Goal: Task Accomplishment & Management: Complete application form

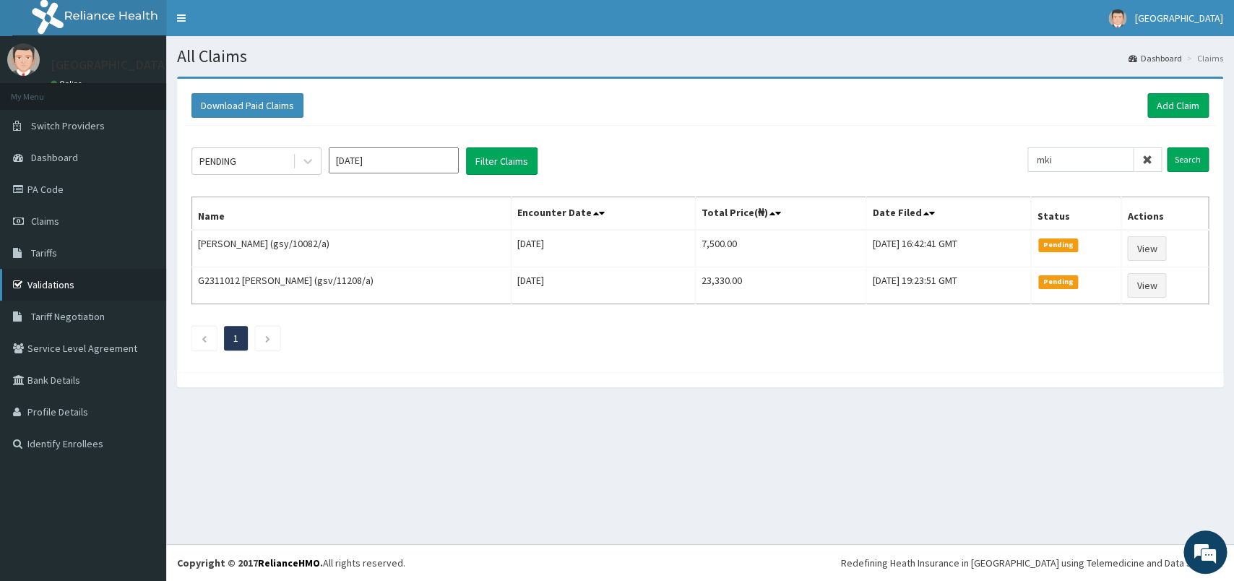
type input "mki"
click at [67, 284] on link "Validations" at bounding box center [83, 285] width 166 height 32
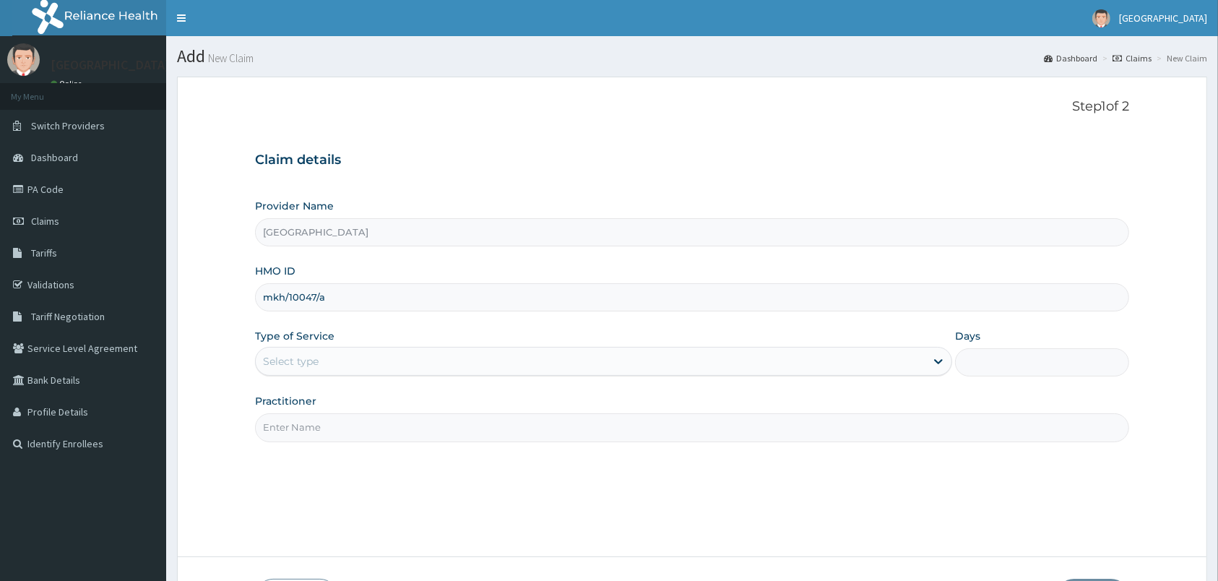
type input "mkh/10047/a"
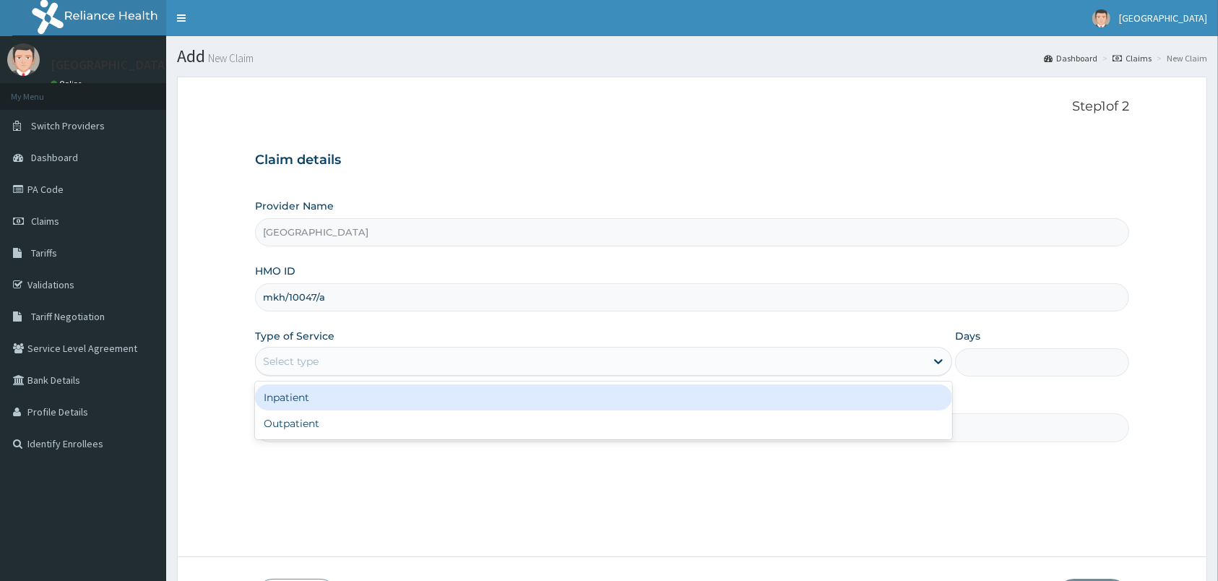
click at [304, 368] on div "Select type" at bounding box center [291, 361] width 56 height 14
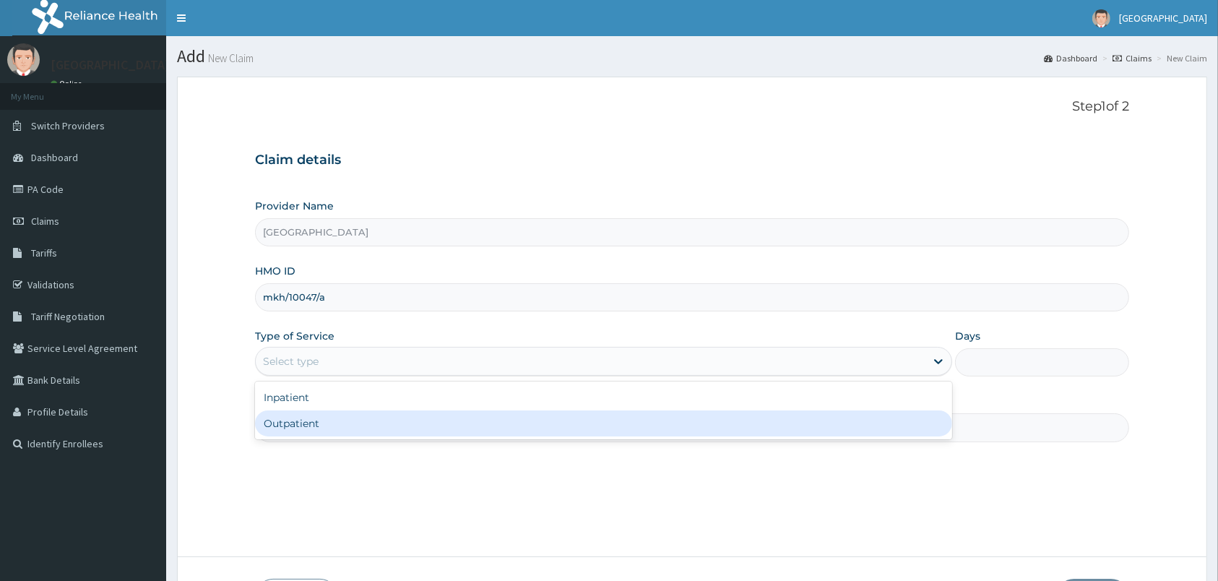
click at [318, 426] on div "Outpatient" at bounding box center [603, 423] width 697 height 26
type input "1"
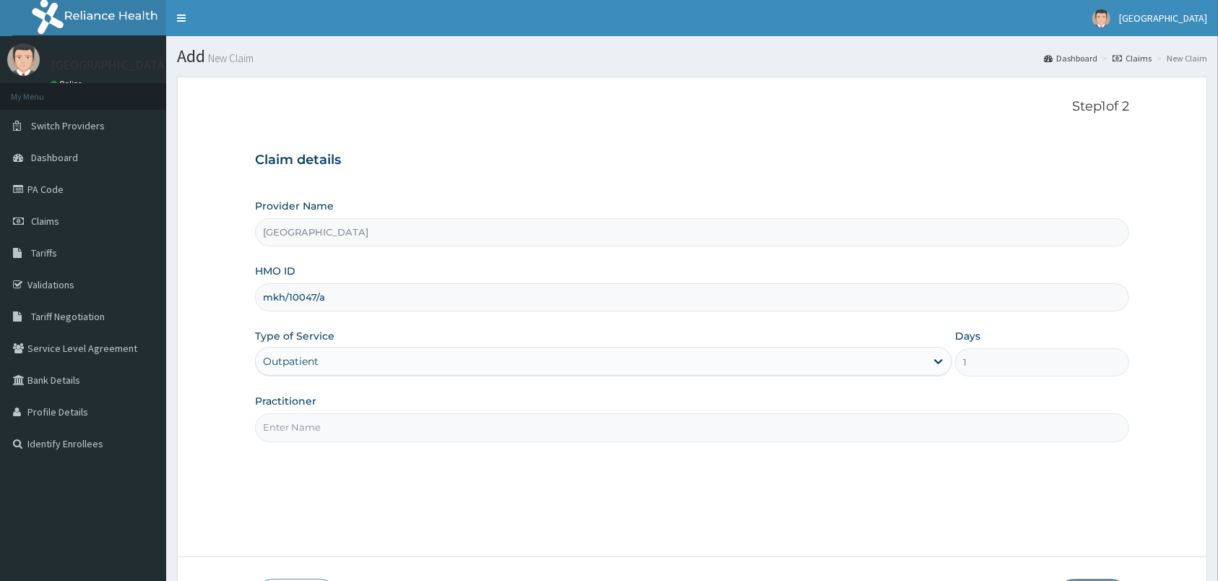
click at [318, 426] on input "Practitioner" at bounding box center [692, 427] width 874 height 28
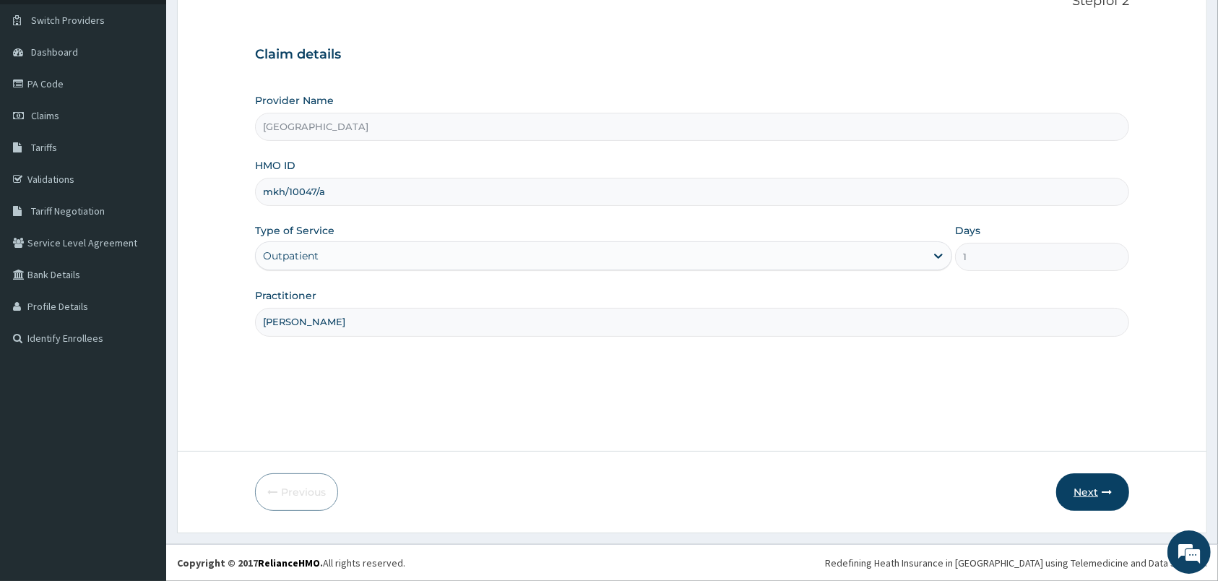
type input "peter prince"
click at [1093, 487] on button "Next" at bounding box center [1092, 492] width 73 height 38
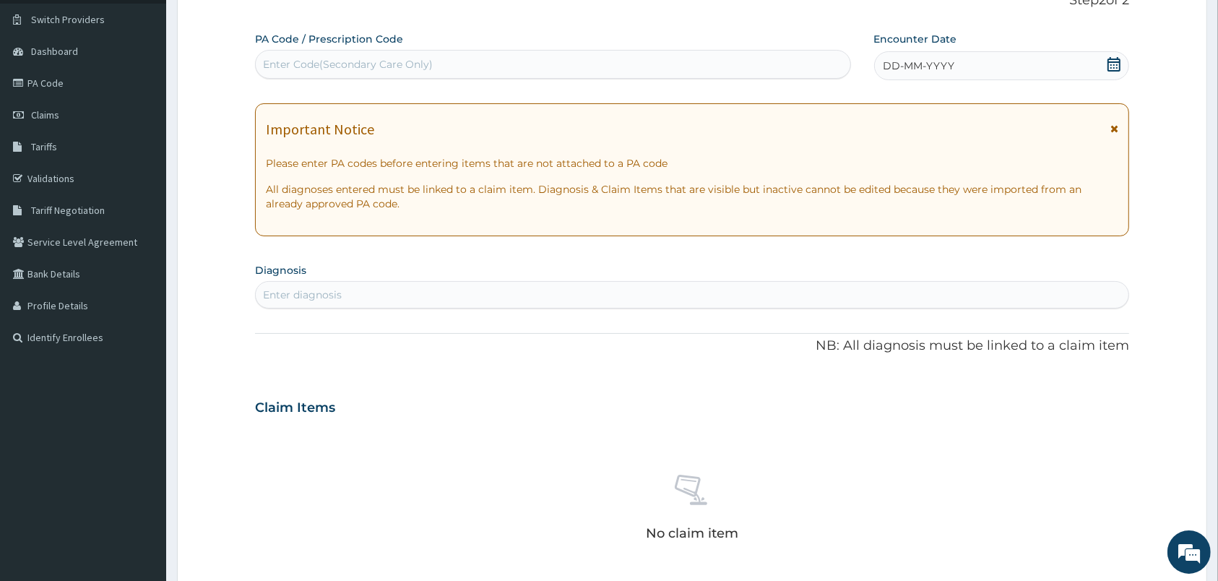
click at [1113, 69] on icon at bounding box center [1114, 64] width 14 height 14
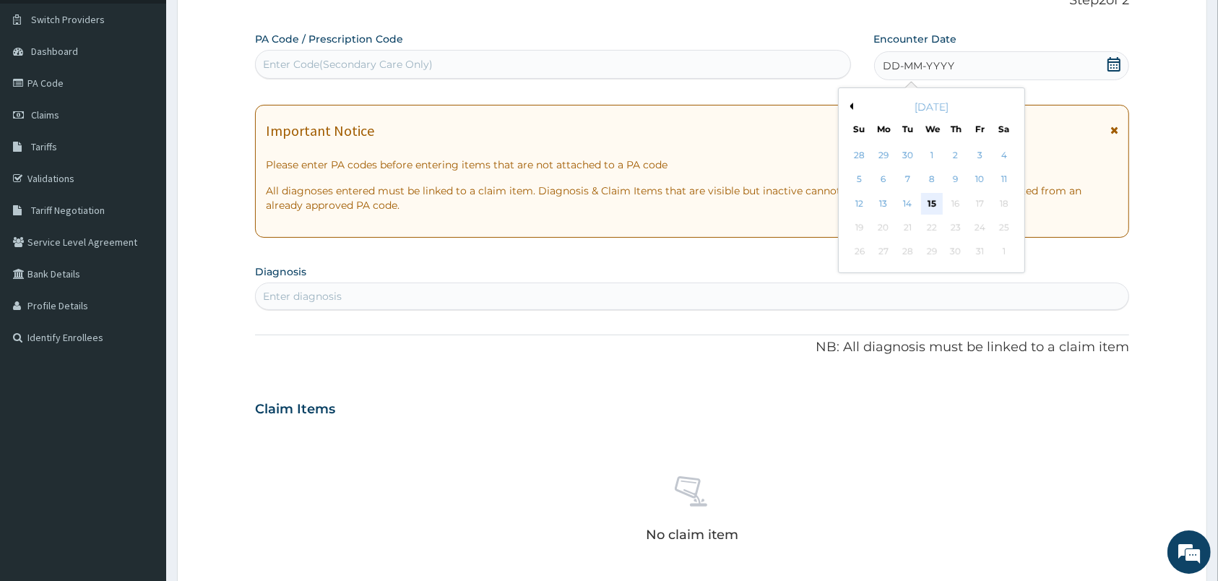
click at [940, 194] on div "15" at bounding box center [931, 204] width 22 height 22
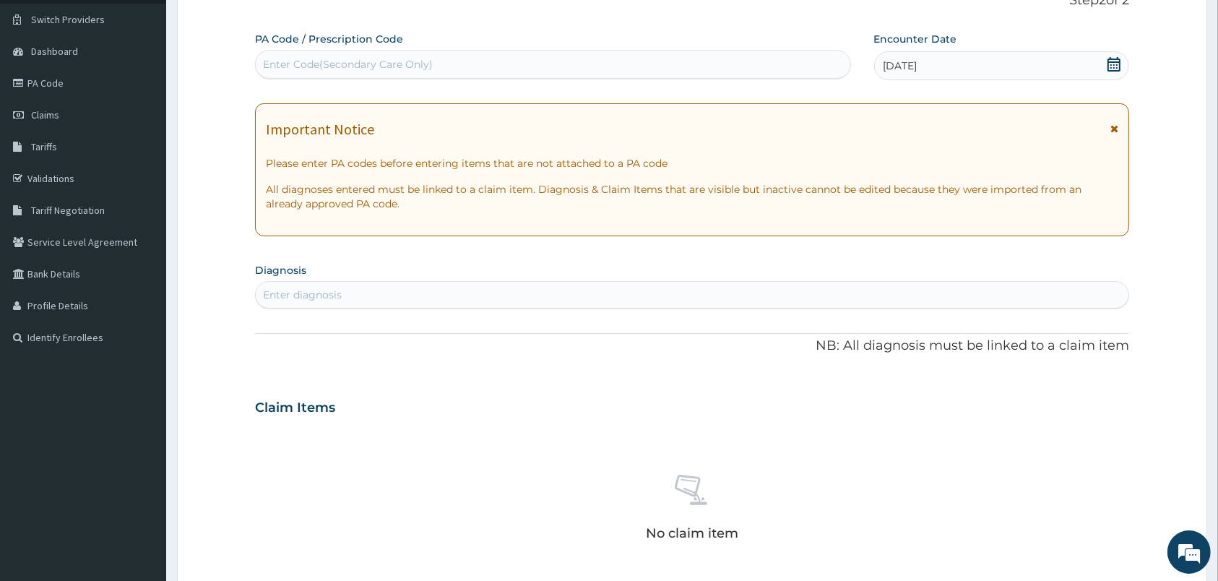
click at [577, 291] on div "Enter diagnosis" at bounding box center [692, 294] width 873 height 23
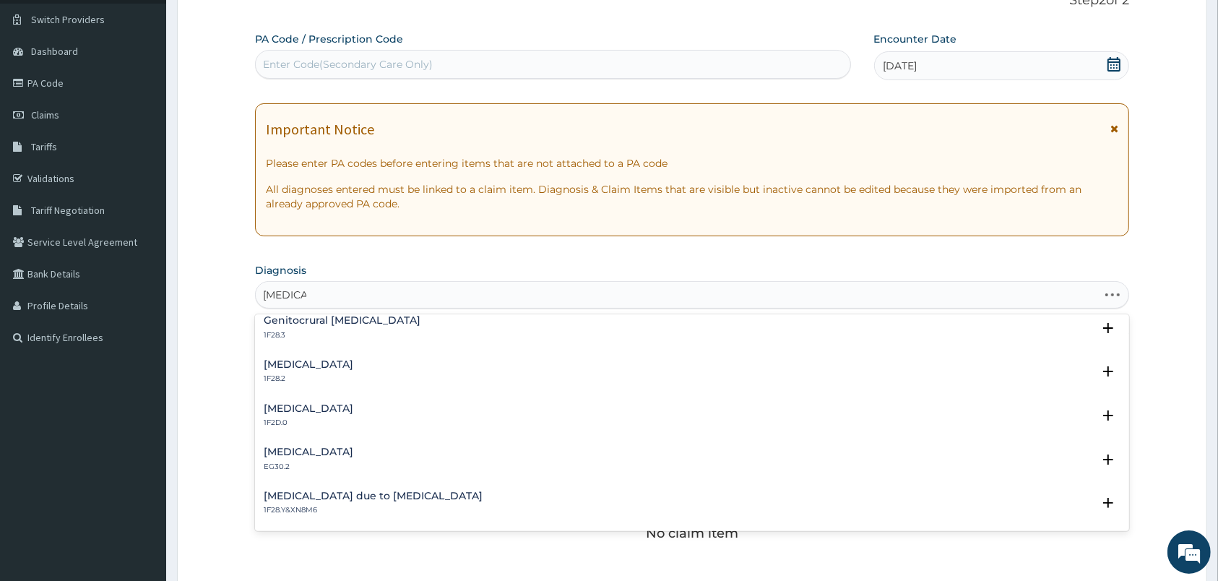
scroll to position [0, 0]
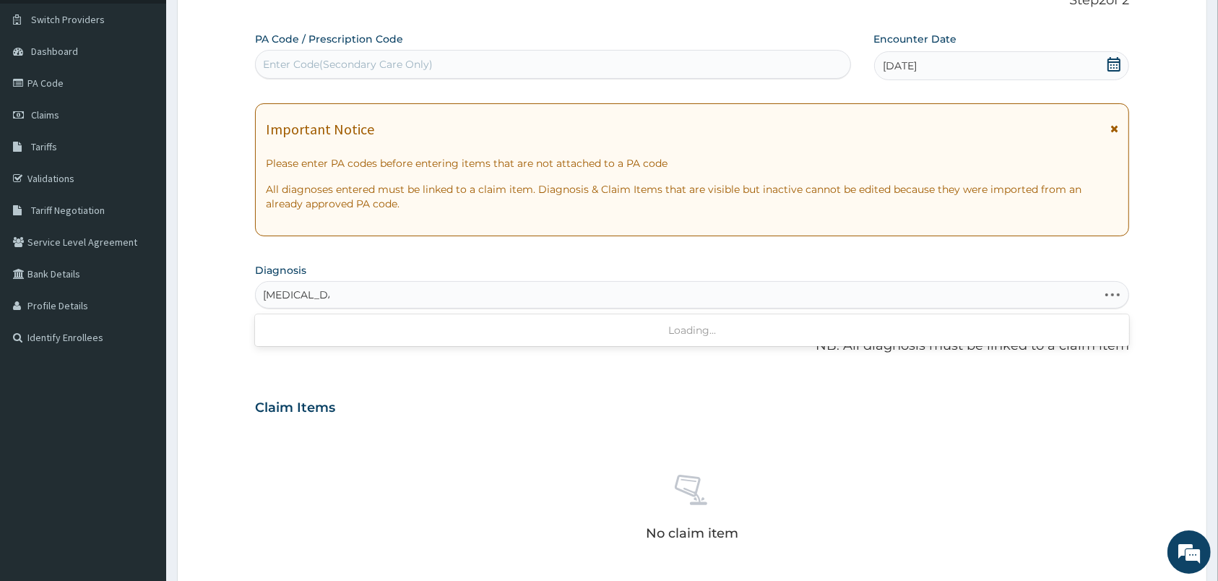
type input "tinea unguium"
click at [319, 342] on p "1F28.1" at bounding box center [309, 343] width 90 height 10
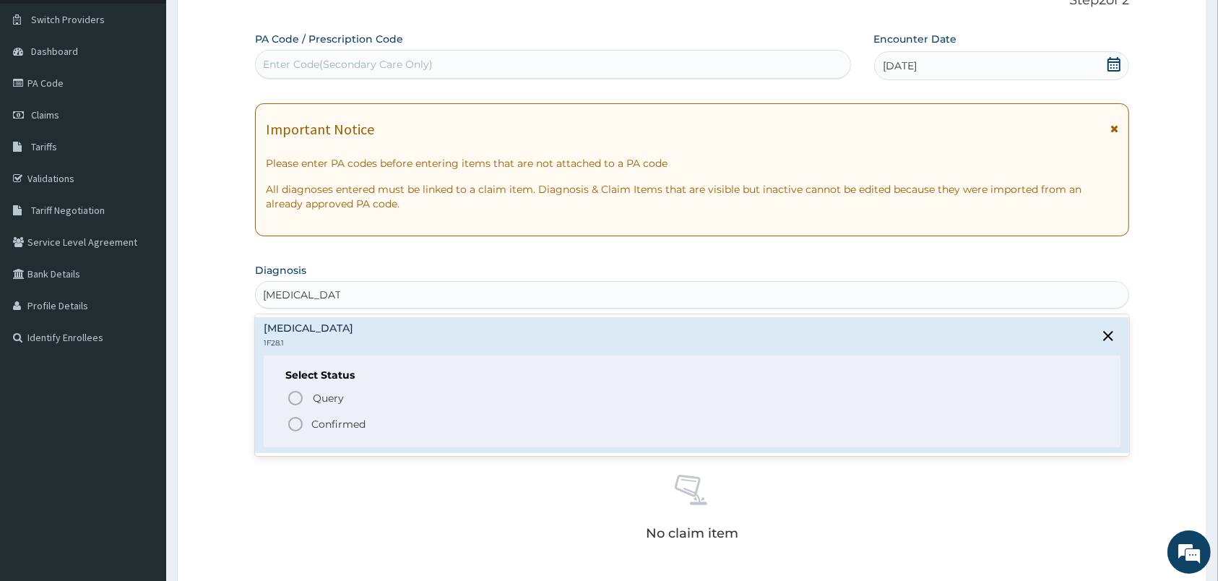
click at [295, 423] on icon "status option filled" at bounding box center [295, 423] width 17 height 17
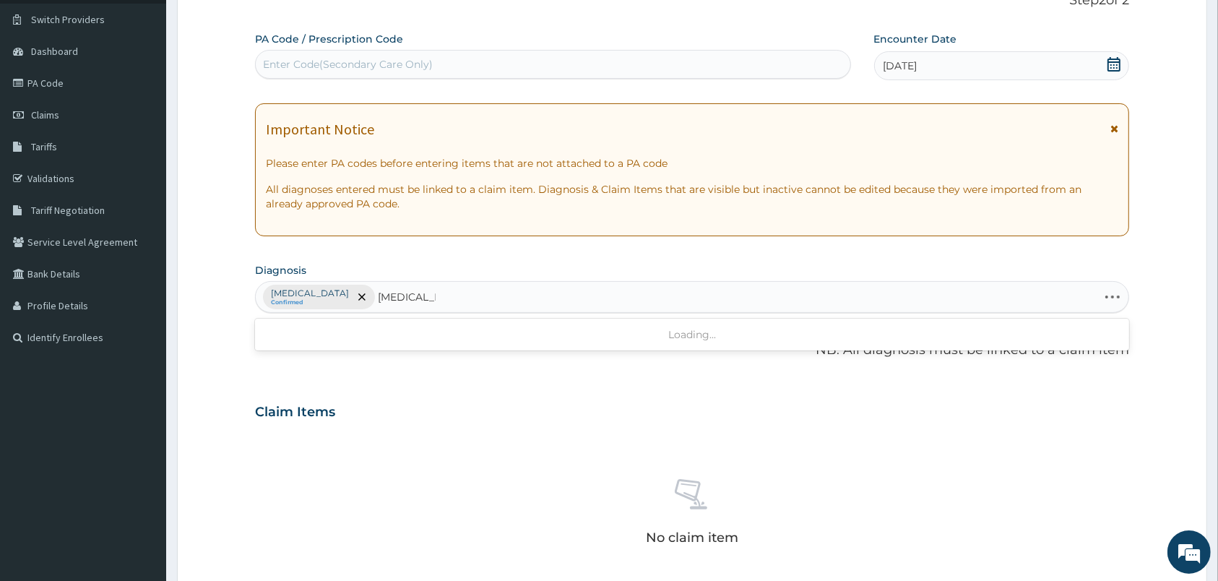
type input "tinea capitis"
click at [306, 346] on p "1F28.0" at bounding box center [330, 347] width 132 height 10
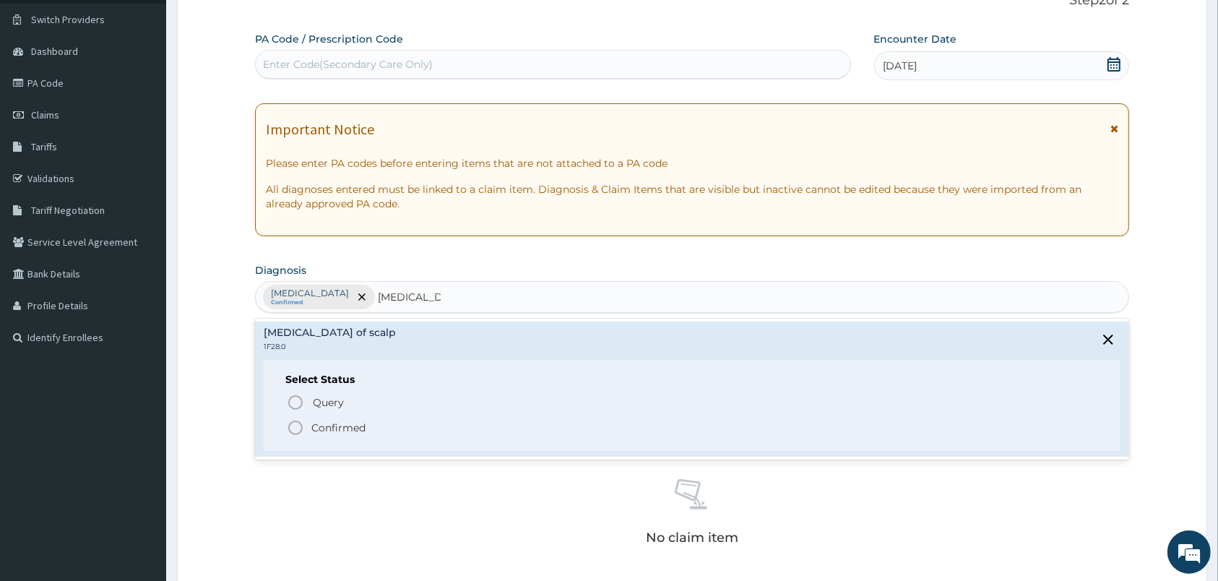
click at [297, 422] on circle "status option filled" at bounding box center [295, 427] width 13 height 13
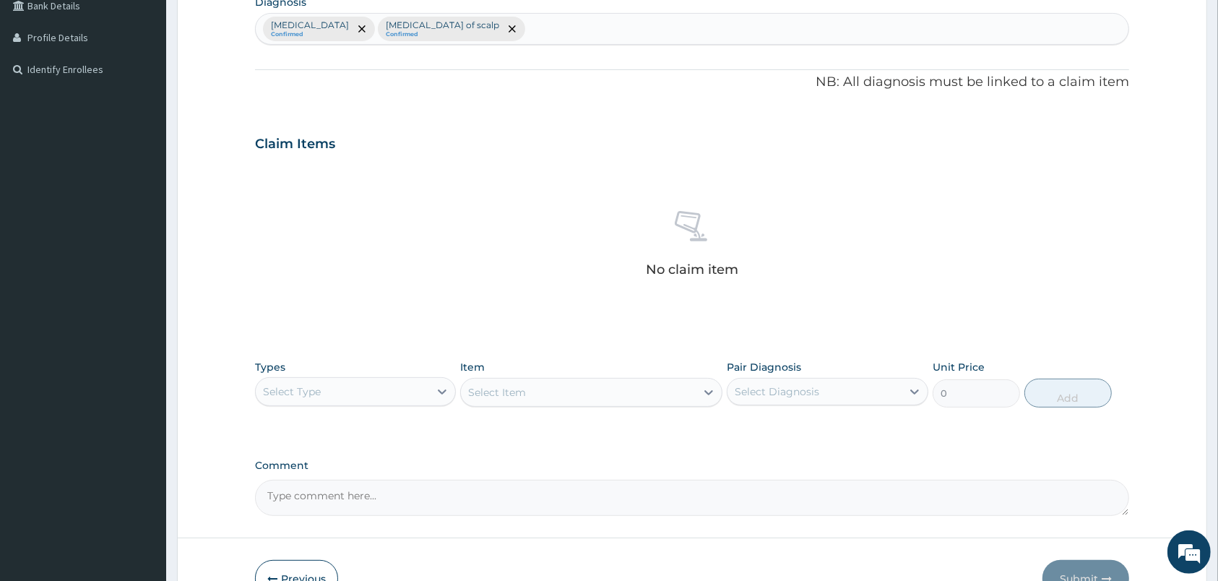
scroll to position [462, 0]
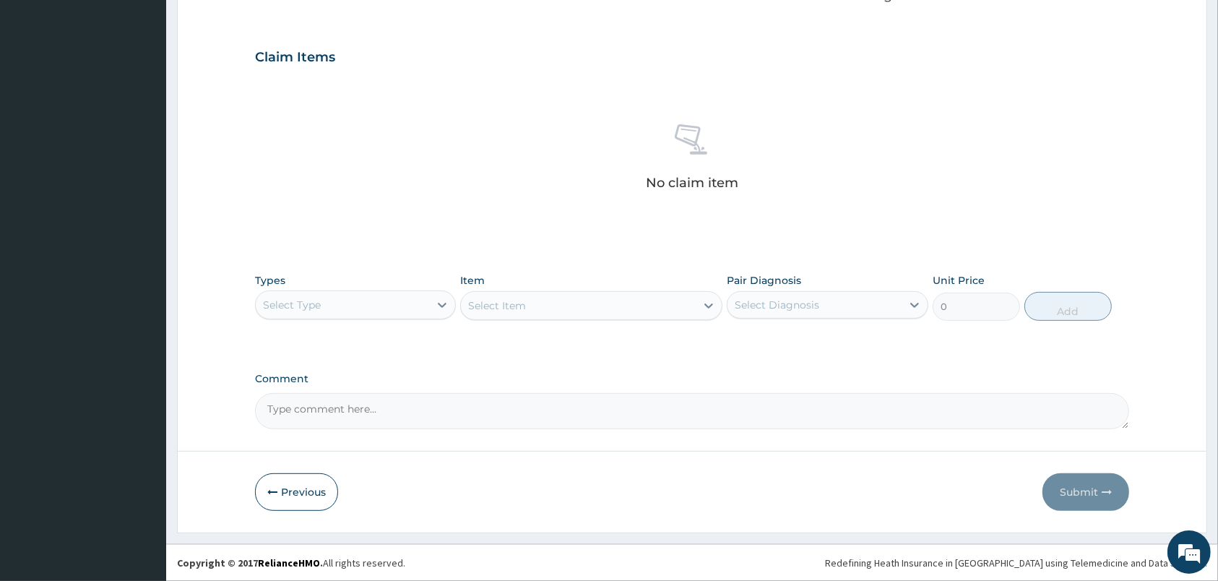
click at [404, 316] on div "Select Type" at bounding box center [355, 304] width 201 height 29
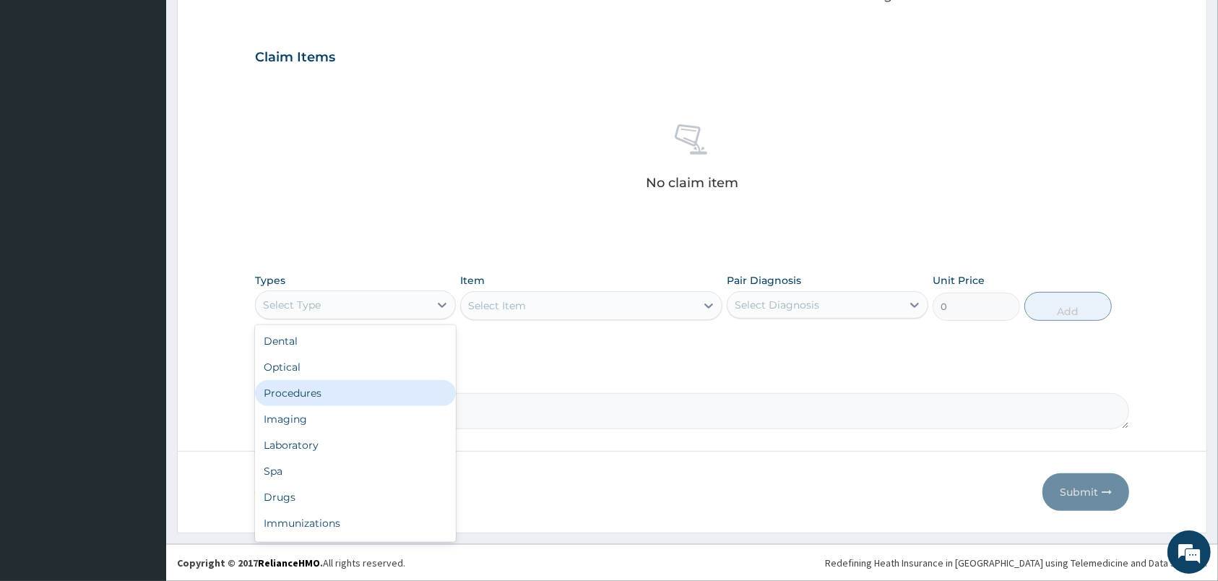
click at [379, 396] on div "Procedures" at bounding box center [355, 393] width 201 height 26
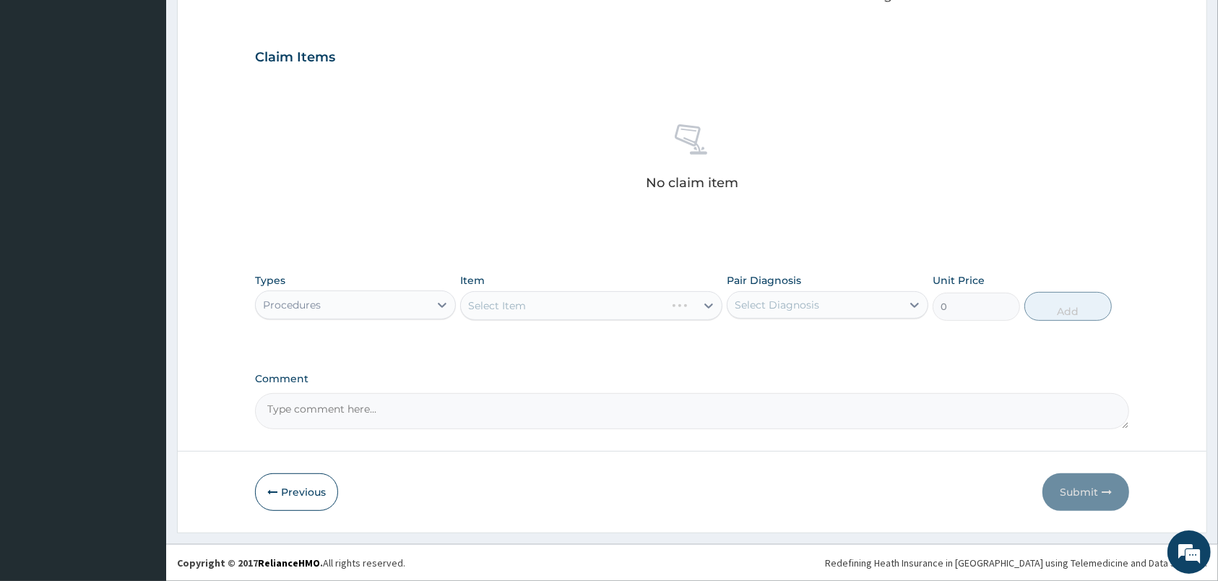
click at [780, 307] on div "Select Diagnosis" at bounding box center [777, 305] width 85 height 14
click at [805, 351] on div "Dermatophytosis of nail" at bounding box center [827, 342] width 201 height 30
checkbox input "true"
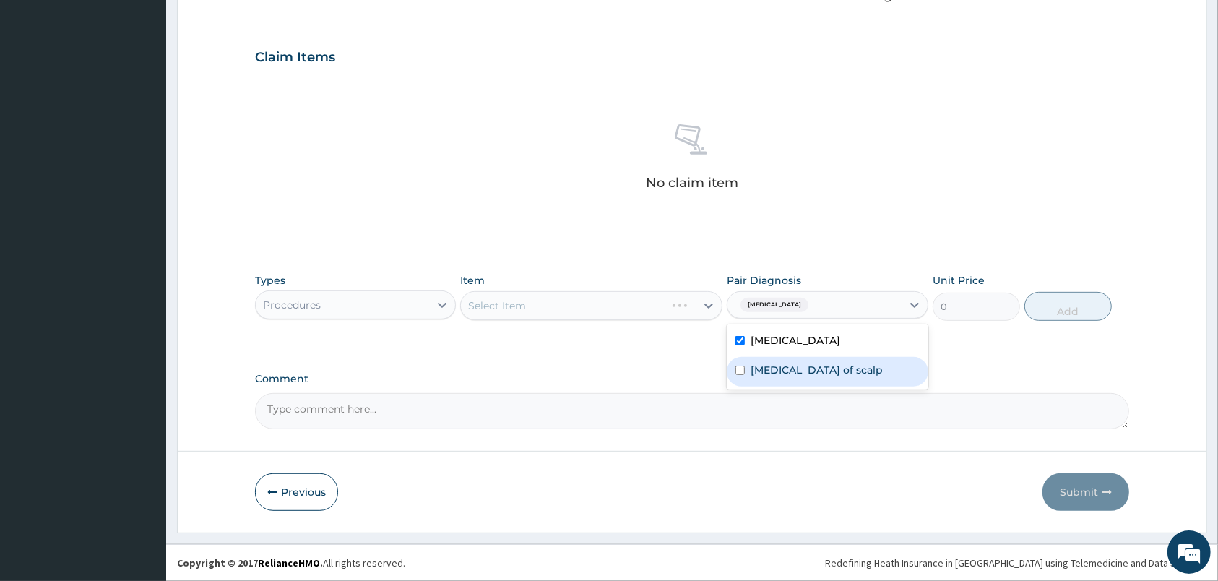
click at [824, 369] on label "Dermatophytosis of scalp" at bounding box center [817, 370] width 132 height 14
checkbox input "true"
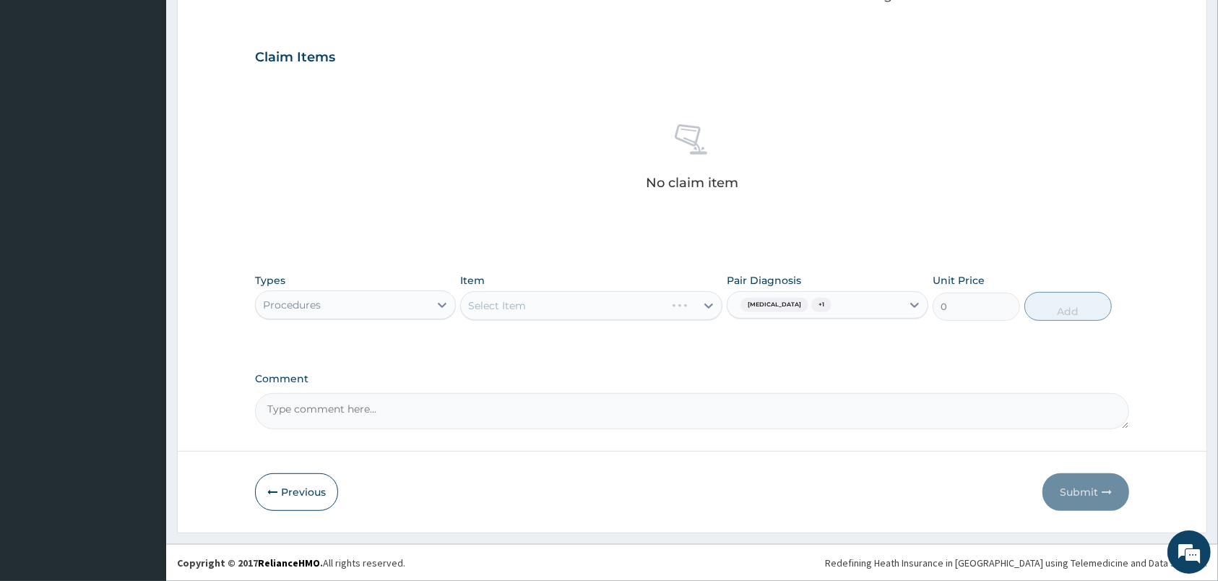
click at [668, 295] on div "Select Item" at bounding box center [591, 305] width 262 height 29
click at [657, 304] on div "Select Item" at bounding box center [591, 305] width 262 height 29
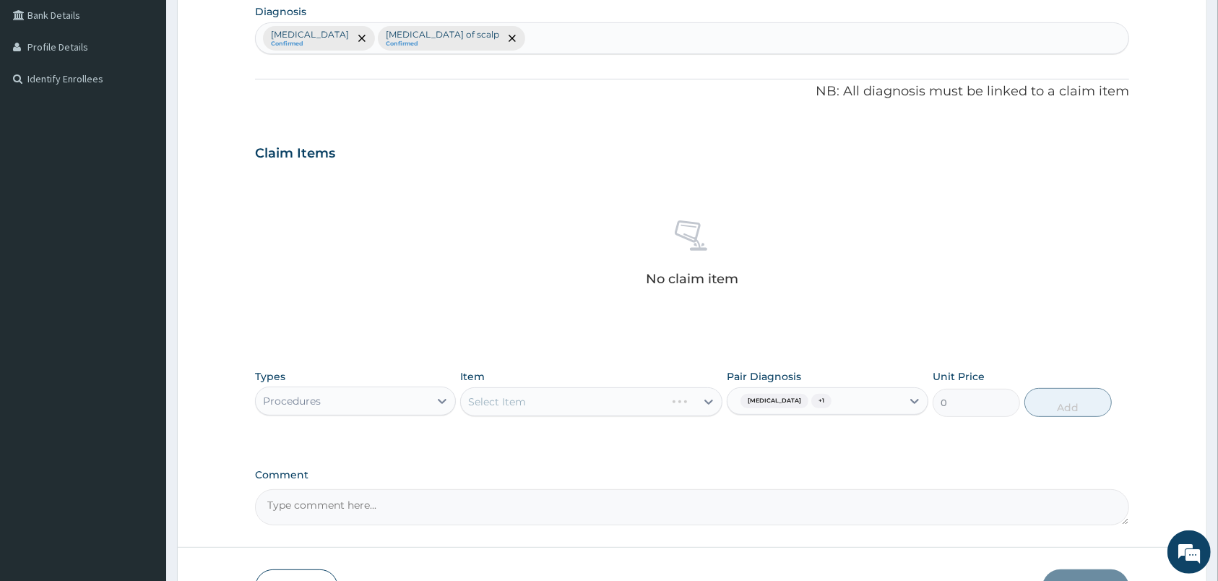
click at [665, 405] on div "Select Item" at bounding box center [591, 401] width 262 height 29
click at [665, 405] on div "Select Item" at bounding box center [578, 401] width 235 height 23
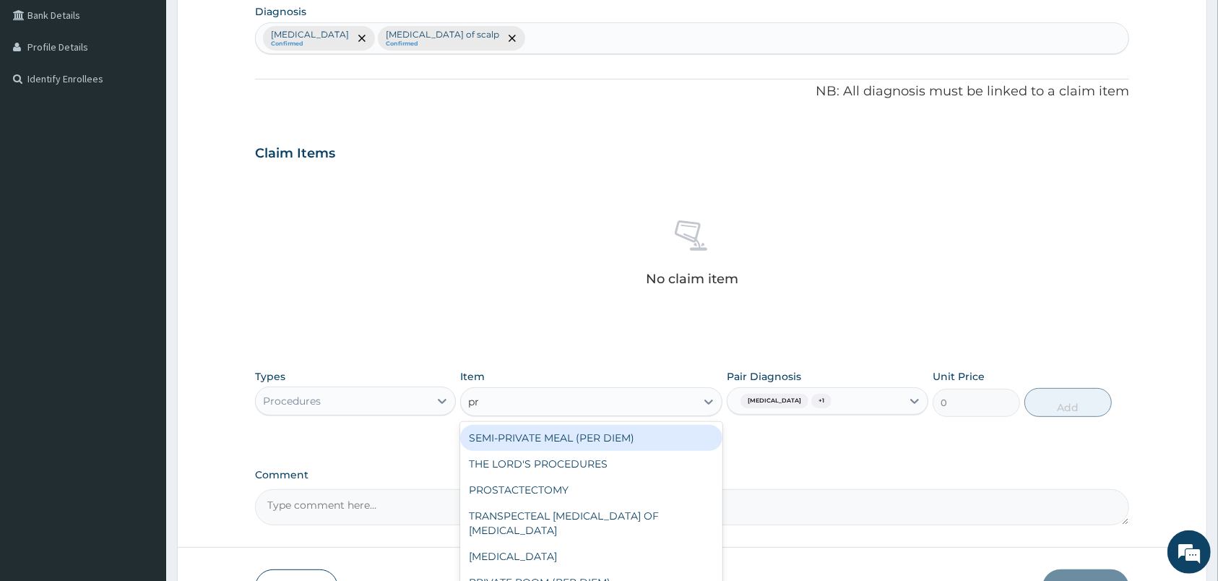
type input "p"
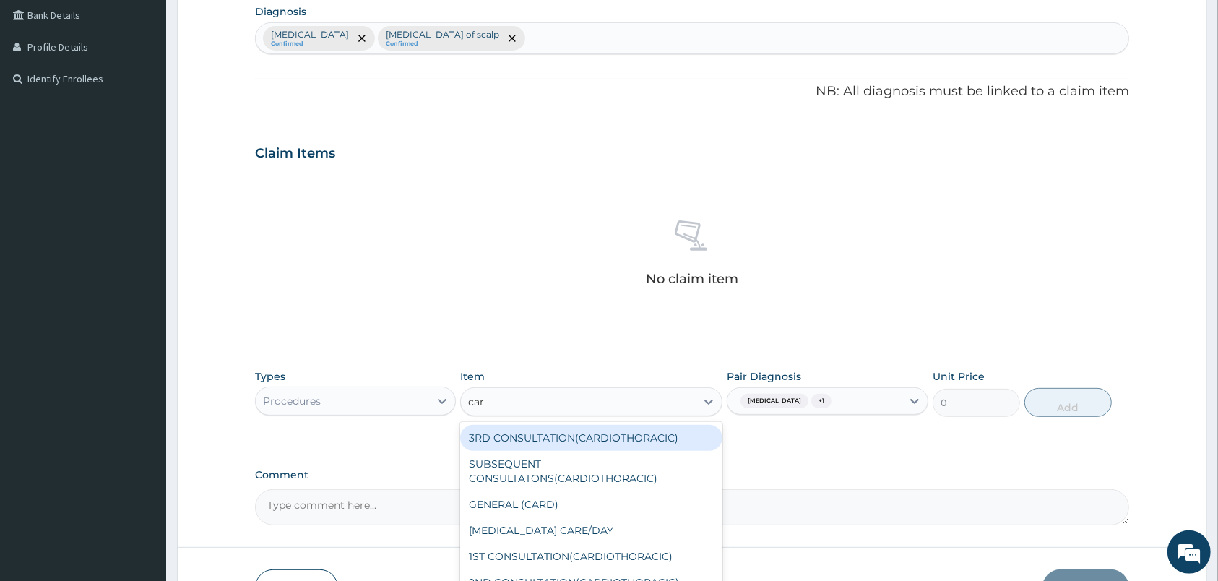
type input "card"
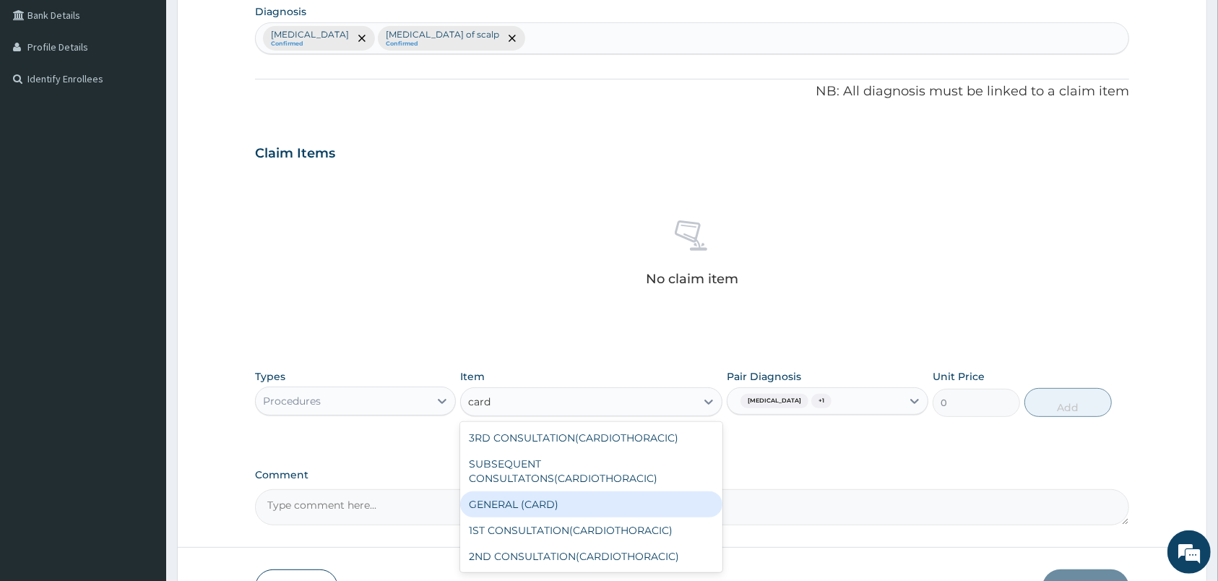
click at [656, 509] on div "GENERAL (CARD)" at bounding box center [591, 504] width 262 height 26
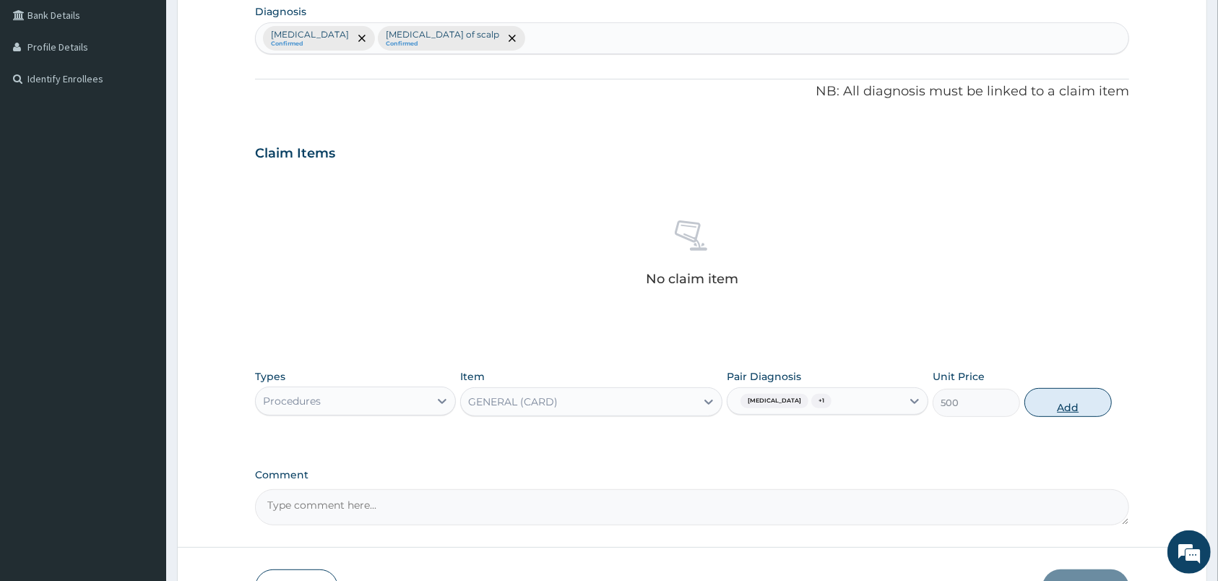
click at [1077, 407] on button "Add" at bounding box center [1067, 402] width 87 height 29
type input "0"
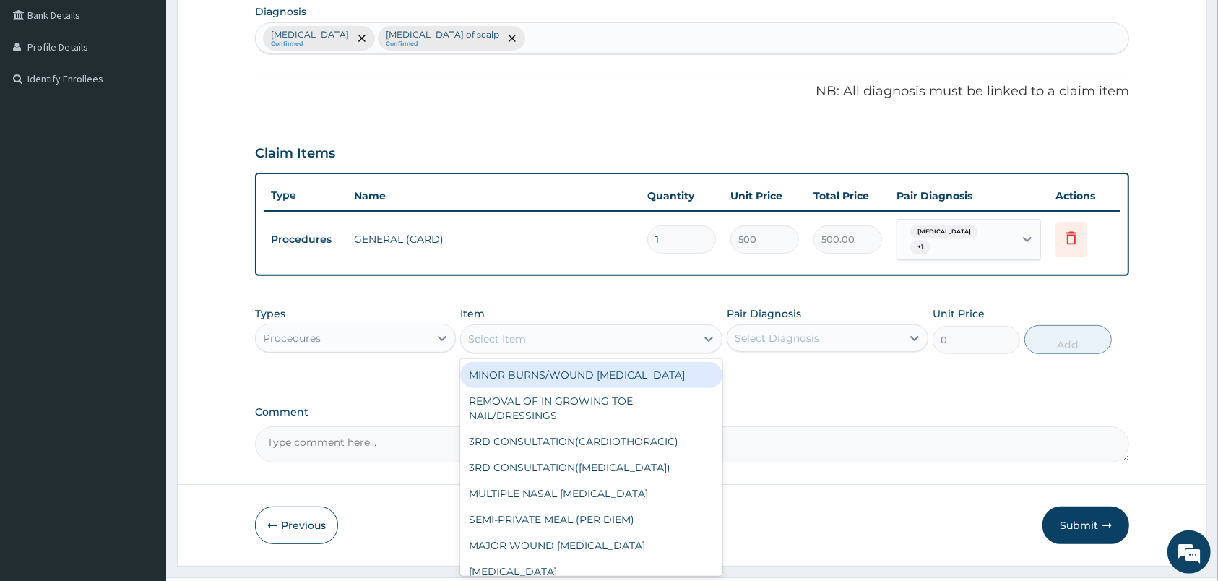
click at [532, 335] on div "Select Item" at bounding box center [578, 338] width 235 height 23
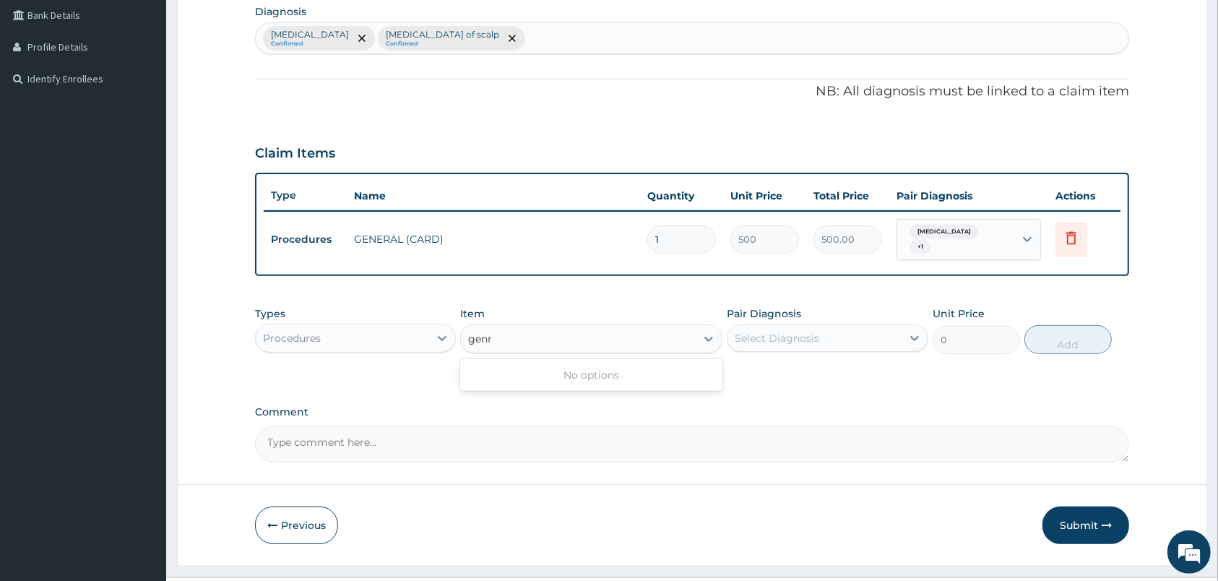
type input "gen"
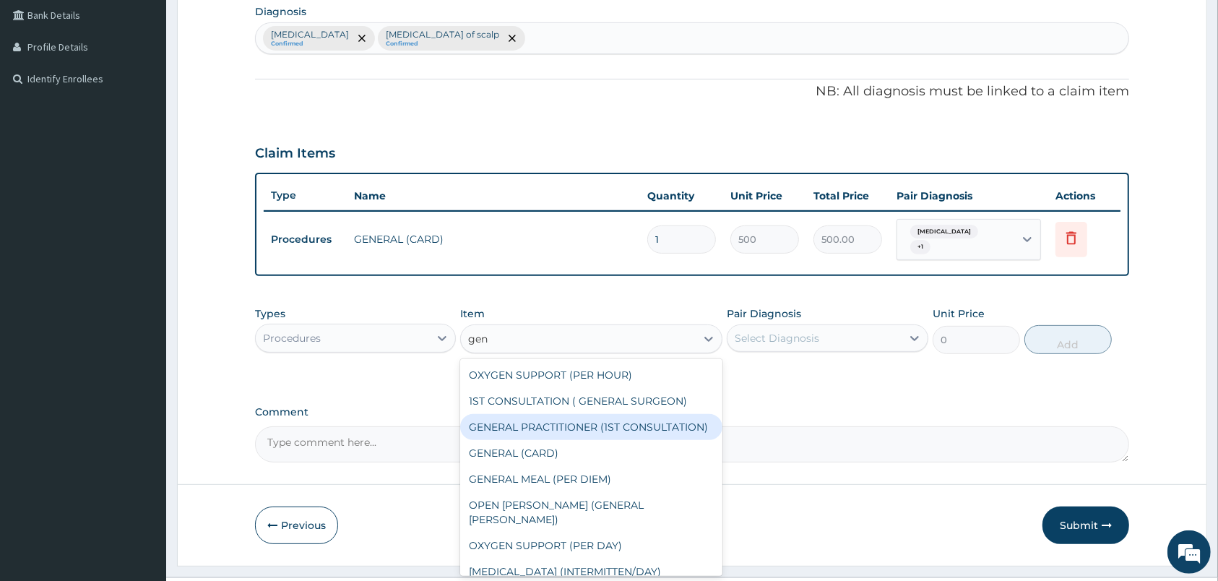
click at [538, 428] on div "GENERAL PRACTITIONER (1ST CONSULTATION)" at bounding box center [591, 427] width 262 height 26
type input "1500"
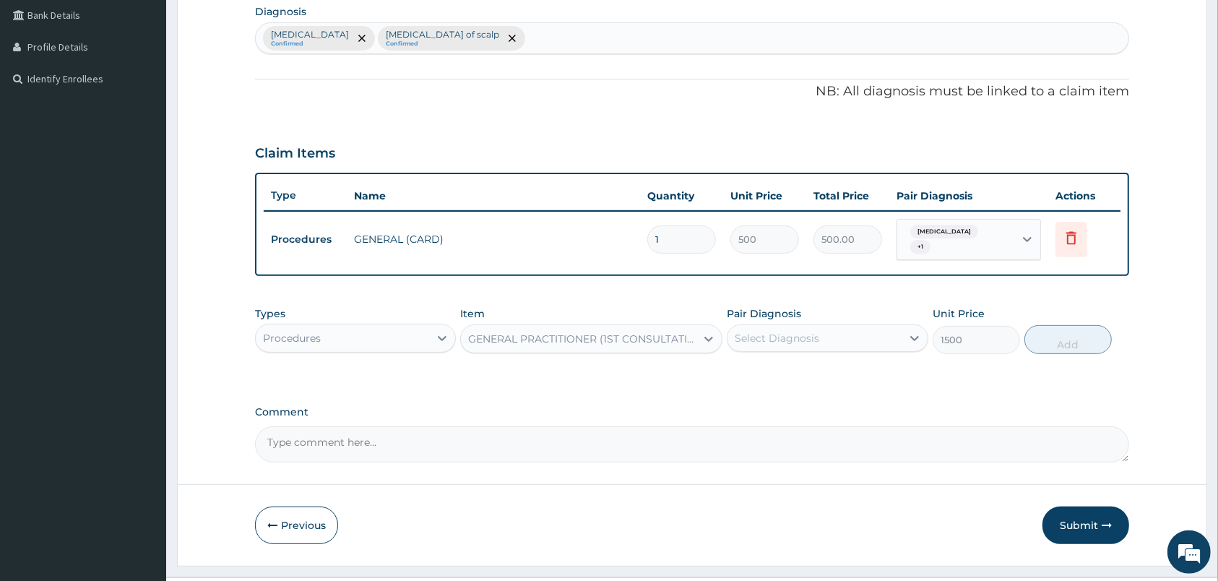
click at [868, 343] on div "Select Diagnosis" at bounding box center [813, 338] width 173 height 23
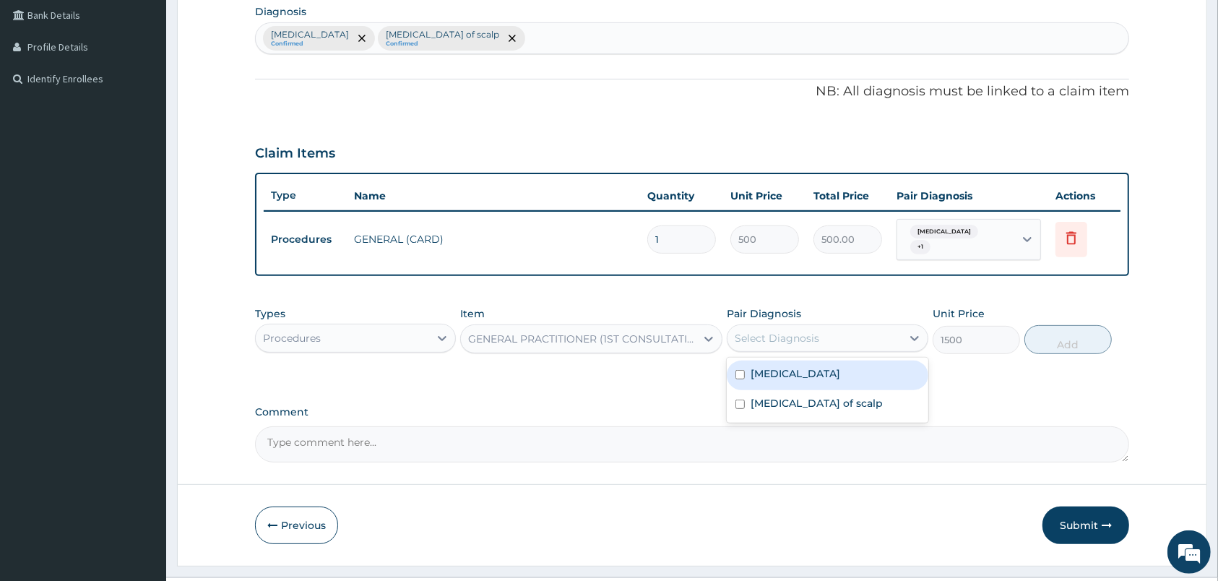
click at [840, 379] on label "Dermatophytosis of nail" at bounding box center [796, 373] width 90 height 14
click at [866, 386] on div "Dermatophytosis of nail" at bounding box center [827, 375] width 201 height 30
checkbox input "false"
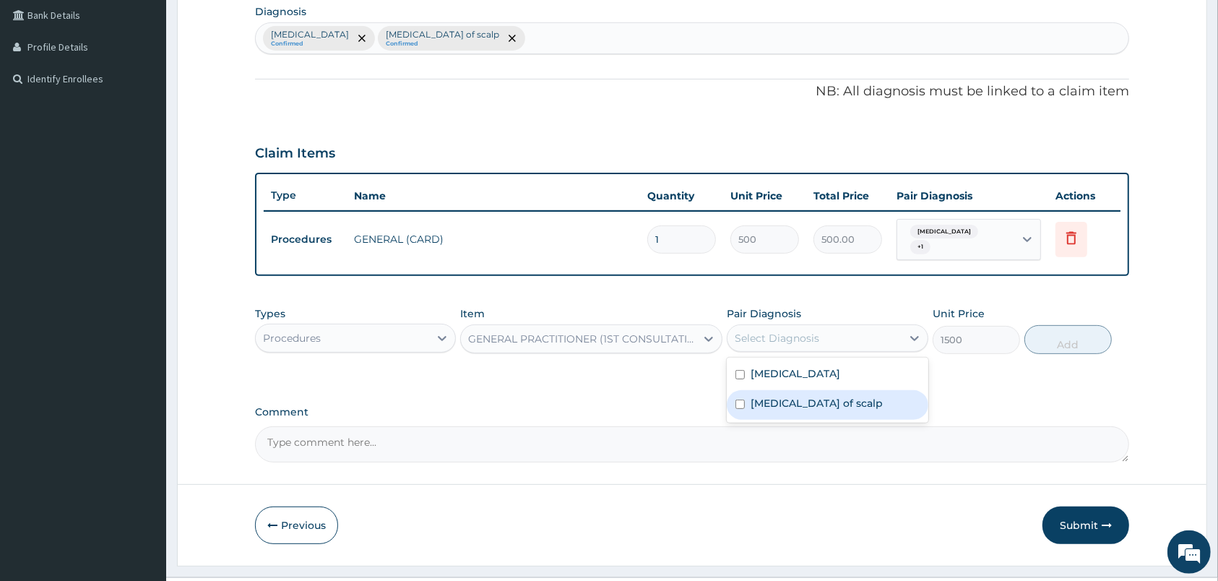
click at [871, 391] on div "Dermatophytosis of scalp" at bounding box center [827, 405] width 201 height 30
checkbox input "true"
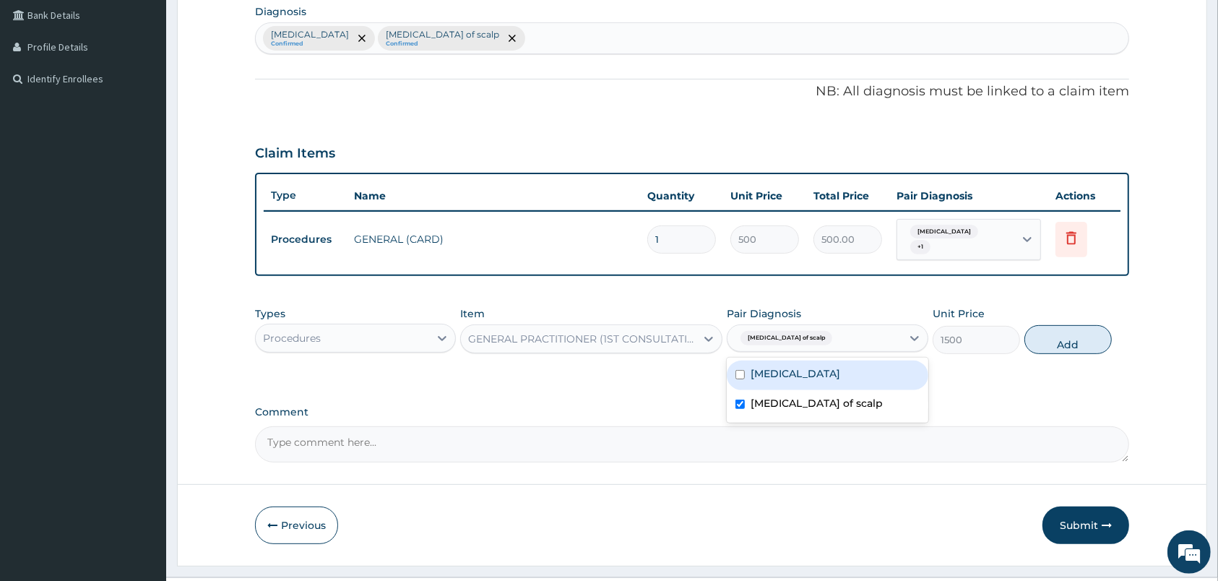
click at [840, 371] on label "Dermatophytosis of nail" at bounding box center [796, 373] width 90 height 14
checkbox input "true"
click at [1066, 350] on button "Add" at bounding box center [1067, 339] width 87 height 29
type input "0"
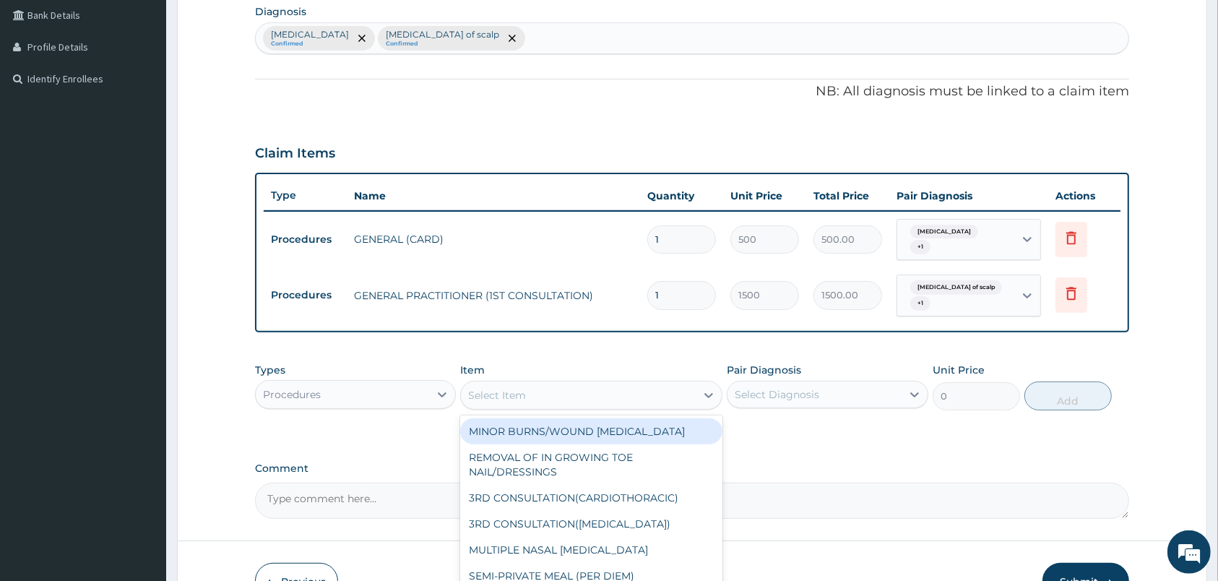
click at [576, 390] on div "Select Item" at bounding box center [578, 395] width 235 height 23
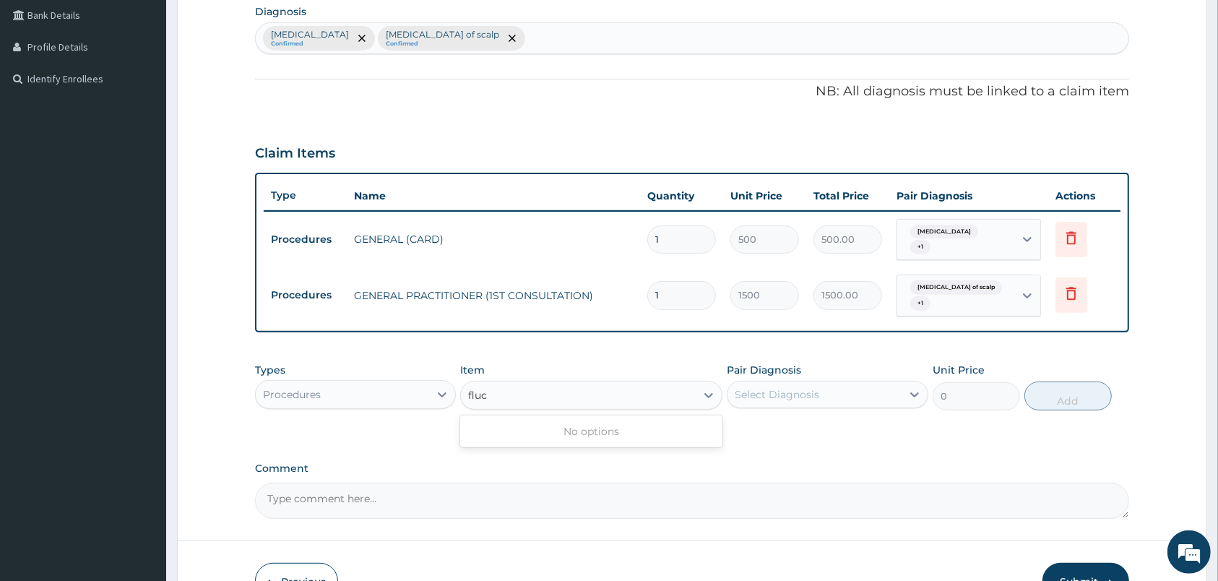
type input "fluc"
click at [396, 386] on div "Procedures" at bounding box center [342, 394] width 173 height 23
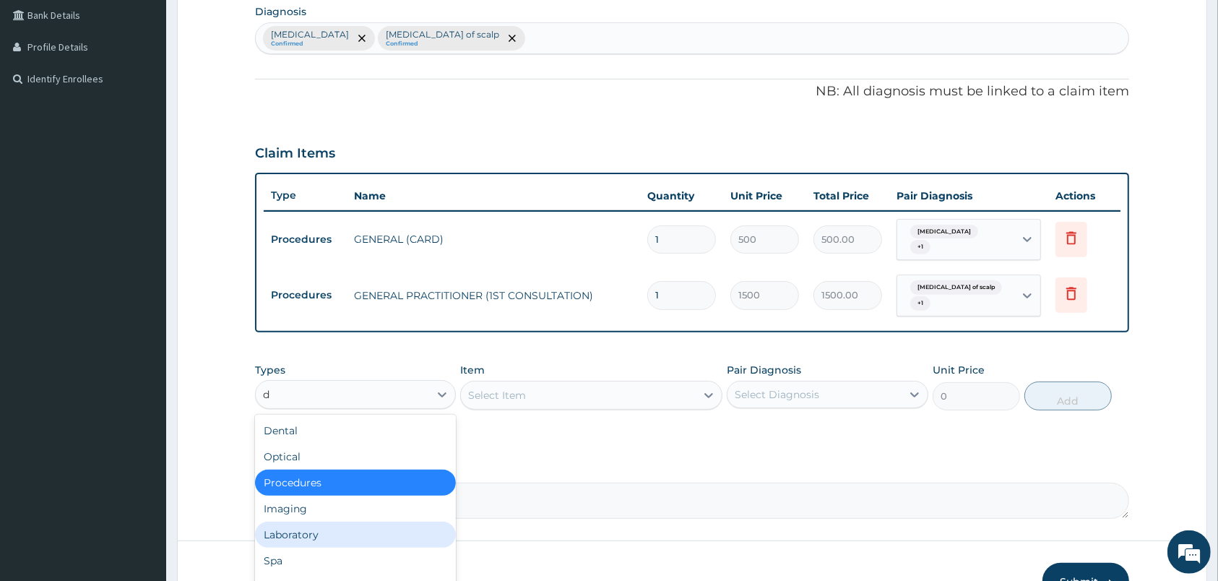
type input "dr"
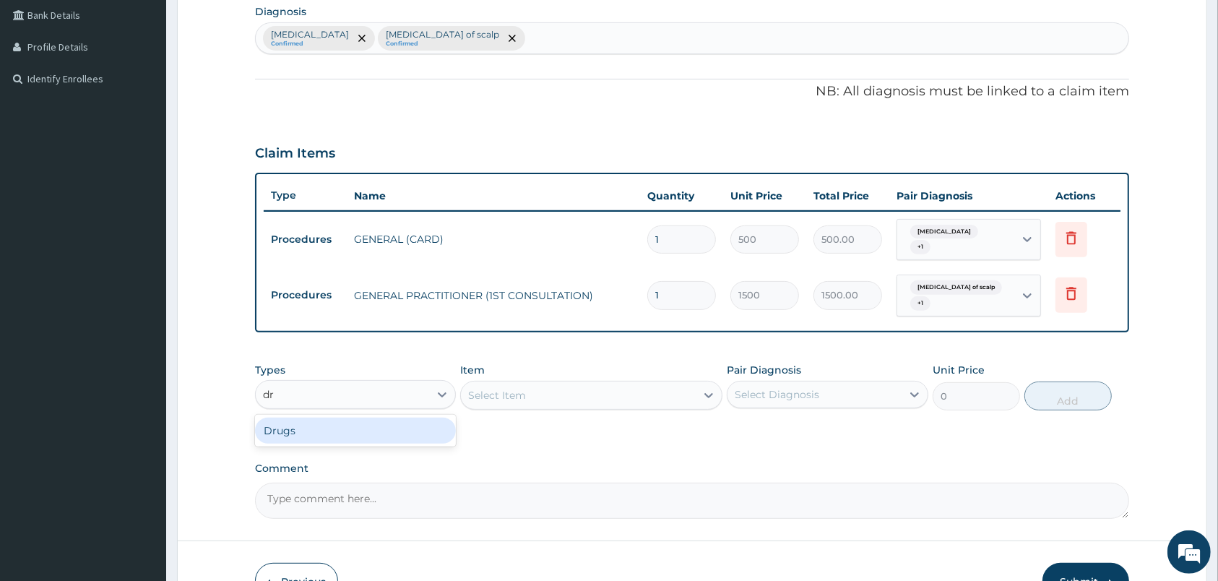
click at [357, 423] on div "Drugs" at bounding box center [355, 431] width 201 height 26
click at [759, 390] on div "Select Diagnosis" at bounding box center [777, 394] width 85 height 14
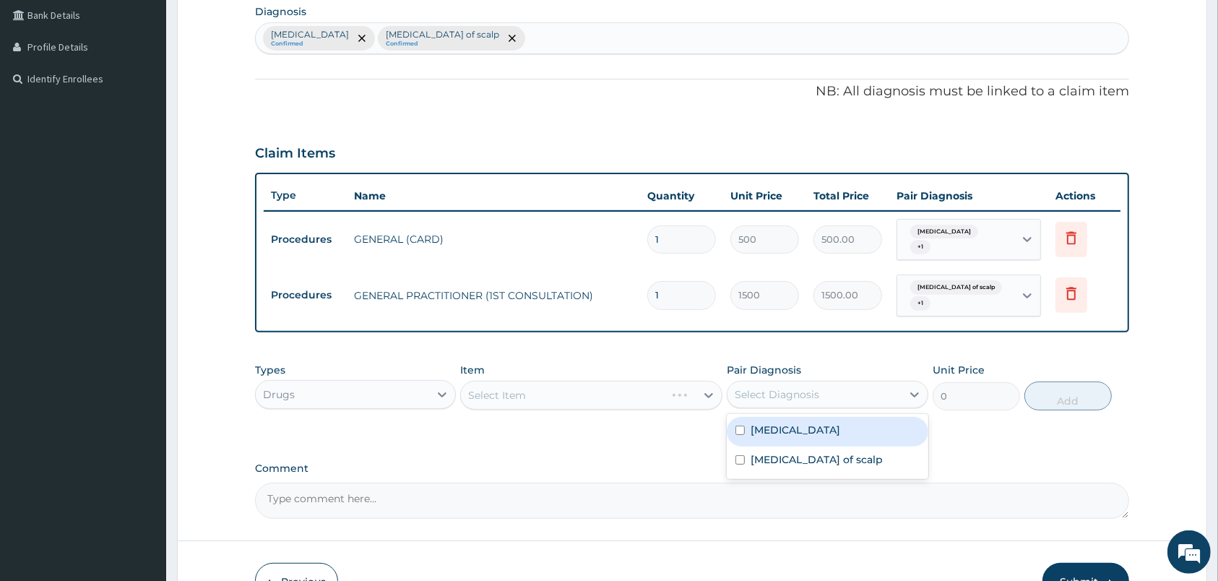
click at [790, 434] on label "Dermatophytosis of nail" at bounding box center [796, 430] width 90 height 14
checkbox input "true"
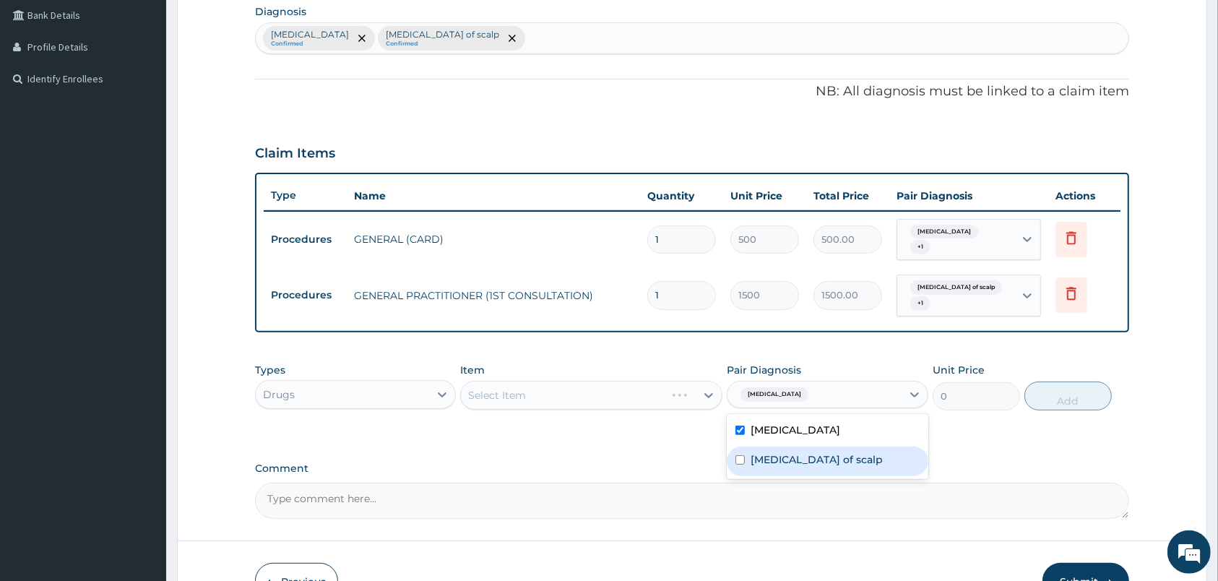
click at [806, 457] on label "Dermatophytosis of scalp" at bounding box center [817, 459] width 132 height 14
checkbox input "true"
click at [649, 396] on div "Select Item" at bounding box center [591, 395] width 262 height 29
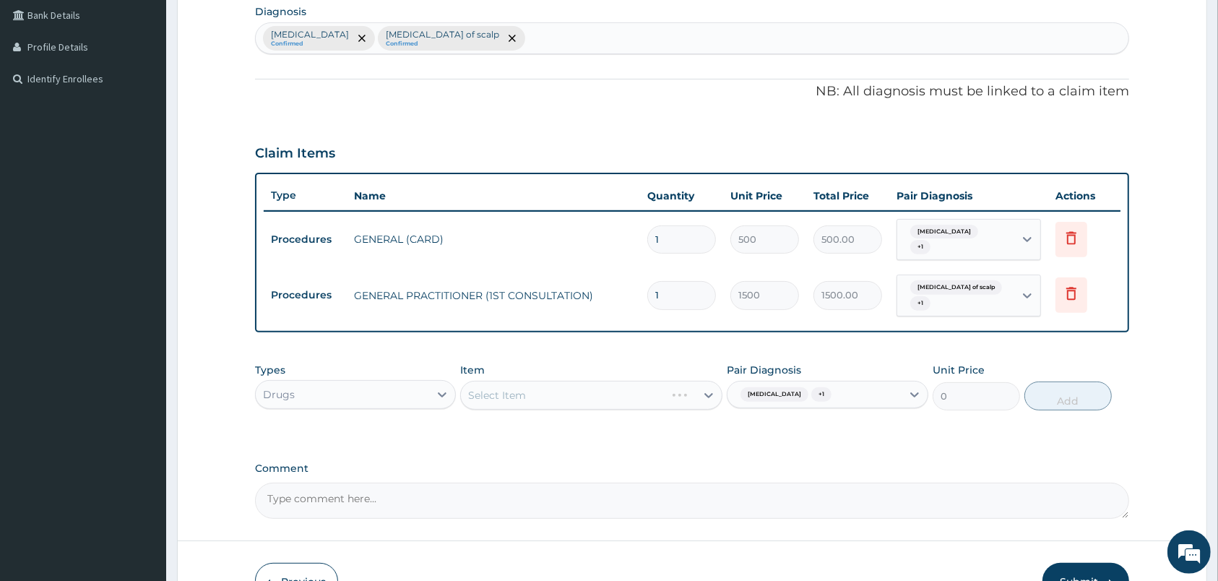
click at [649, 396] on div "Select Item" at bounding box center [591, 395] width 262 height 29
click at [649, 396] on div "Select Item" at bounding box center [578, 395] width 235 height 23
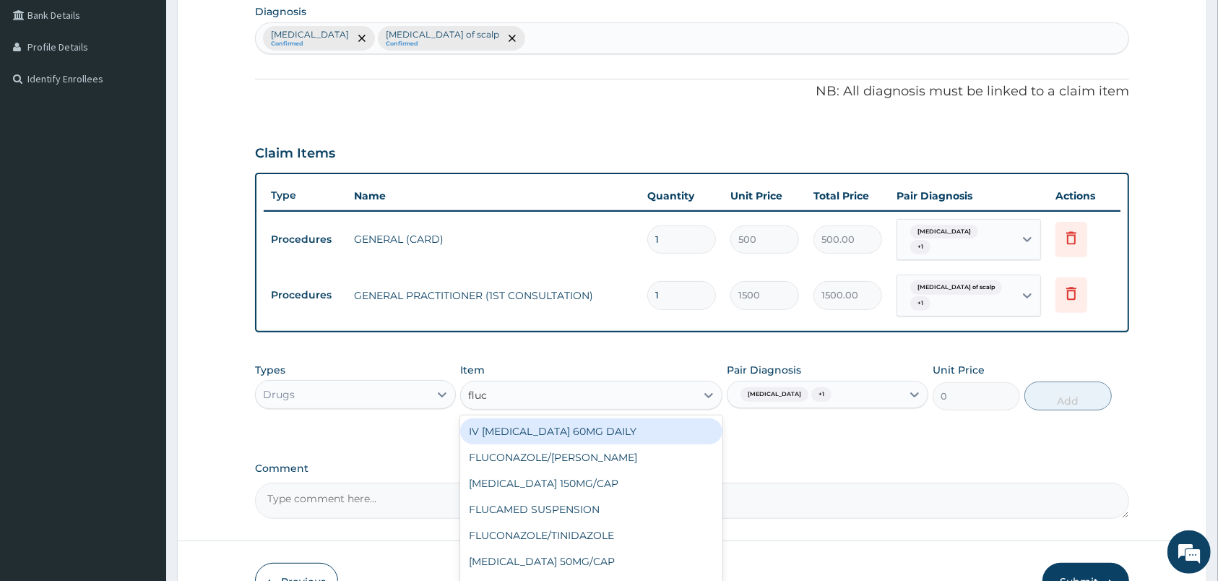
type input "fluco"
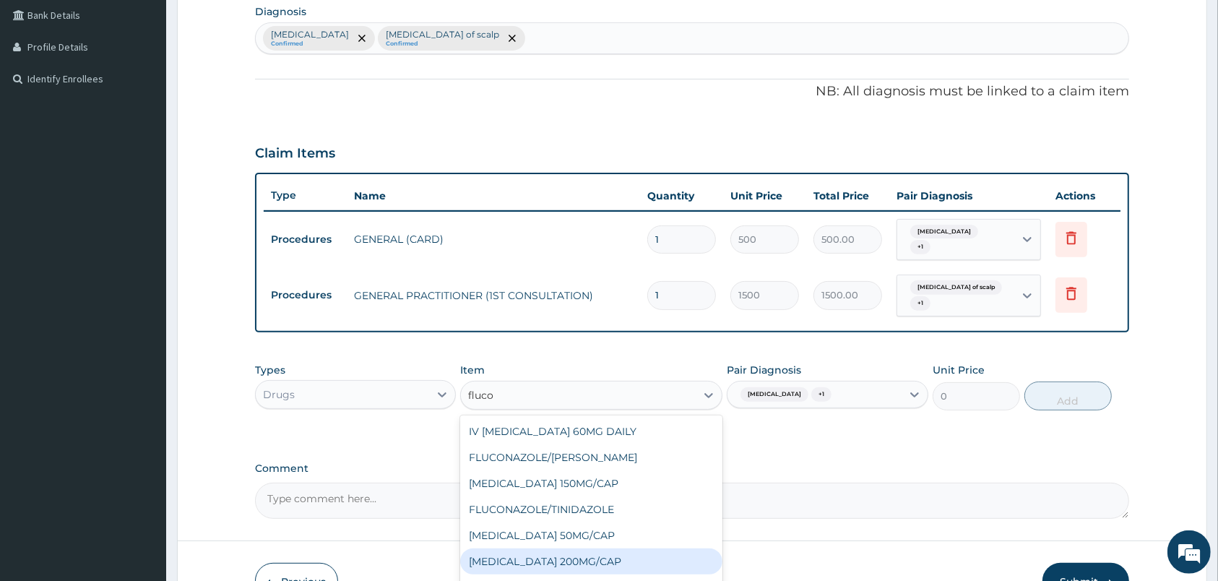
click at [660, 550] on div "FLUCONAZOLE 200MG/CAP" at bounding box center [591, 561] width 262 height 26
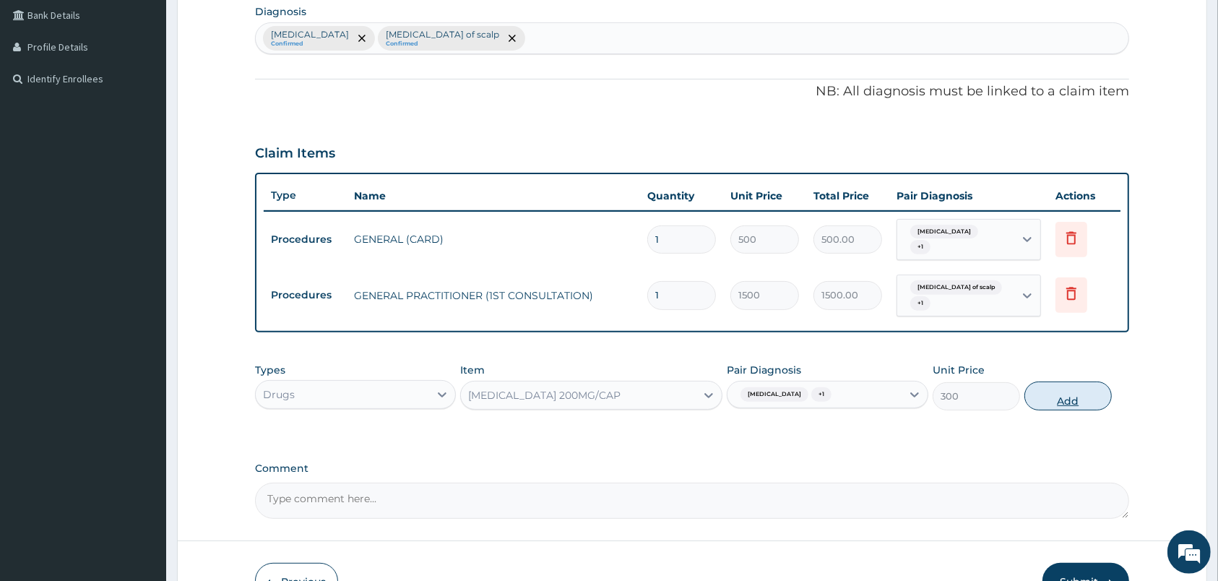
click at [1032, 389] on button "Add" at bounding box center [1067, 395] width 87 height 29
type input "0"
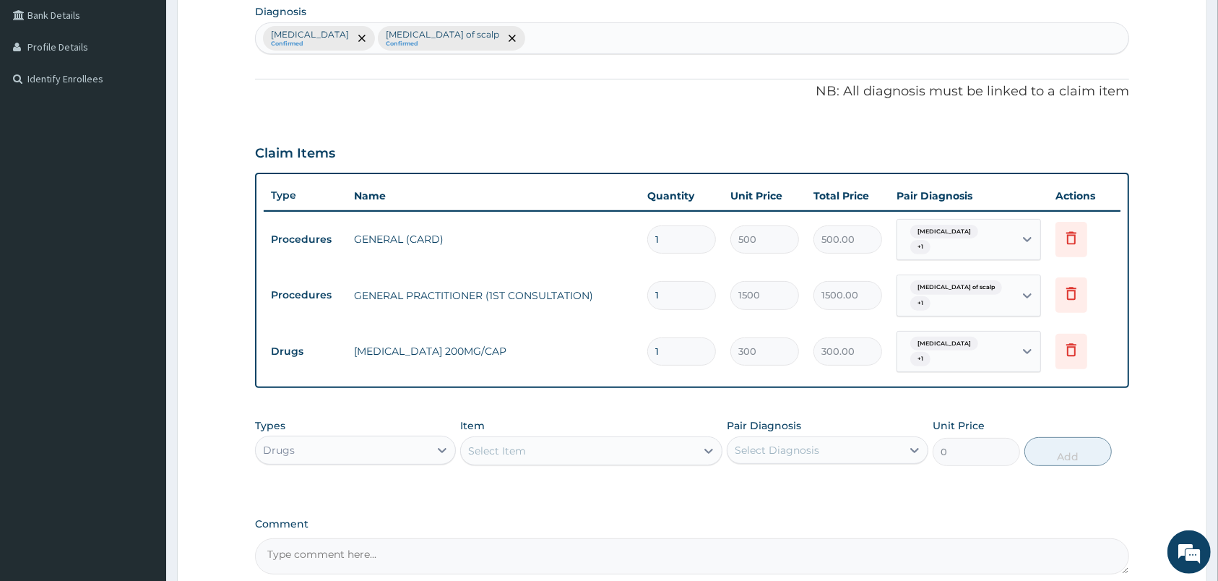
click at [618, 448] on div "Select Item" at bounding box center [578, 450] width 235 height 23
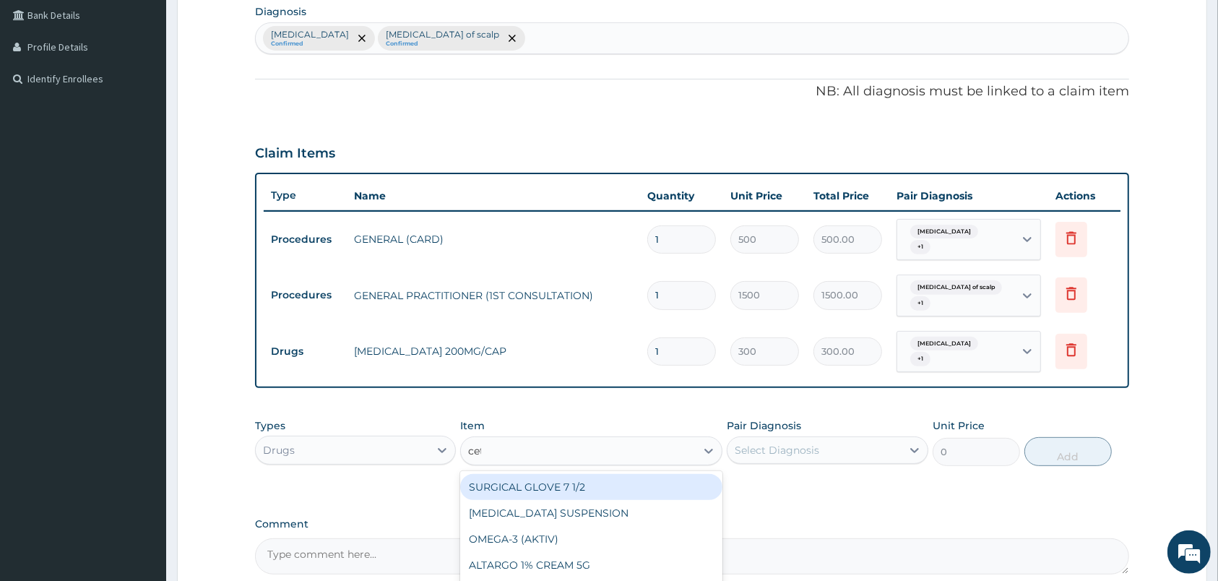
type input "cetr"
click at [627, 477] on div "CETRIZINI 5MG/SYR" at bounding box center [591, 487] width 262 height 26
type input "1400"
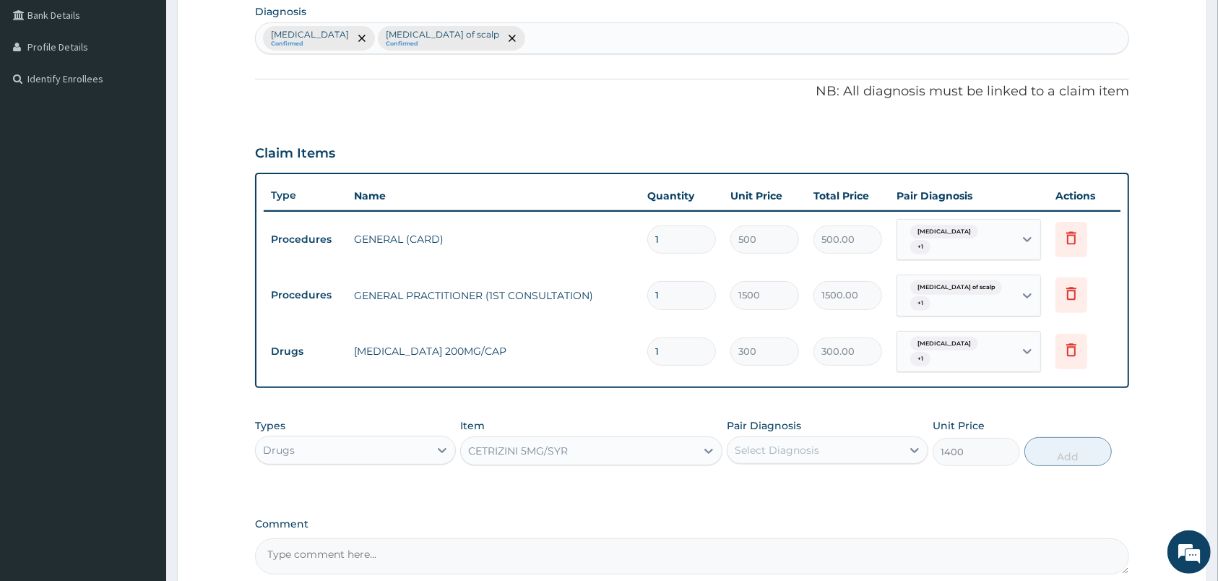
click at [628, 447] on div "CETRIZINI 5MG/SYR" at bounding box center [578, 450] width 235 height 23
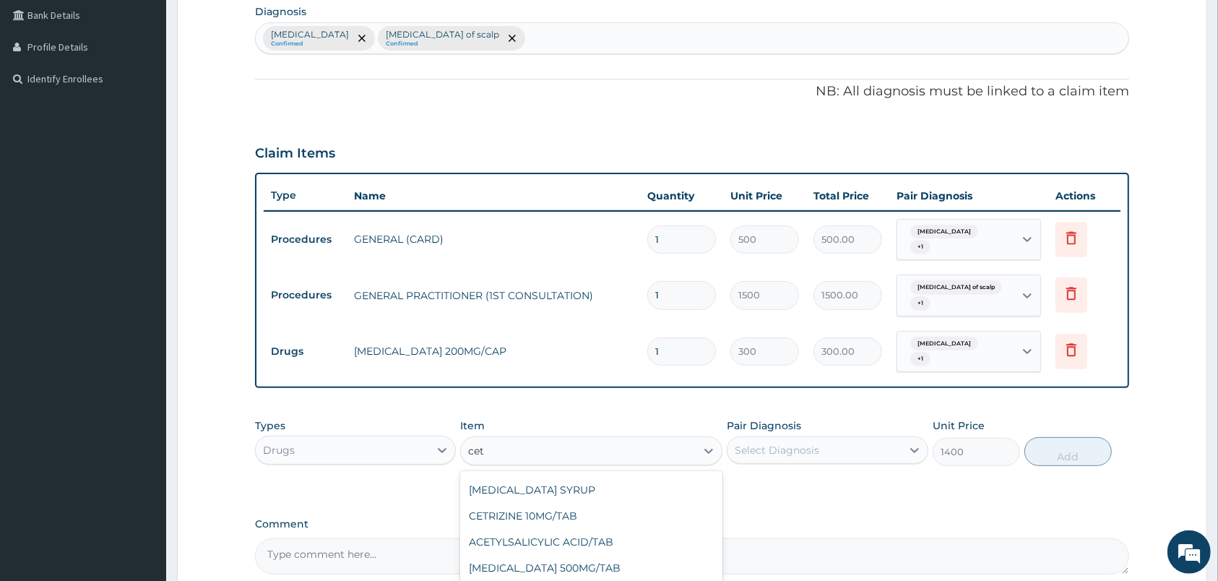
scroll to position [0, 0]
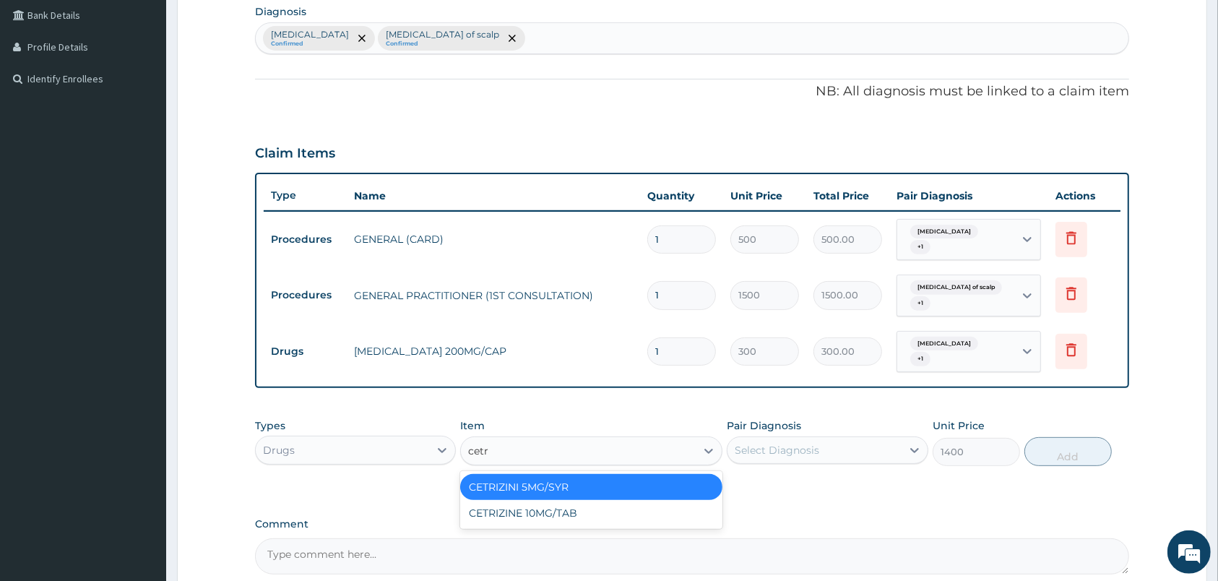
type input "cetri"
click at [611, 512] on div "CETRIZINE 10MG/TAB" at bounding box center [591, 513] width 262 height 26
type input "300"
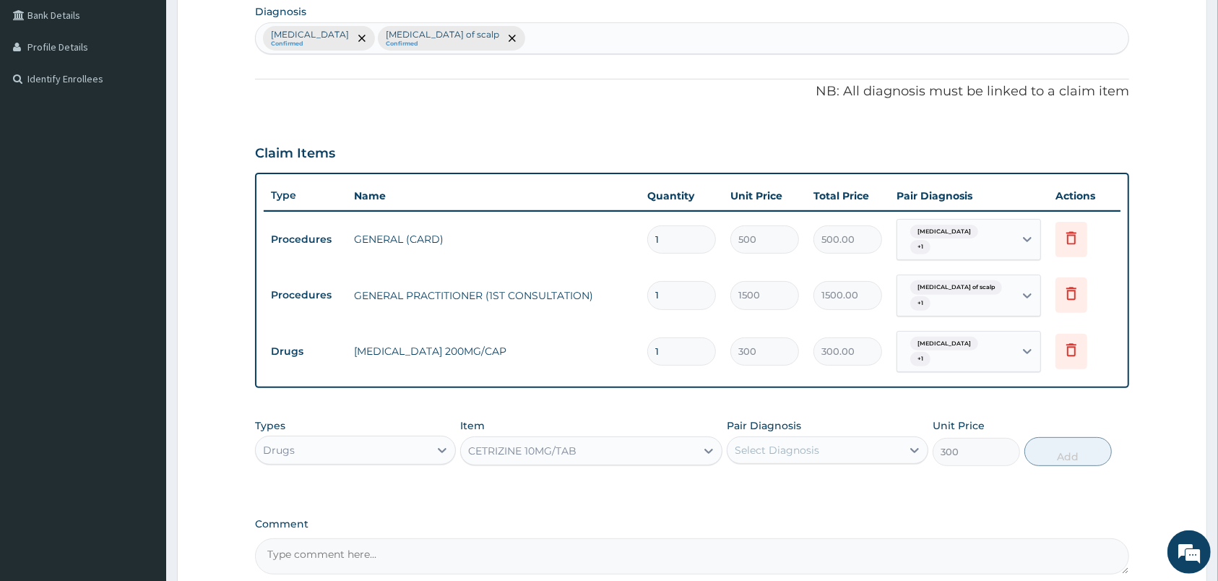
click at [829, 463] on div "Select Diagnosis" at bounding box center [827, 449] width 201 height 27
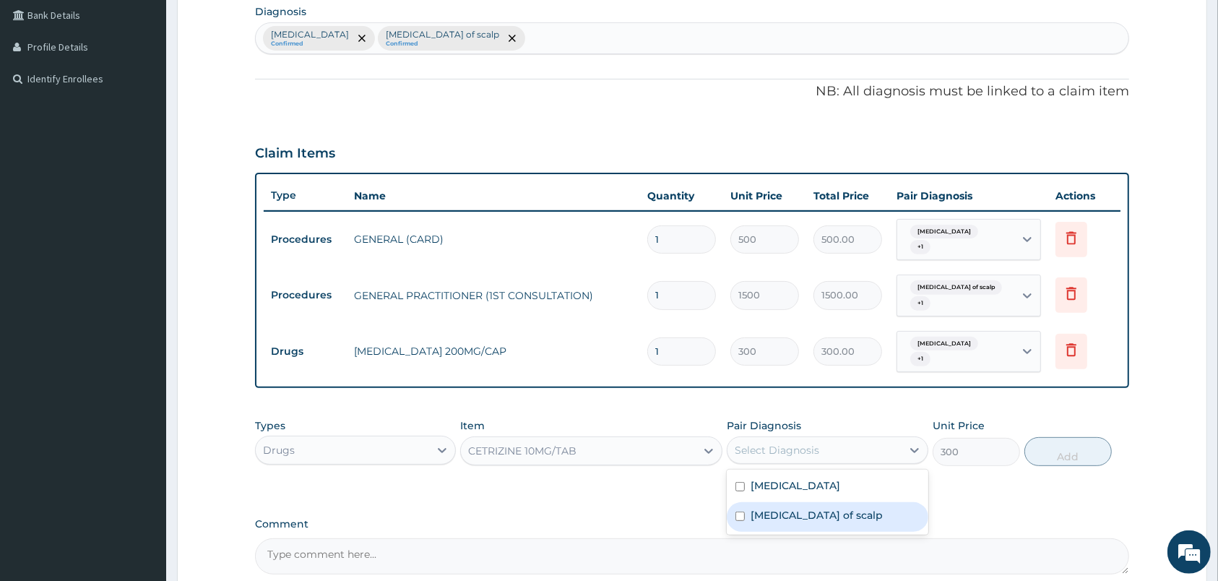
click at [842, 520] on label "Dermatophytosis of scalp" at bounding box center [817, 515] width 132 height 14
checkbox input "true"
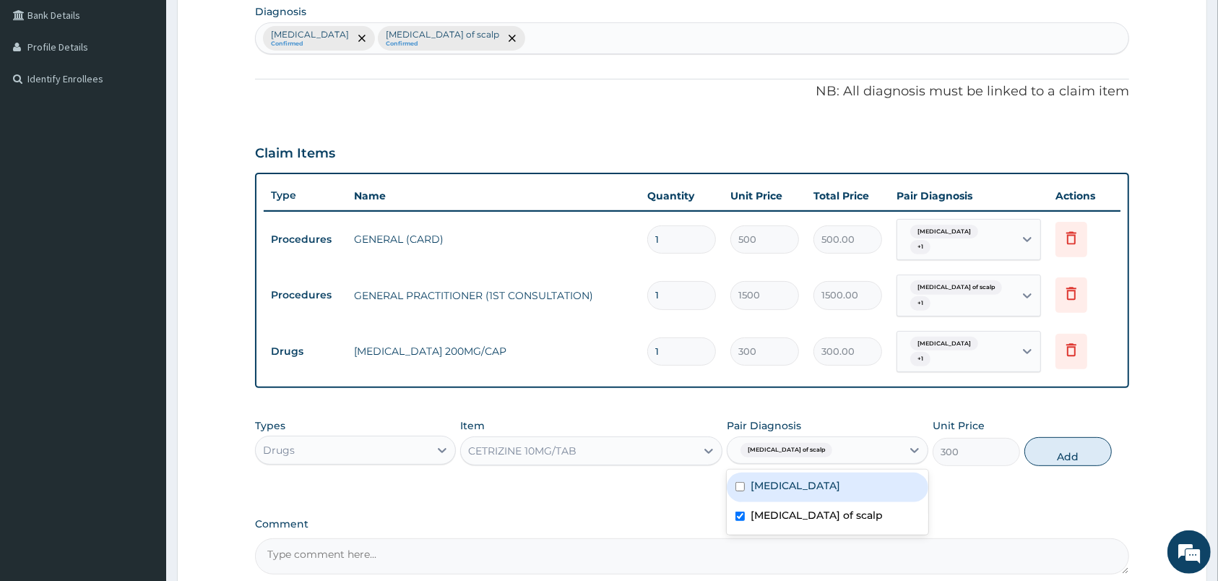
click at [840, 488] on label "Dermatophytosis of nail" at bounding box center [796, 485] width 90 height 14
checkbox input "true"
click at [1071, 452] on button "Add" at bounding box center [1067, 451] width 87 height 29
type input "0"
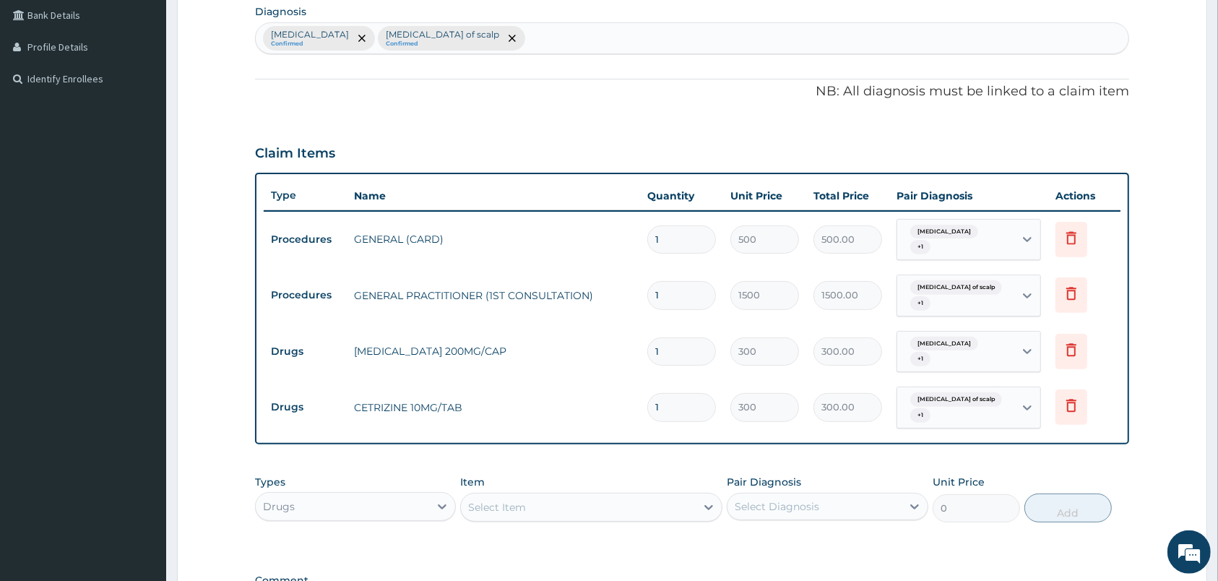
click at [608, 508] on div "Select Item" at bounding box center [578, 507] width 235 height 23
type input "myco"
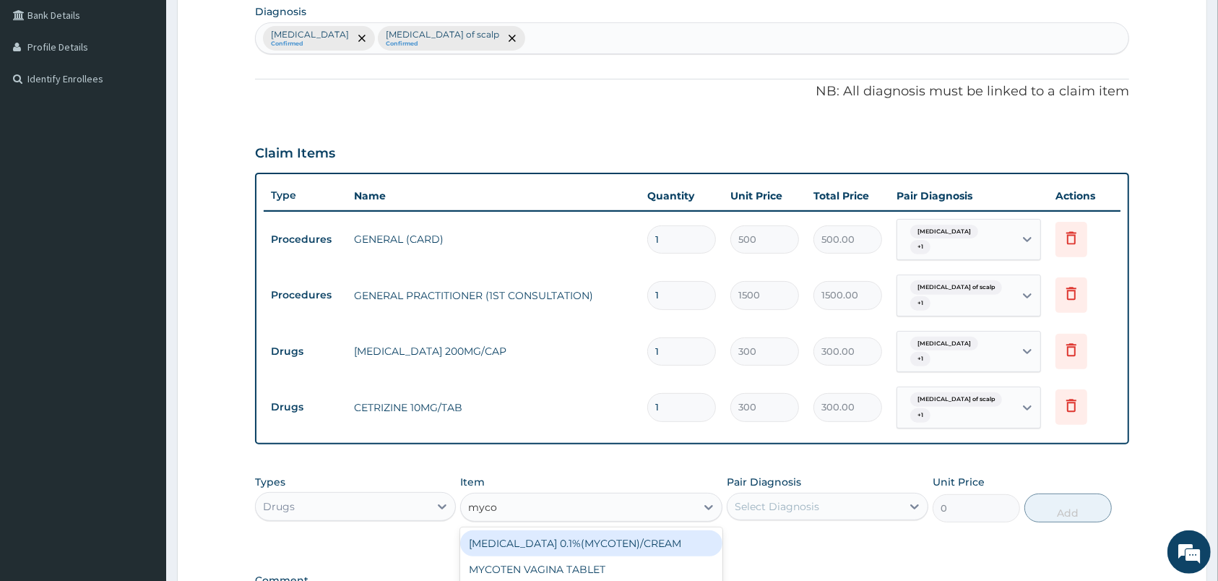
scroll to position [550, 0]
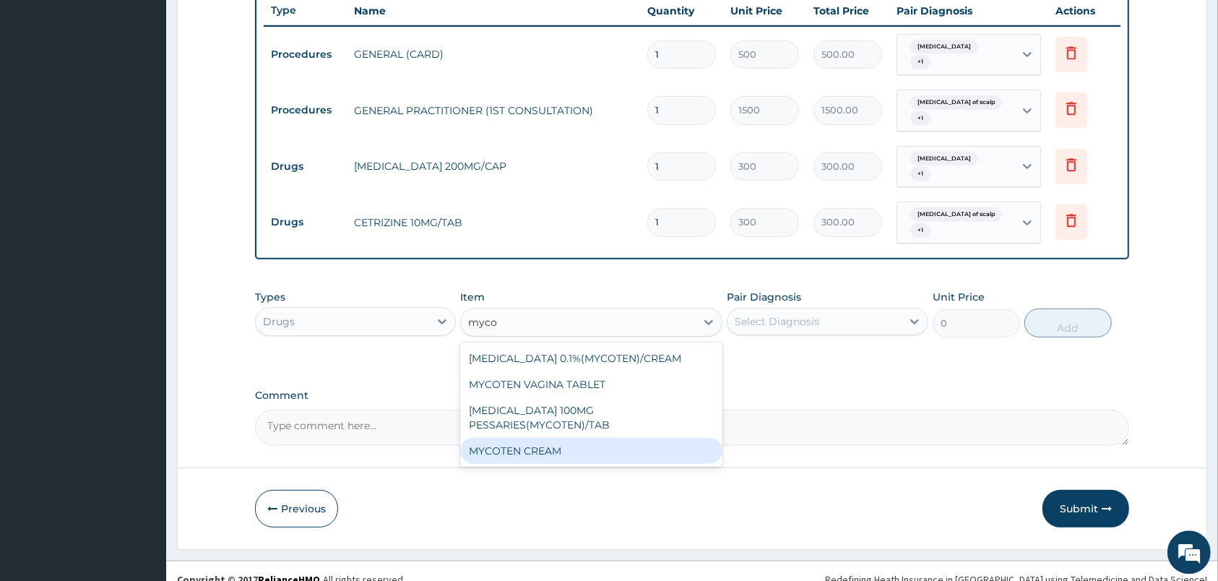
click at [628, 464] on div "MYCOTEN CREAM" at bounding box center [591, 451] width 262 height 26
type input "350"
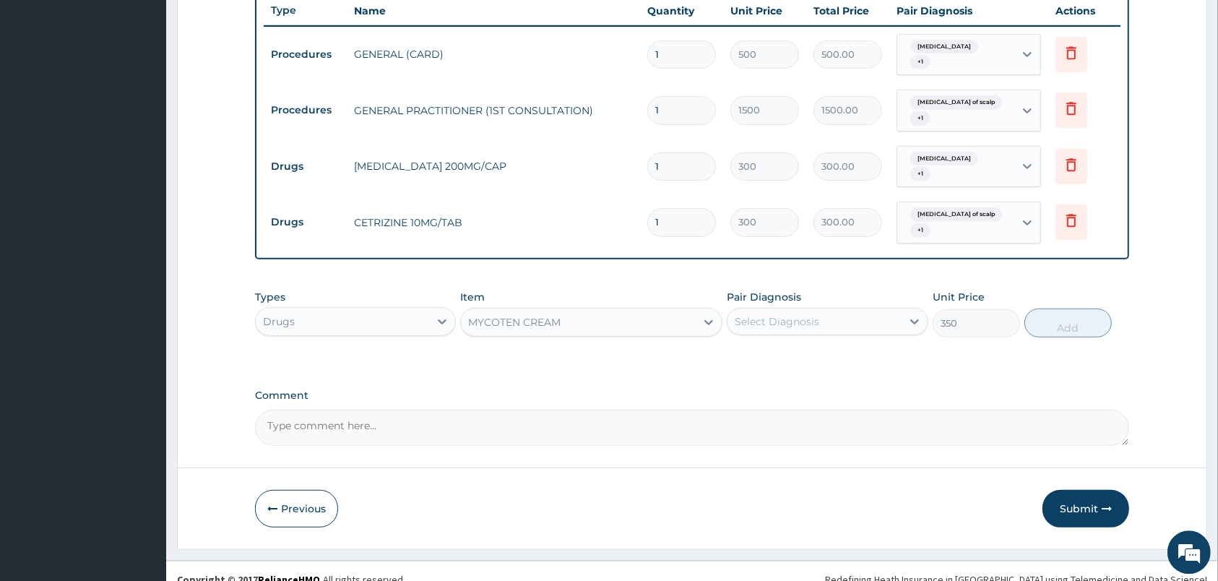
click at [681, 329] on div "MYCOTEN CREAM" at bounding box center [578, 322] width 235 height 23
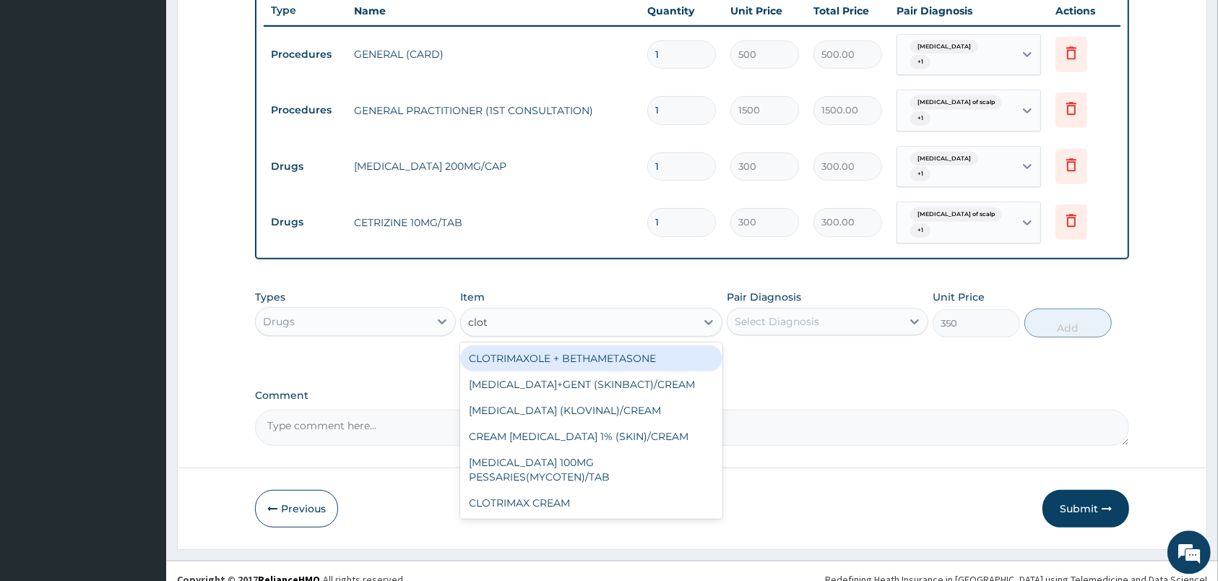
scroll to position [0, 0]
type input "clotrima"
click at [697, 353] on div "CLOTRIMAXOLE + BETHAMETASONE" at bounding box center [591, 358] width 262 height 26
type input "600"
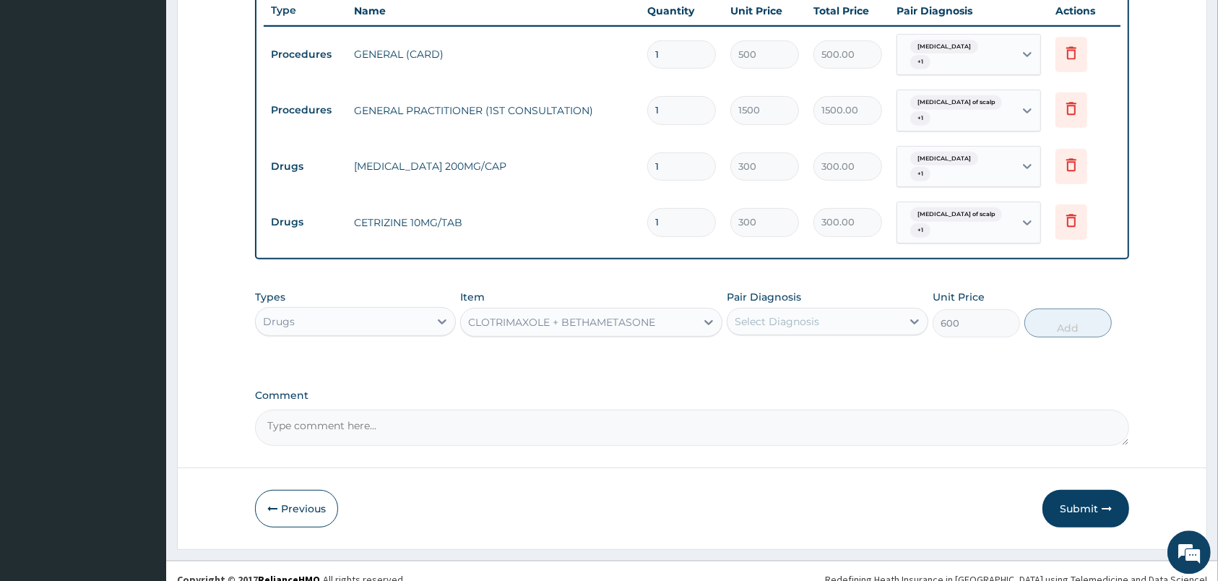
click at [833, 315] on div "Select Diagnosis" at bounding box center [813, 321] width 173 height 23
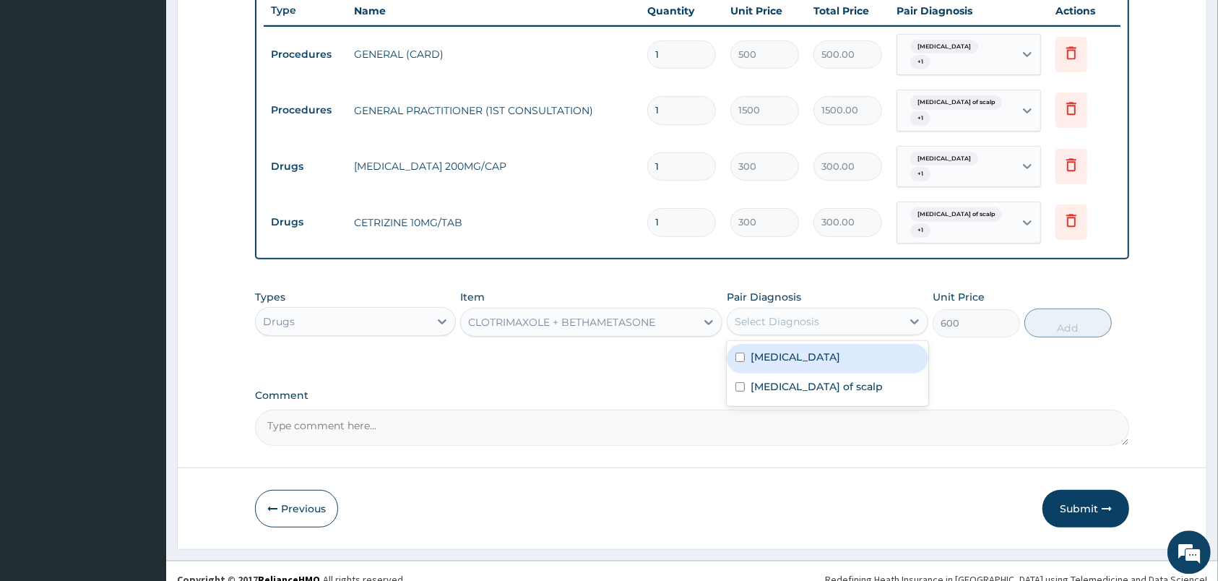
click at [840, 352] on label "Dermatophytosis of nail" at bounding box center [796, 357] width 90 height 14
drag, startPoint x: 840, startPoint y: 352, endPoint x: 852, endPoint y: 385, distance: 35.4
click at [852, 385] on div "Dermatophytosis of nail Dermatophytosis of scalp" at bounding box center [827, 373] width 201 height 65
click at [840, 359] on label "Dermatophytosis of nail" at bounding box center [796, 357] width 90 height 14
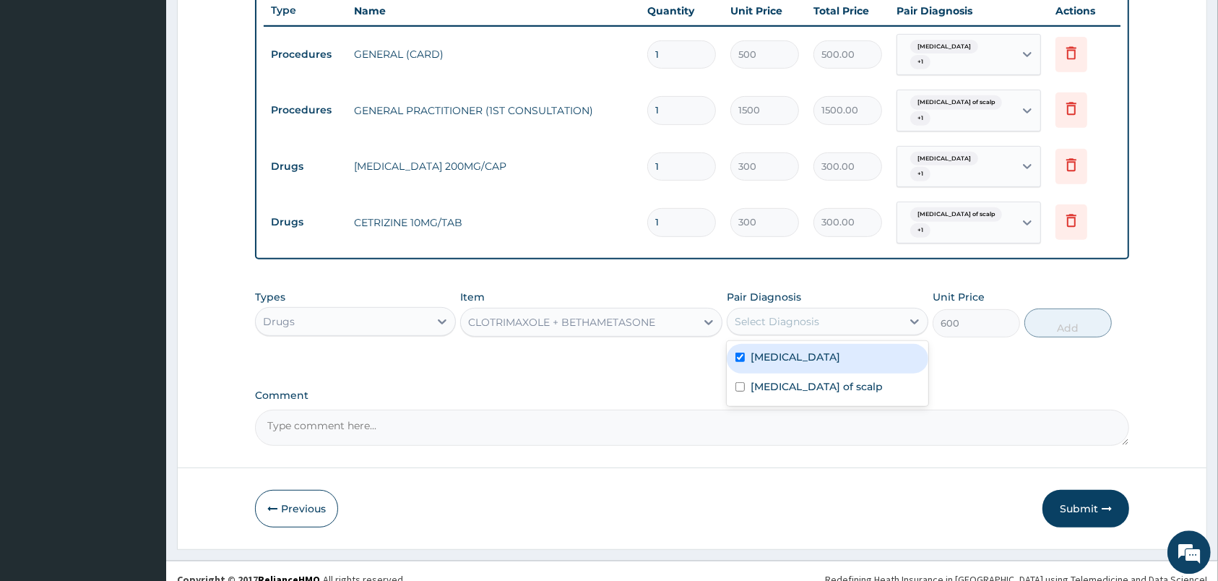
checkbox input "true"
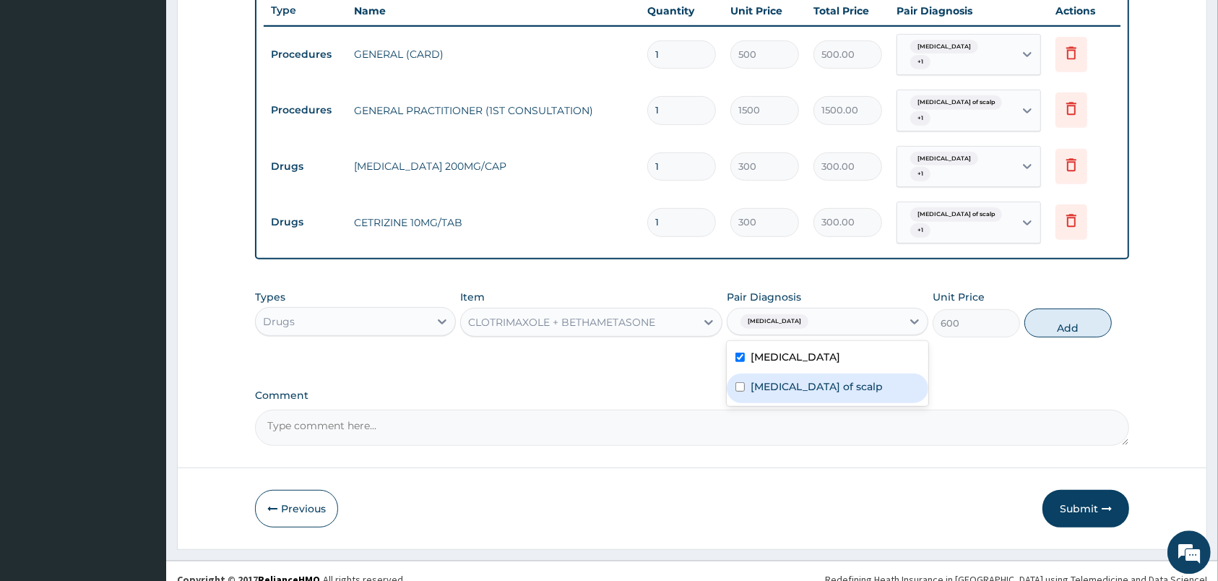
click at [873, 392] on label "Dermatophytosis of scalp" at bounding box center [817, 386] width 132 height 14
checkbox input "true"
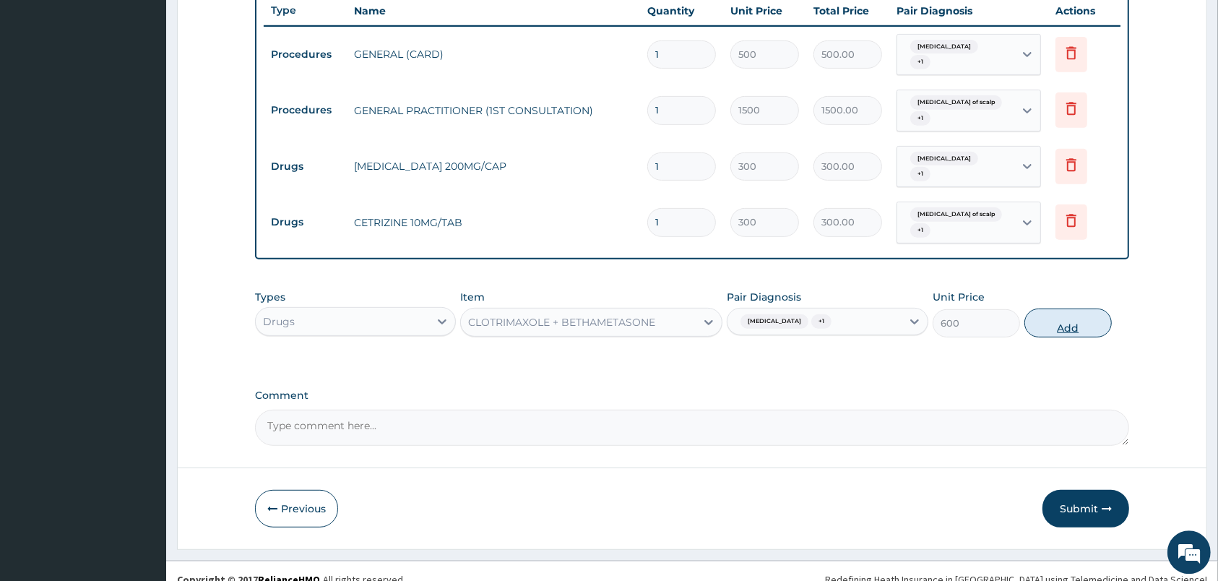
click at [1039, 325] on button "Add" at bounding box center [1067, 322] width 87 height 29
type input "0"
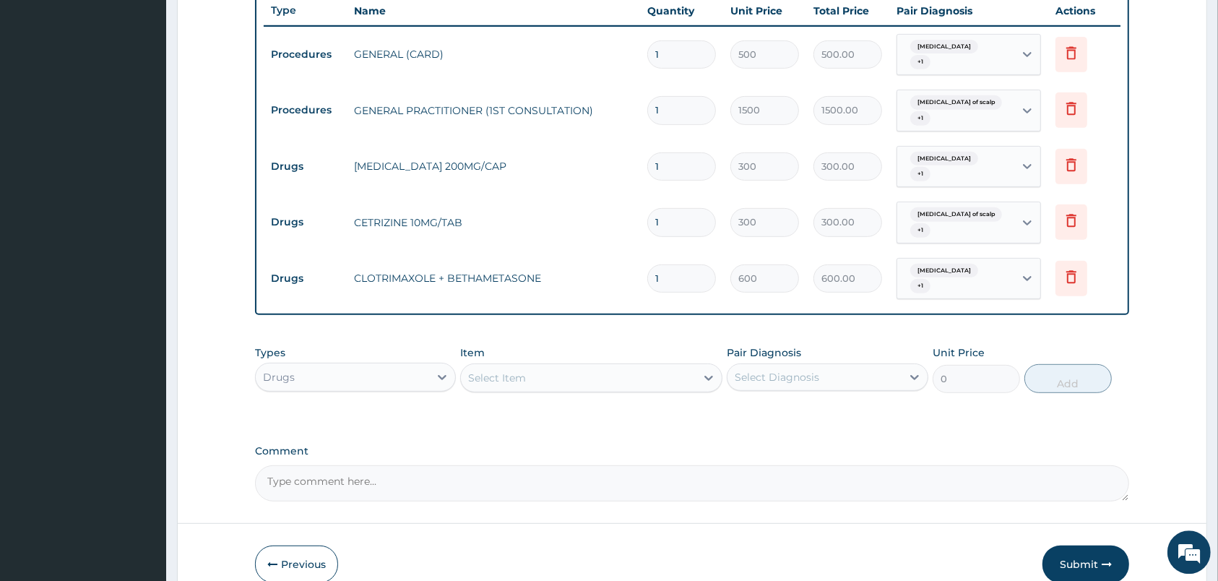
click at [624, 377] on div "Select Item" at bounding box center [578, 377] width 235 height 23
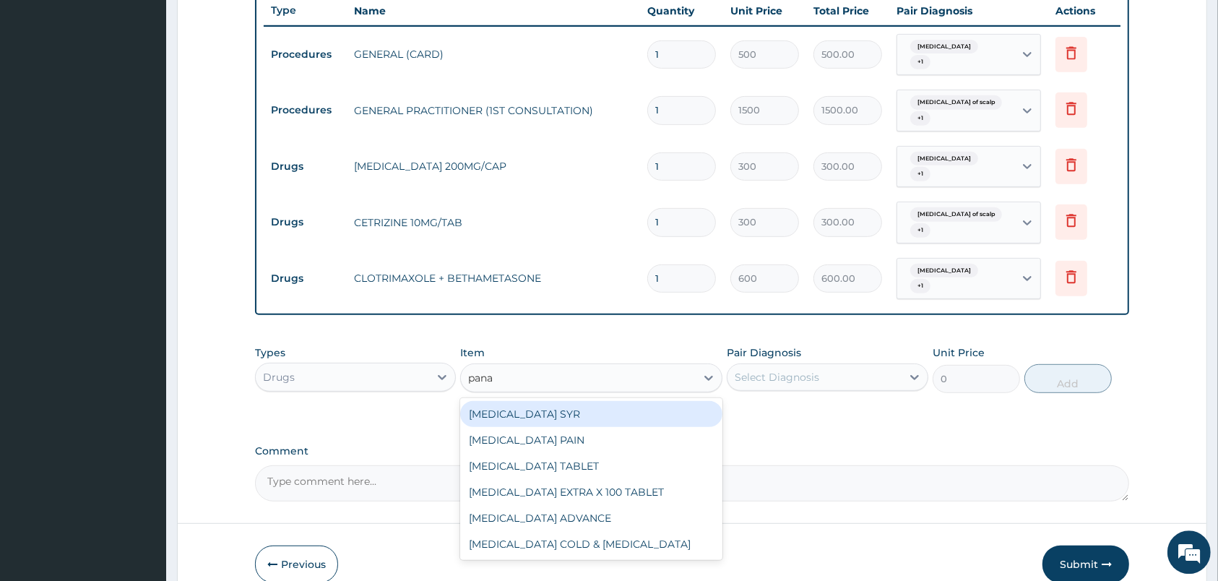
click at [480, 376] on input "pana" at bounding box center [481, 378] width 27 height 14
type input "panadol"
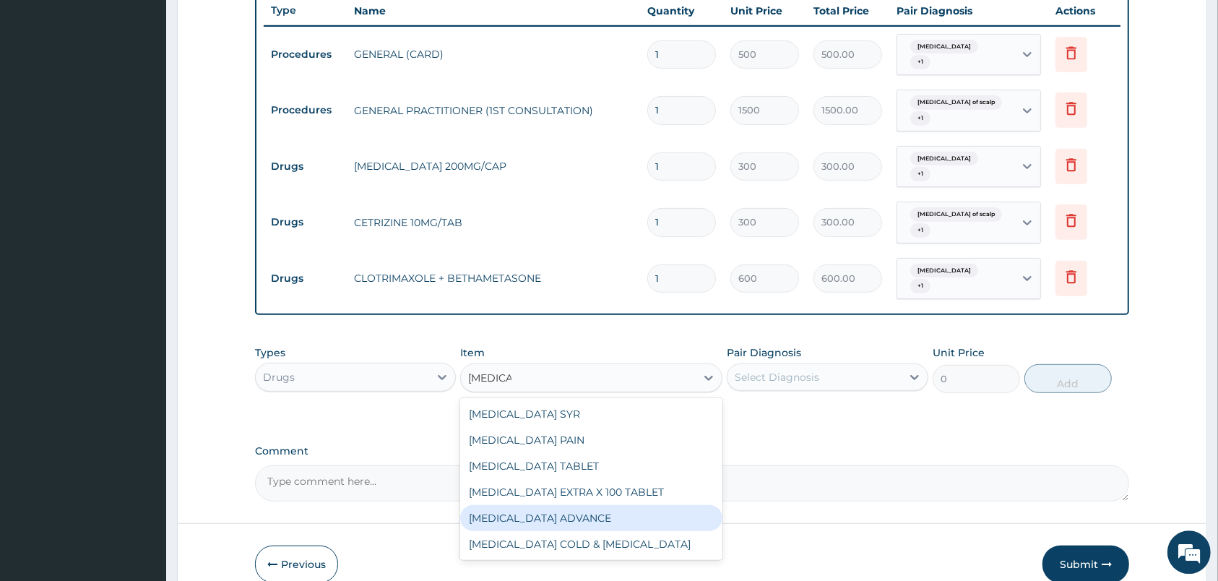
click at [511, 517] on div "PANADOL ADVANCE" at bounding box center [591, 518] width 262 height 26
type input "90"
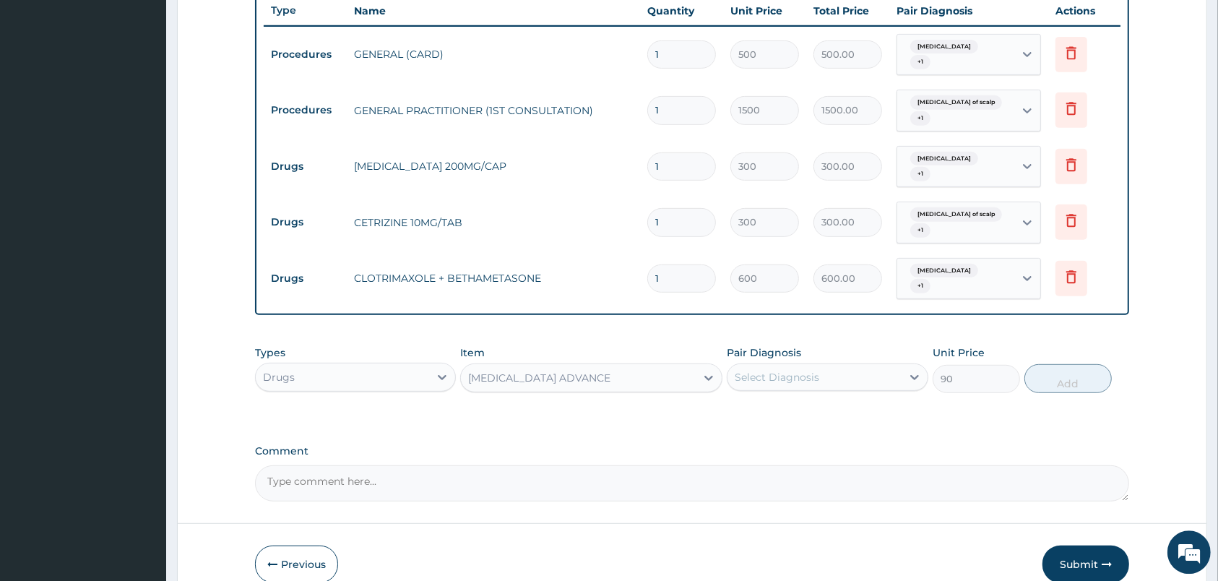
click at [837, 379] on div "Select Diagnosis" at bounding box center [813, 377] width 173 height 23
click at [833, 437] on label "Dermatophytosis of scalp" at bounding box center [817, 442] width 132 height 14
checkbox input "true"
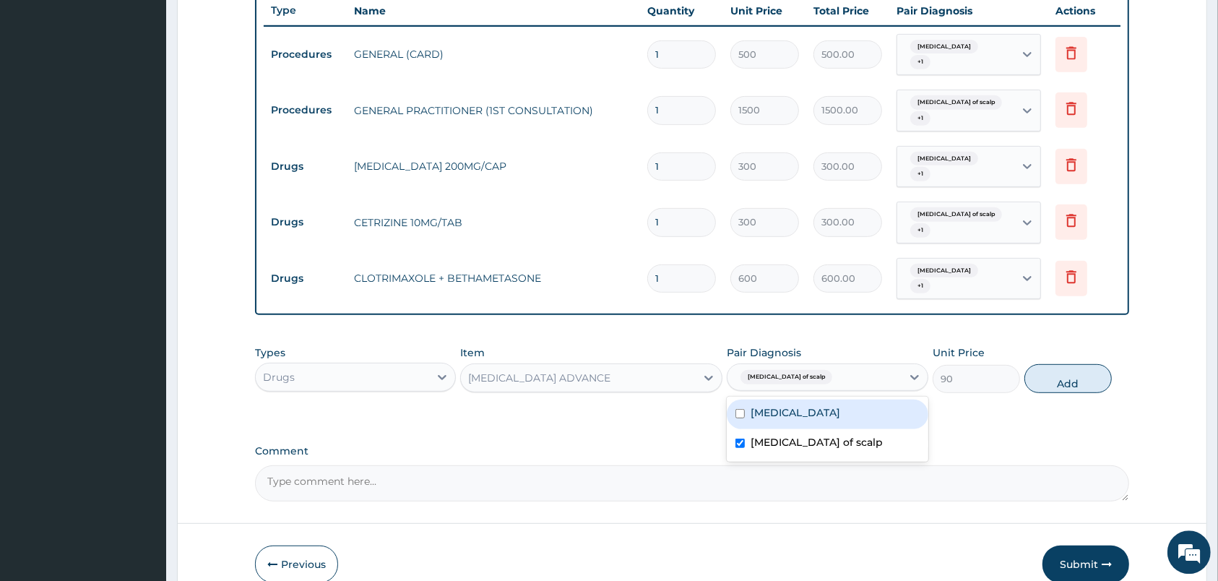
click at [829, 418] on label "Dermatophytosis of nail" at bounding box center [796, 412] width 90 height 14
checkbox input "true"
click at [1074, 372] on button "Add" at bounding box center [1067, 378] width 87 height 29
type input "0"
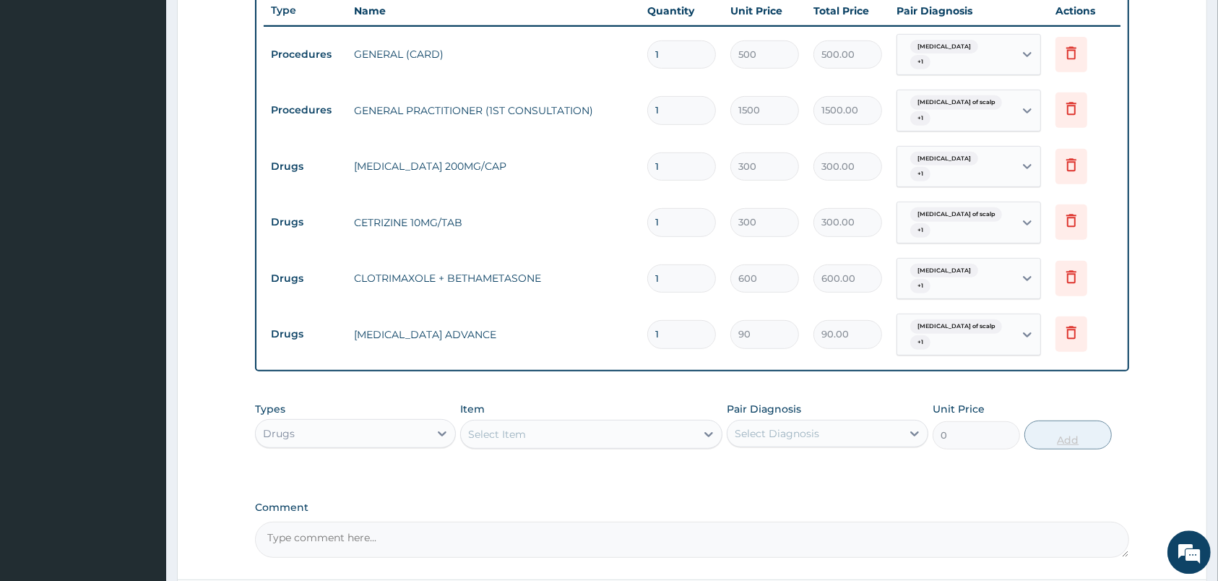
type input "13"
type input "1170.00"
type input "130"
type input "11700.00"
type input "13"
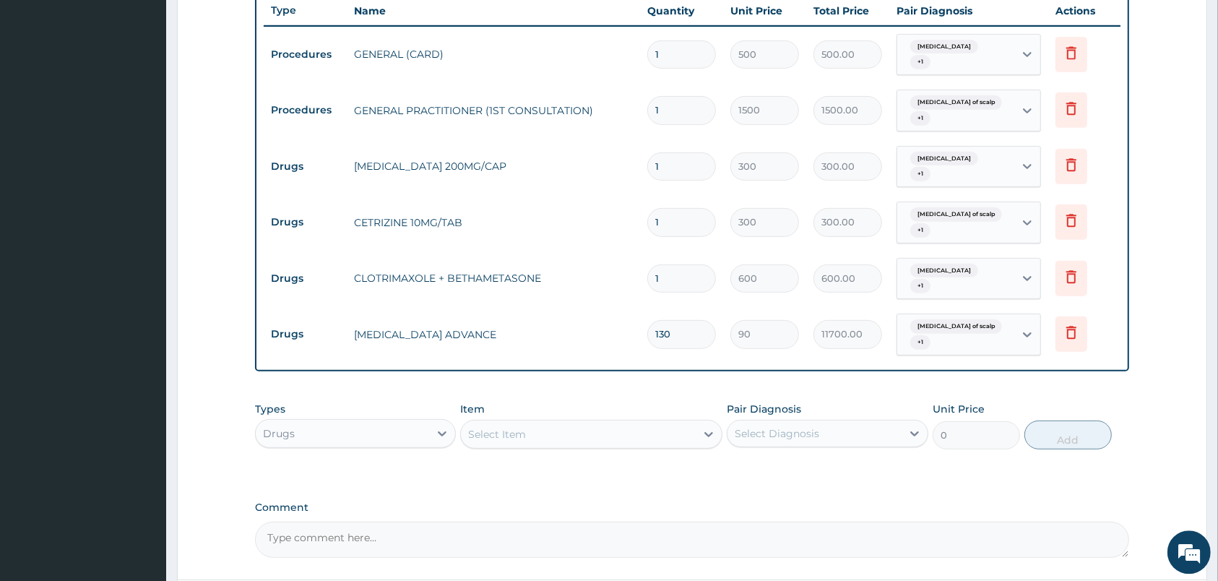
type input "1170.00"
type input "1"
type input "90.00"
type input "13"
type input "1170.00"
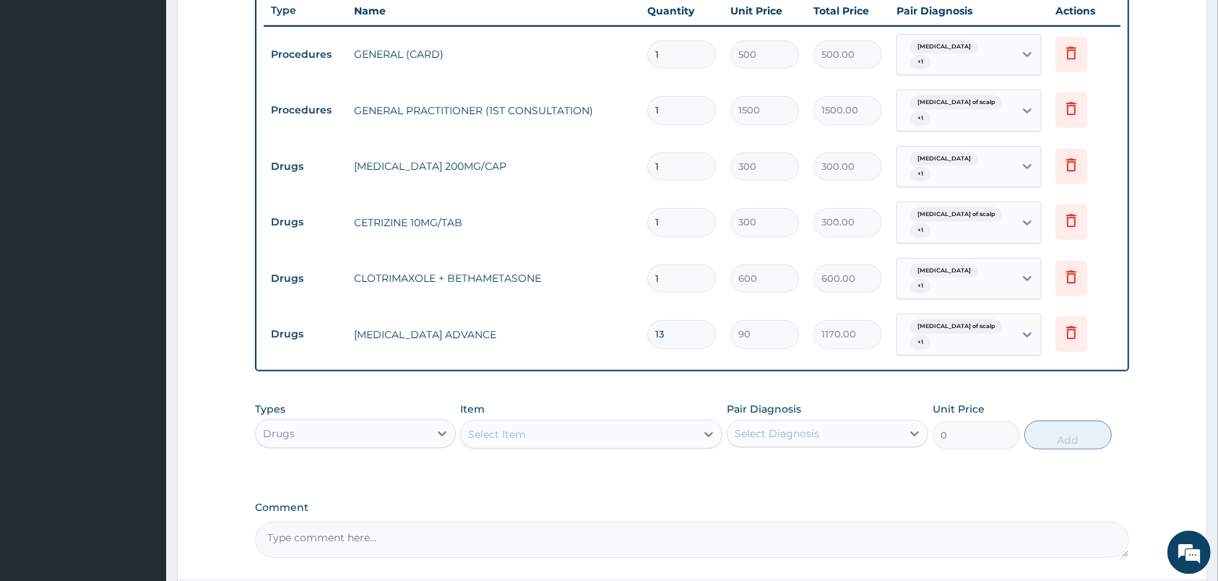
type input "130"
type input "11700.00"
type input "13"
type input "1170.00"
type input "1"
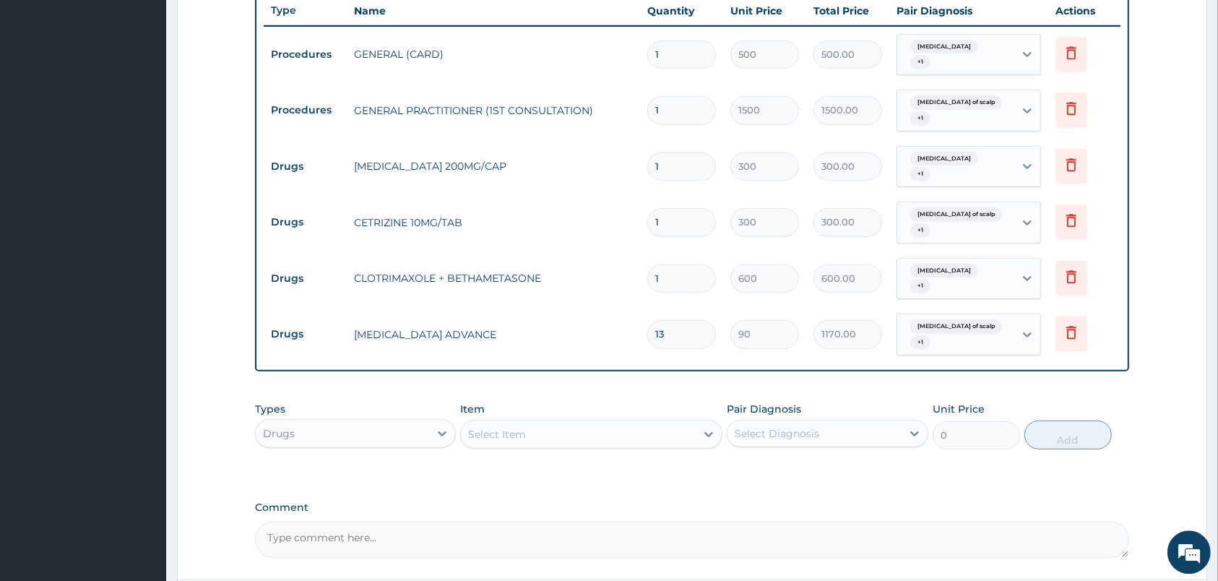
type input "90.00"
type input "0.00"
type input "3"
type input "270.00"
type input "30"
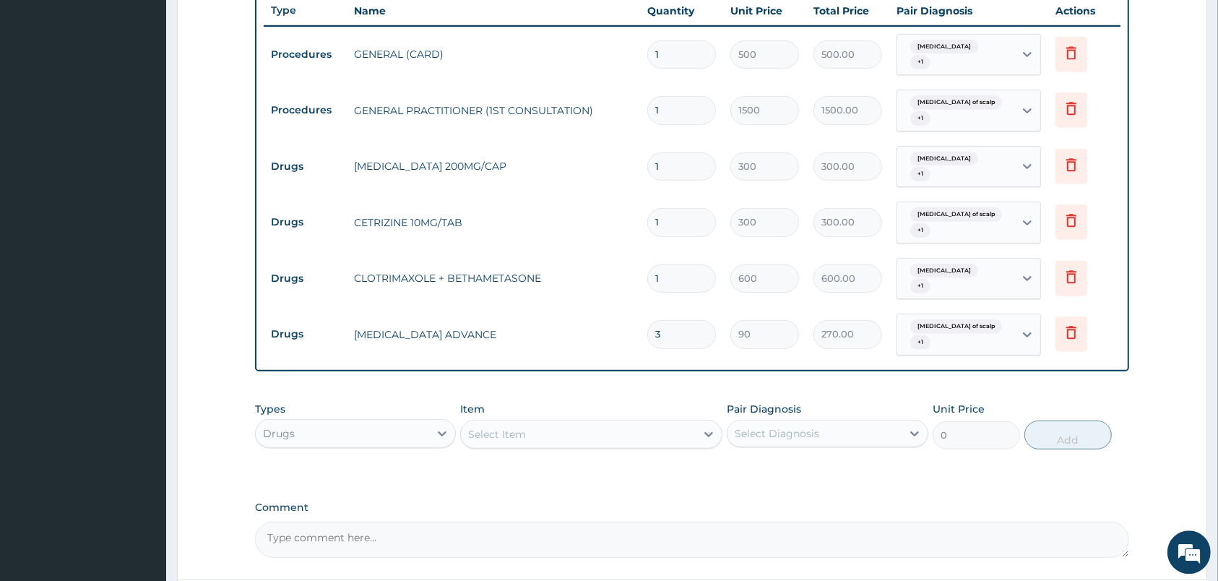
type input "2700.00"
type input "30"
click at [687, 226] on input "1" at bounding box center [681, 222] width 69 height 28
type input "10"
type input "3000.00"
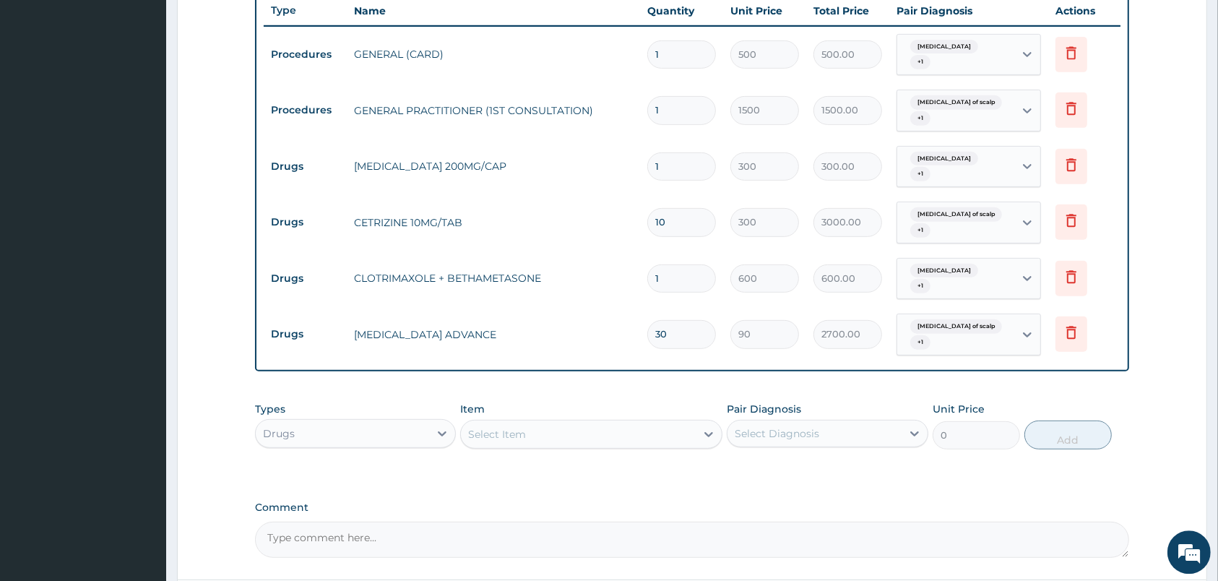
type input "10"
click at [681, 170] on input "1" at bounding box center [681, 166] width 69 height 28
type input "7"
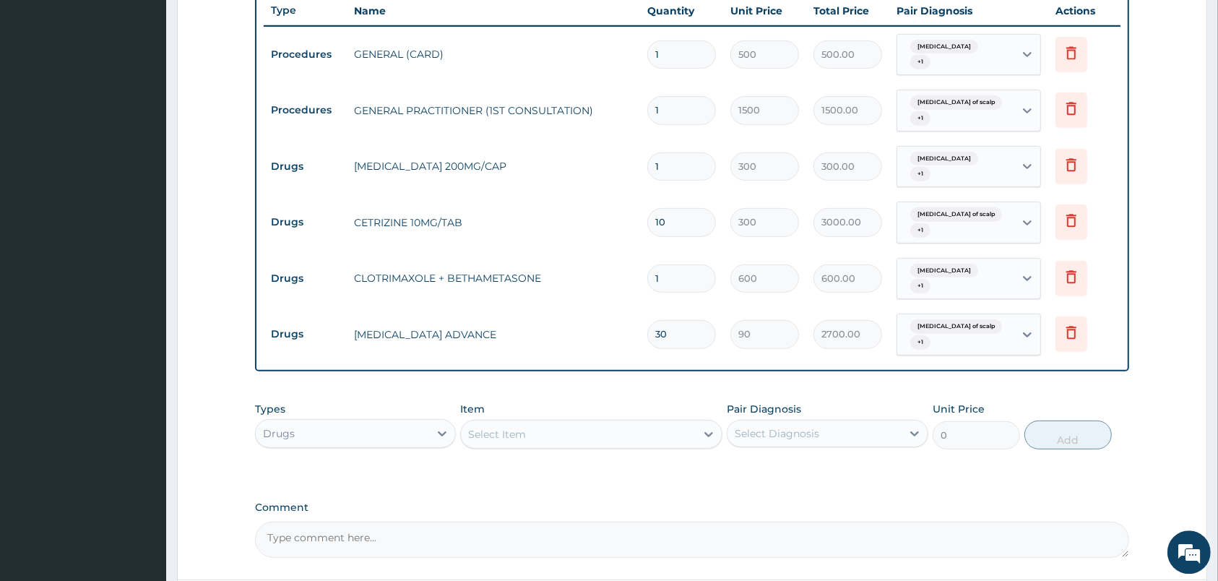
type input "2100.00"
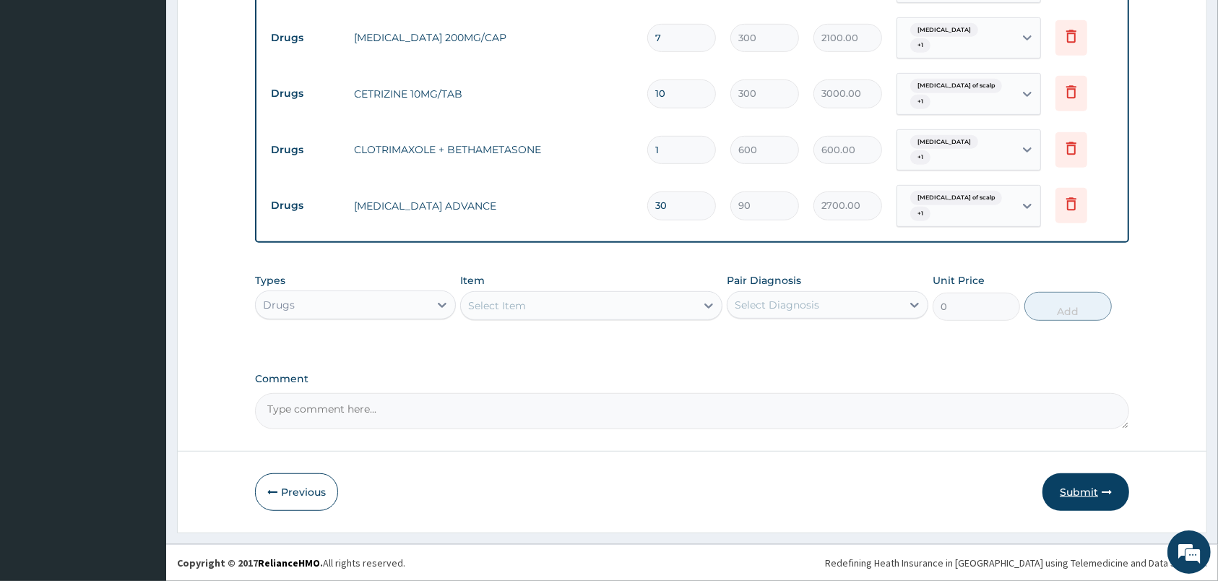
type input "7"
click at [1077, 485] on button "Submit" at bounding box center [1085, 492] width 87 height 38
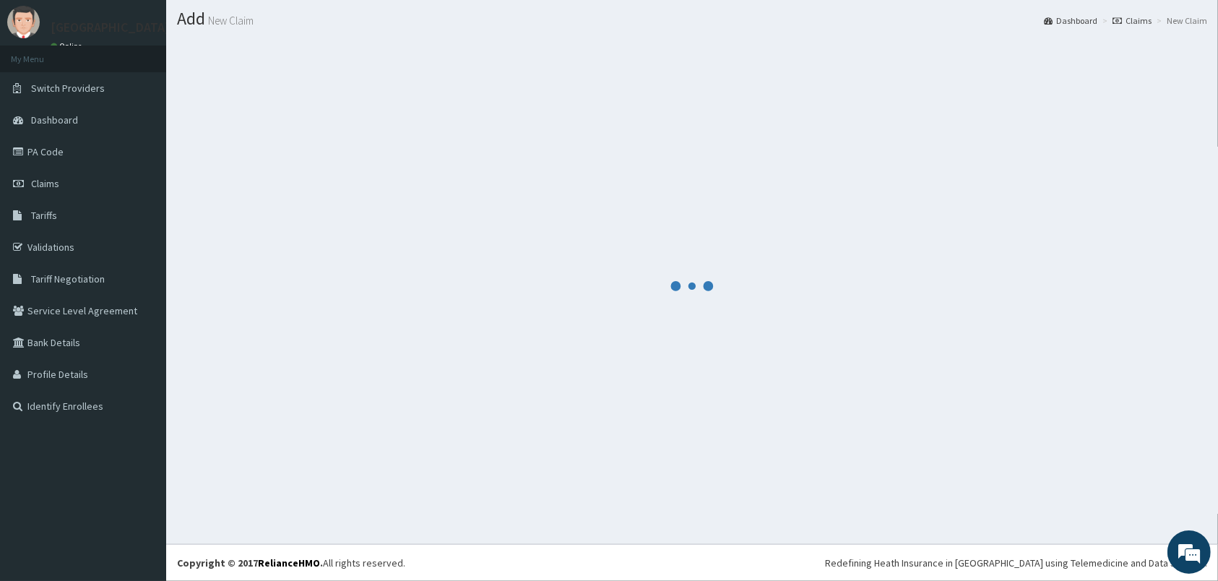
scroll to position [38, 0]
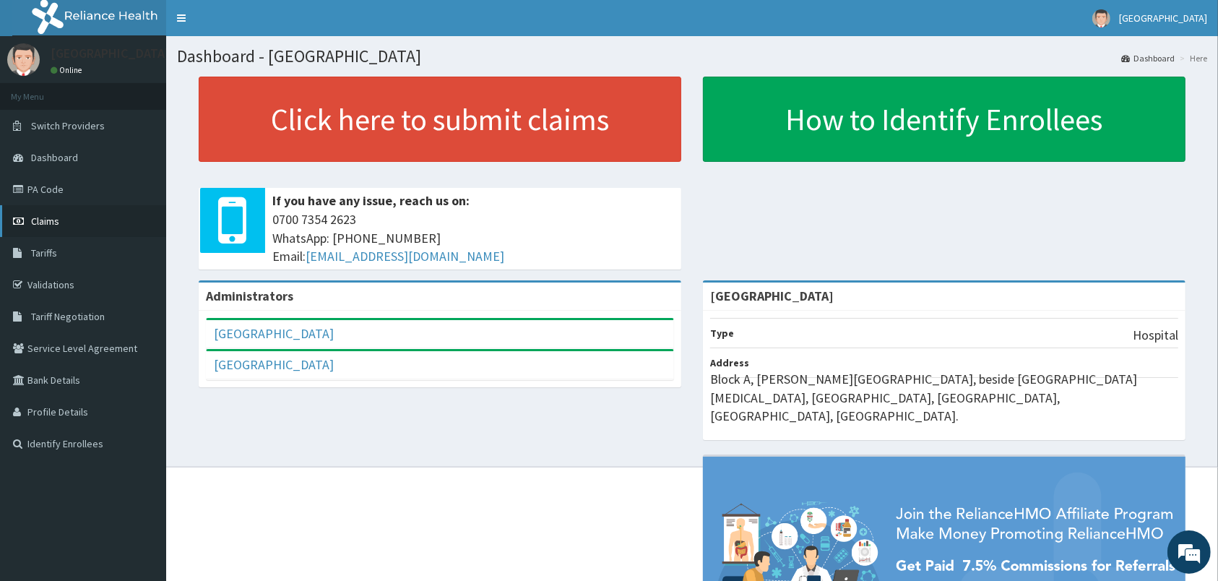
click at [84, 226] on link "Claims" at bounding box center [83, 221] width 166 height 32
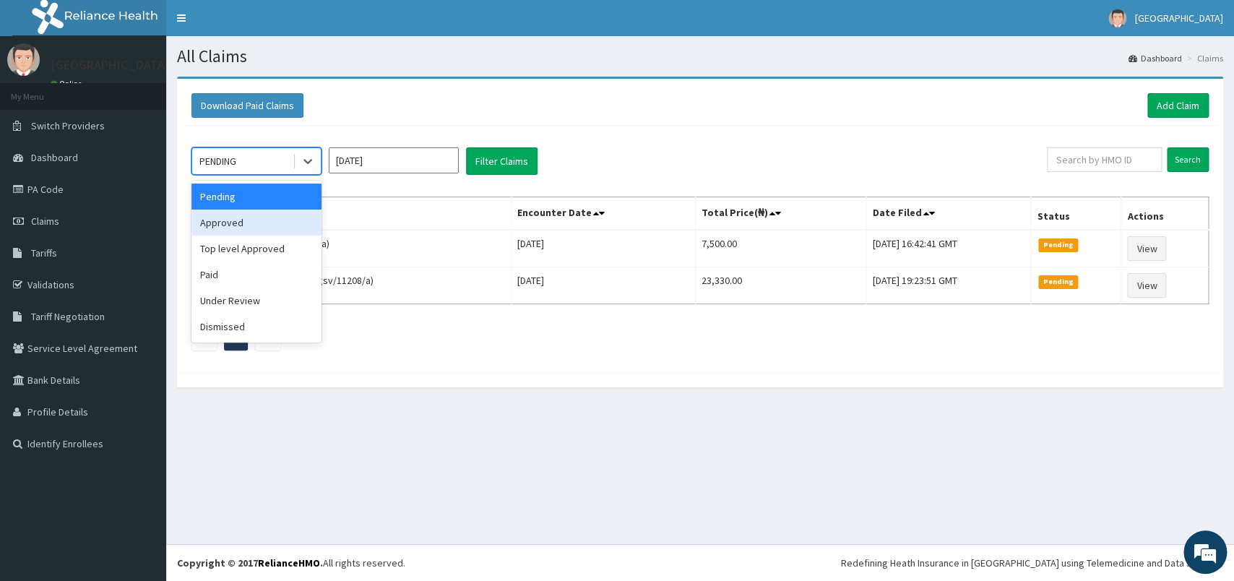
click at [263, 223] on div "Approved" at bounding box center [256, 223] width 130 height 26
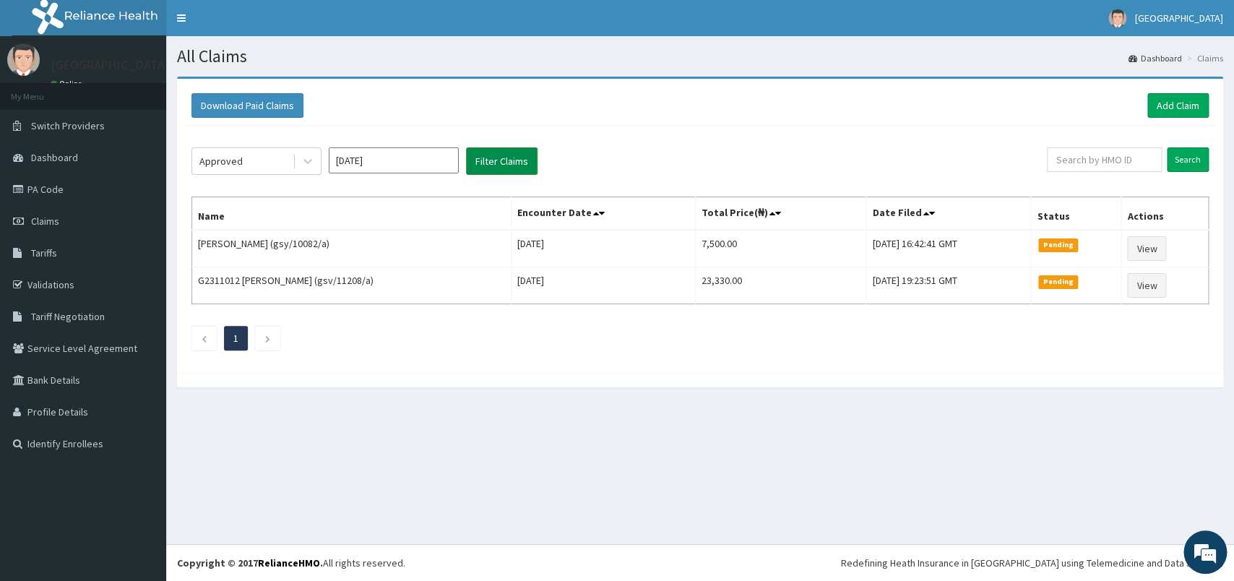
click at [490, 162] on button "Filter Claims" at bounding box center [502, 160] width 72 height 27
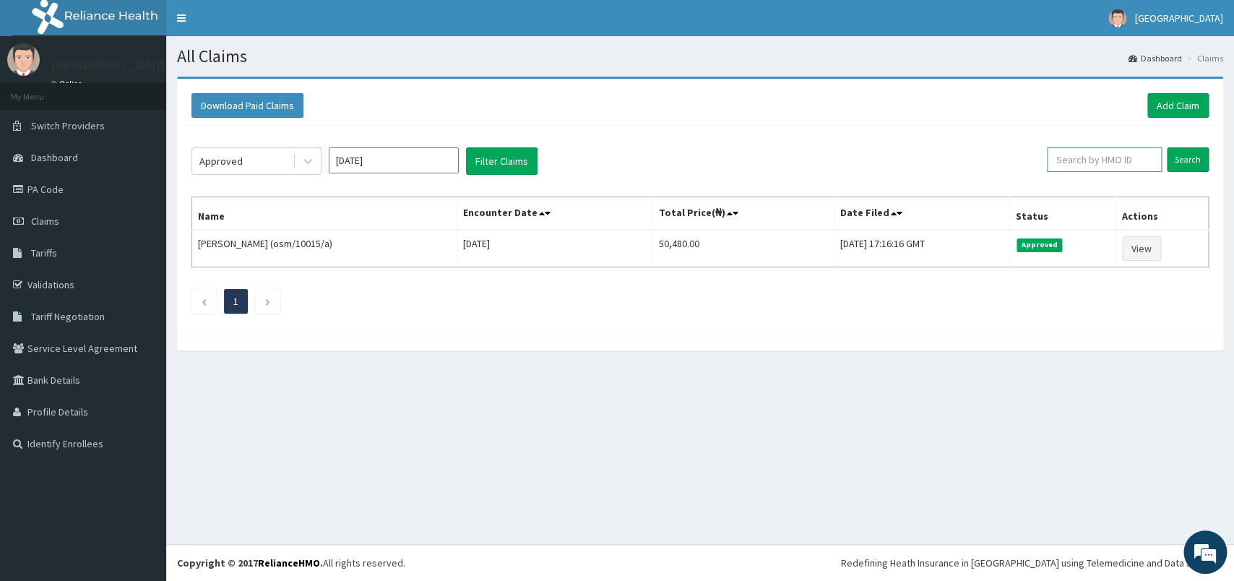
click at [1109, 168] on input "text" at bounding box center [1104, 159] width 115 height 25
click at [75, 295] on link "Validations" at bounding box center [83, 285] width 166 height 32
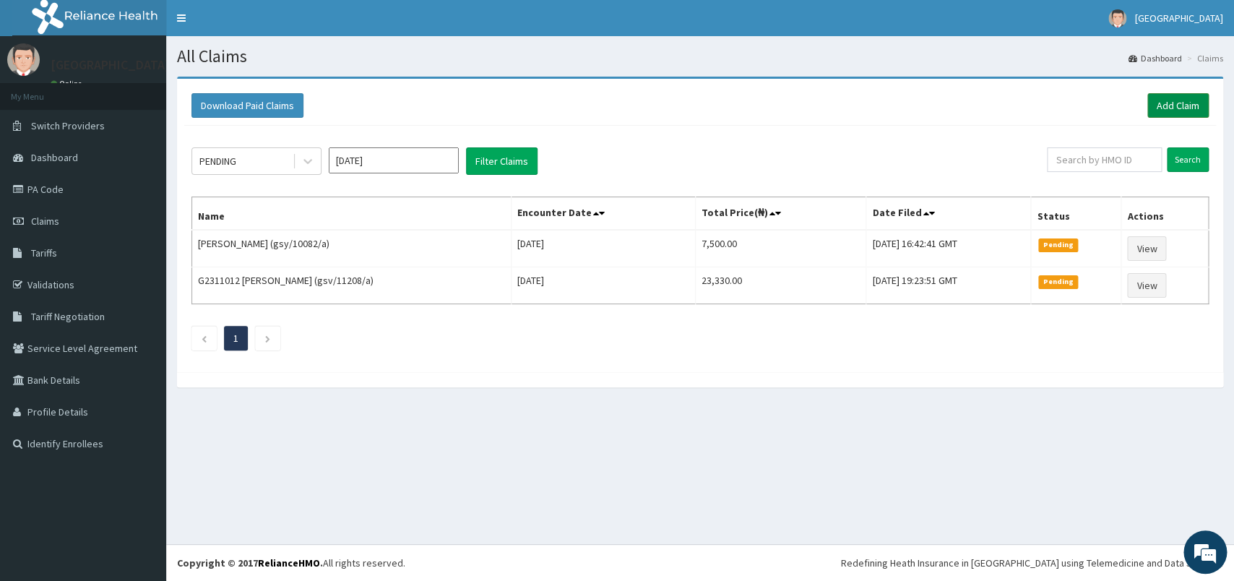
click at [1155, 113] on link "Add Claim" at bounding box center [1177, 105] width 61 height 25
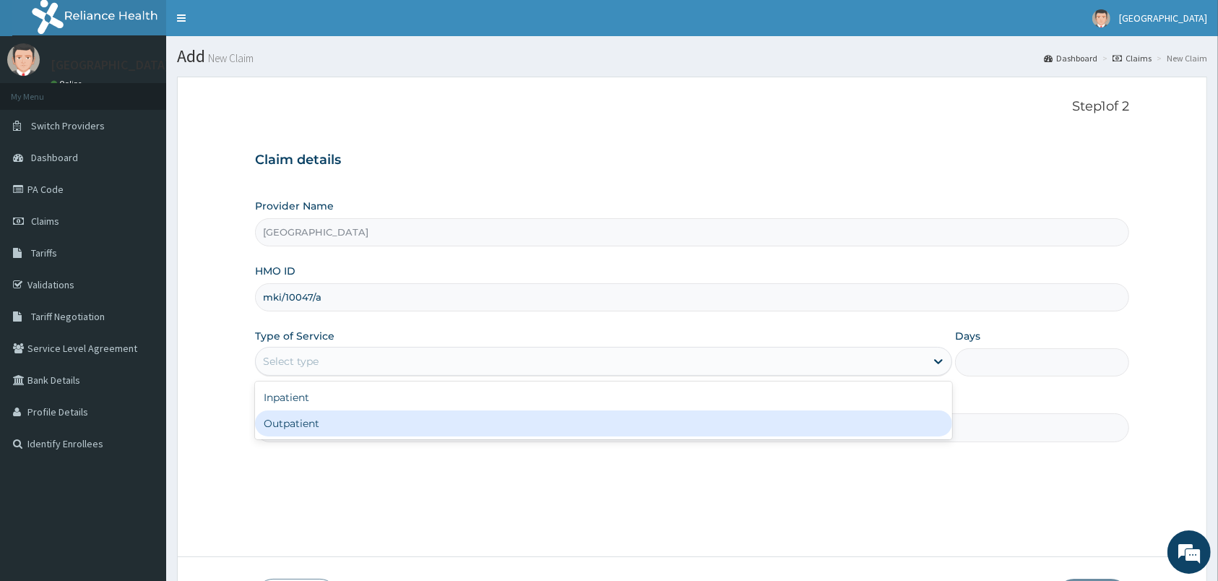
click at [444, 421] on div "Outpatient" at bounding box center [603, 423] width 697 height 26
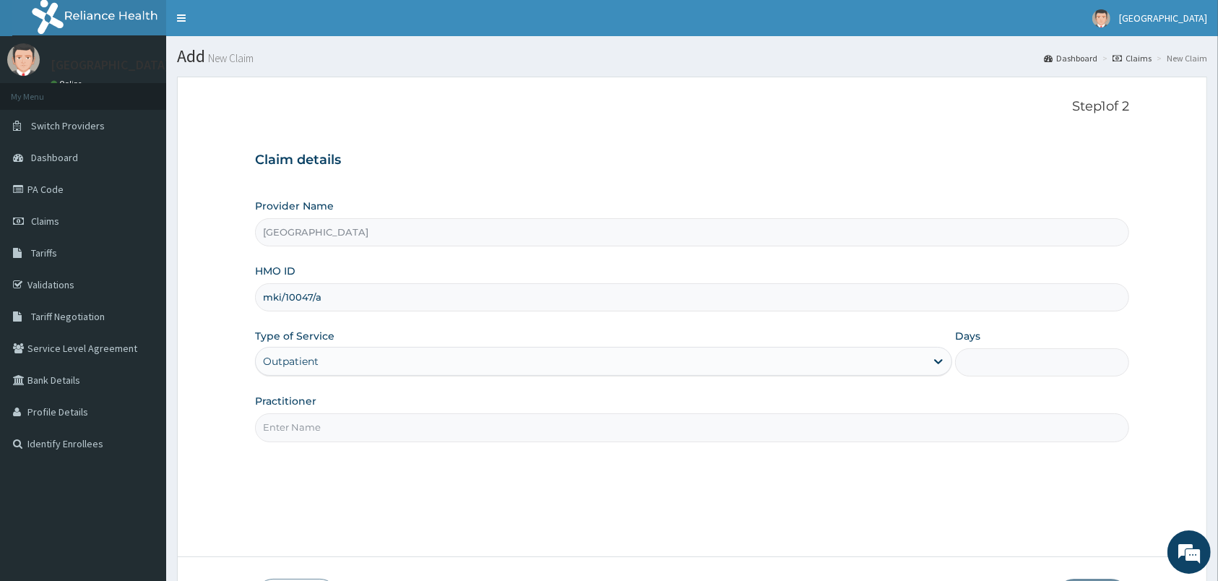
type input "1"
click at [444, 421] on input "Practitioner" at bounding box center [692, 427] width 874 height 28
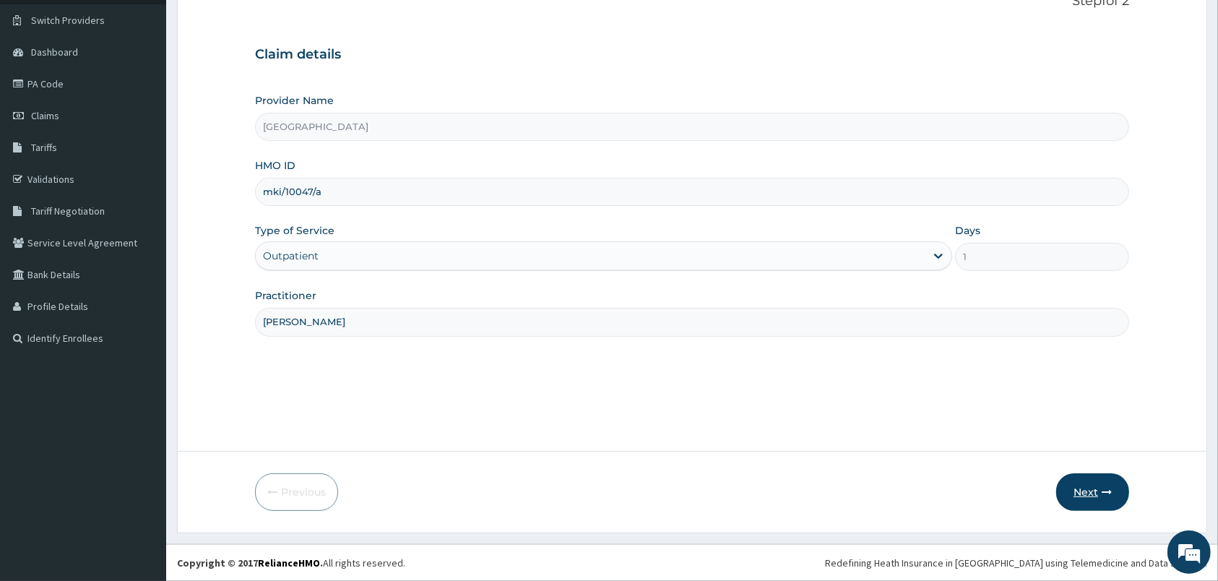
type input "peter prince"
click at [1102, 495] on button "Next" at bounding box center [1092, 492] width 73 height 38
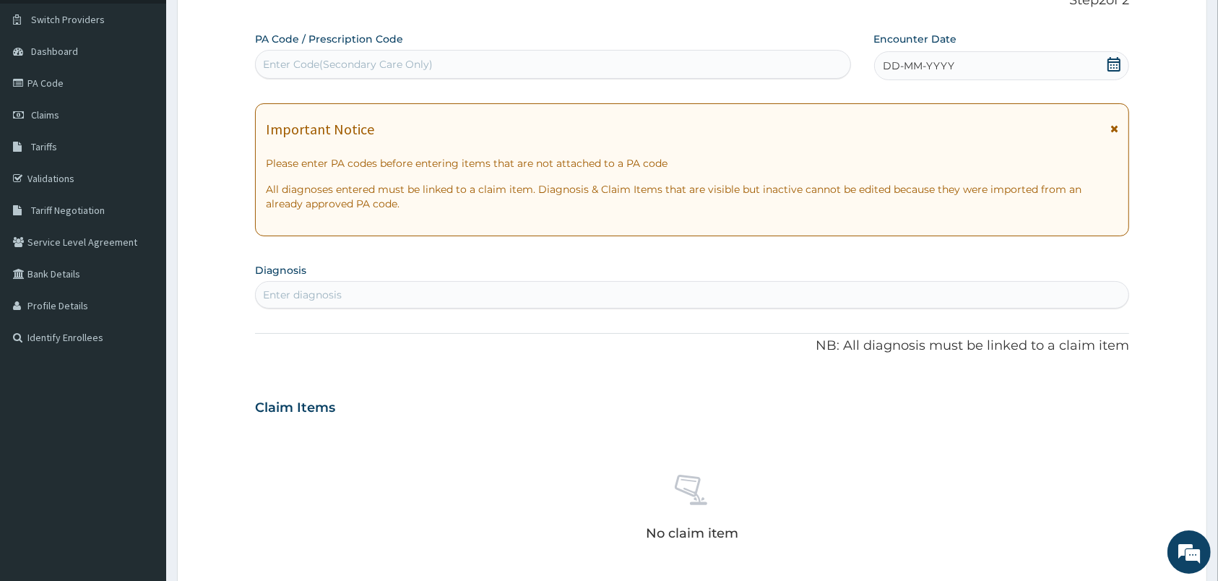
scroll to position [0, 0]
click at [1118, 75] on div "DD-MM-YYYY" at bounding box center [1002, 65] width 256 height 29
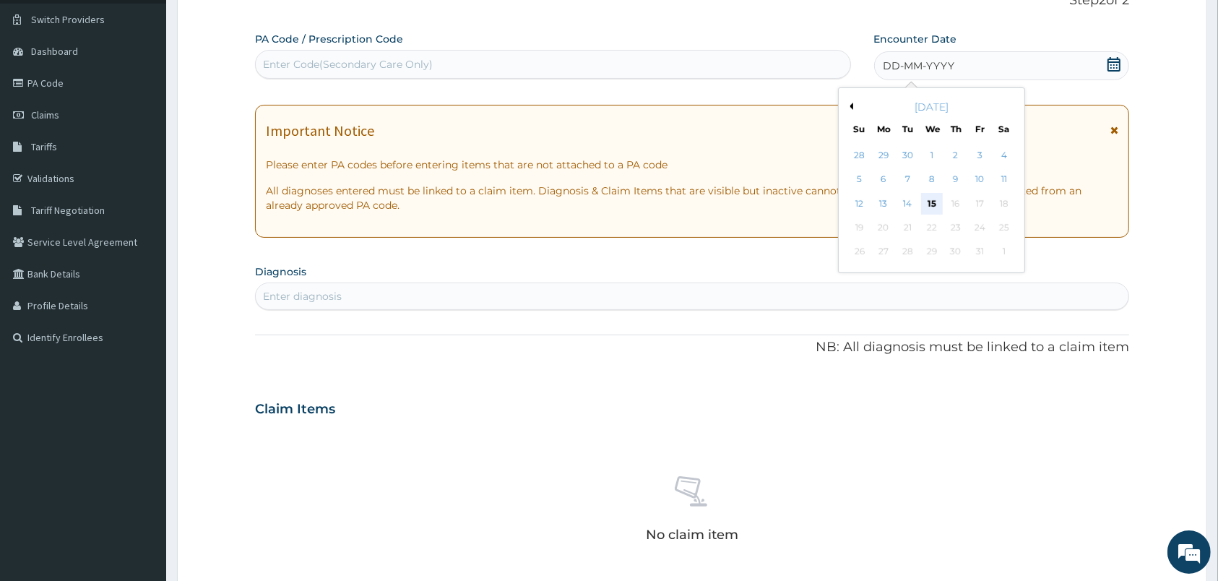
click at [927, 205] on div "15" at bounding box center [931, 204] width 22 height 22
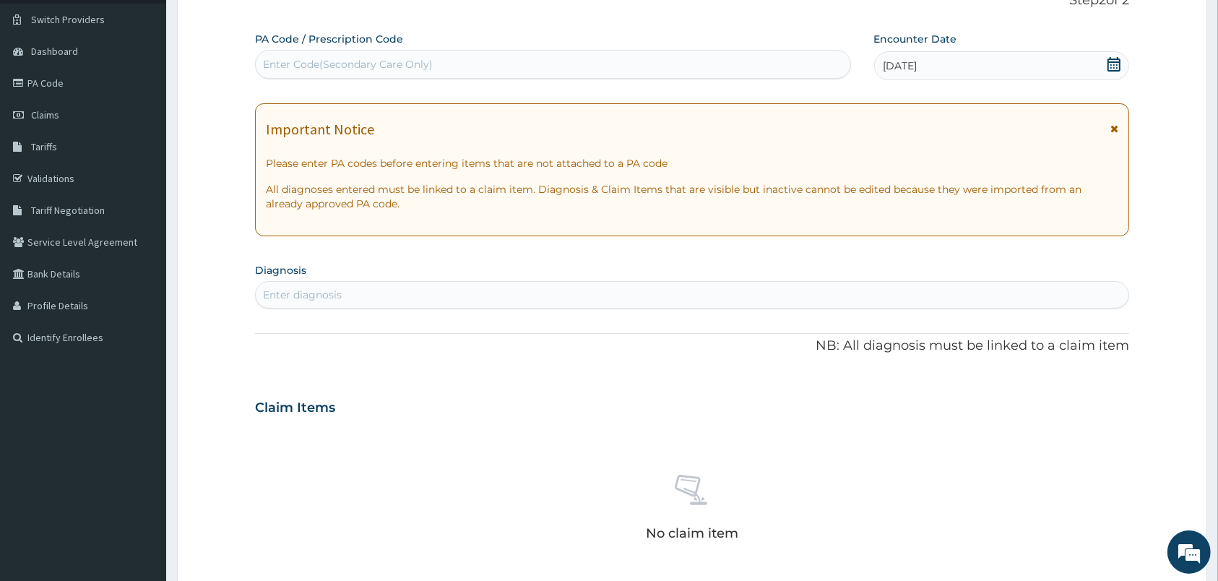
click at [756, 313] on div "PA Code / Prescription Code Enter Code(Secondary Care Only) Encounter Date 15-1…" at bounding box center [692, 406] width 874 height 748
click at [750, 304] on div "Enter diagnosis" at bounding box center [692, 294] width 873 height 23
type input "tinea"
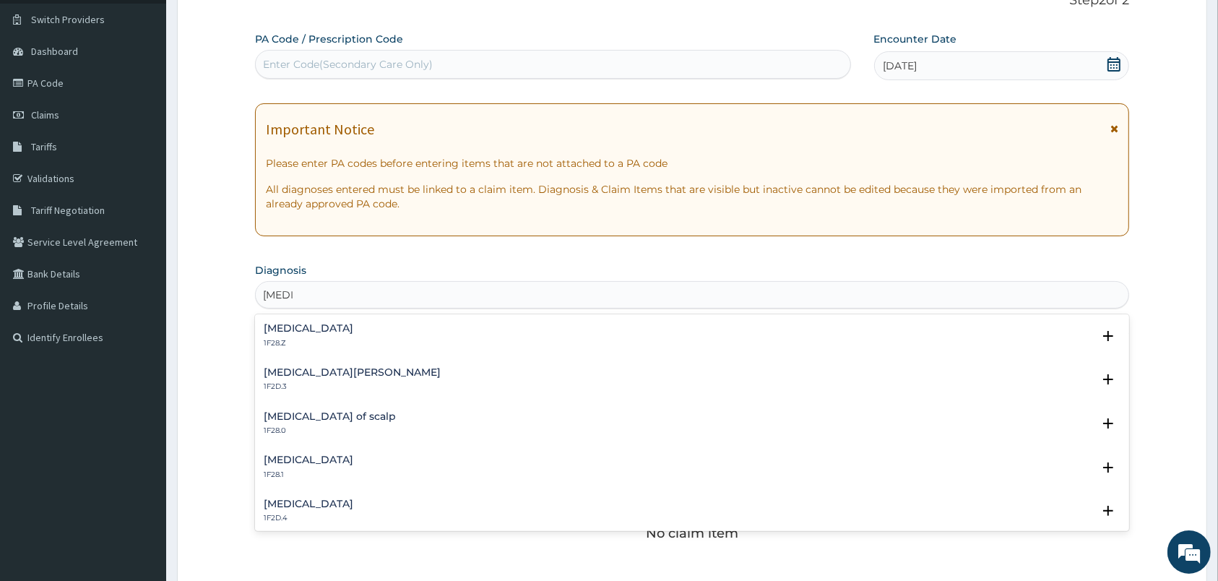
click at [389, 461] on div "Dermatophytosis of nail 1F28.1" at bounding box center [692, 466] width 857 height 25
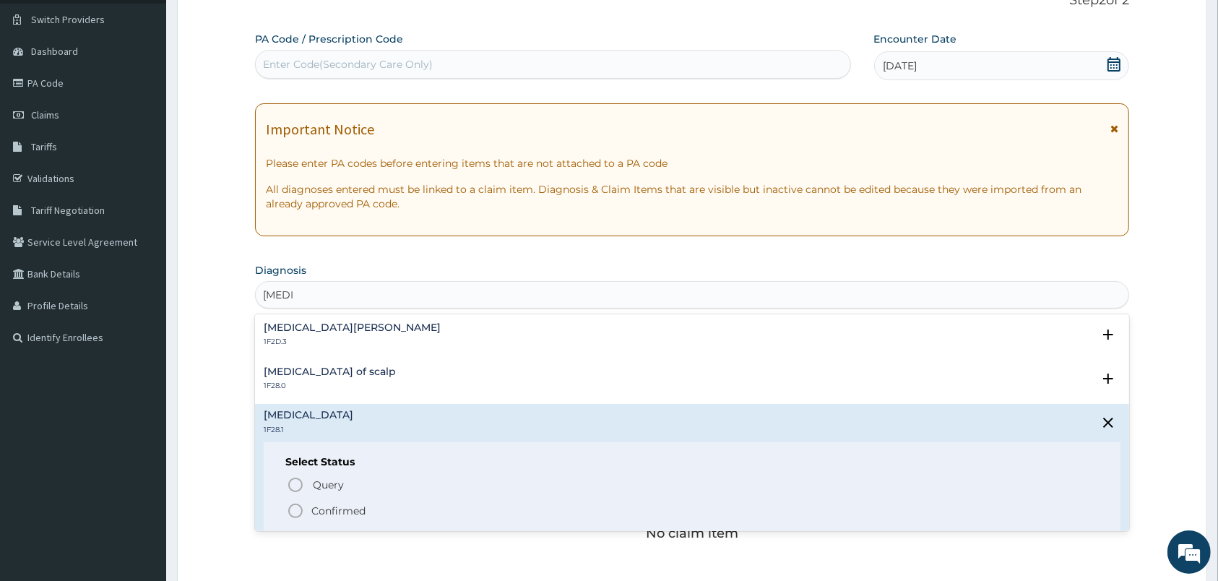
scroll to position [49, 0]
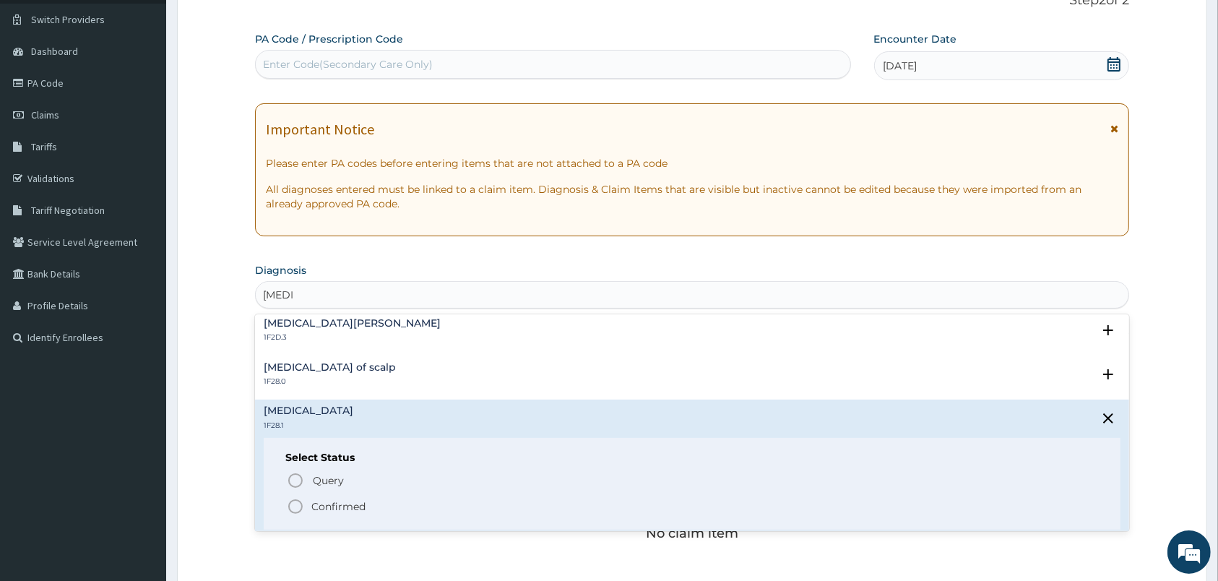
click at [300, 501] on circle "status option filled" at bounding box center [295, 506] width 13 height 13
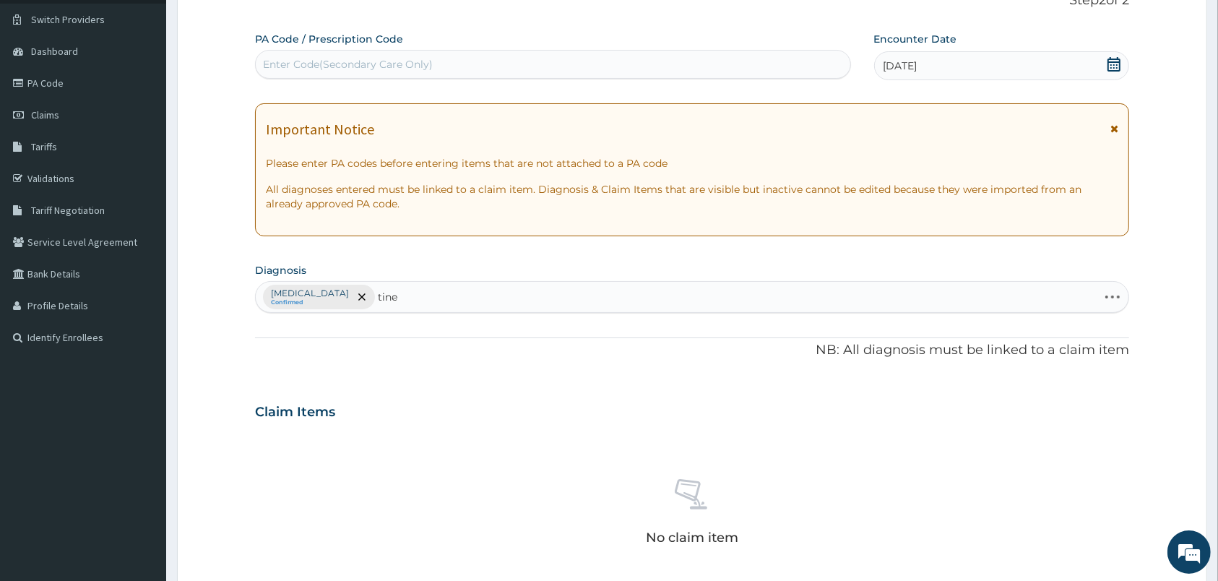
type input "tinea"
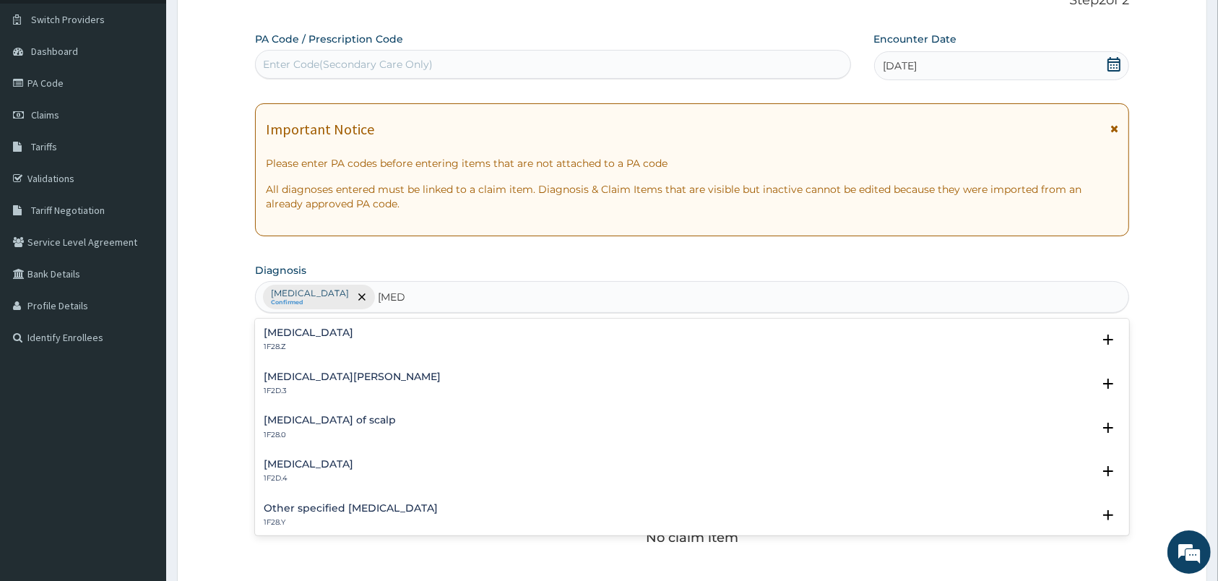
click at [360, 418] on h4 "Dermatophytosis of scalp" at bounding box center [330, 420] width 132 height 11
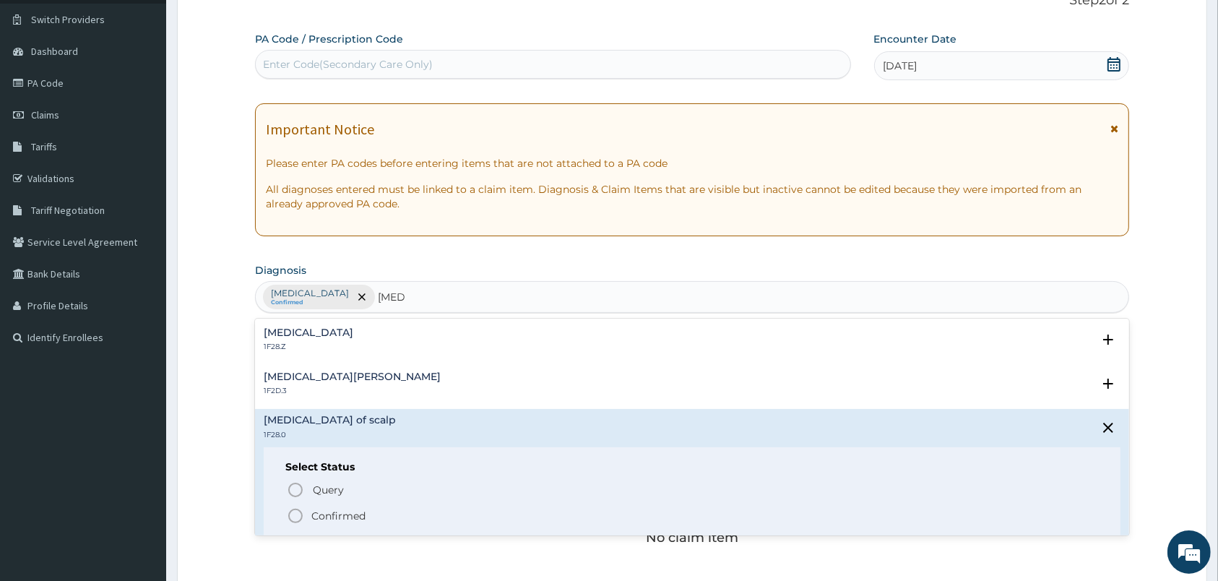
click at [297, 517] on icon "status option filled" at bounding box center [295, 515] width 17 height 17
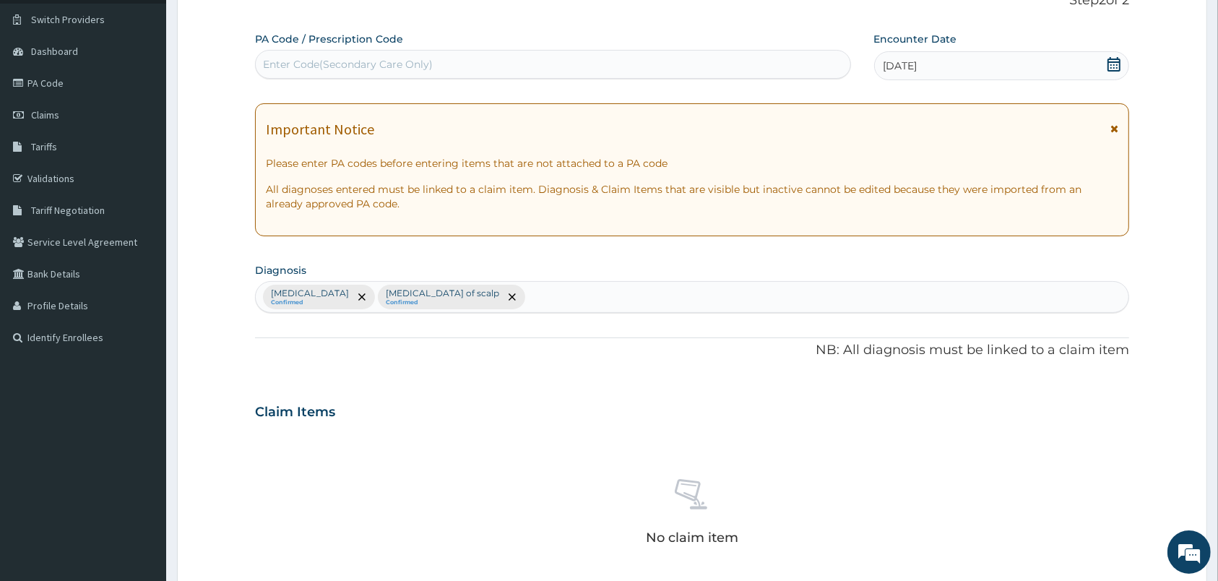
scroll to position [462, 0]
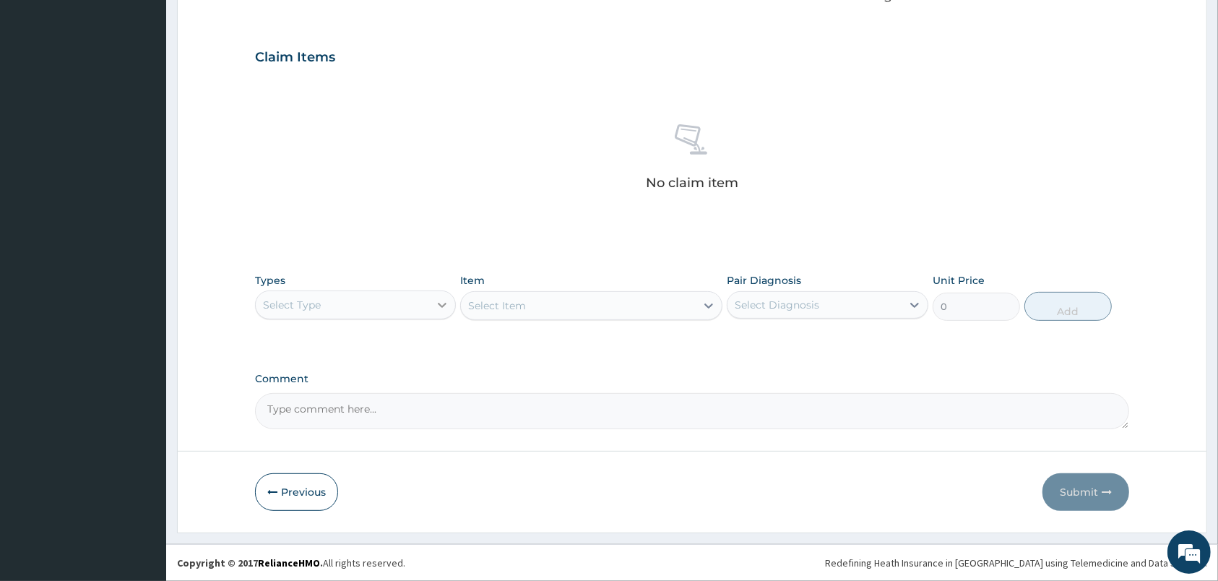
click at [433, 293] on div at bounding box center [442, 305] width 26 height 26
type input "l"
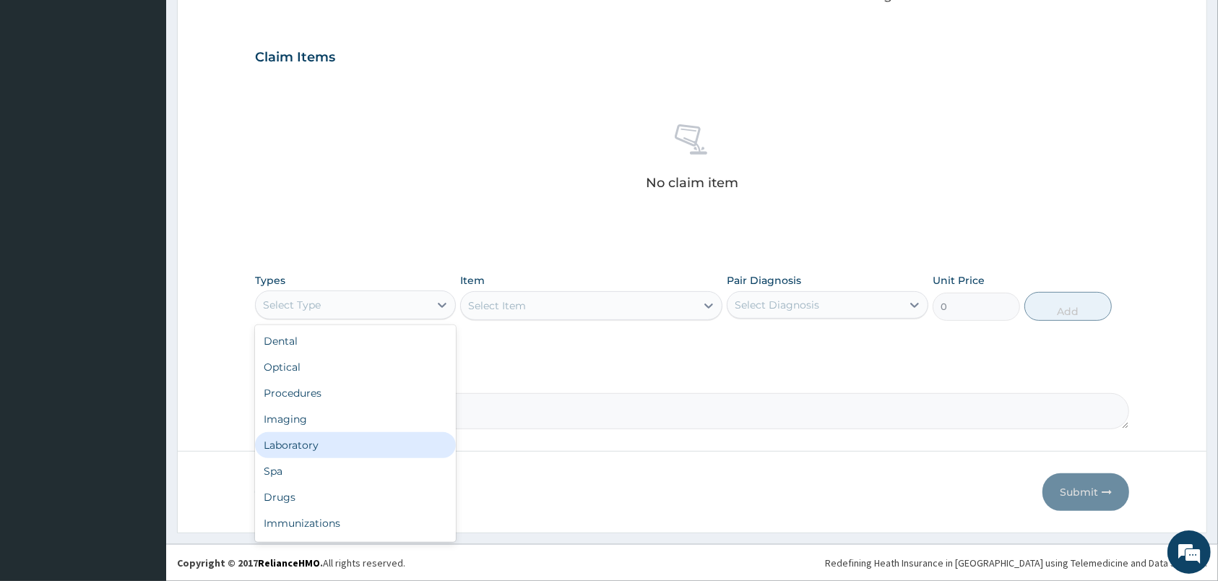
type input "p"
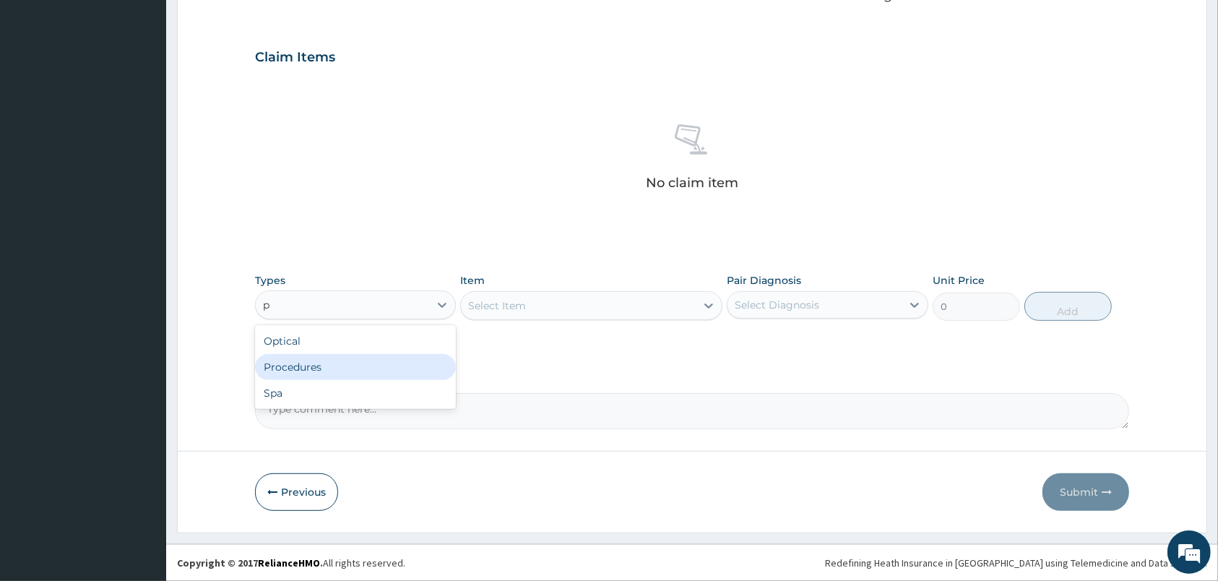
click at [434, 367] on div "Procedures" at bounding box center [355, 367] width 201 height 26
click at [783, 306] on div "Select Diagnosis" at bounding box center [777, 305] width 85 height 14
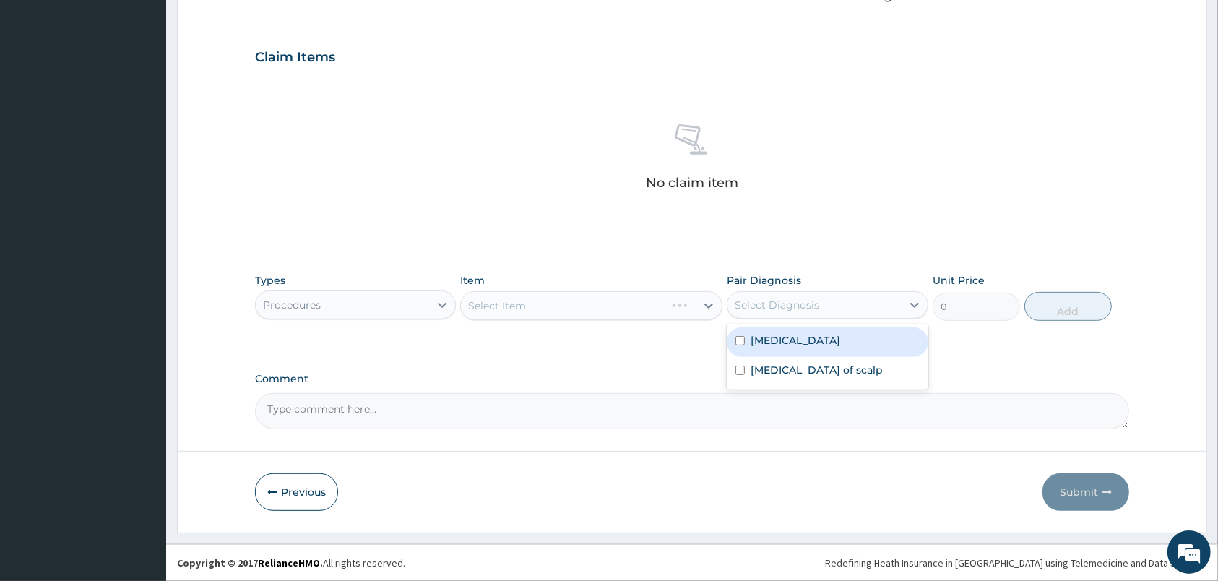
click at [787, 347] on div "Dermatophytosis of nail" at bounding box center [827, 342] width 201 height 30
checkbox input "true"
click at [795, 368] on label "Dermatophytosis of scalp" at bounding box center [817, 370] width 132 height 14
checkbox input "true"
click at [645, 311] on div "Select Item" at bounding box center [591, 305] width 262 height 29
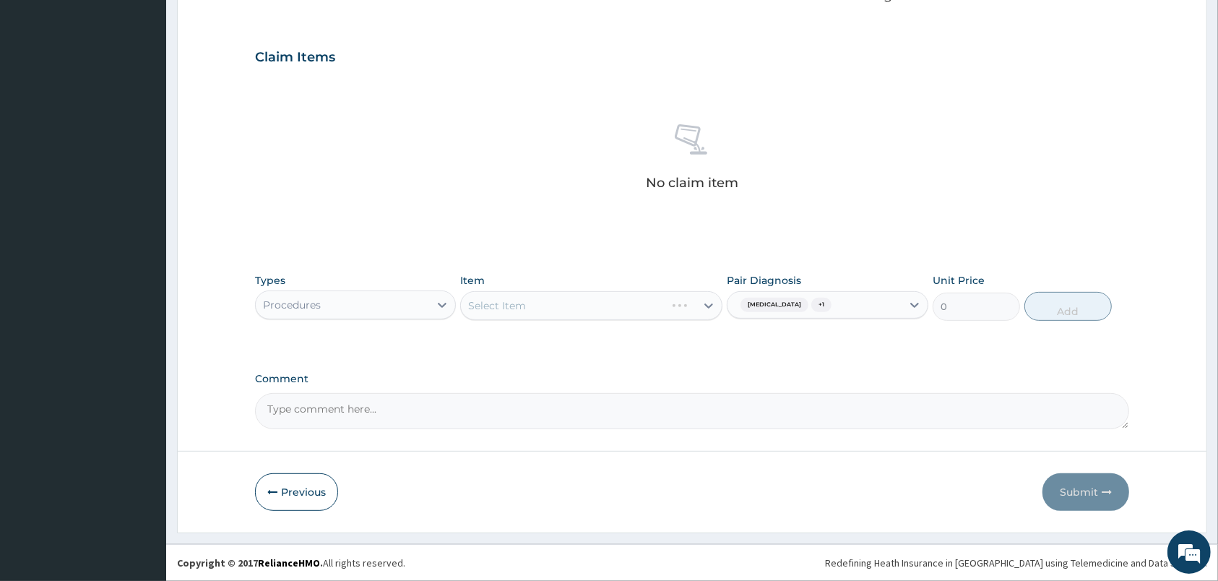
click at [645, 311] on div "Select Item" at bounding box center [591, 305] width 262 height 29
click at [644, 311] on div "Select Item" at bounding box center [578, 305] width 235 height 23
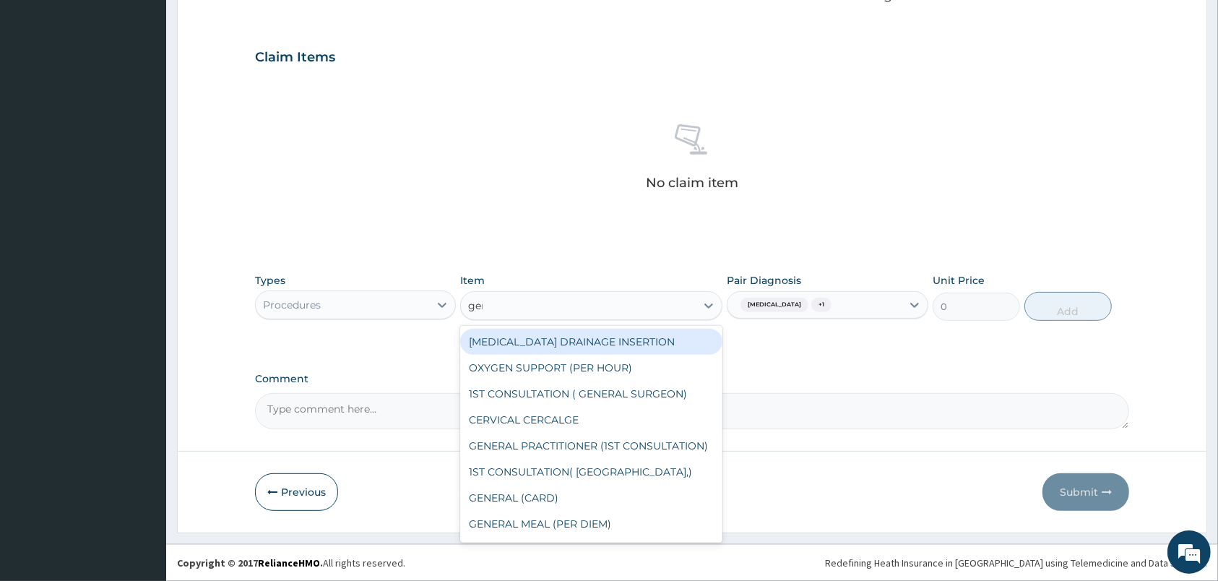
type input "gene"
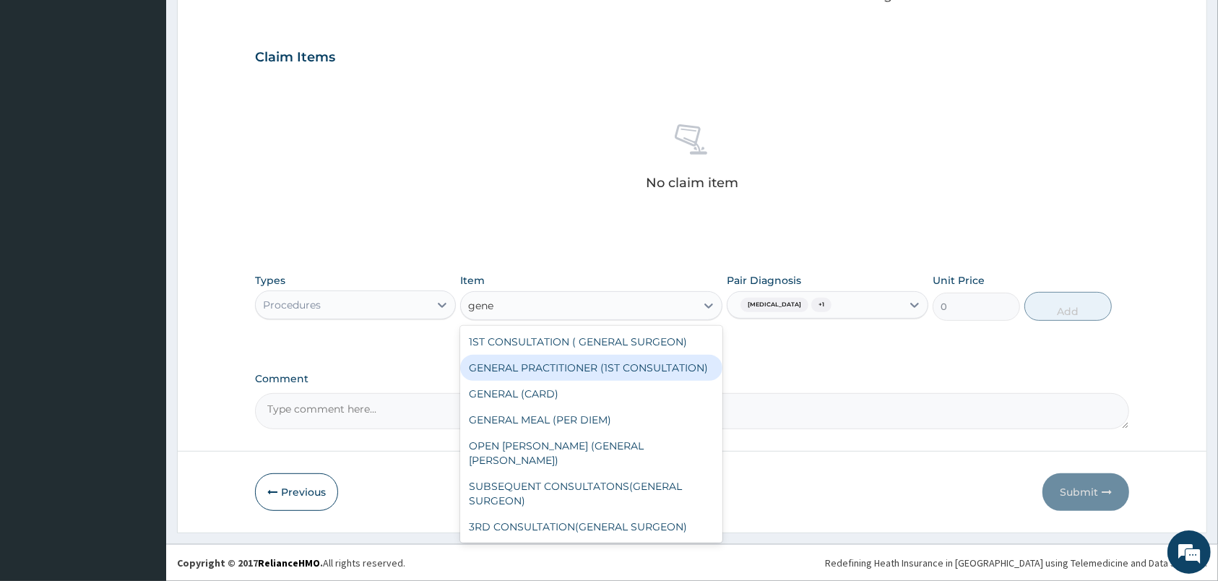
click at [593, 380] on div "GENERAL PRACTITIONER (1ST CONSULTATION)" at bounding box center [591, 368] width 262 height 26
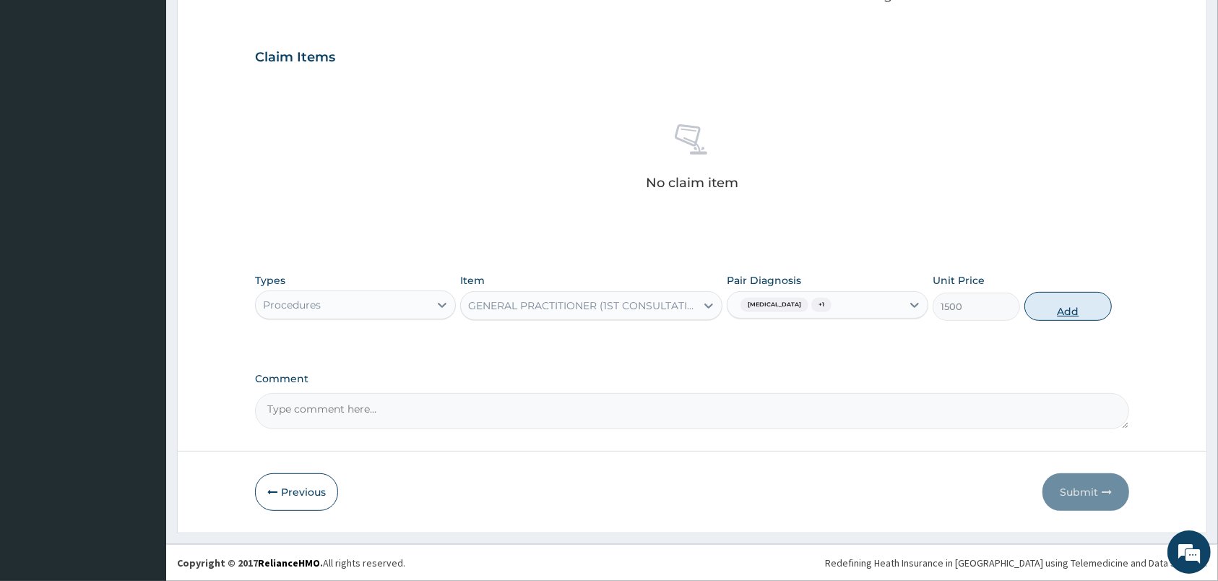
click at [1058, 303] on button "Add" at bounding box center [1067, 306] width 87 height 29
type input "0"
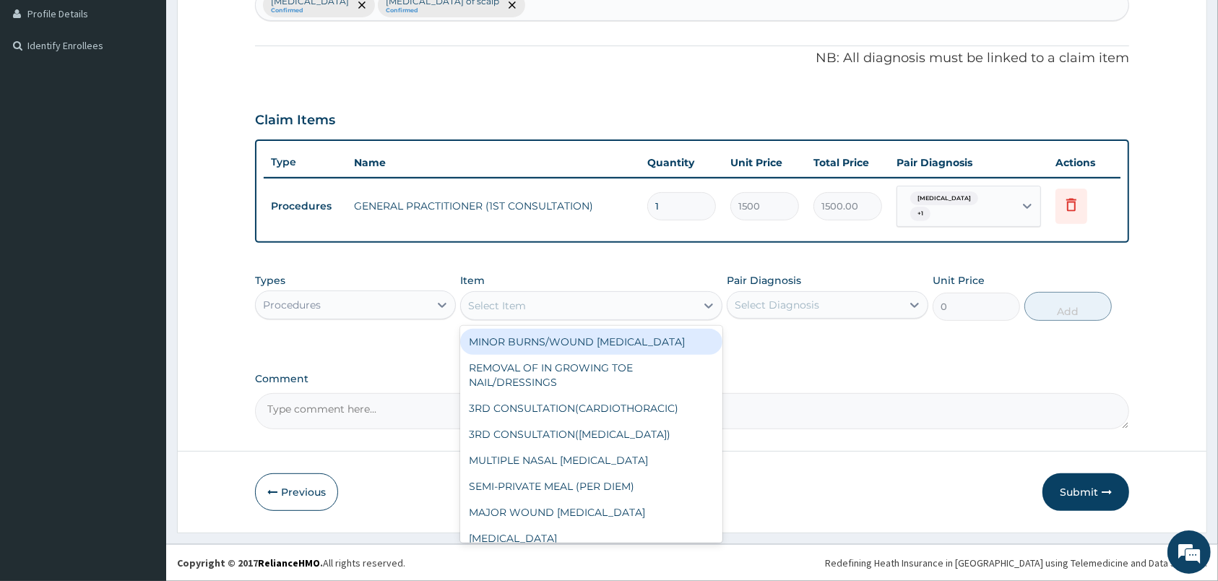
click at [597, 297] on div "Select Item" at bounding box center [578, 305] width 235 height 23
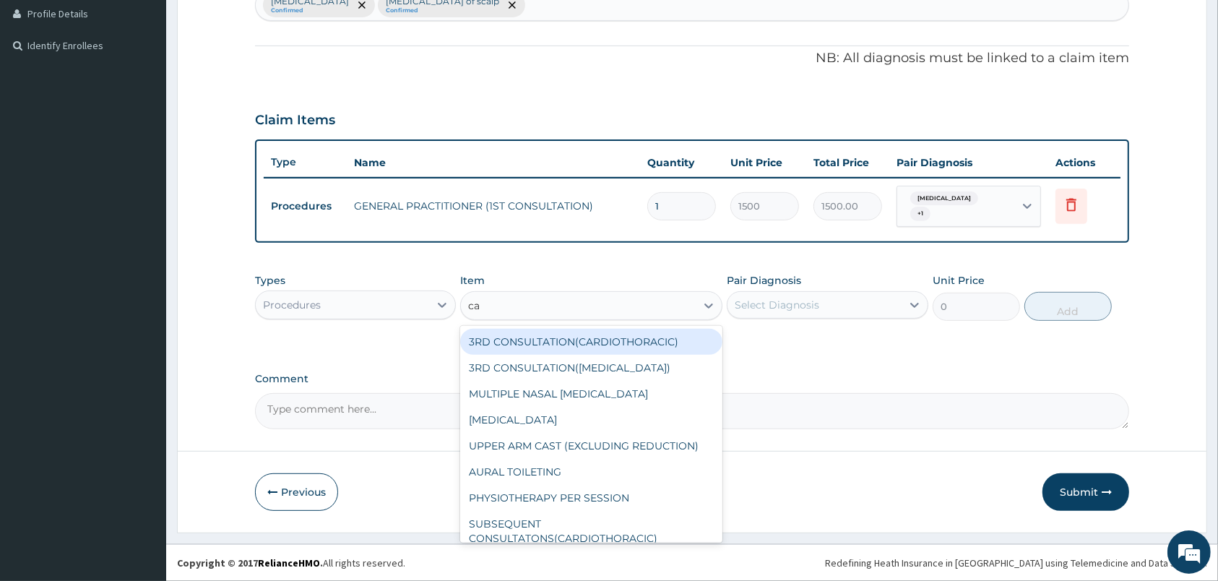
type input "car"
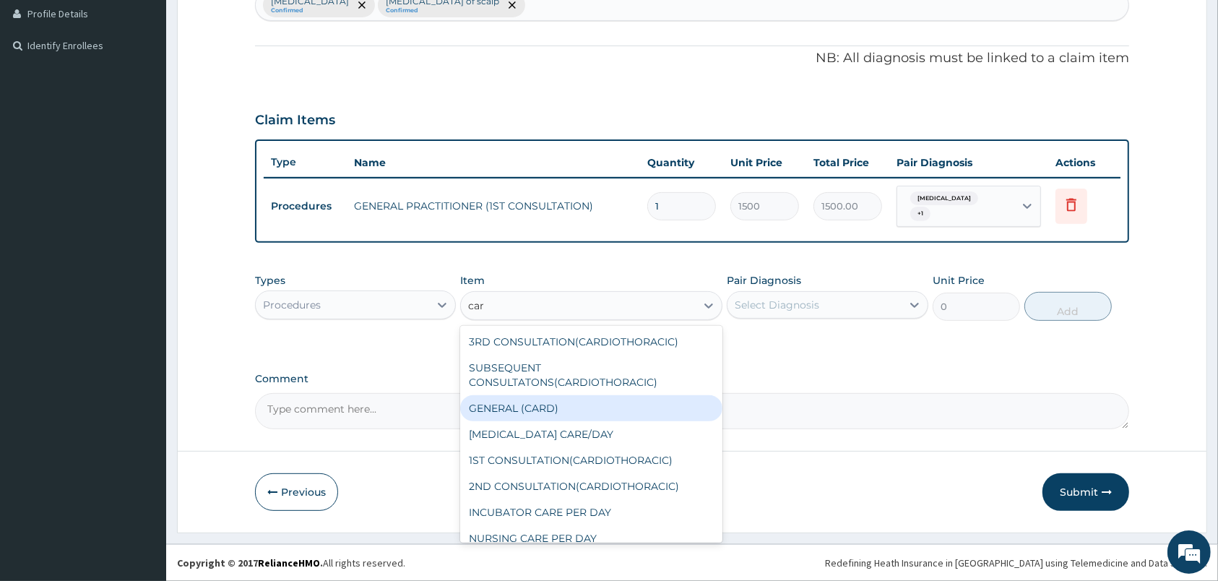
click at [578, 409] on div "GENERAL (CARD)" at bounding box center [591, 408] width 262 height 26
type input "500"
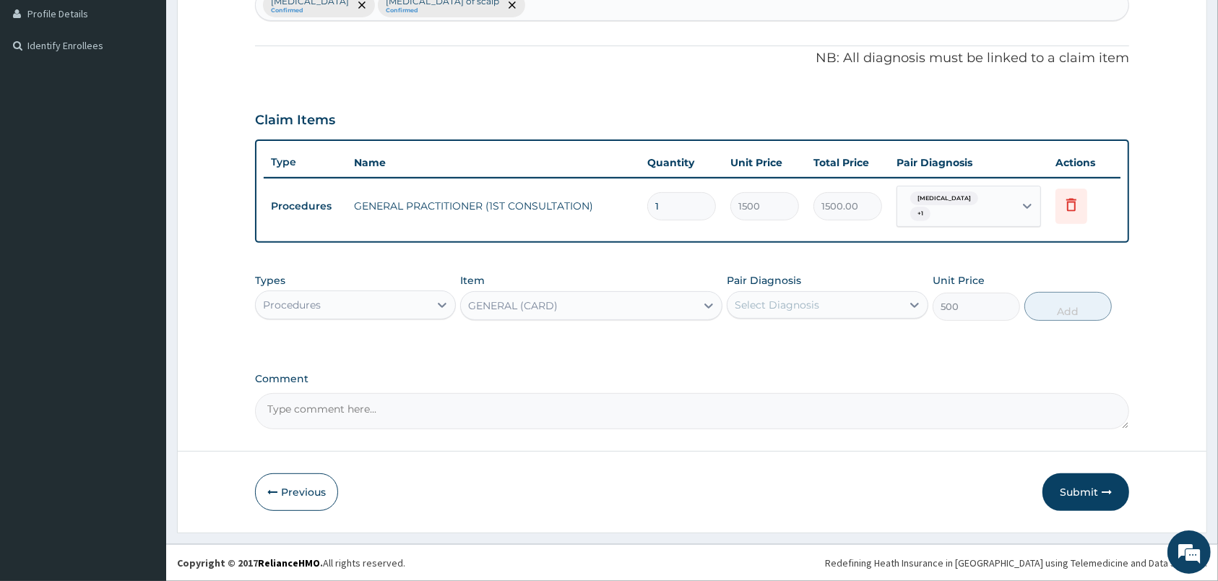
click at [894, 309] on div "Select Diagnosis" at bounding box center [813, 304] width 173 height 23
click at [894, 336] on div "Dermatophytosis of nail" at bounding box center [827, 342] width 201 height 30
checkbox input "true"
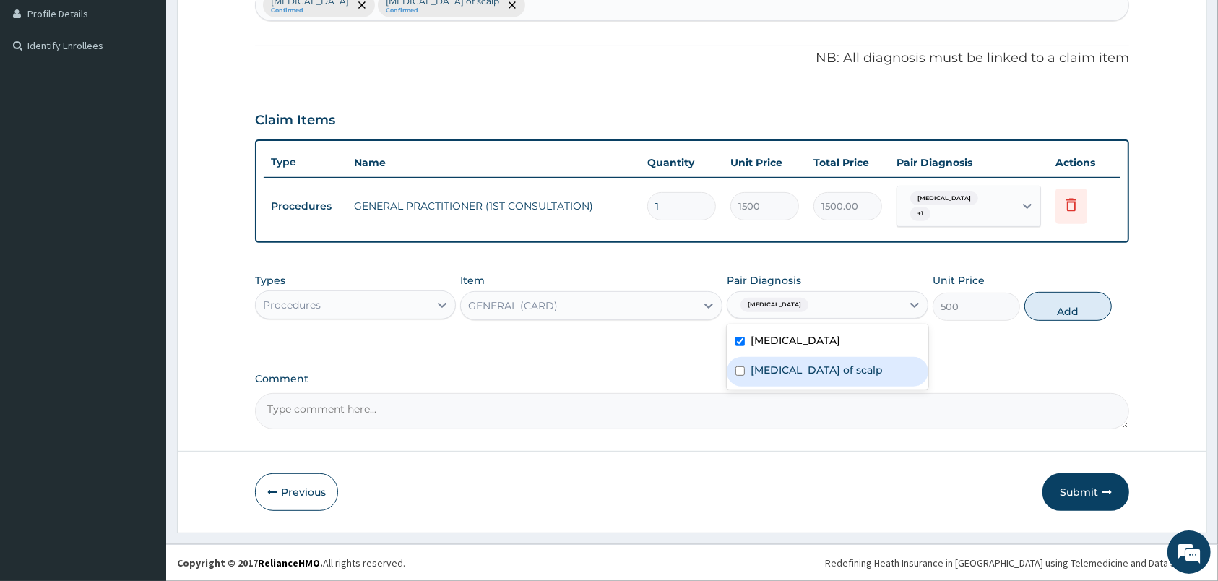
click at [907, 376] on div "Dermatophytosis of scalp" at bounding box center [827, 372] width 201 height 30
checkbox input "true"
click at [1093, 301] on button "Add" at bounding box center [1067, 306] width 87 height 29
type input "0"
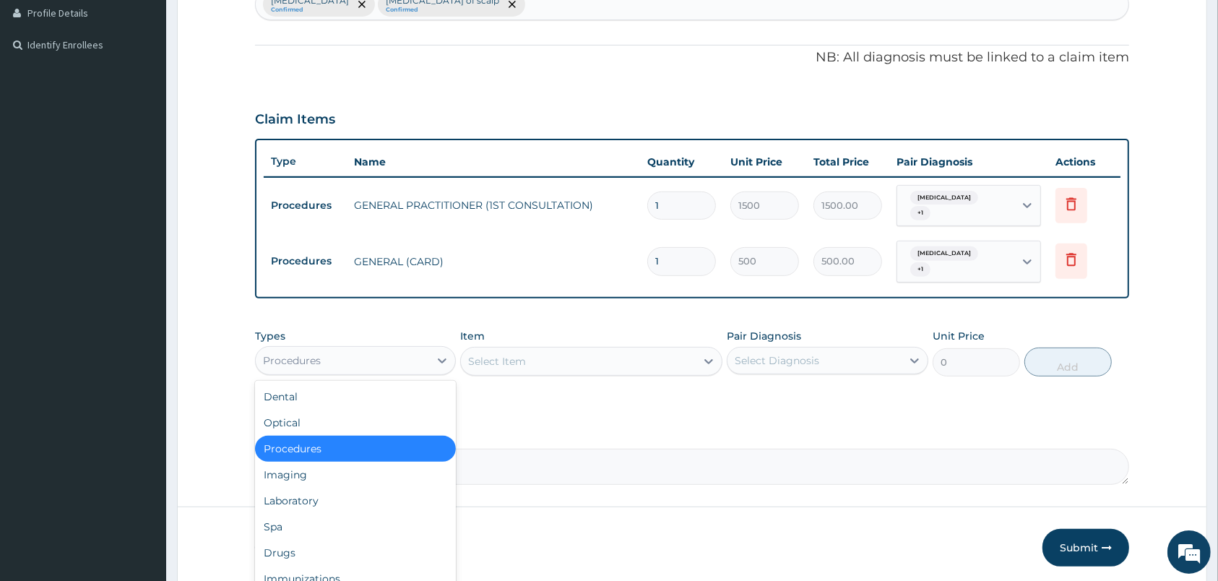
click at [402, 365] on div "Procedures" at bounding box center [342, 360] width 173 height 23
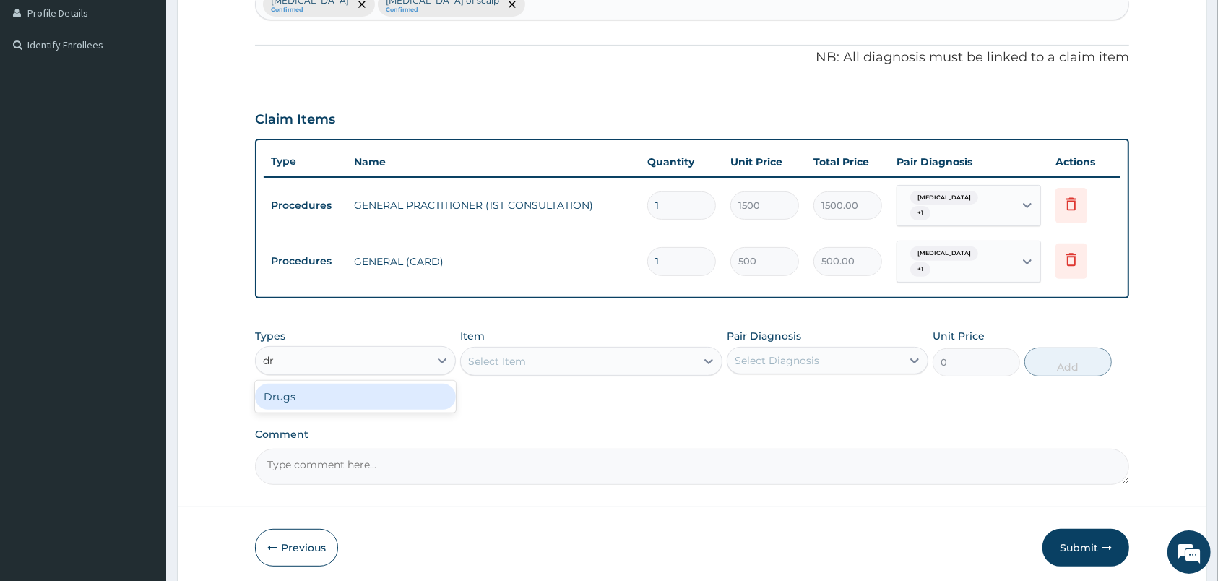
type input "dr"
drag, startPoint x: 396, startPoint y: 418, endPoint x: 394, endPoint y: 402, distance: 16.0
click at [394, 403] on div "PA Code / Prescription Code Enter Code(Secondary Care Only) Encounter Date 15-1…" at bounding box center [692, 112] width 874 height 746
click at [389, 350] on div "Procedures" at bounding box center [342, 360] width 173 height 23
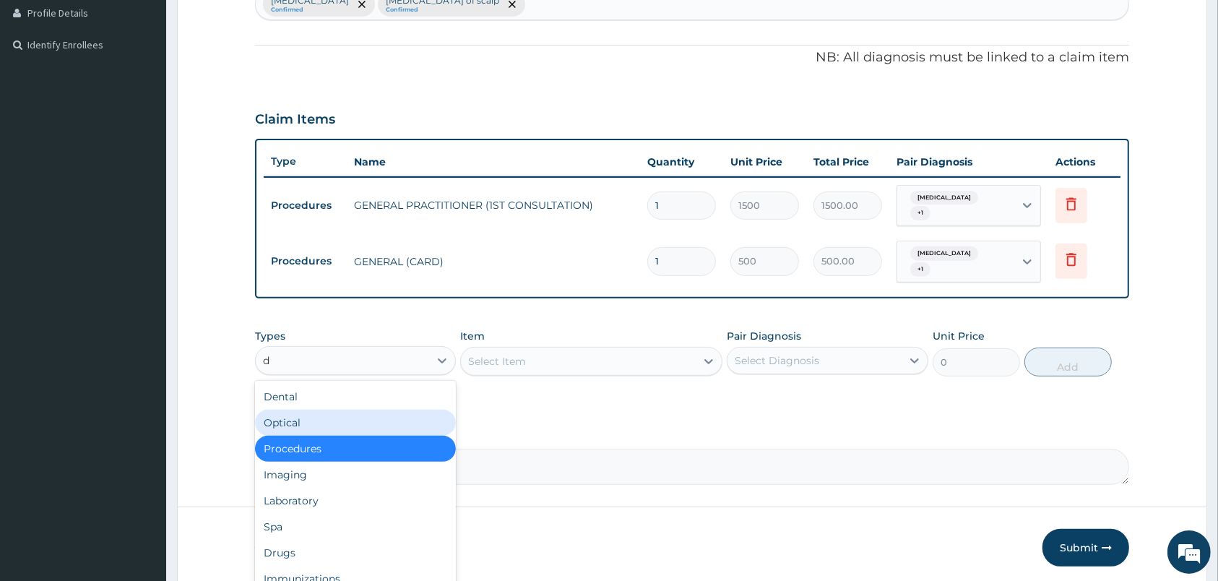
type input "dr"
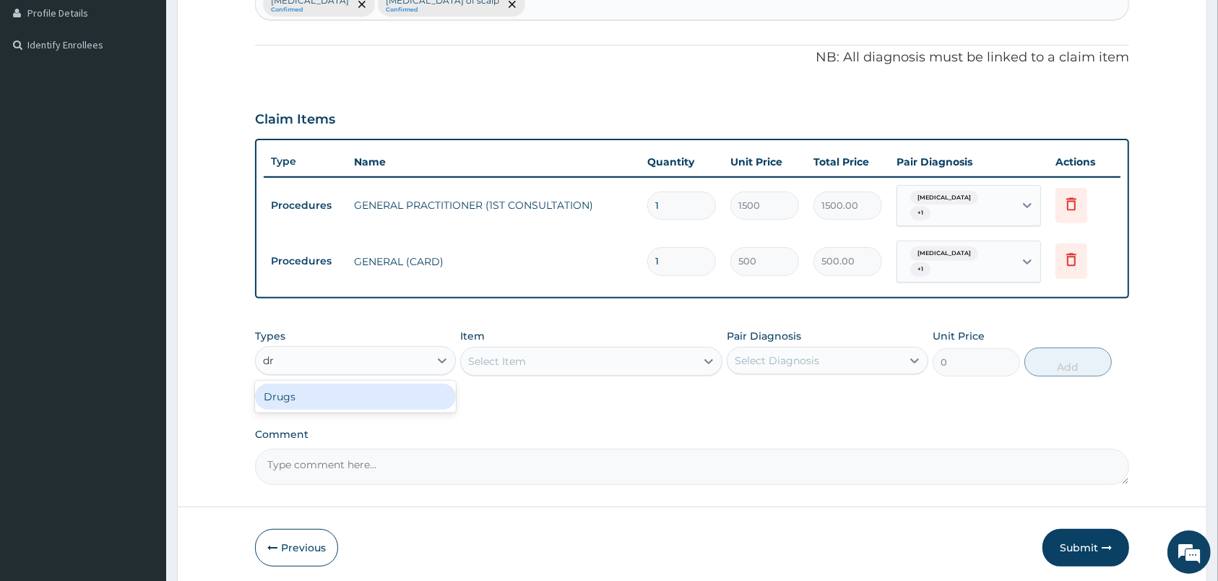
click at [386, 402] on div "Drugs" at bounding box center [355, 397] width 201 height 26
click at [773, 355] on div "Select Diagnosis" at bounding box center [777, 360] width 85 height 14
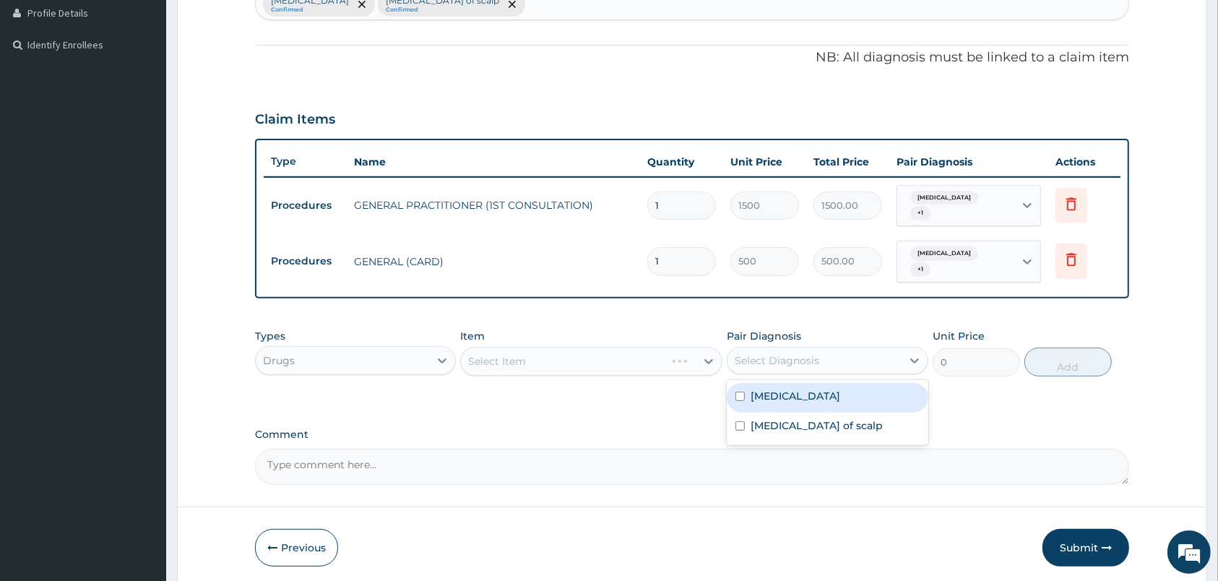
drag, startPoint x: 772, startPoint y: 397, endPoint x: 772, endPoint y: 407, distance: 10.1
click at [772, 400] on label "Dermatophytosis of nail" at bounding box center [796, 396] width 90 height 14
checkbox input "true"
click at [773, 418] on div "Dermatophytosis of scalp" at bounding box center [827, 427] width 201 height 30
checkbox input "true"
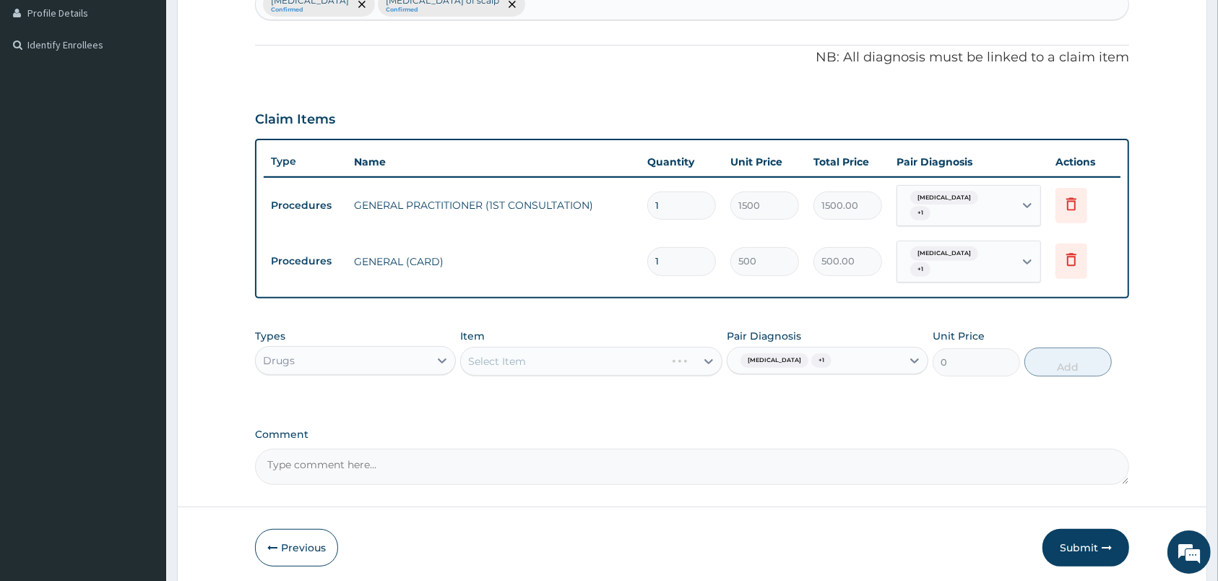
click at [671, 353] on div "Select Item" at bounding box center [591, 361] width 262 height 29
click at [663, 363] on div "Select Item" at bounding box center [591, 361] width 262 height 29
click at [657, 360] on div "Select Item" at bounding box center [578, 361] width 235 height 23
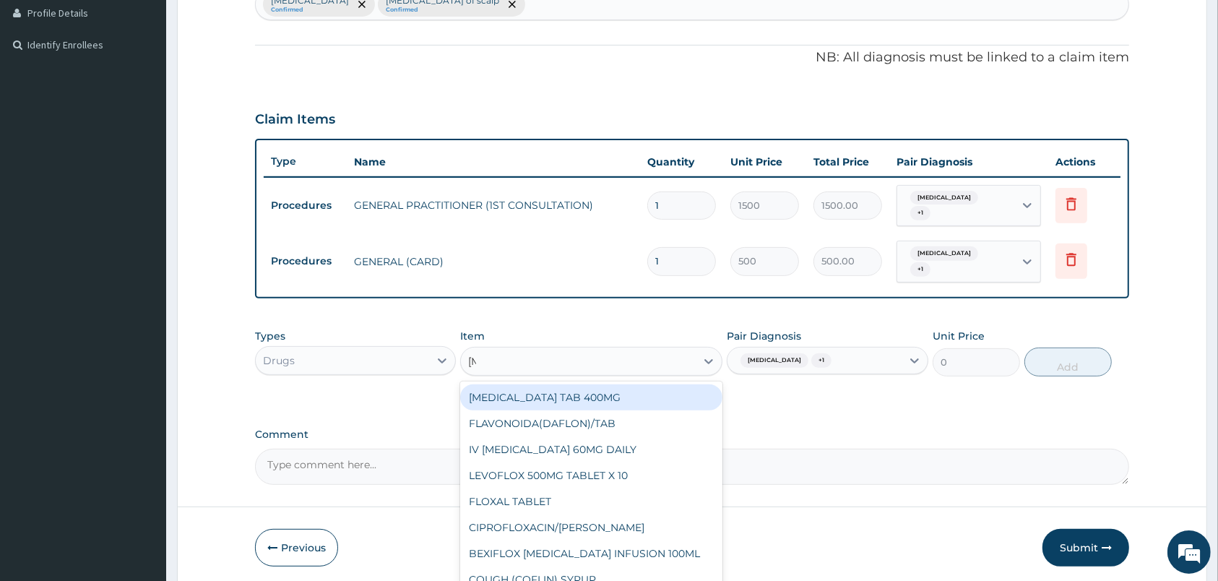
type input "fluc"
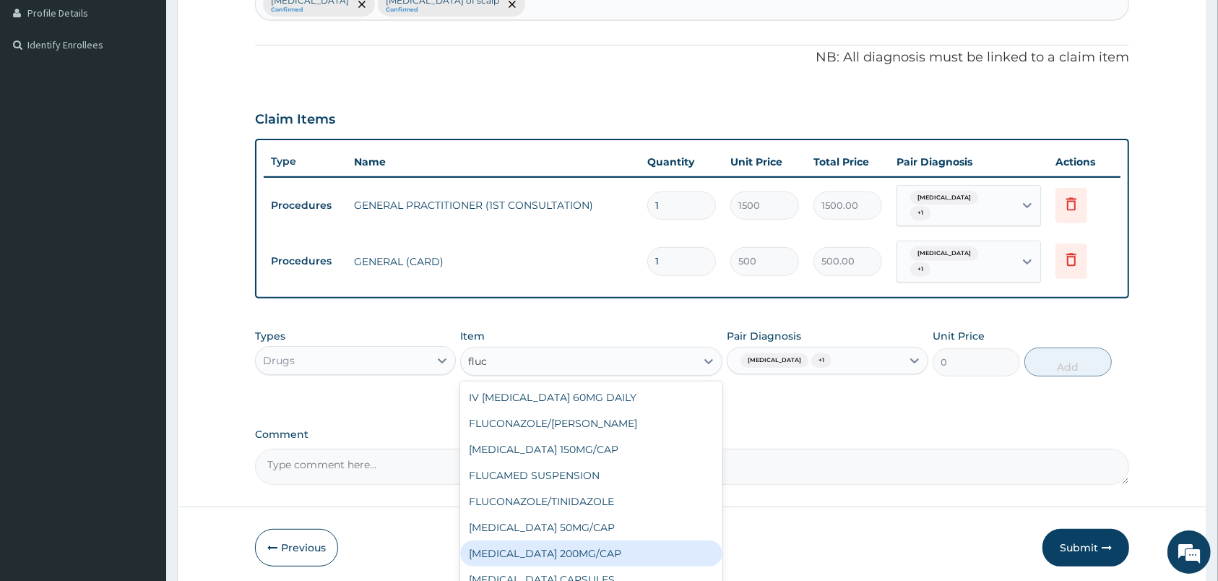
click at [636, 551] on div "FLUCONAZOLE 200MG/CAP" at bounding box center [591, 553] width 262 height 26
click at [636, 551] on div "Previous Submit" at bounding box center [692, 548] width 874 height 38
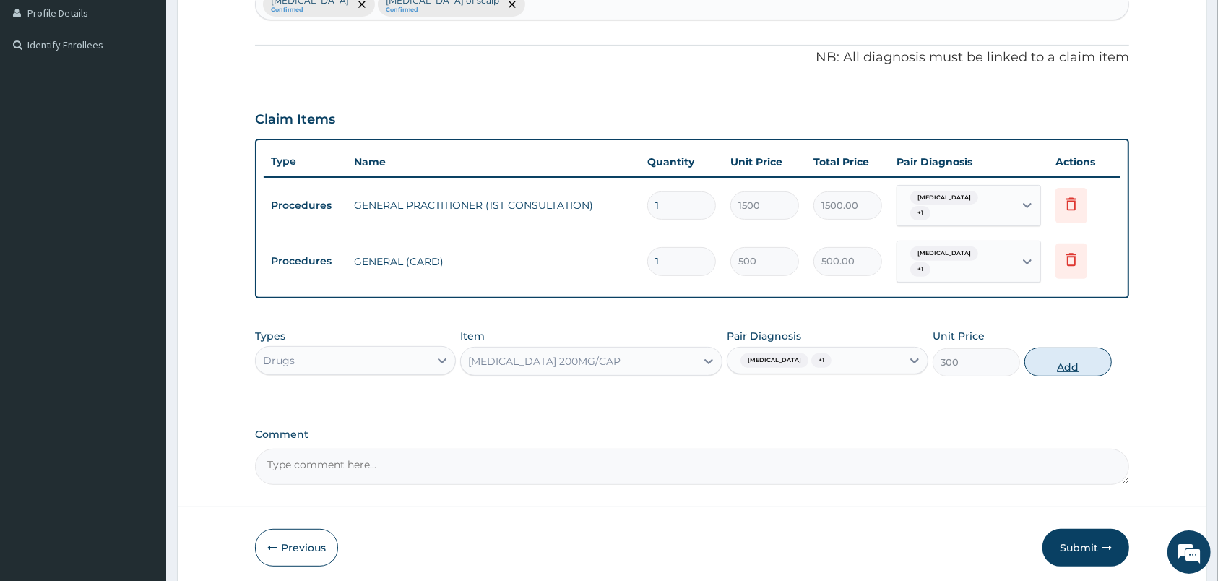
click at [1062, 362] on button "Add" at bounding box center [1067, 361] width 87 height 29
type input "0"
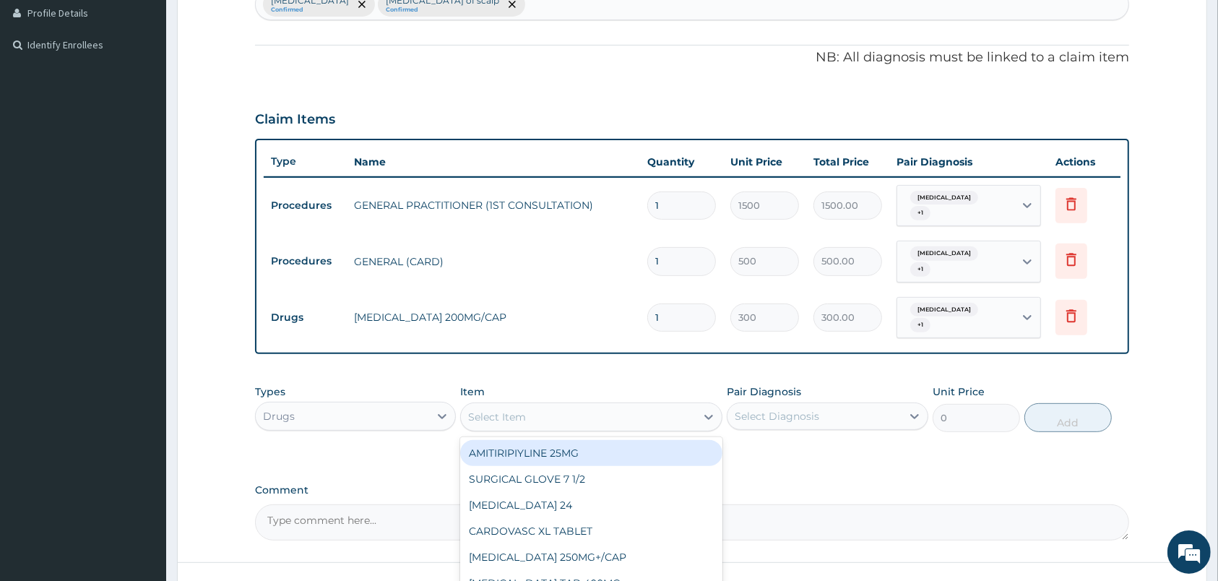
click at [642, 416] on div "Select Item" at bounding box center [578, 416] width 235 height 23
type input "cetr"
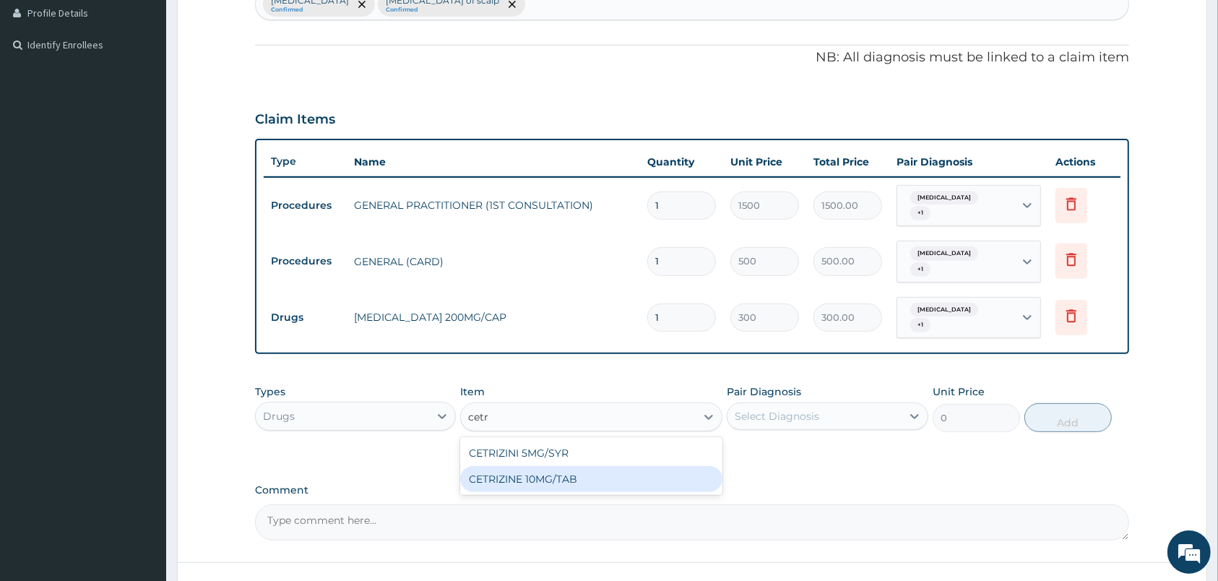
click at [662, 480] on div "CETRIZINE 10MG/TAB" at bounding box center [591, 479] width 262 height 26
type input "300"
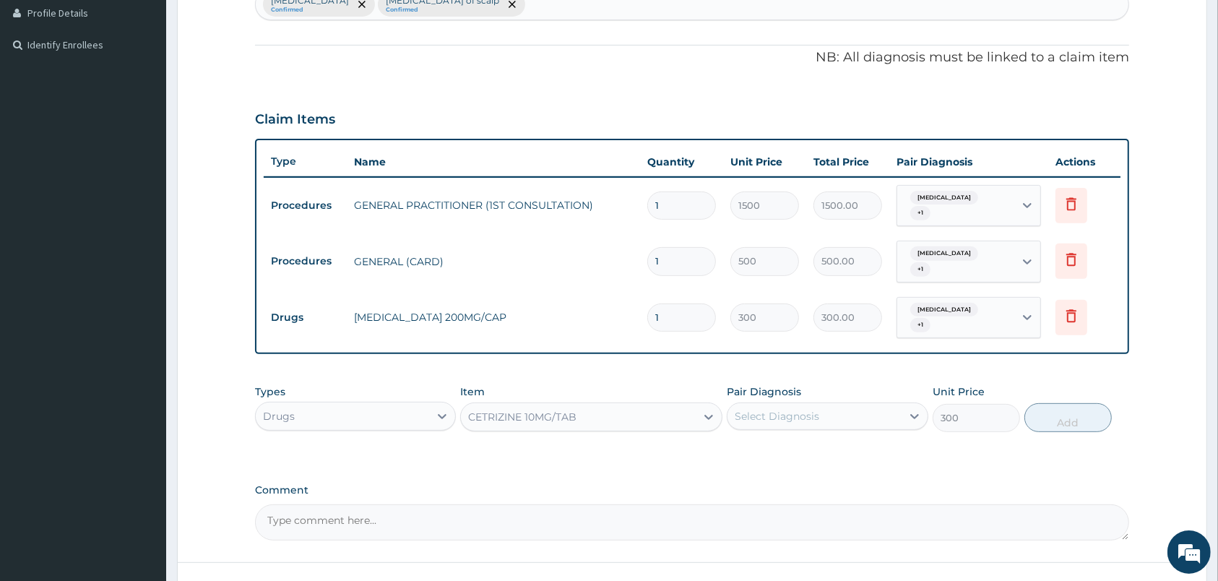
click at [852, 403] on div "Select Diagnosis" at bounding box center [827, 415] width 201 height 27
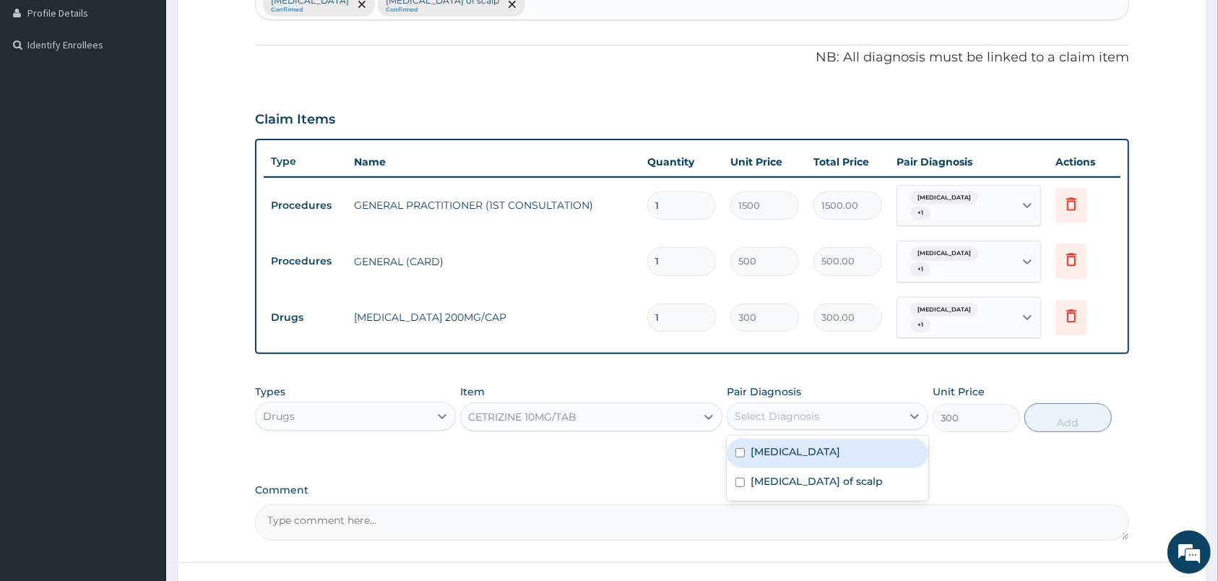
drag, startPoint x: 858, startPoint y: 461, endPoint x: 859, endPoint y: 468, distance: 7.3
click at [858, 463] on div "Dermatophytosis of nail" at bounding box center [827, 454] width 201 height 30
checkbox input "true"
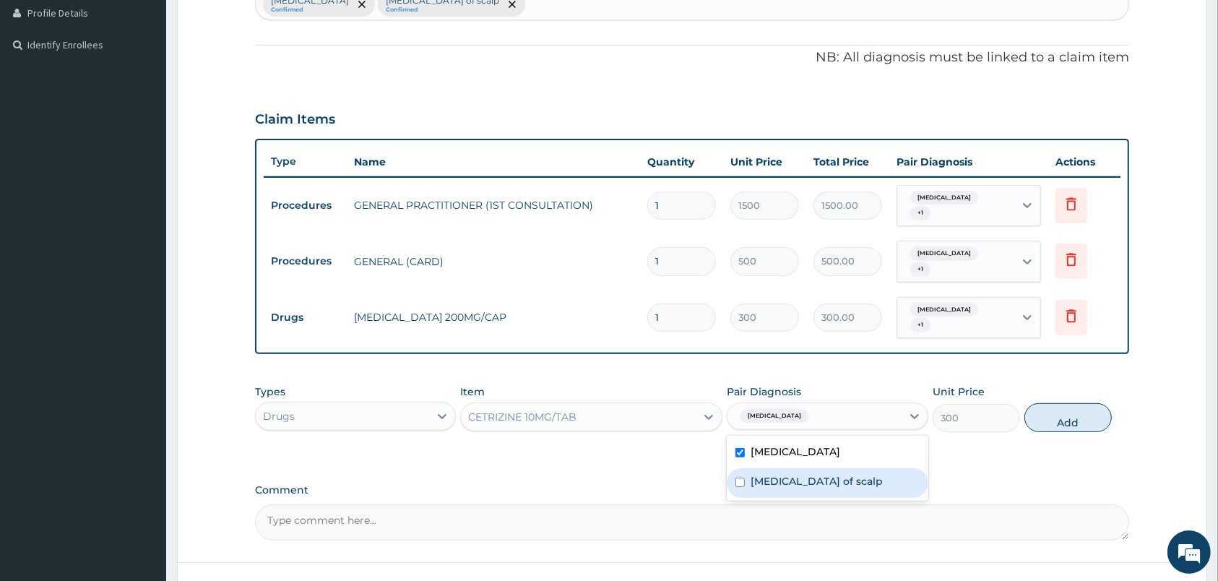
click at [862, 476] on label "Dermatophytosis of scalp" at bounding box center [817, 481] width 132 height 14
checkbox input "true"
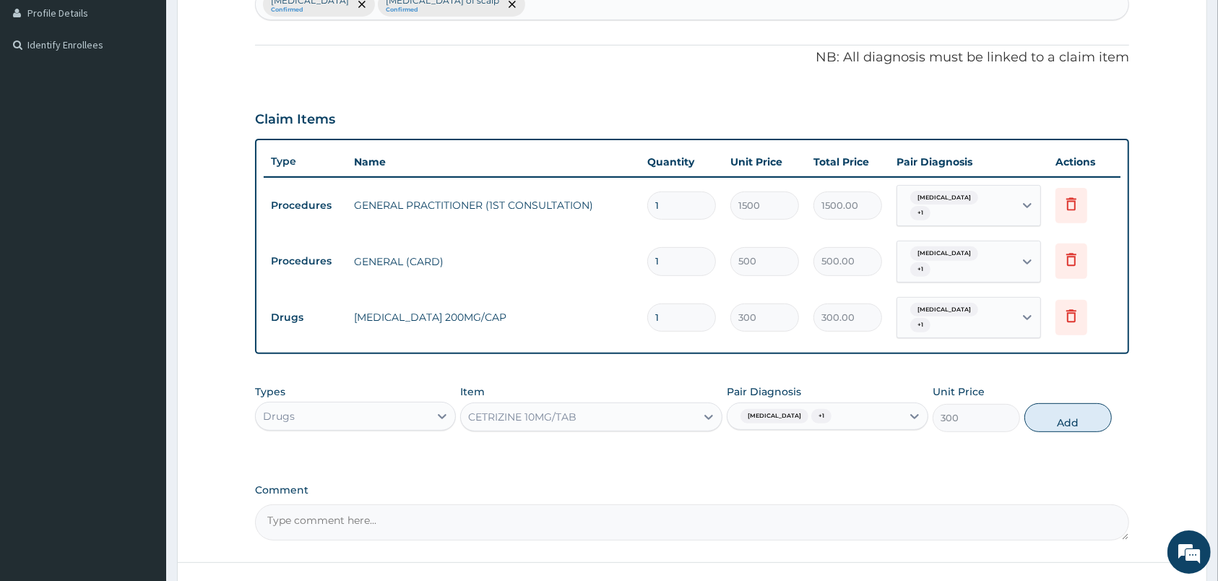
click at [1047, 402] on div "Types Drugs Item CETRIZINE 10MG/TAB Pair Diagnosis Dermatophytosis of nail + 1 …" at bounding box center [692, 408] width 874 height 62
click at [1050, 425] on button "Add" at bounding box center [1067, 417] width 87 height 29
type input "0"
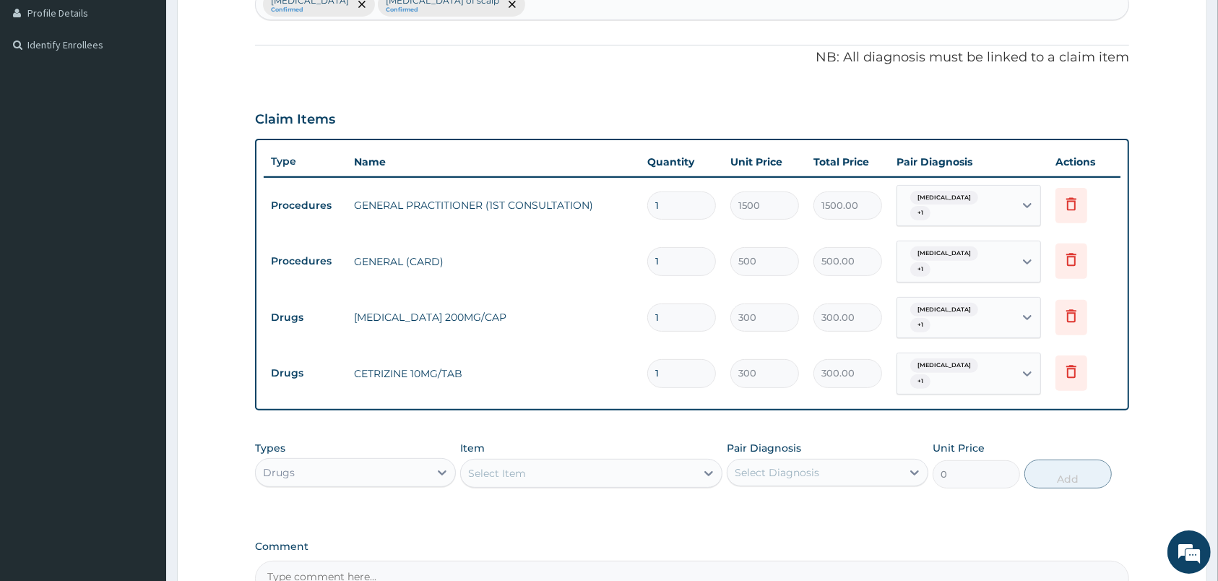
click at [613, 477] on div "Select Item" at bounding box center [578, 473] width 235 height 23
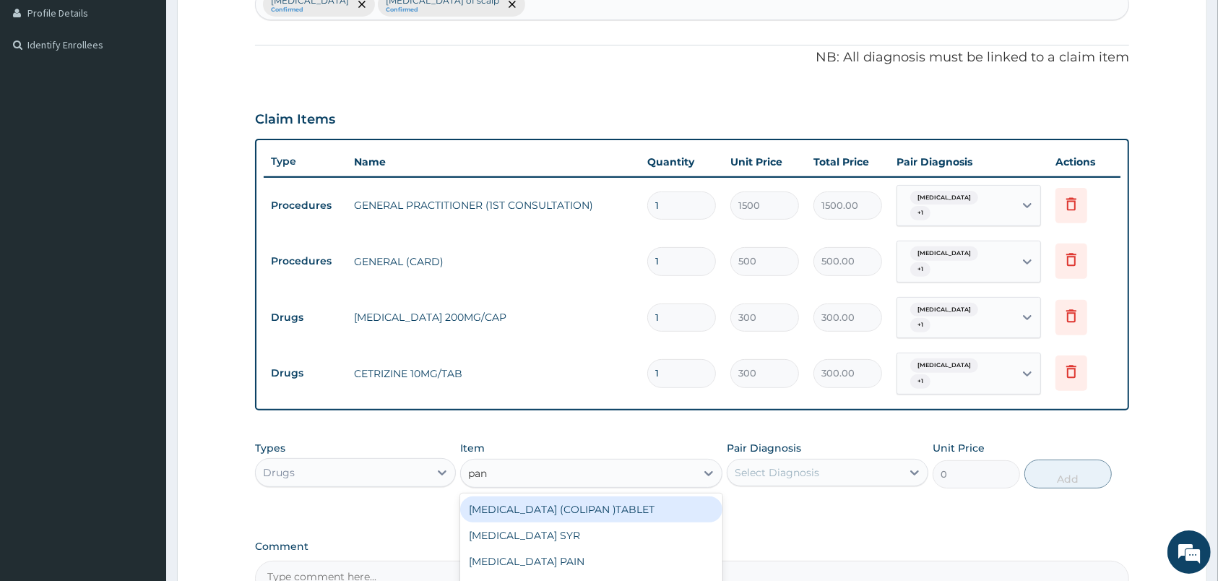
type input "pana"
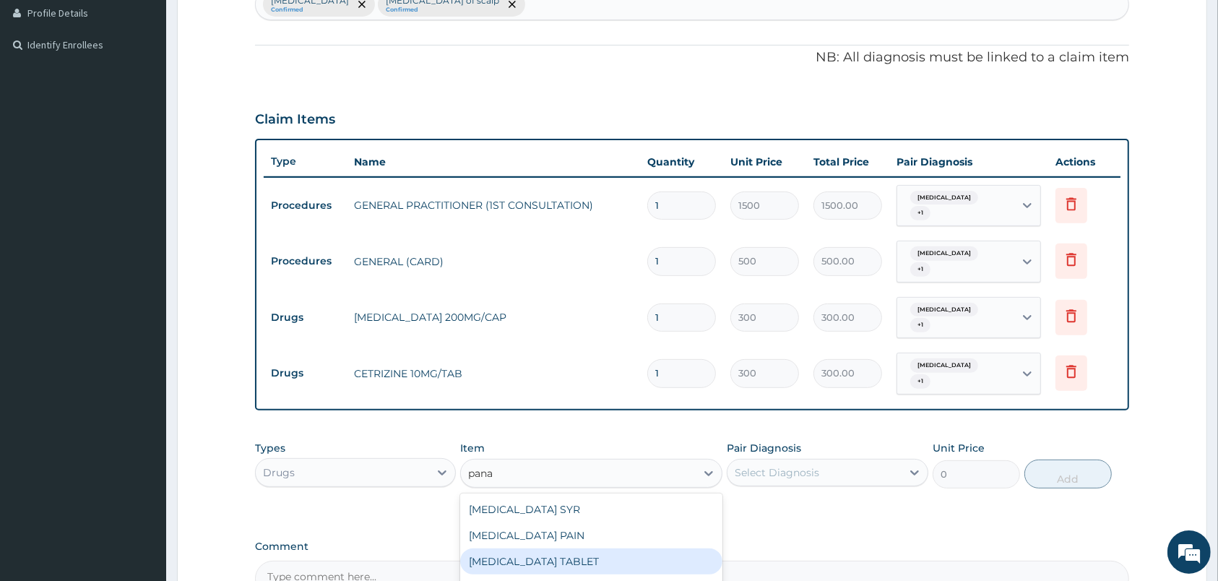
click at [627, 556] on div "PANADOL TABLET" at bounding box center [591, 561] width 262 height 26
type input "15"
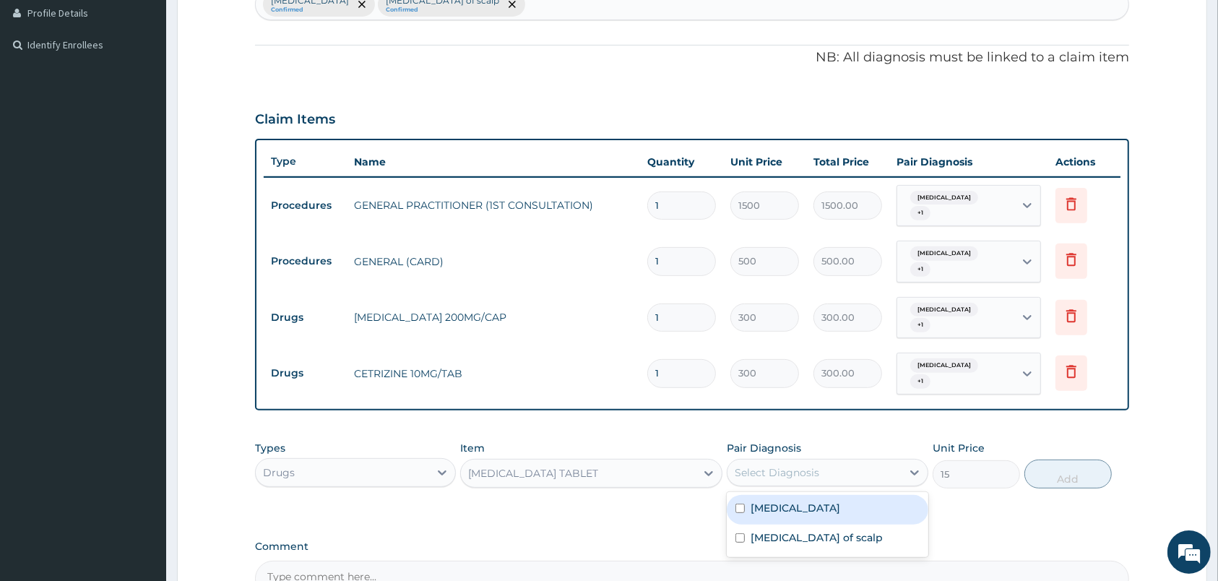
click at [864, 461] on div "Select Diagnosis" at bounding box center [827, 472] width 201 height 27
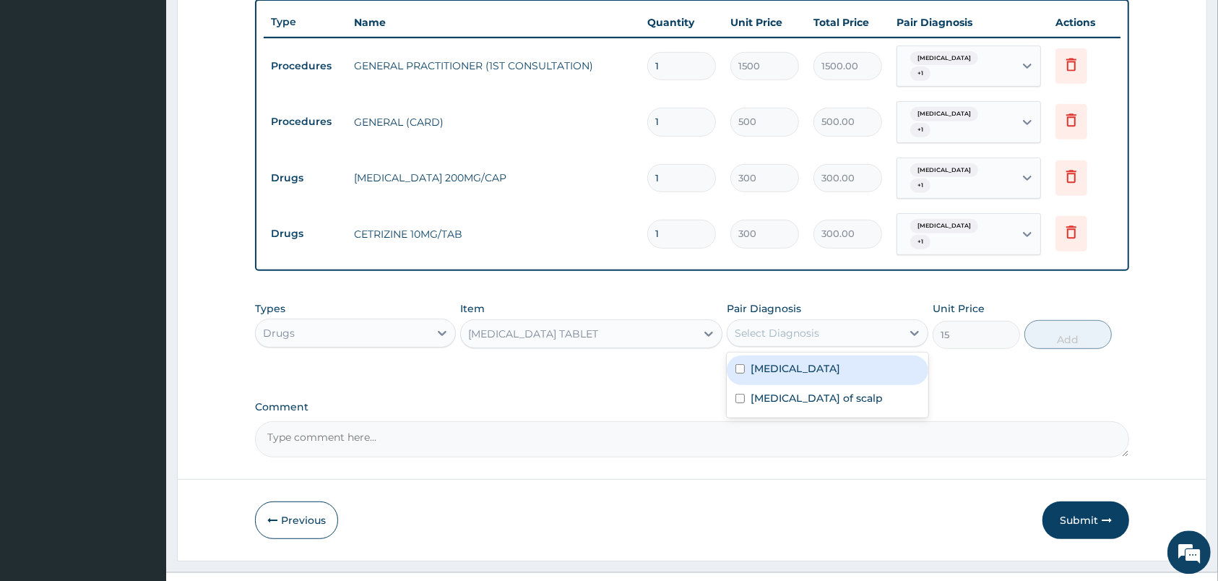
scroll to position [568, 0]
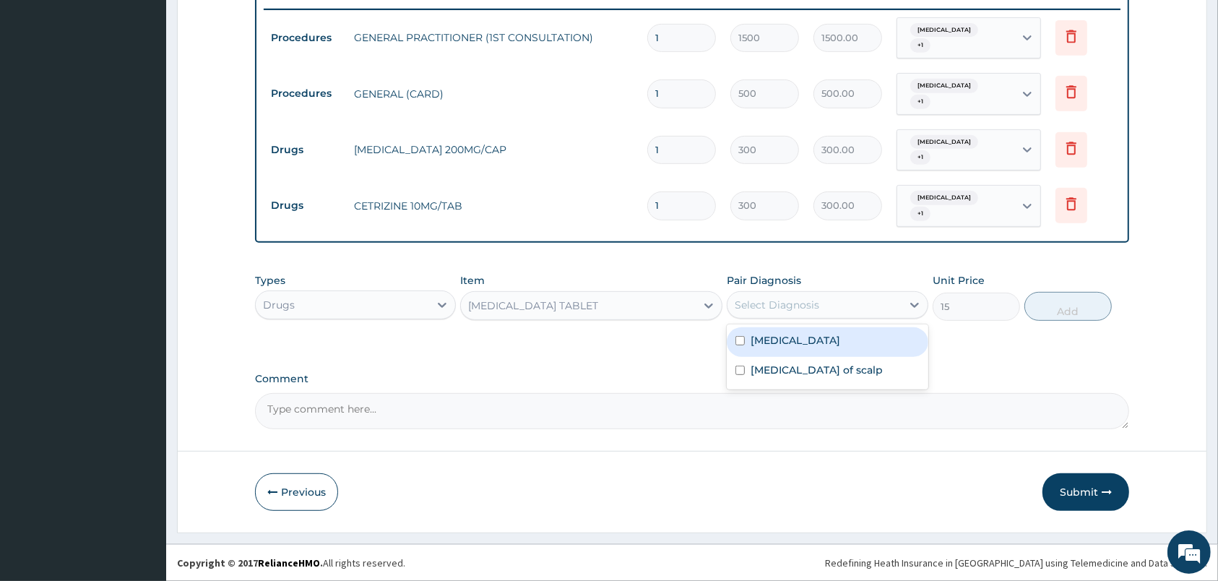
click at [671, 319] on div "PANADOL TABLET" at bounding box center [591, 305] width 262 height 29
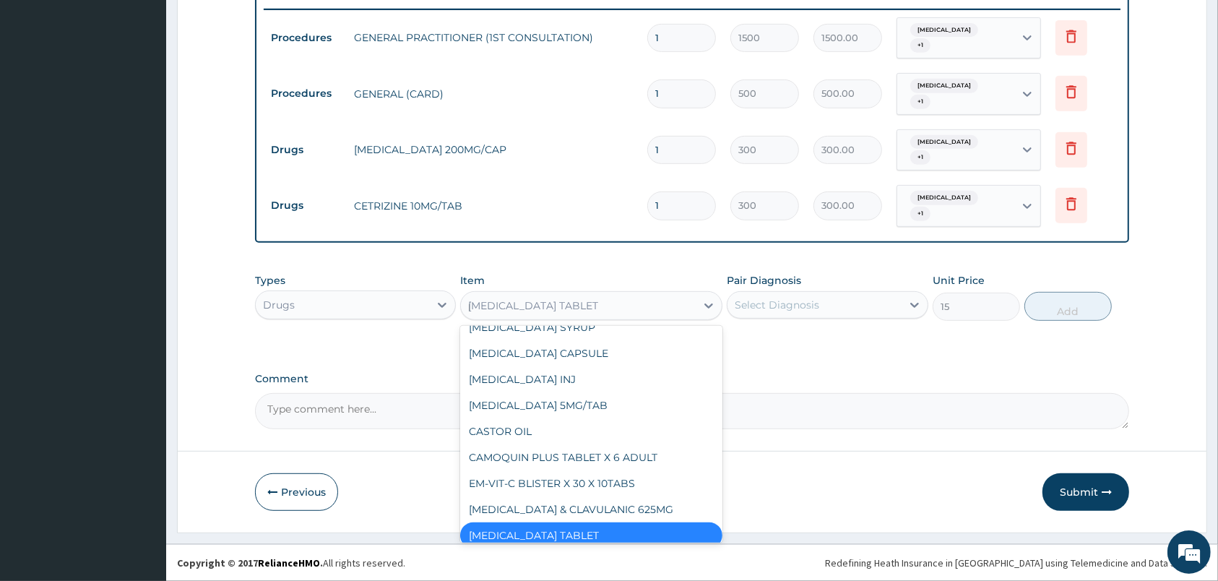
scroll to position [237, 0]
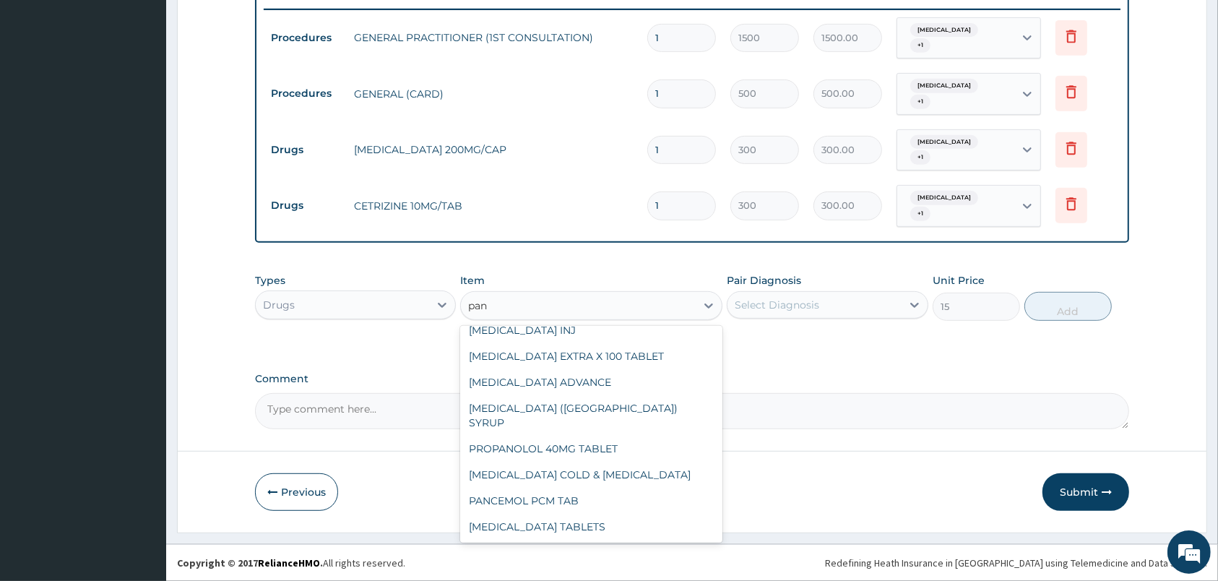
type input "pana"
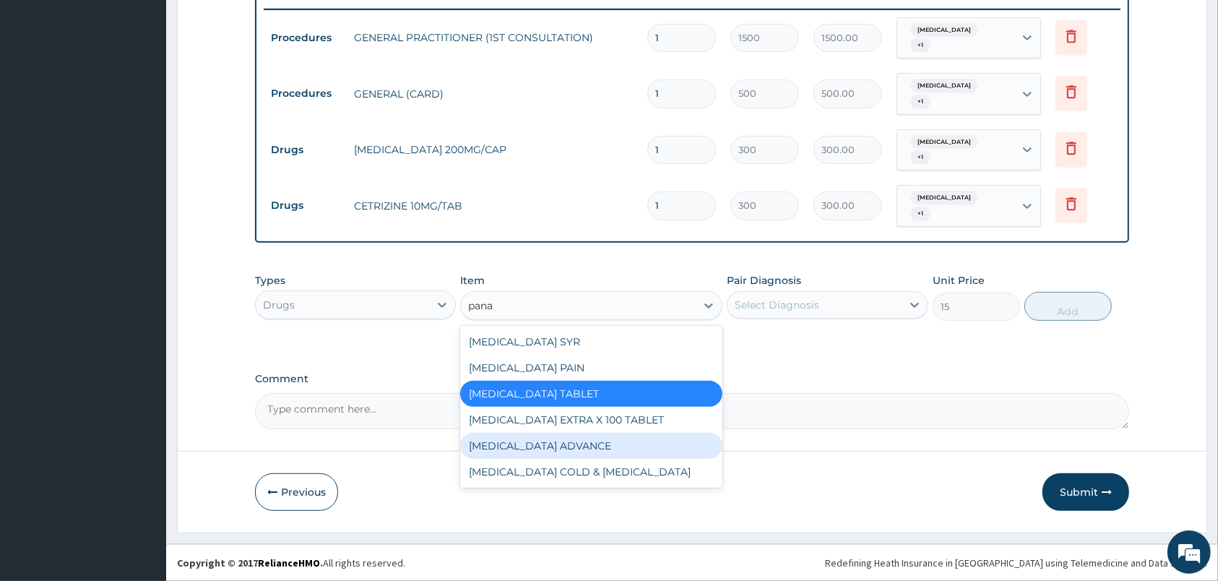
click at [652, 437] on div "PANADOL ADVANCE" at bounding box center [591, 446] width 262 height 26
type input "90"
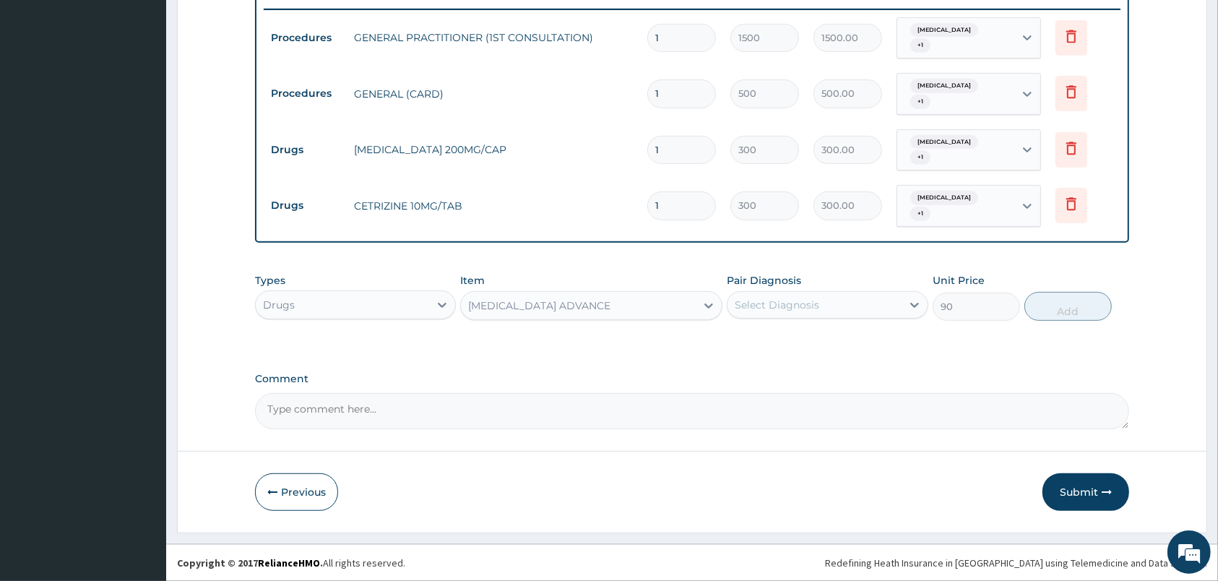
click at [857, 314] on div "Select Diagnosis" at bounding box center [813, 304] width 173 height 23
click at [862, 349] on div "Dermatophytosis of nail" at bounding box center [827, 342] width 201 height 30
checkbox input "true"
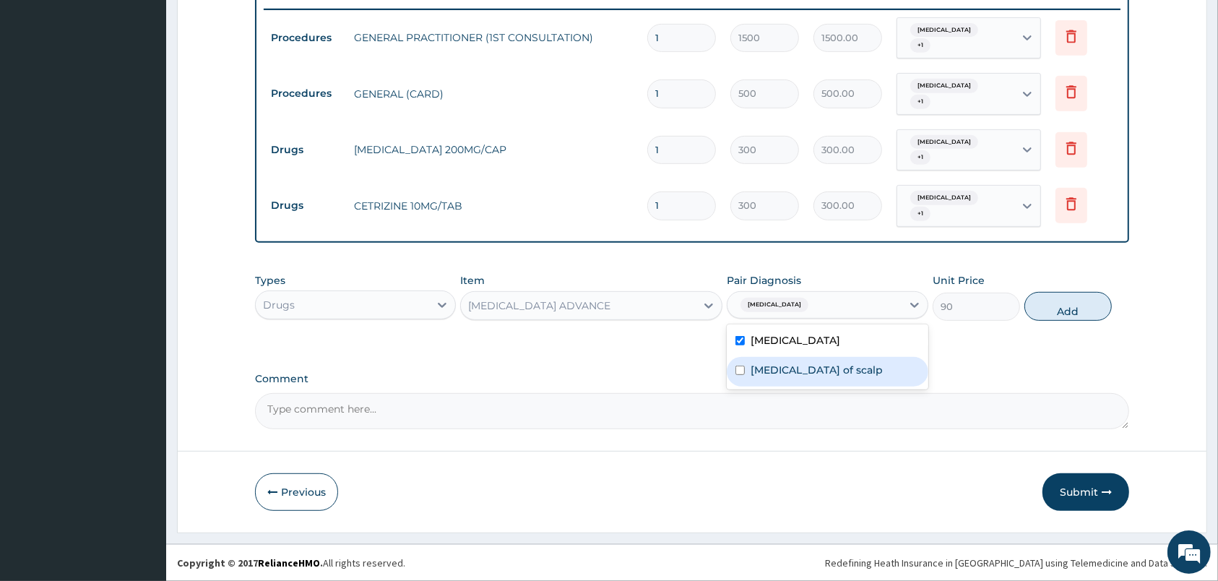
click at [873, 372] on label "Dermatophytosis of scalp" at bounding box center [817, 370] width 132 height 14
checkbox input "true"
click at [1039, 310] on button "Add" at bounding box center [1067, 306] width 87 height 29
type input "0"
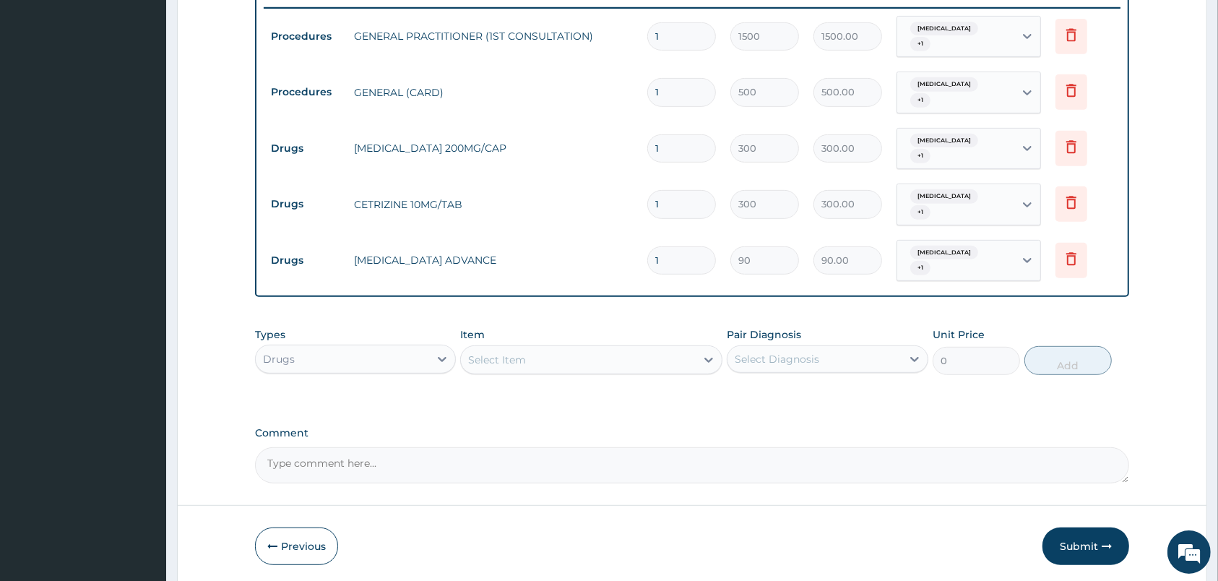
click at [610, 358] on div "Select Item" at bounding box center [578, 359] width 235 height 23
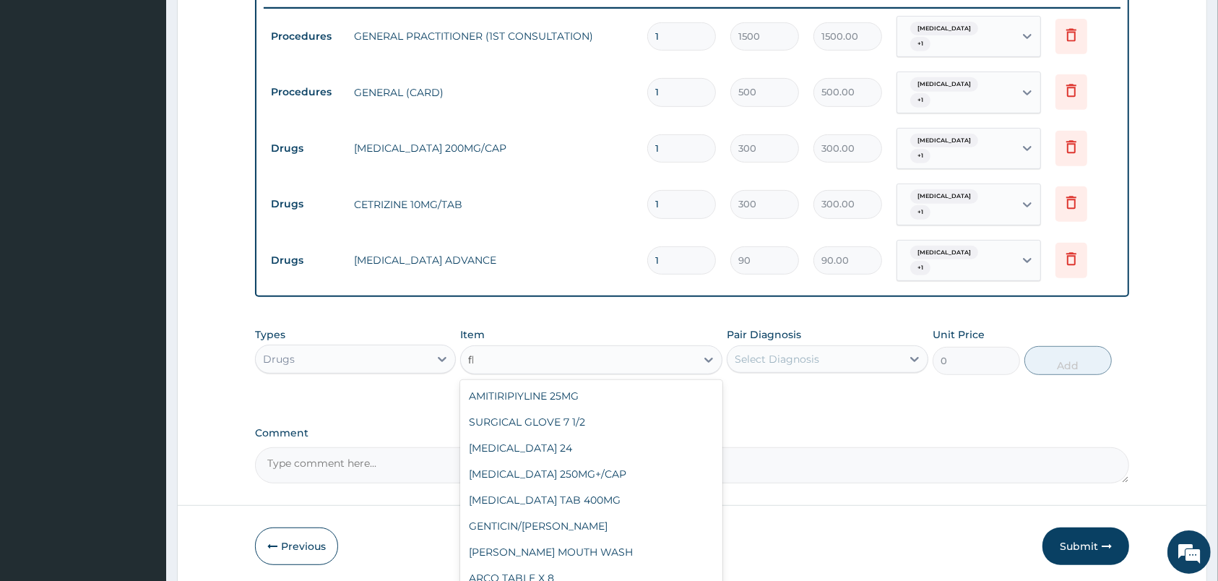
type input "f"
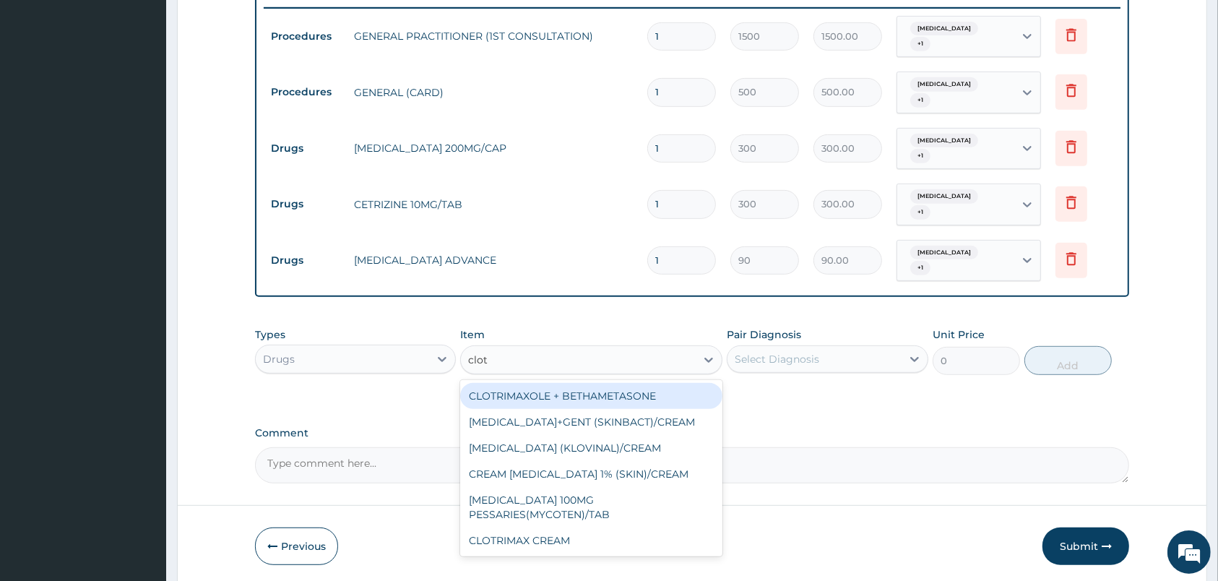
type input "clotr"
click at [620, 390] on div "CLOTRIMAXOLE + BETHAMETASONE" at bounding box center [591, 396] width 262 height 26
type input "600"
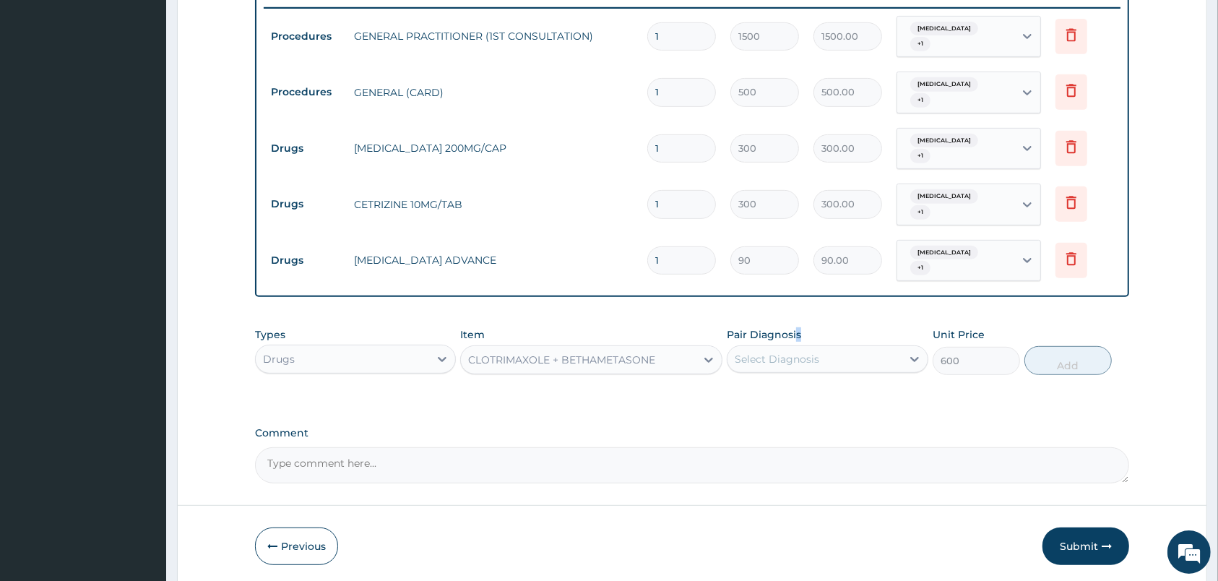
click at [801, 351] on div "Pair Diagnosis Select Diagnosis" at bounding box center [827, 351] width 201 height 48
click at [805, 363] on div "Select Diagnosis" at bounding box center [777, 359] width 85 height 14
click at [826, 428] on label "Dermatophytosis of scalp" at bounding box center [817, 424] width 132 height 14
checkbox input "true"
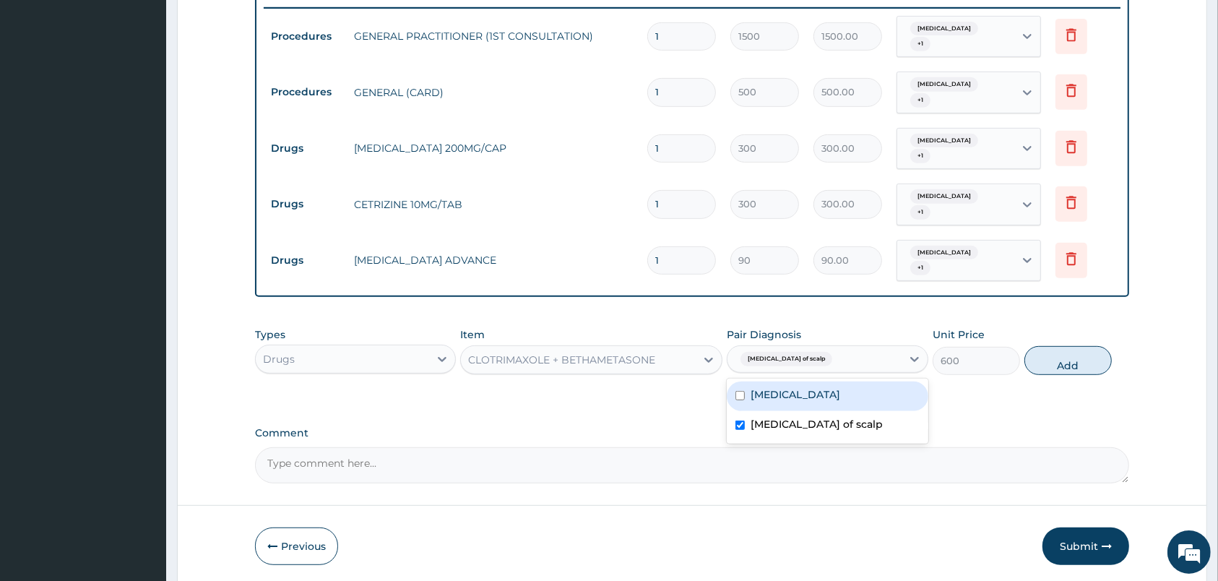
click at [824, 396] on label "Dermatophytosis of nail" at bounding box center [796, 394] width 90 height 14
checkbox input "true"
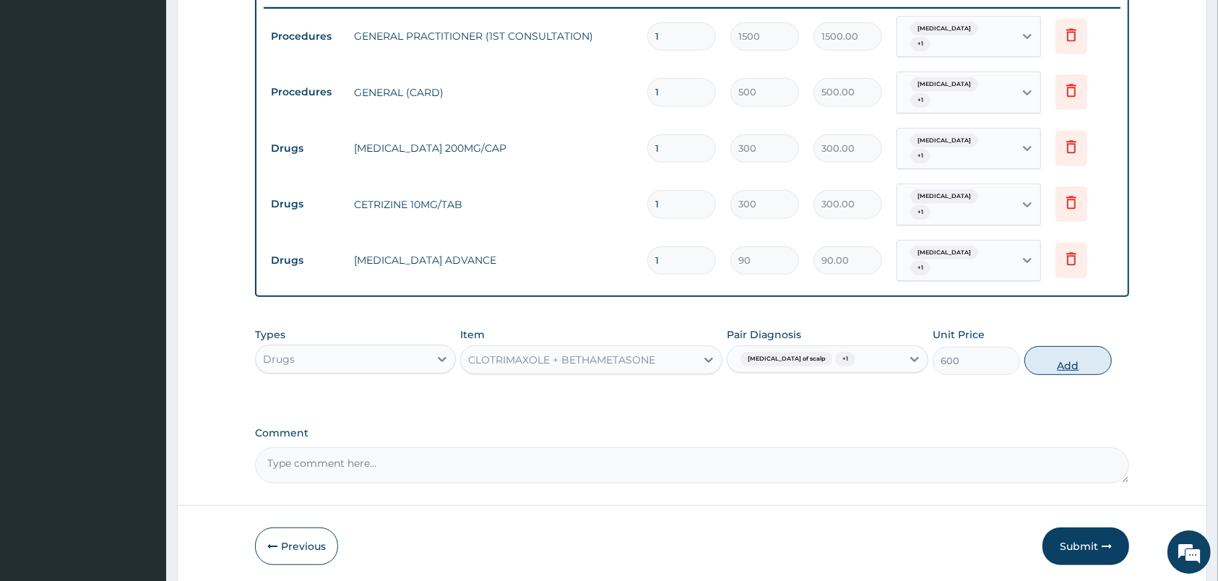
click at [1062, 365] on button "Add" at bounding box center [1067, 360] width 87 height 29
type input "0"
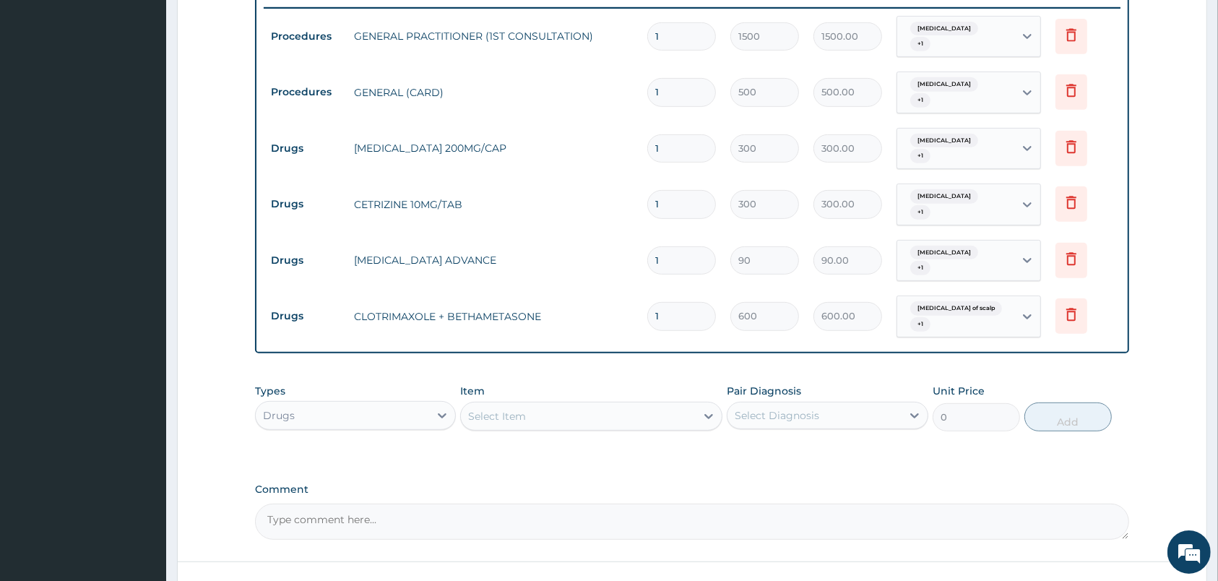
click at [676, 260] on input "1" at bounding box center [681, 260] width 69 height 28
type input "3"
type input "270.00"
type input "30"
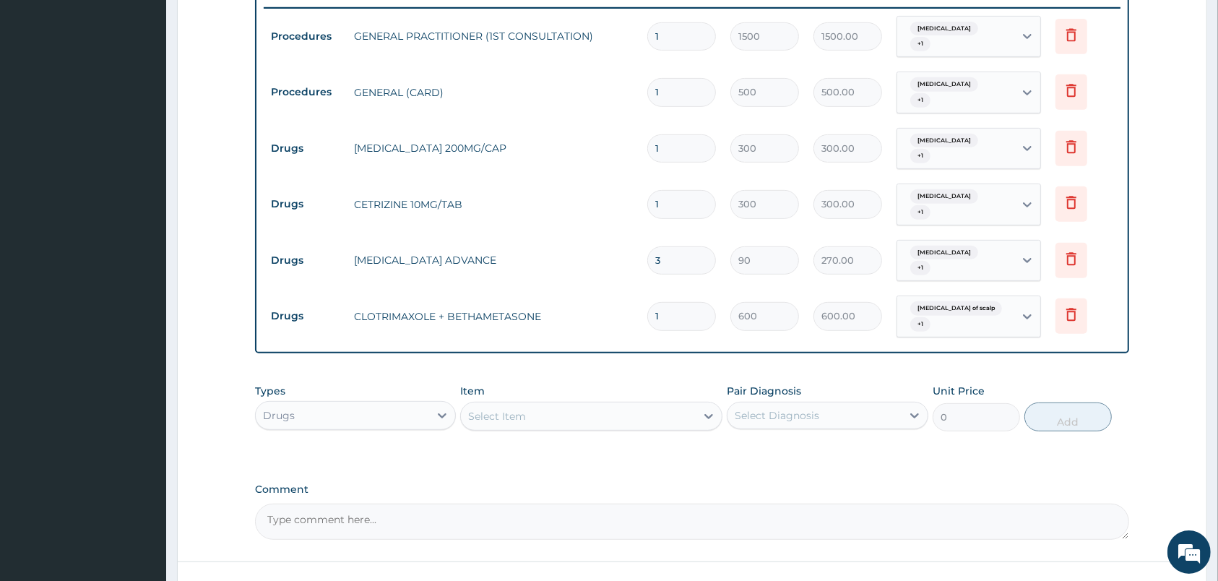
type input "2700.00"
type input "30"
click at [671, 199] on input "1" at bounding box center [681, 204] width 69 height 28
type input "10"
type input "3000.00"
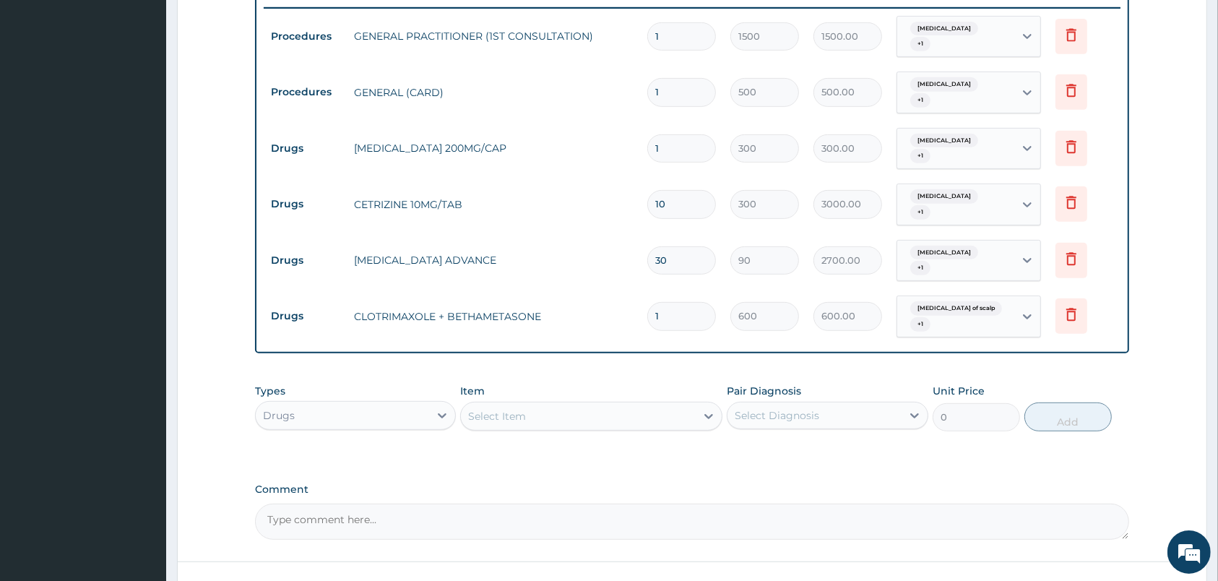
type input "10"
click at [675, 149] on input "1" at bounding box center [681, 148] width 69 height 28
type input "7"
type input "2100.00"
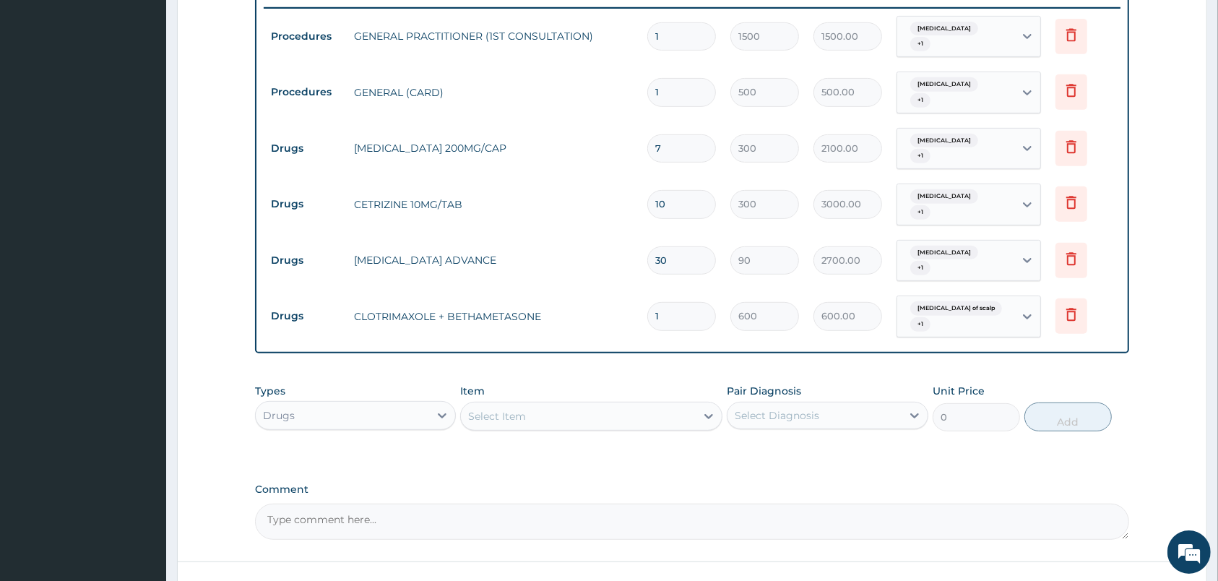
scroll to position [681, 0]
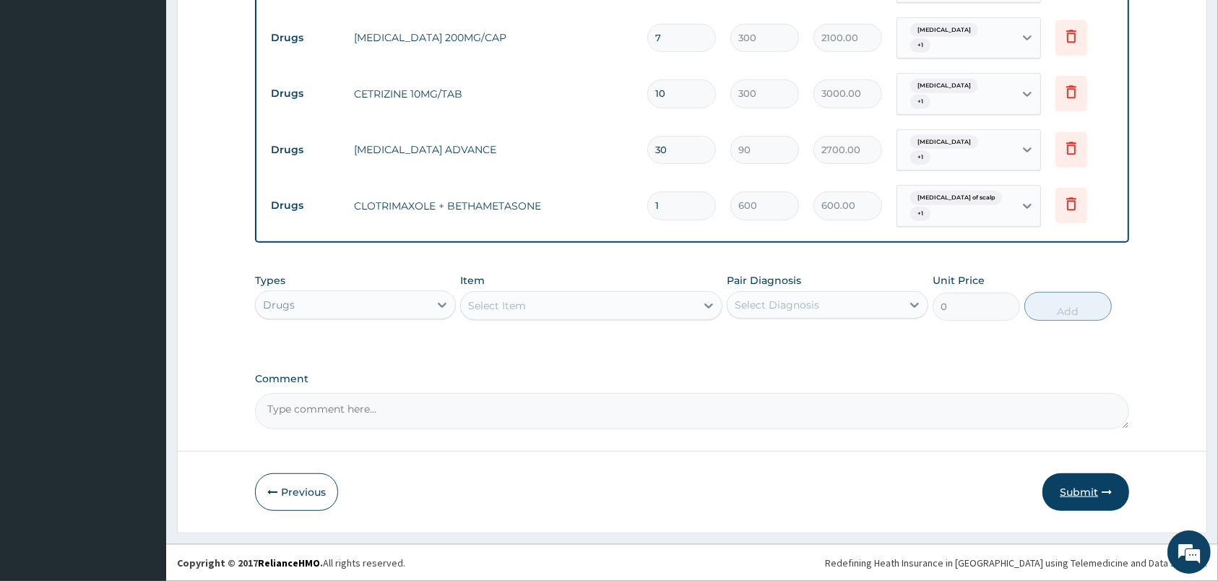
type input "7"
click at [1105, 475] on button "Submit" at bounding box center [1085, 492] width 87 height 38
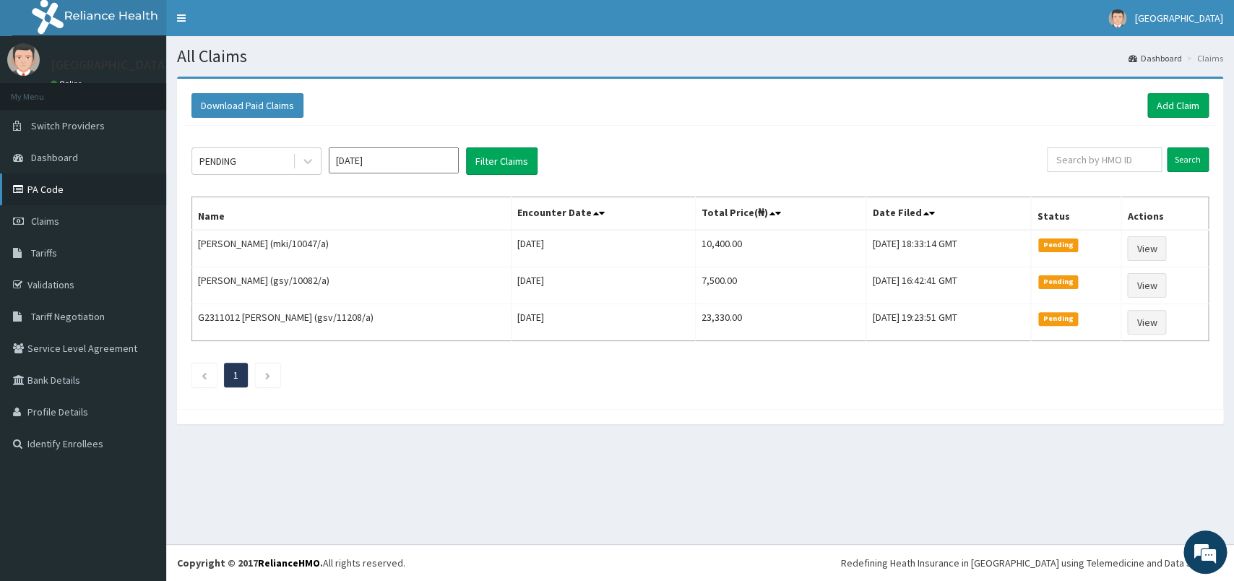
click at [89, 196] on link "PA Code" at bounding box center [83, 189] width 166 height 32
paste input "PA/1FCE0B"
click at [1180, 163] on input "Search" at bounding box center [1188, 159] width 42 height 25
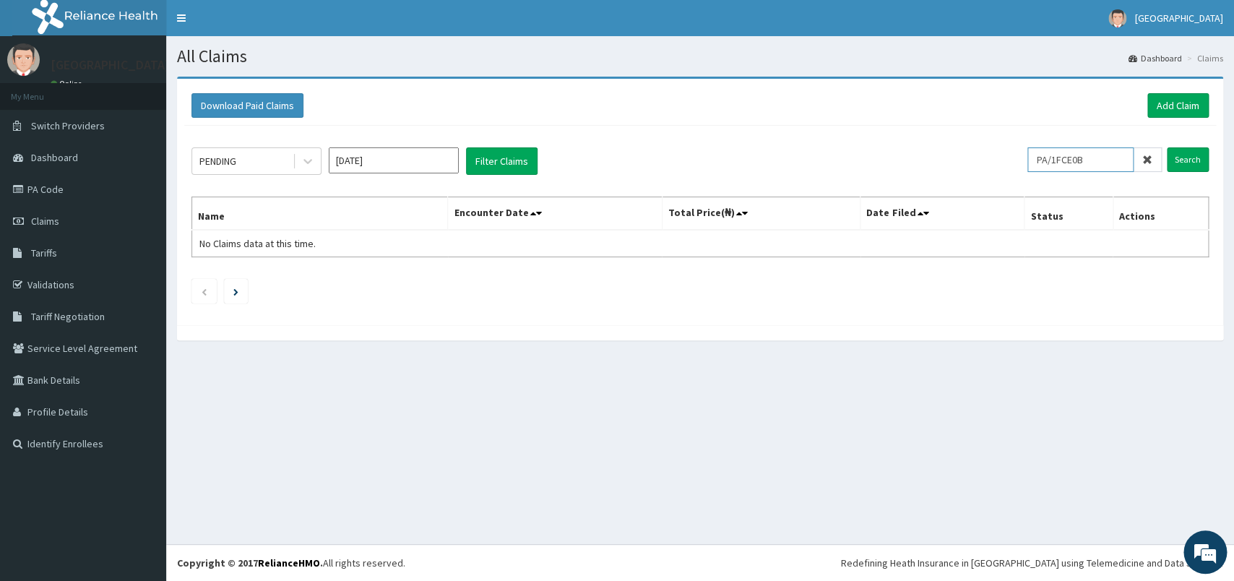
click at [1072, 157] on input "PA/1FCE0B" at bounding box center [1080, 159] width 106 height 25
paste input "amo/10017/a"
click at [947, 290] on ul at bounding box center [699, 291] width 1017 height 25
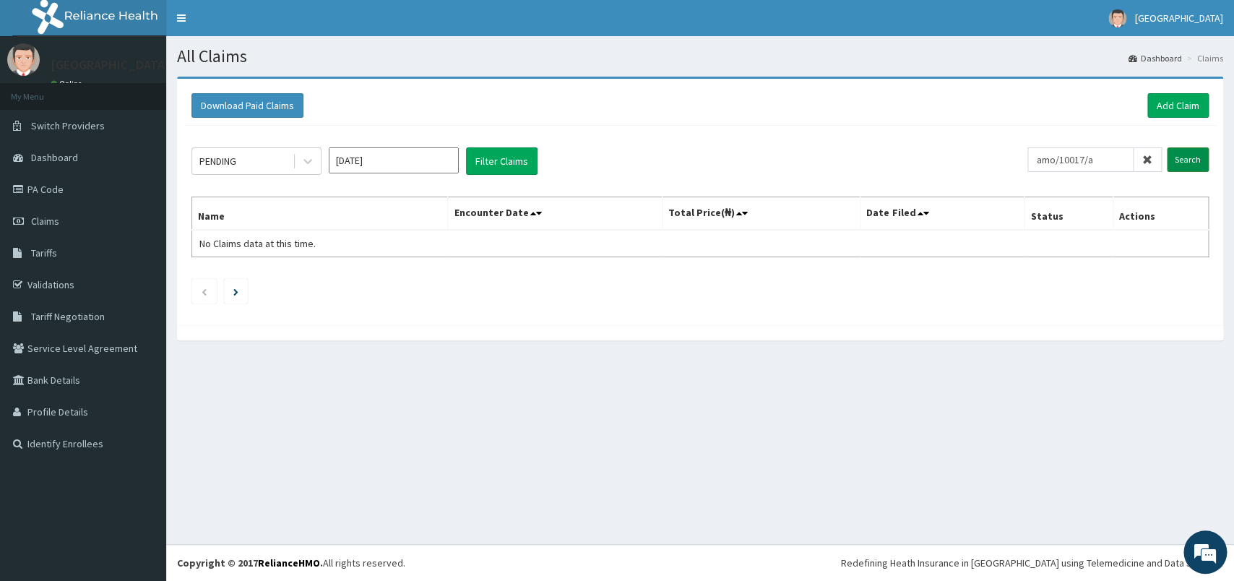
click at [1180, 155] on input "Search" at bounding box center [1188, 159] width 42 height 25
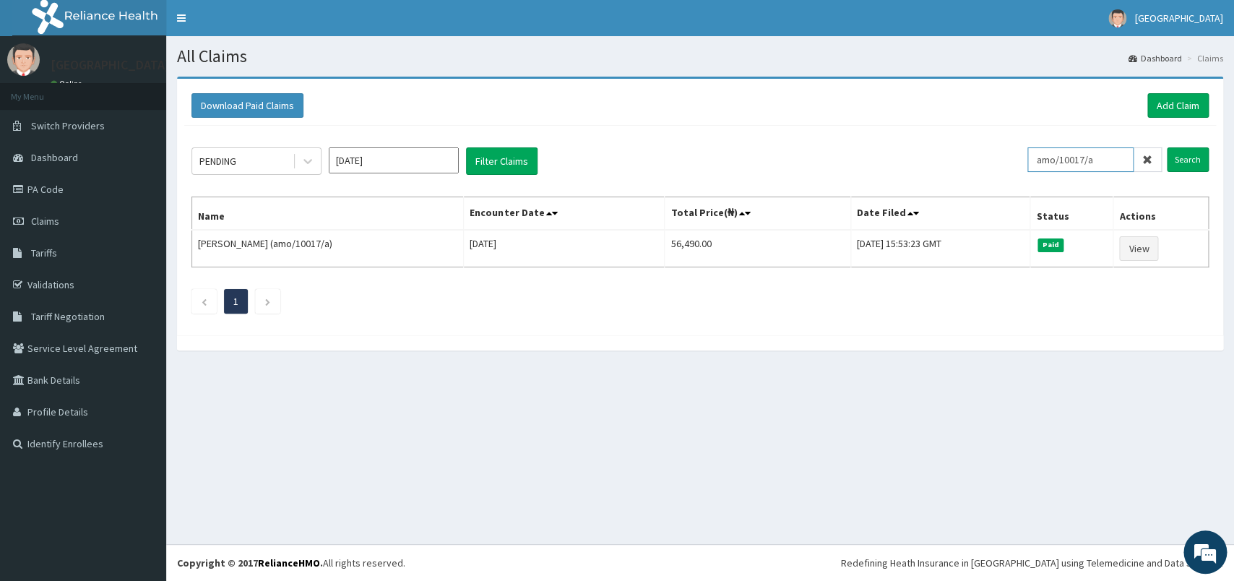
click at [1071, 158] on input "amo/10017/a" at bounding box center [1080, 159] width 106 height 25
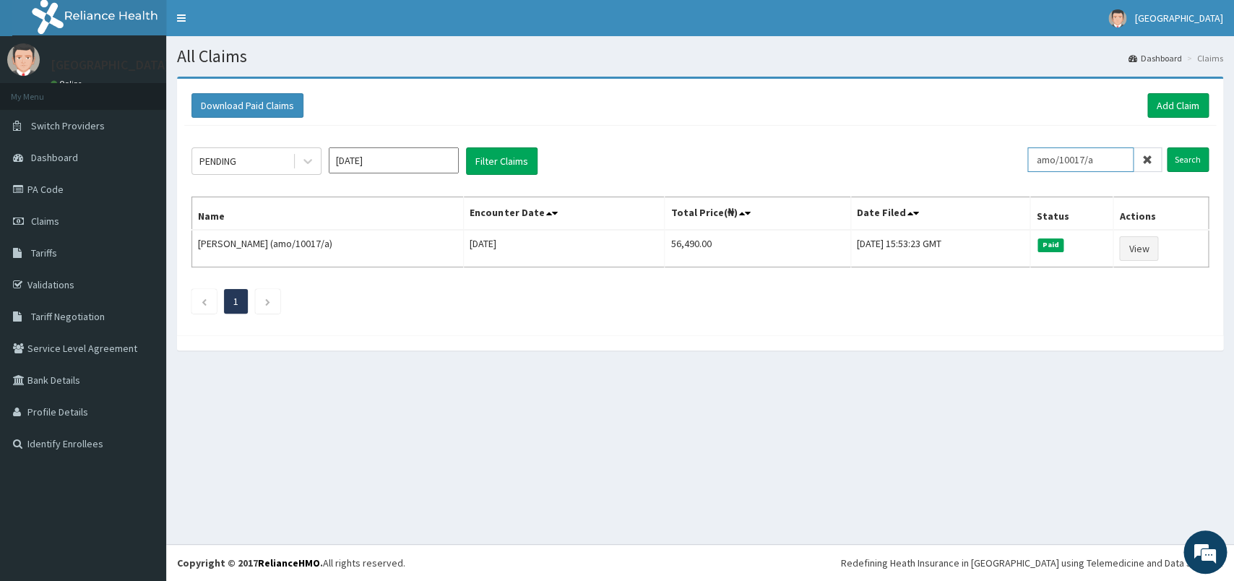
paste input "GSY/10082/A"
type input "GSY/10082/A"
click at [1188, 162] on input "Search" at bounding box center [1188, 159] width 42 height 25
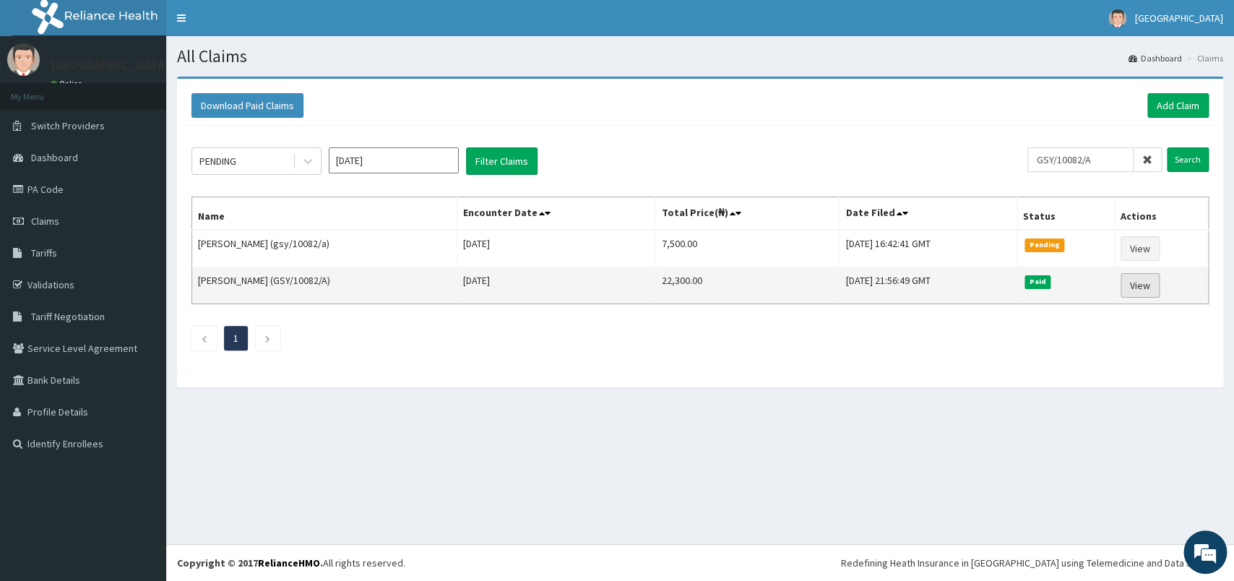
click at [1130, 279] on link "View" at bounding box center [1139, 285] width 39 height 25
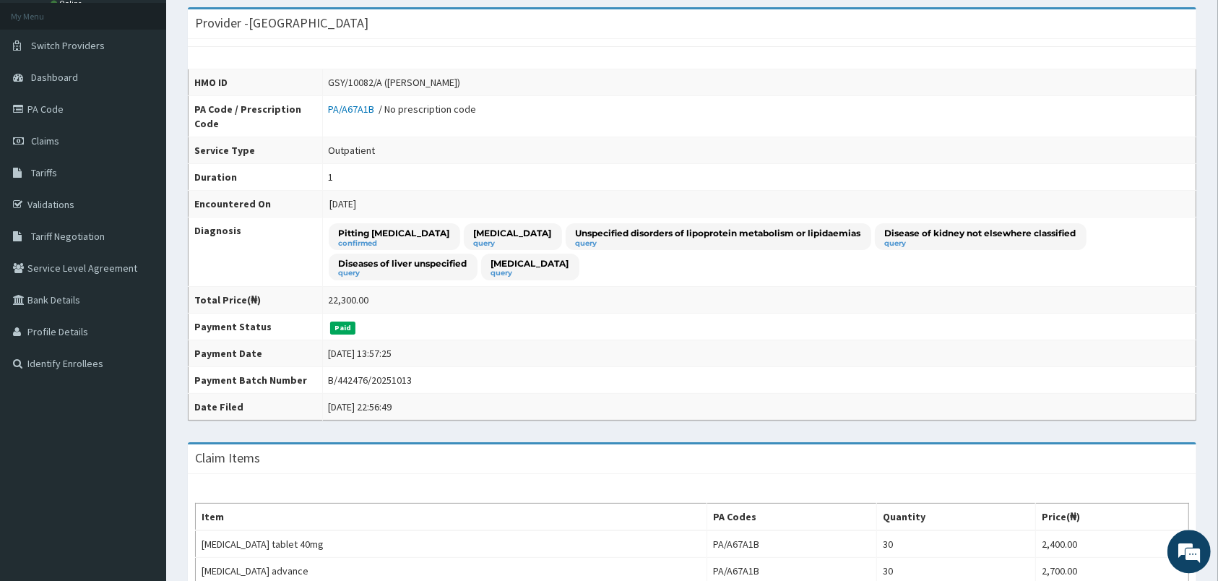
scroll to position [38, 0]
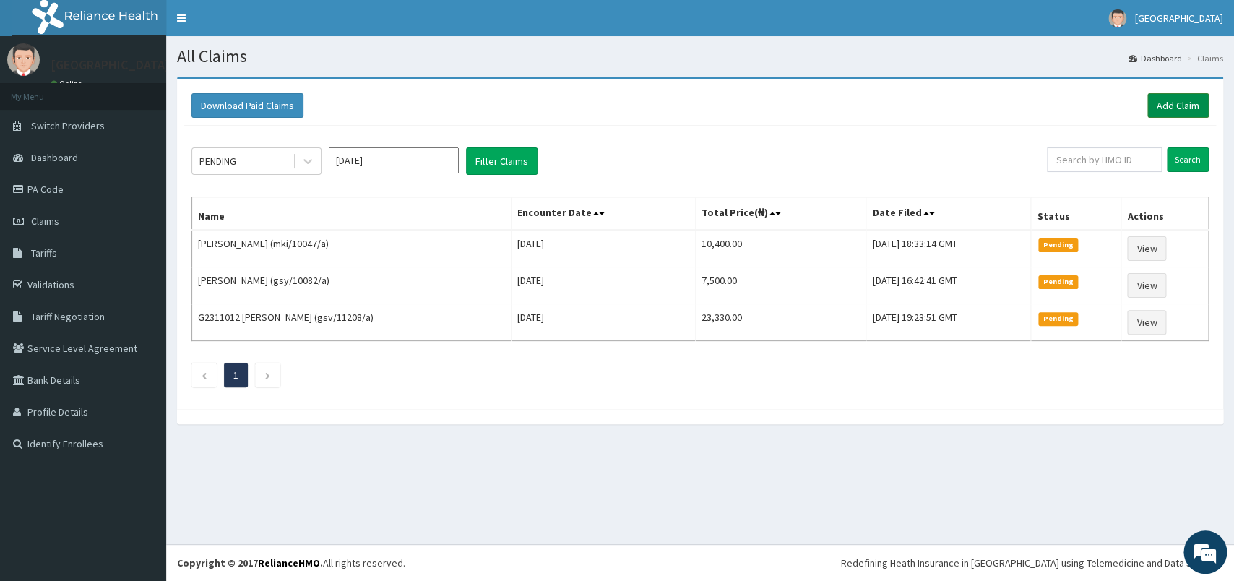
click at [1196, 111] on link "Add Claim" at bounding box center [1177, 105] width 61 height 25
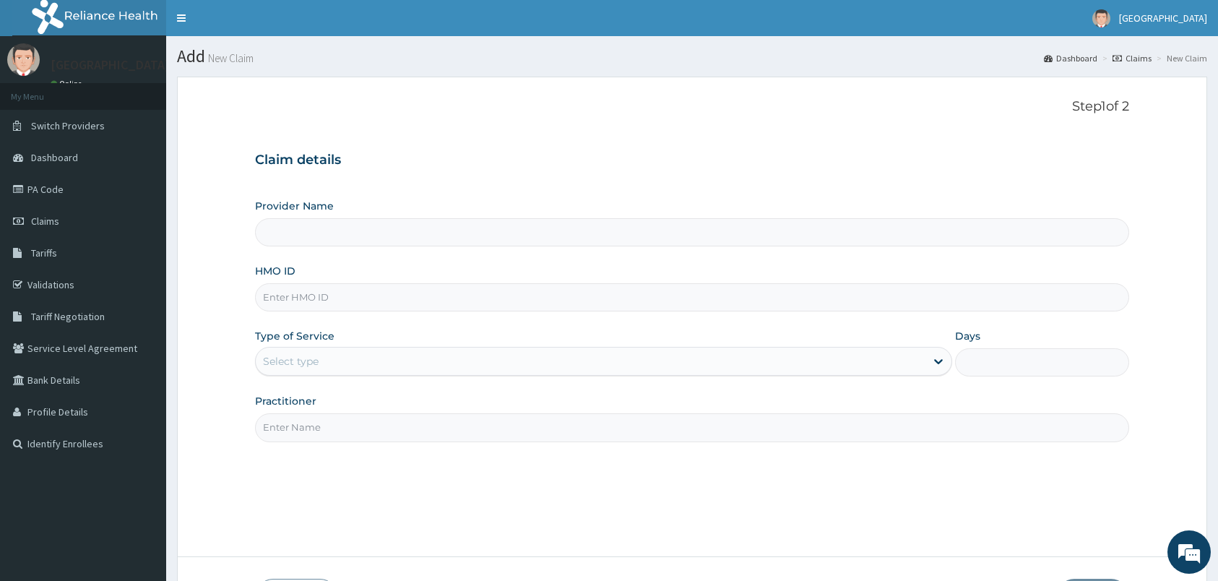
click at [433, 310] on input "HMO ID" at bounding box center [692, 297] width 874 height 28
type input "[GEOGRAPHIC_DATA]"
type input "amo/10017/a"
click at [427, 373] on div "Select type" at bounding box center [591, 361] width 670 height 23
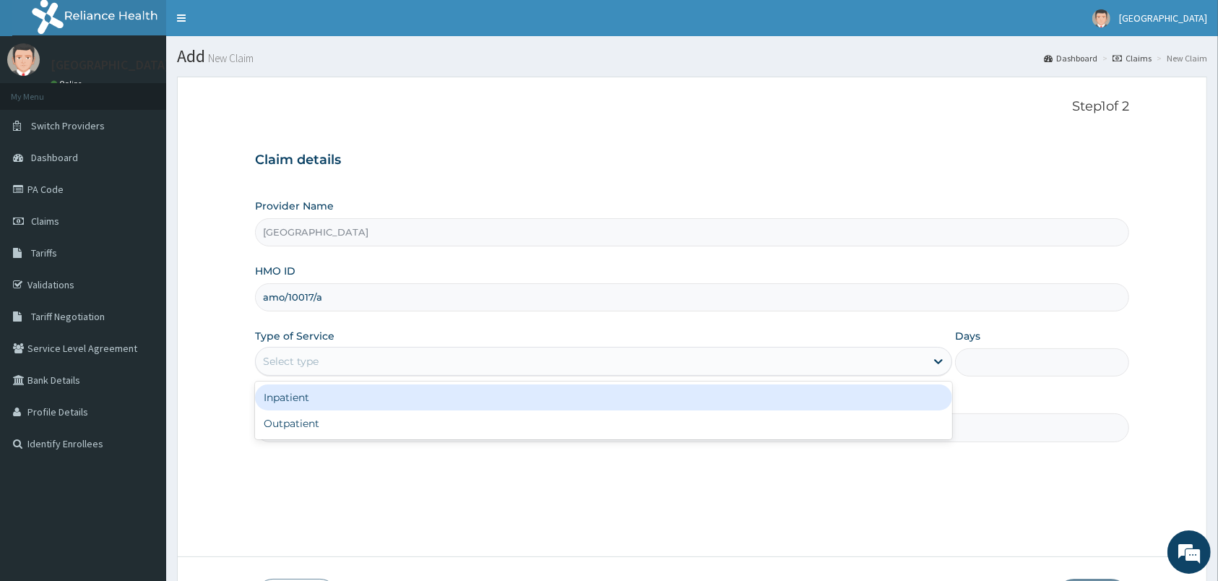
click at [415, 403] on div "Inpatient" at bounding box center [603, 397] width 697 height 26
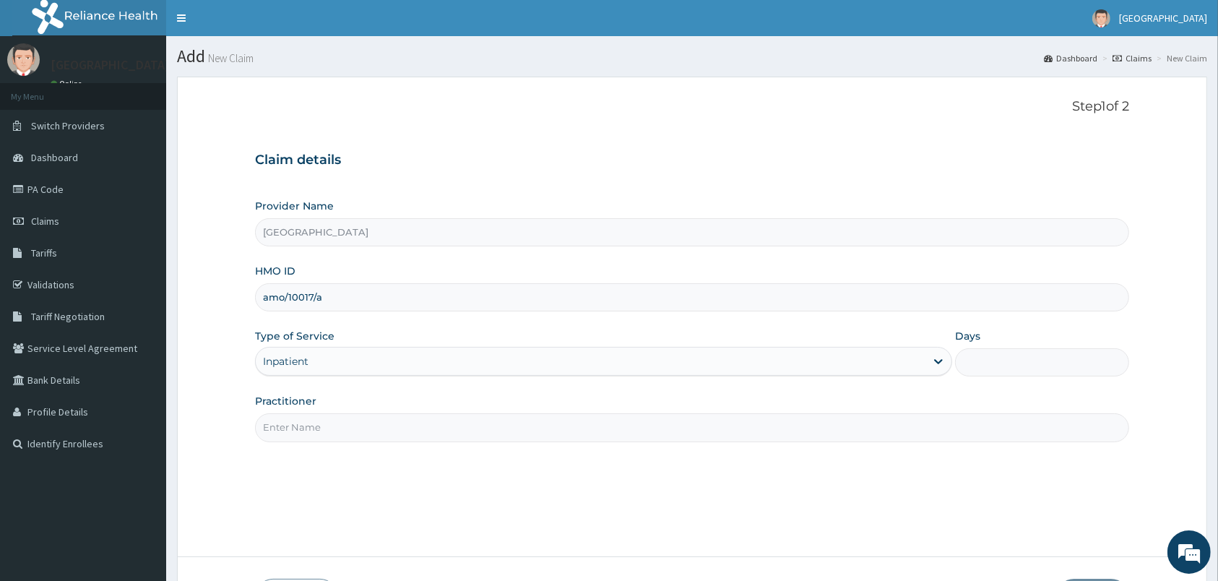
click at [422, 428] on input "Practitioner" at bounding box center [692, 427] width 874 height 28
type input "[PERSON_NAME]"
click at [1029, 369] on input "Days" at bounding box center [1042, 362] width 174 height 28
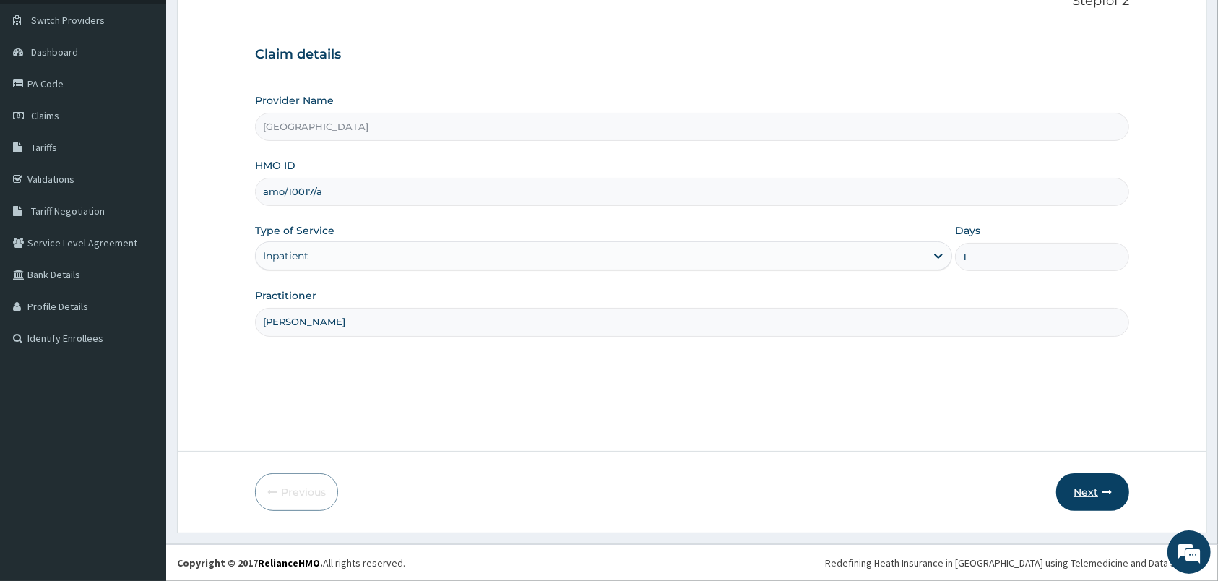
type input "1"
click at [1092, 490] on button "Next" at bounding box center [1092, 492] width 73 height 38
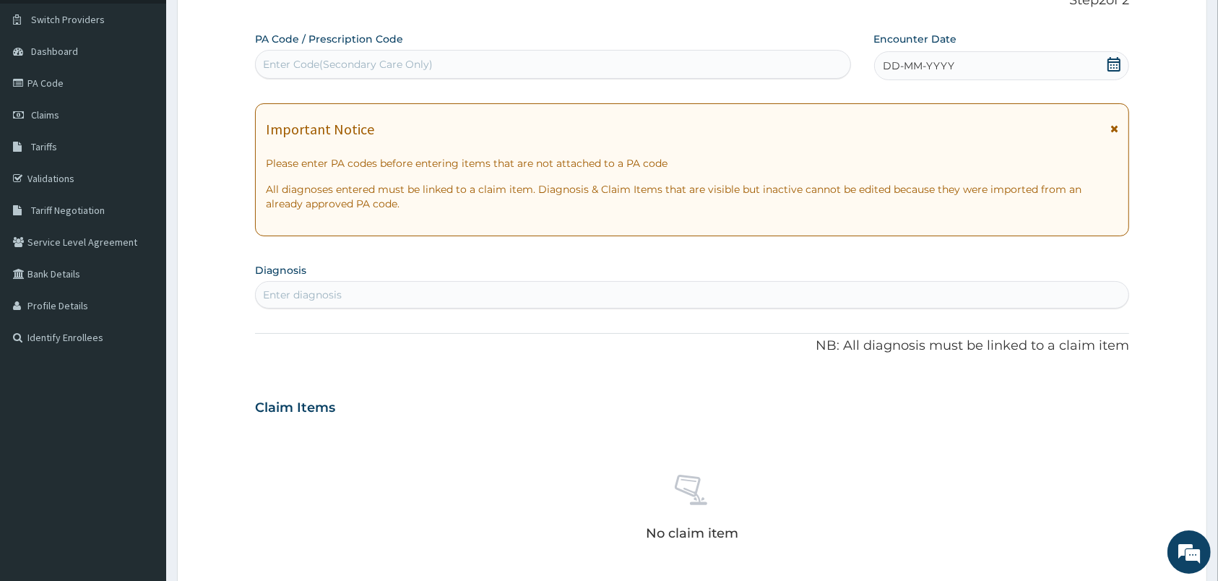
click at [495, 74] on div "Enter Code(Secondary Care Only)" at bounding box center [553, 64] width 596 height 29
click at [495, 71] on div "Enter Code(Secondary Care Only)" at bounding box center [553, 64] width 595 height 23
type input "PA/1FCE0B"
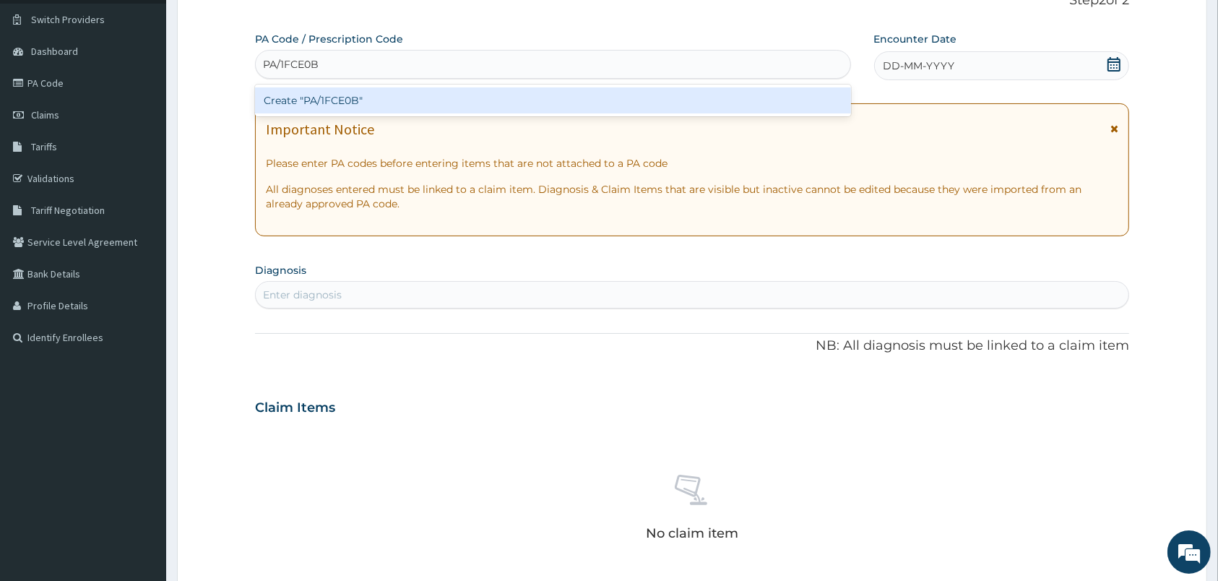
click at [486, 101] on div "Create "PA/1FCE0B"" at bounding box center [553, 100] width 596 height 26
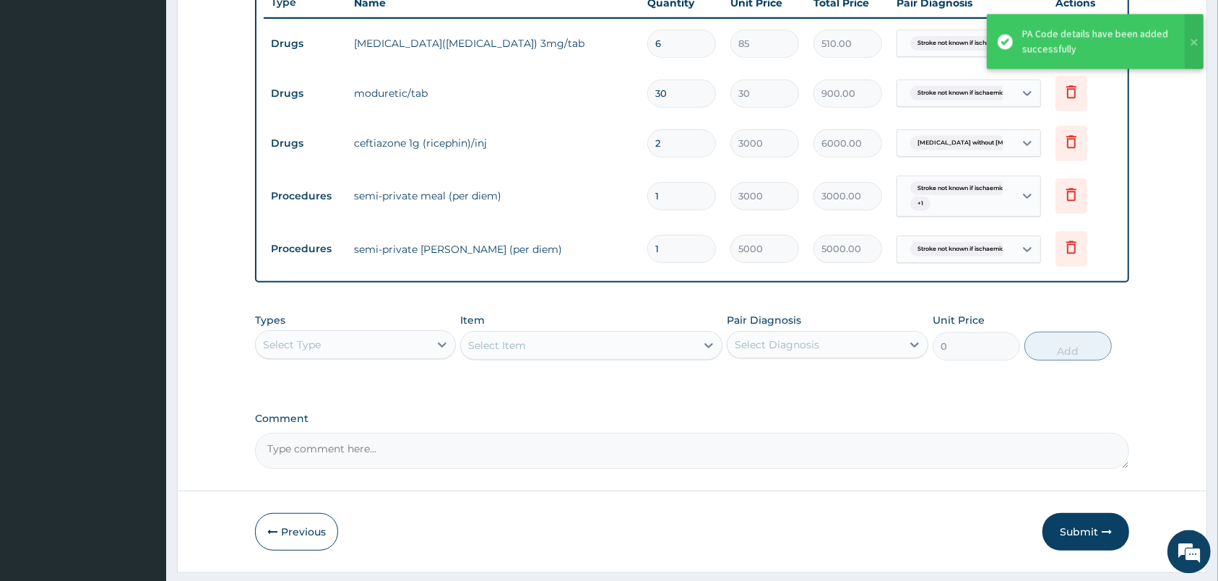
scroll to position [597, 0]
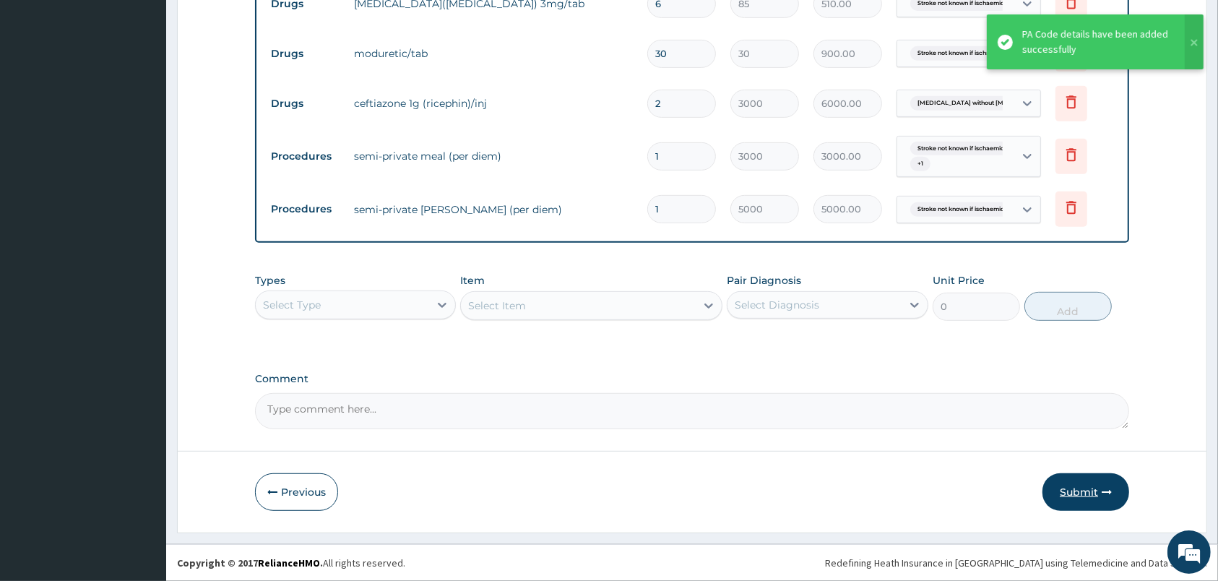
click at [1091, 484] on button "Submit" at bounding box center [1085, 492] width 87 height 38
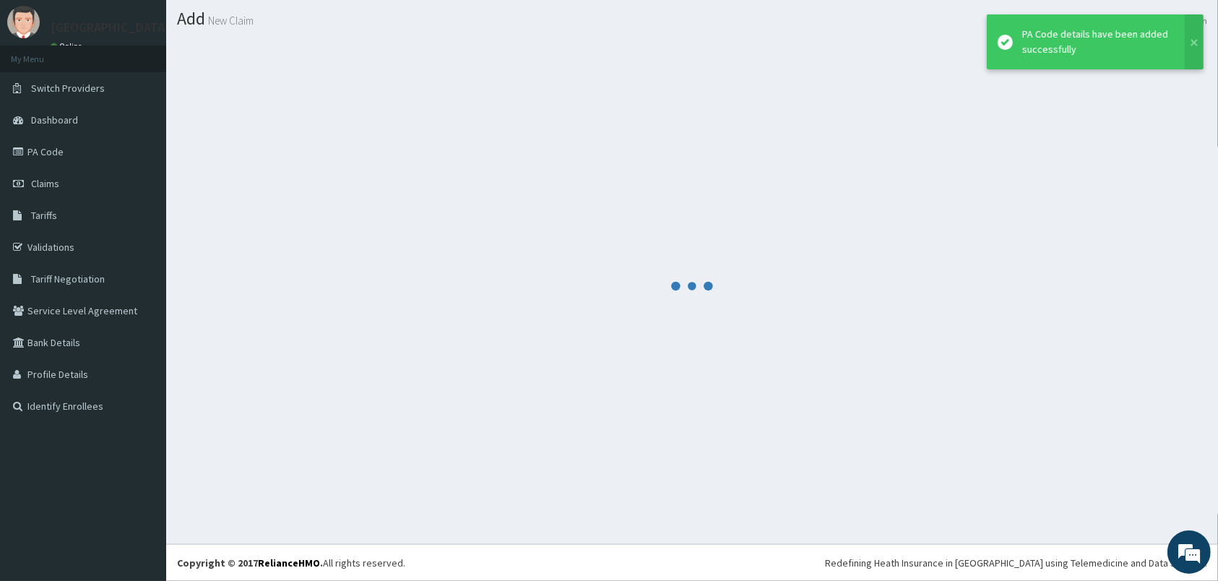
scroll to position [38, 0]
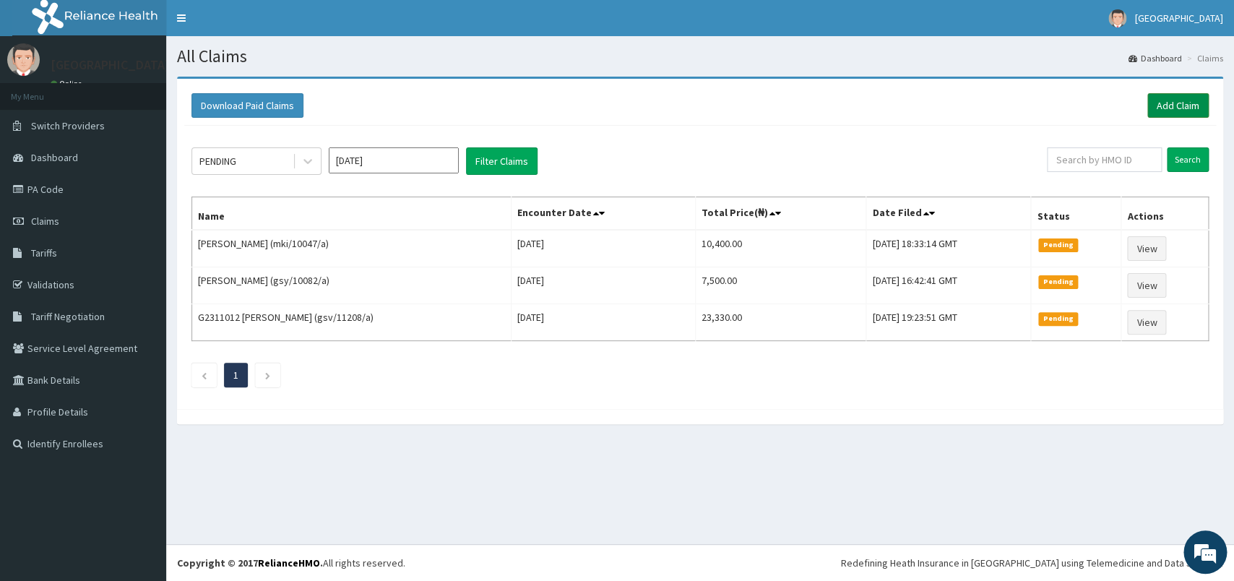
click at [1172, 112] on link "Add Claim" at bounding box center [1177, 105] width 61 height 25
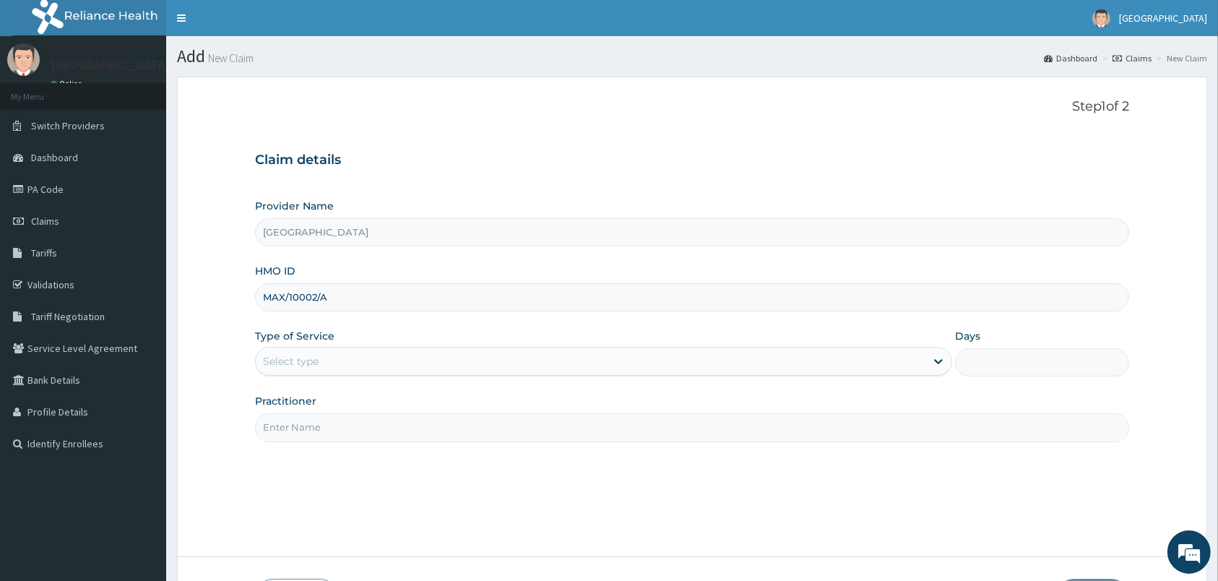
type input "MAX/10002/A"
click at [432, 351] on div "Select type" at bounding box center [591, 361] width 670 height 23
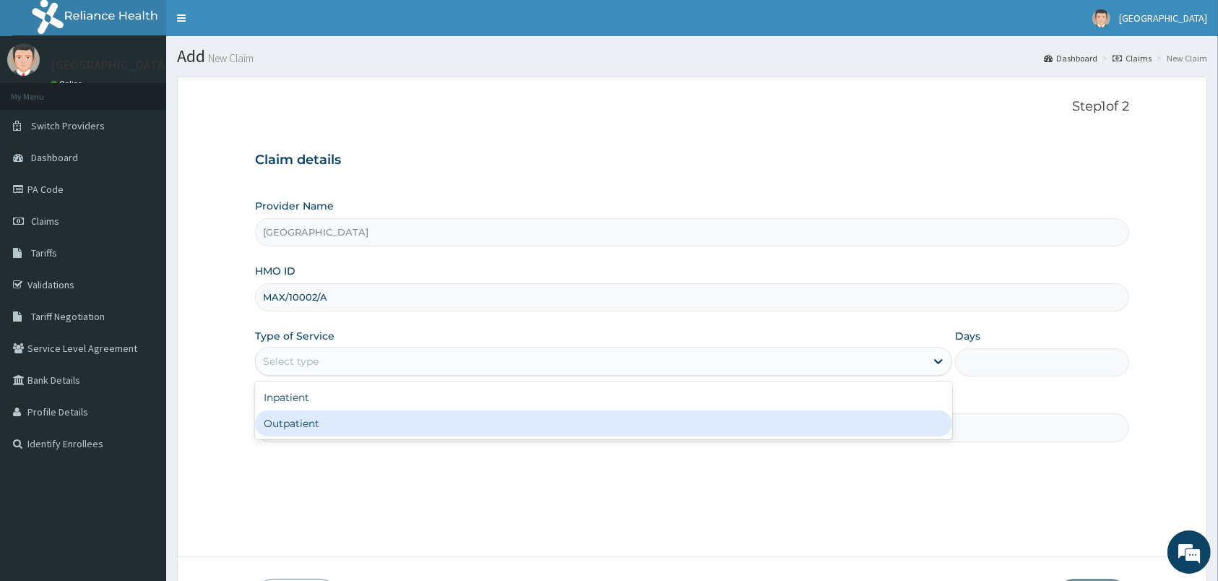
click at [433, 418] on div "Outpatient" at bounding box center [603, 423] width 697 height 26
type input "1"
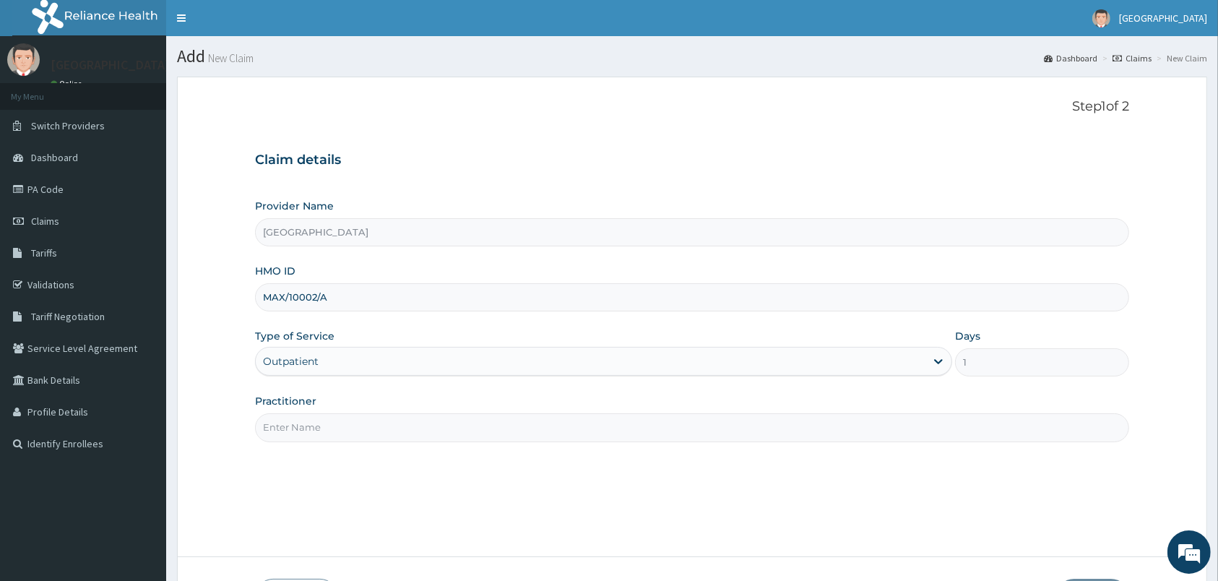
click at [433, 428] on input "Practitioner" at bounding box center [692, 427] width 874 height 28
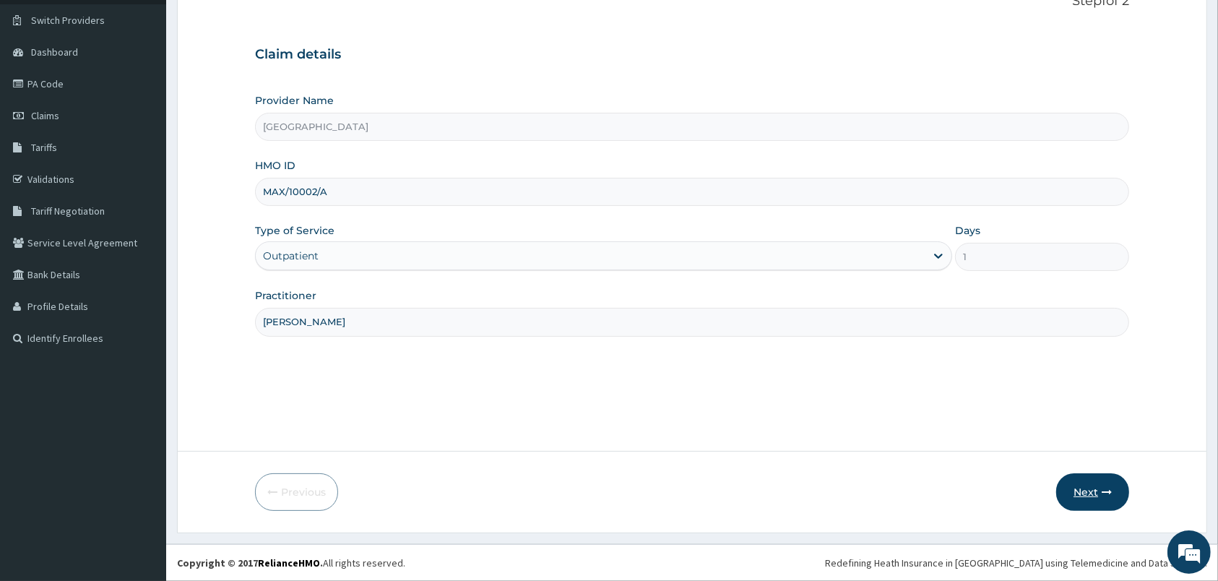
type input "[PERSON_NAME]"
click at [1110, 487] on icon "button" at bounding box center [1107, 492] width 10 height 10
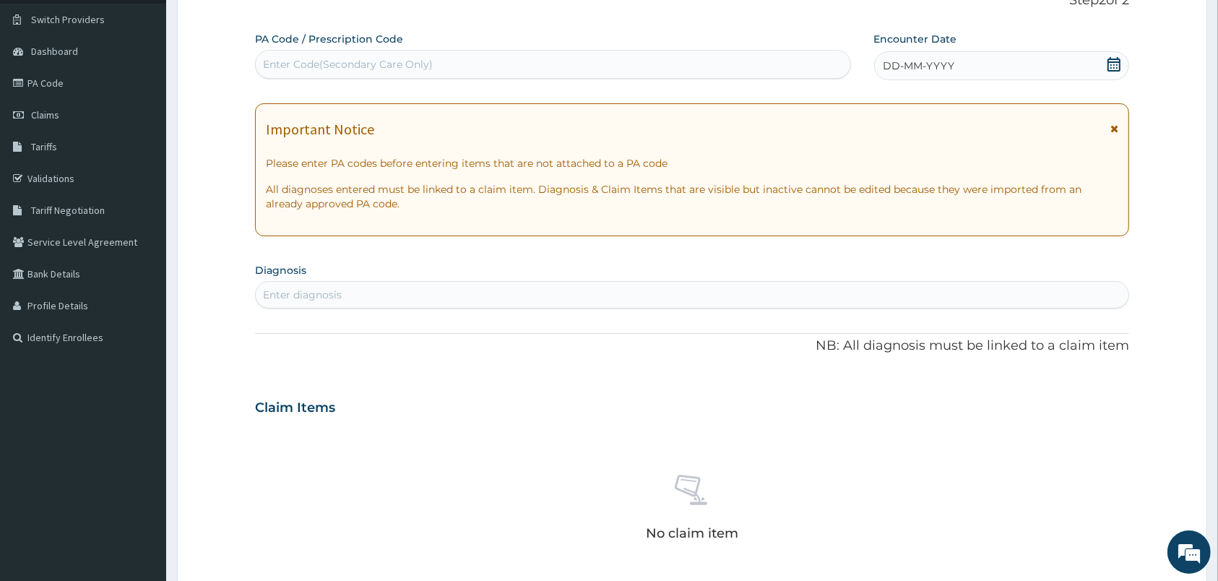
scroll to position [0, 0]
click at [682, 68] on div "Enter Code(Secondary Care Only)" at bounding box center [553, 64] width 595 height 23
type input "PA/847E8D"
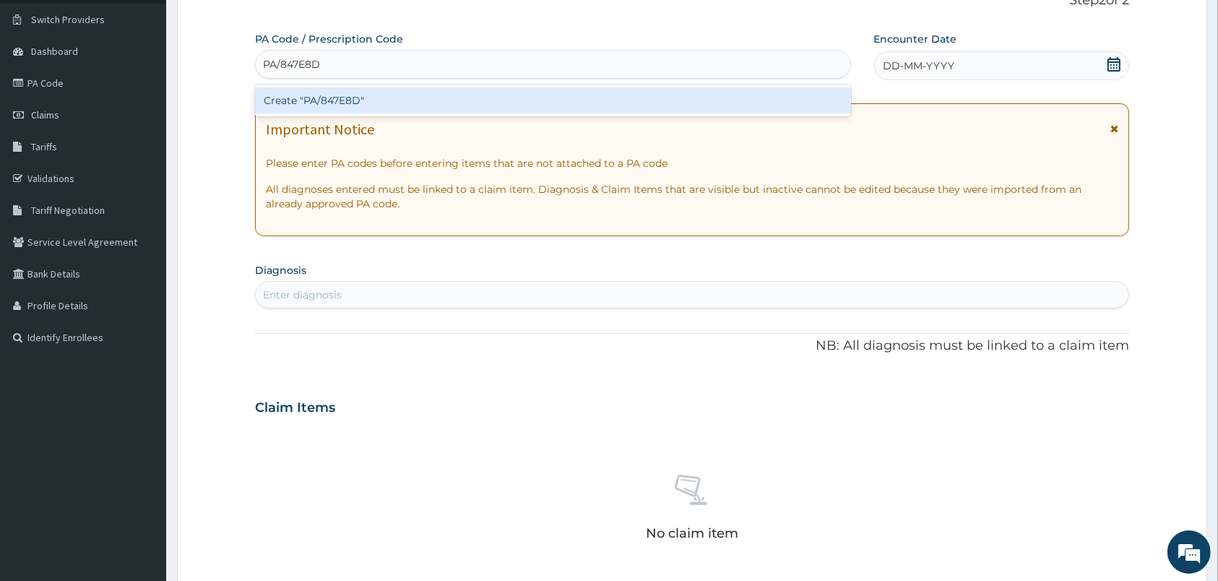
click at [640, 100] on div "Create "PA/847E8D"" at bounding box center [553, 100] width 596 height 26
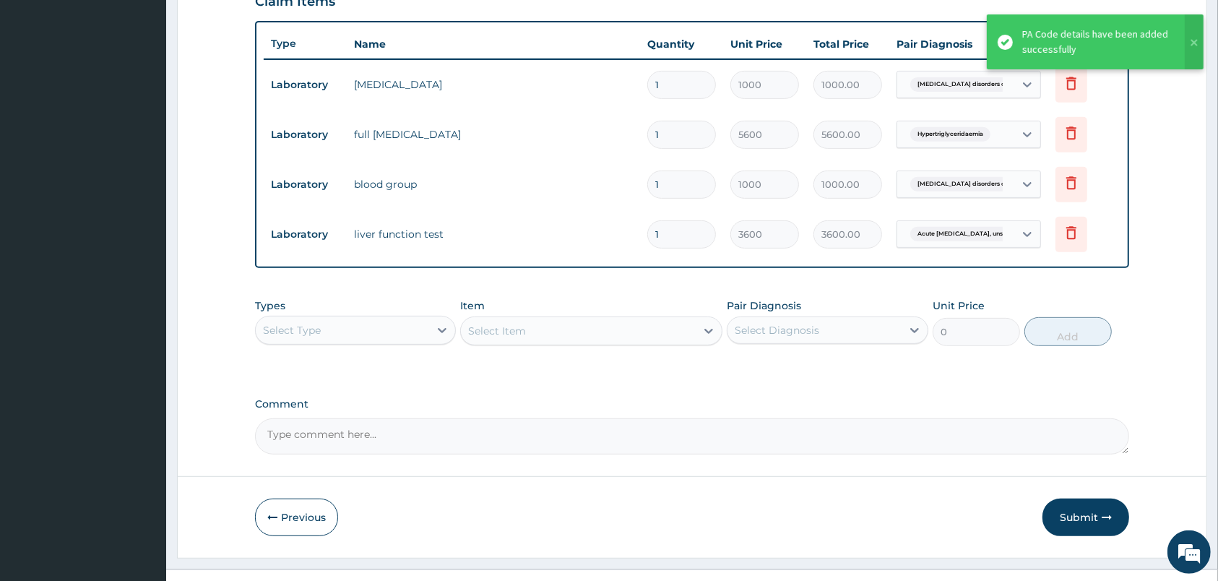
scroll to position [542, 0]
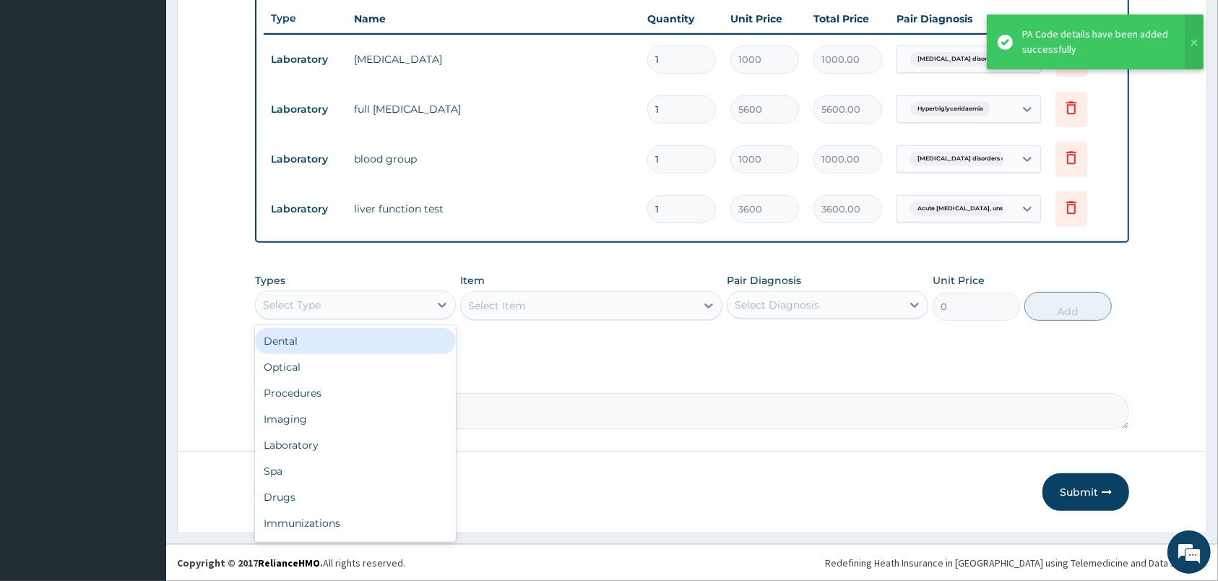
click at [389, 304] on div "Select Type" at bounding box center [342, 304] width 173 height 23
type input "lab"
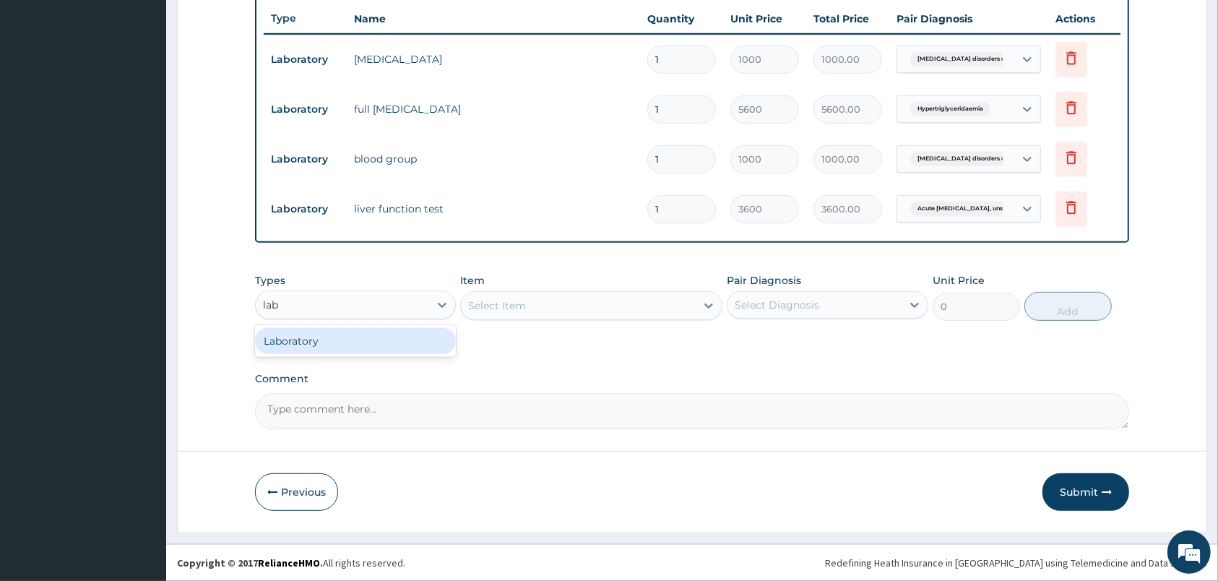
click at [372, 331] on div "Laboratory" at bounding box center [355, 341] width 201 height 26
click at [539, 308] on div "Select Item" at bounding box center [591, 305] width 262 height 29
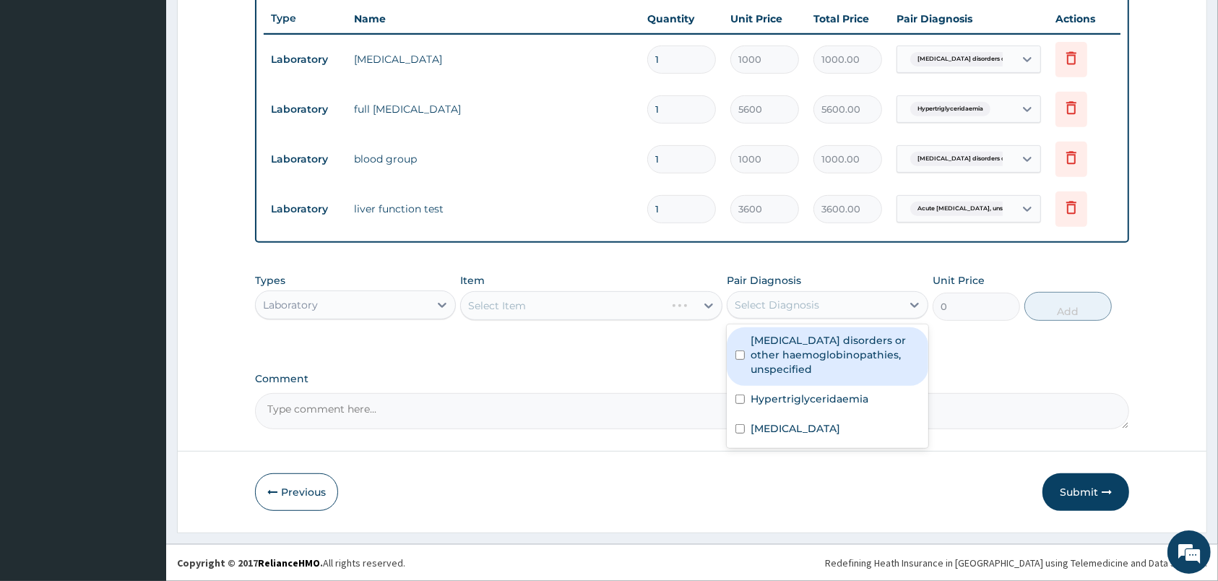
click at [855, 291] on div "Select Diagnosis" at bounding box center [827, 304] width 201 height 27
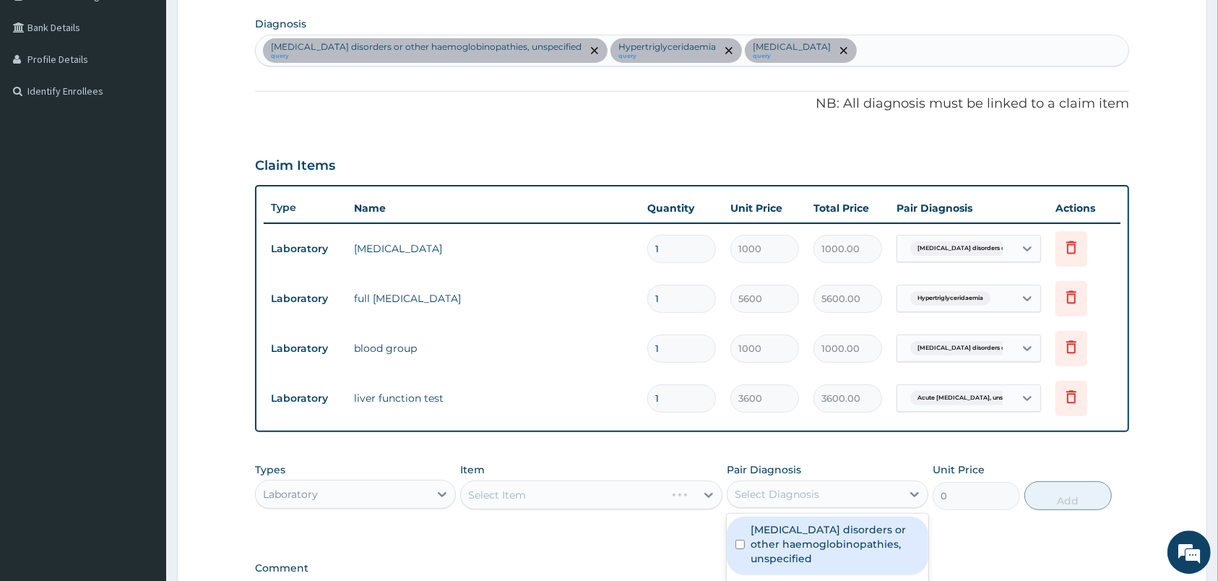
scroll to position [347, 0]
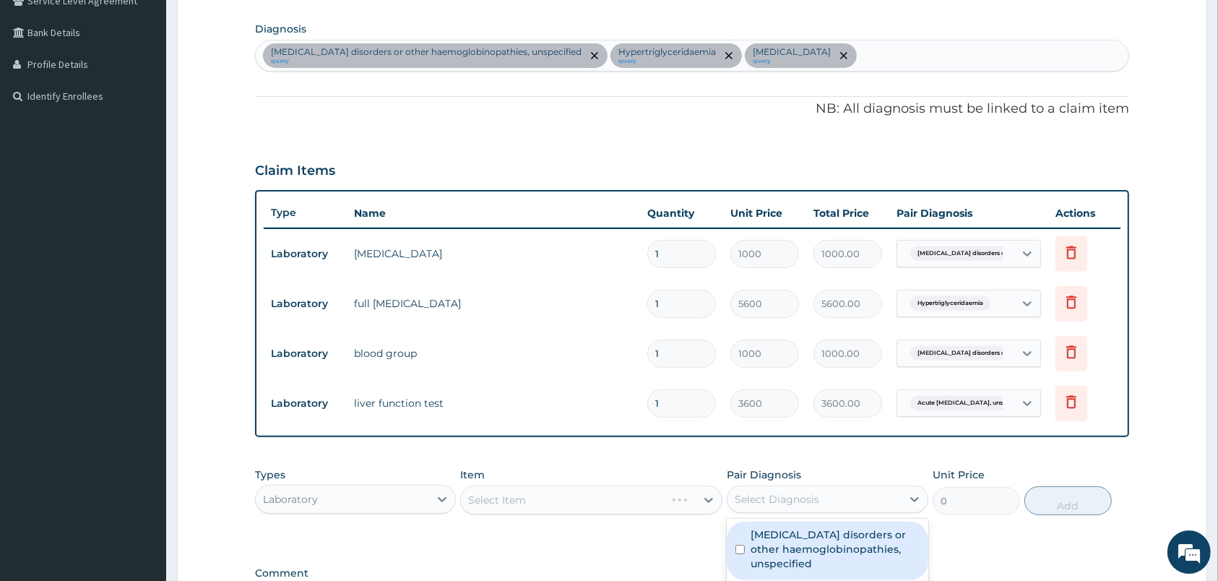
click at [1011, 63] on div "Sickle cell disorders or other haemoglobinopathies, unspecified query Hypertrig…" at bounding box center [692, 55] width 873 height 30
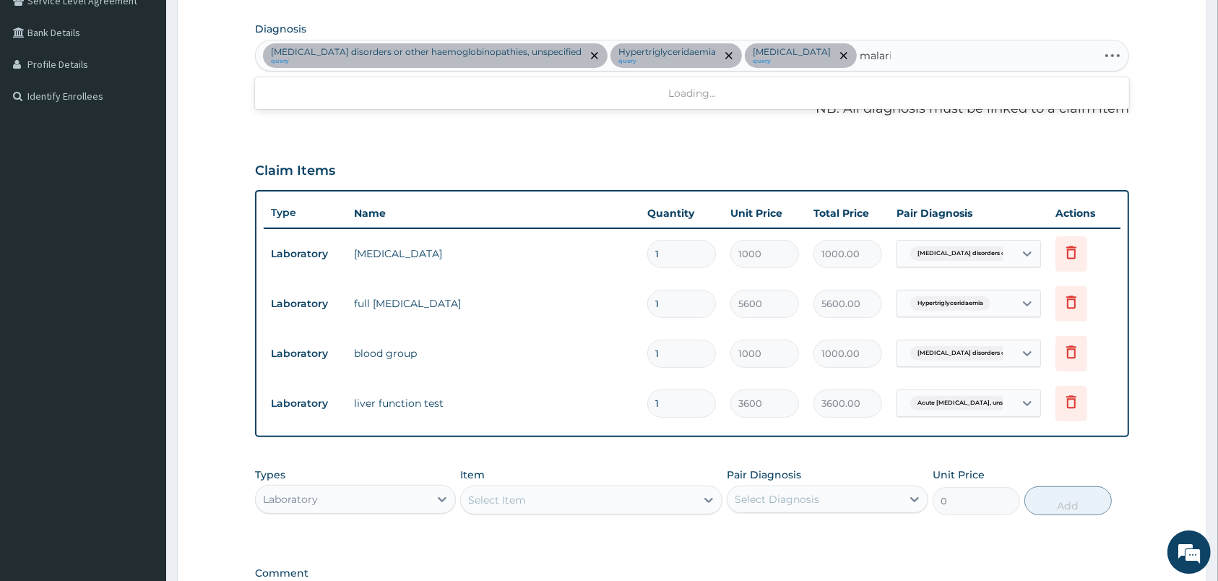
type input "[MEDICAL_DATA]"
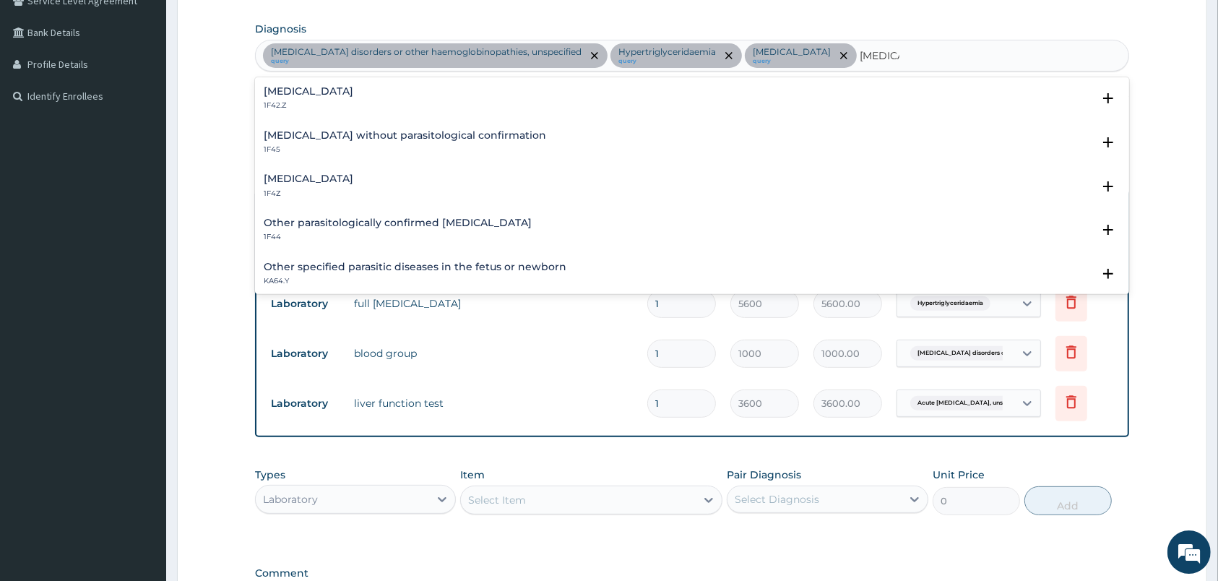
click at [304, 181] on h4 "Malaria, unspecified" at bounding box center [309, 178] width 90 height 11
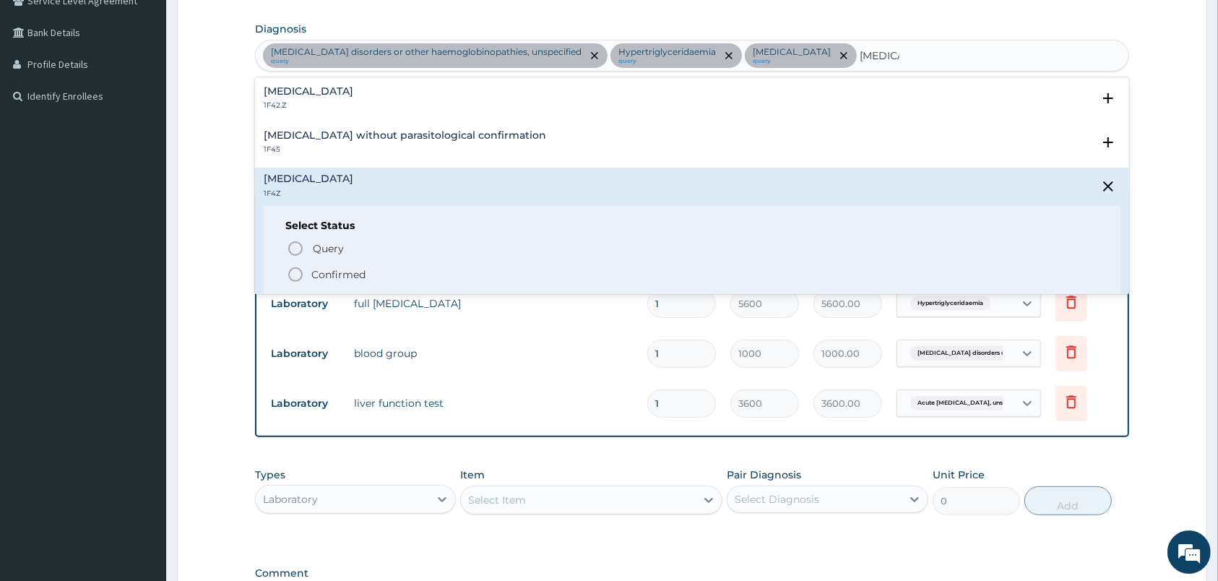
click at [295, 272] on icon "status option filled" at bounding box center [295, 274] width 17 height 17
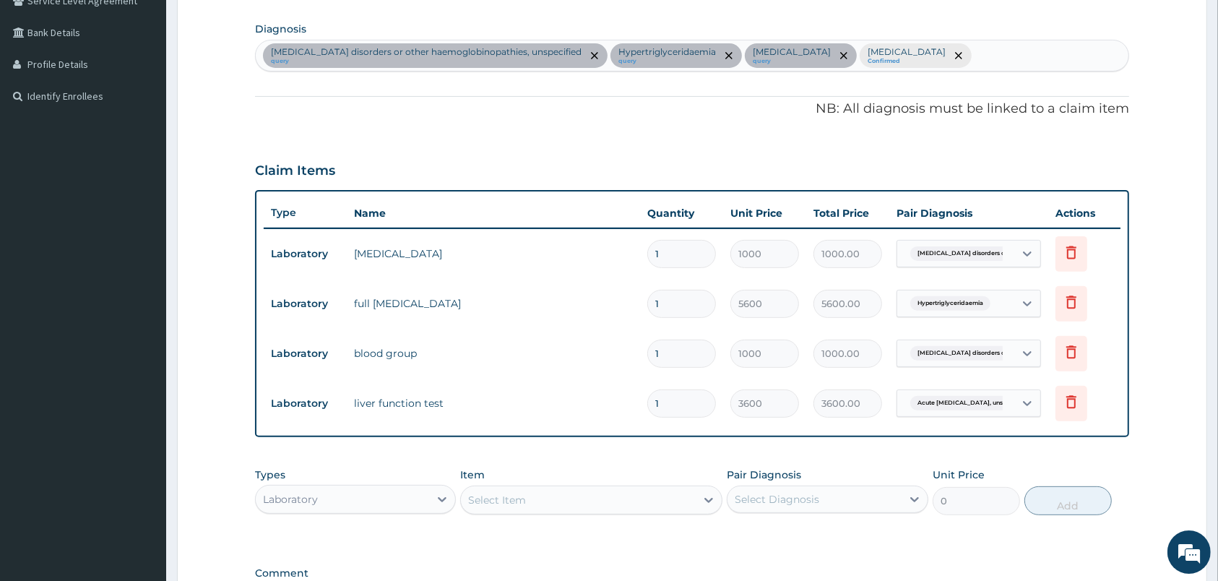
scroll to position [542, 0]
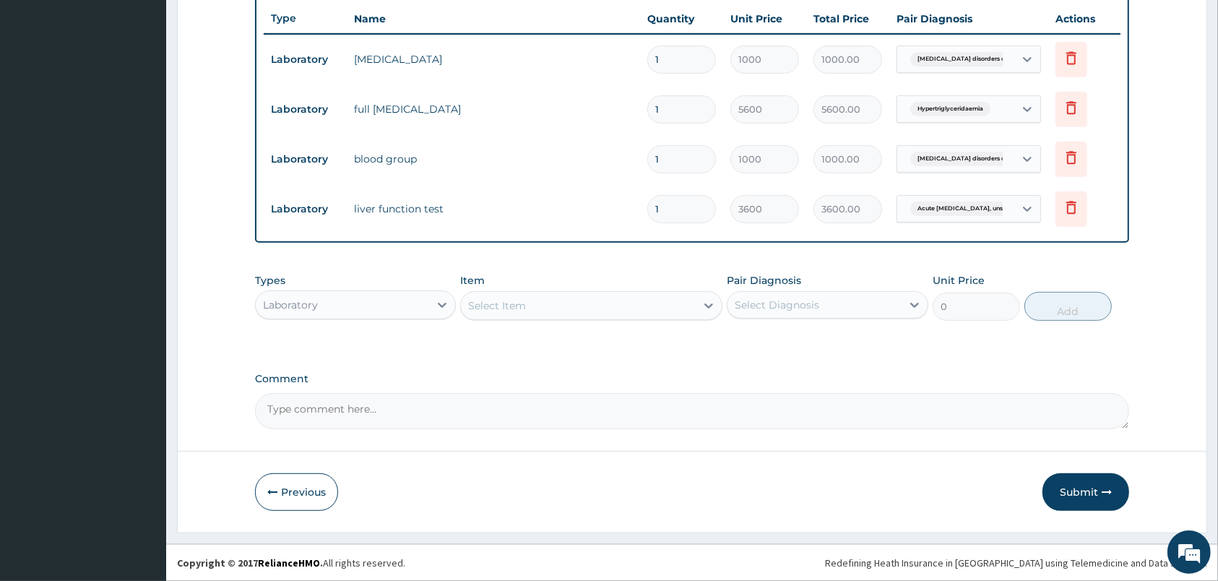
click at [640, 306] on div "Select Item" at bounding box center [578, 305] width 235 height 23
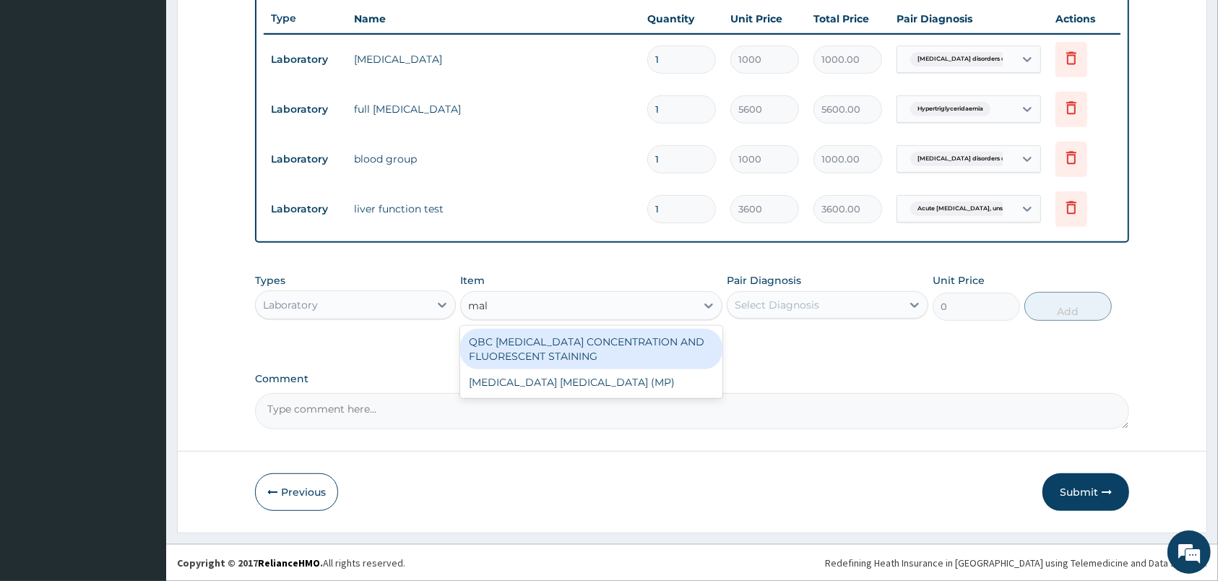
type input "mala"
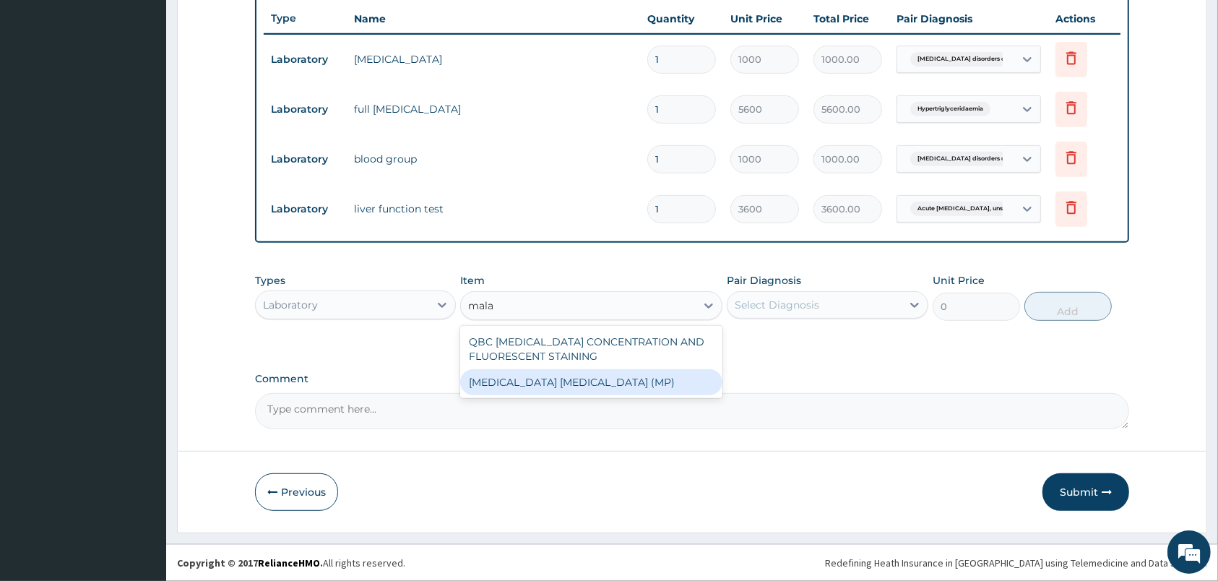
click at [649, 384] on div "MALARIA PARASITE (MP)" at bounding box center [591, 382] width 262 height 26
type input "800"
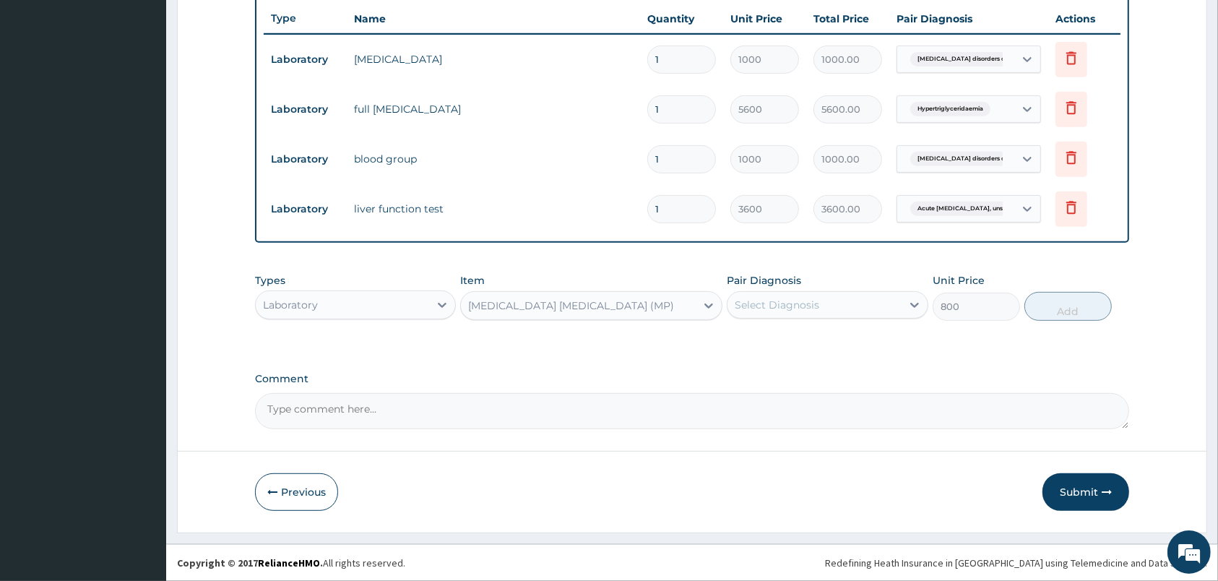
click at [898, 310] on div "Select Diagnosis" at bounding box center [813, 304] width 173 height 23
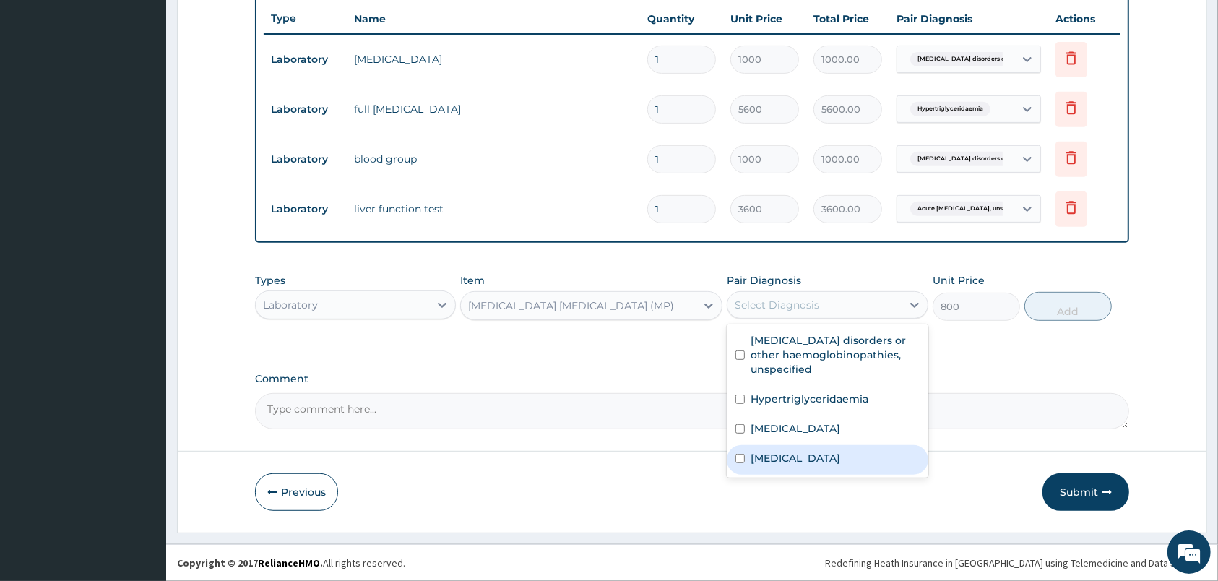
click at [886, 456] on div "Malaria, unspecified" at bounding box center [827, 460] width 201 height 30
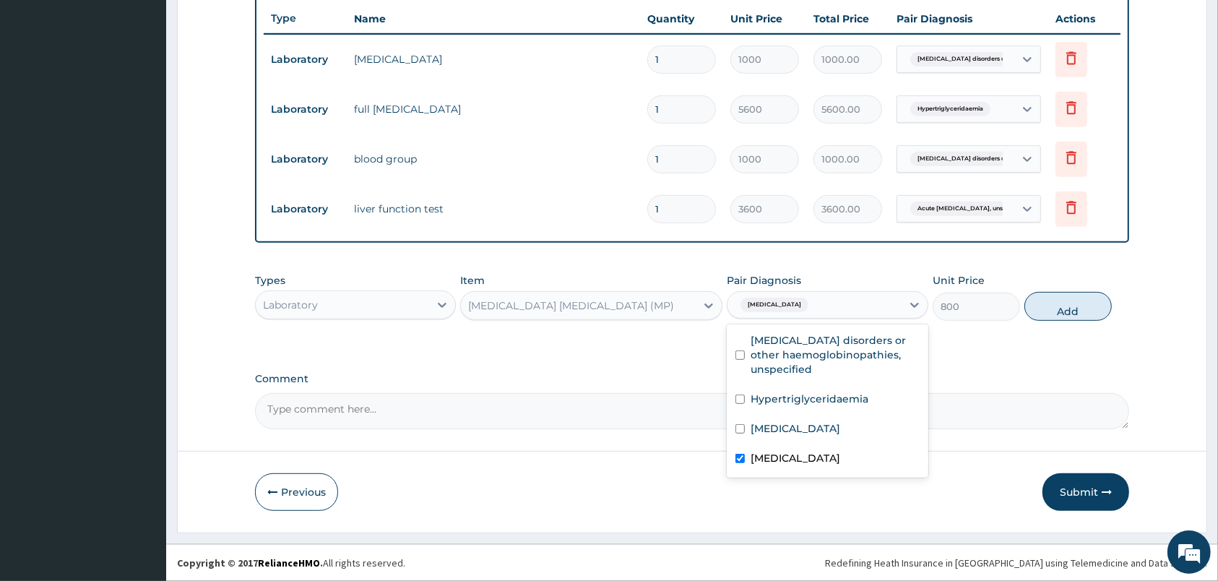
checkbox input "true"
click at [1050, 298] on button "Add" at bounding box center [1067, 306] width 87 height 29
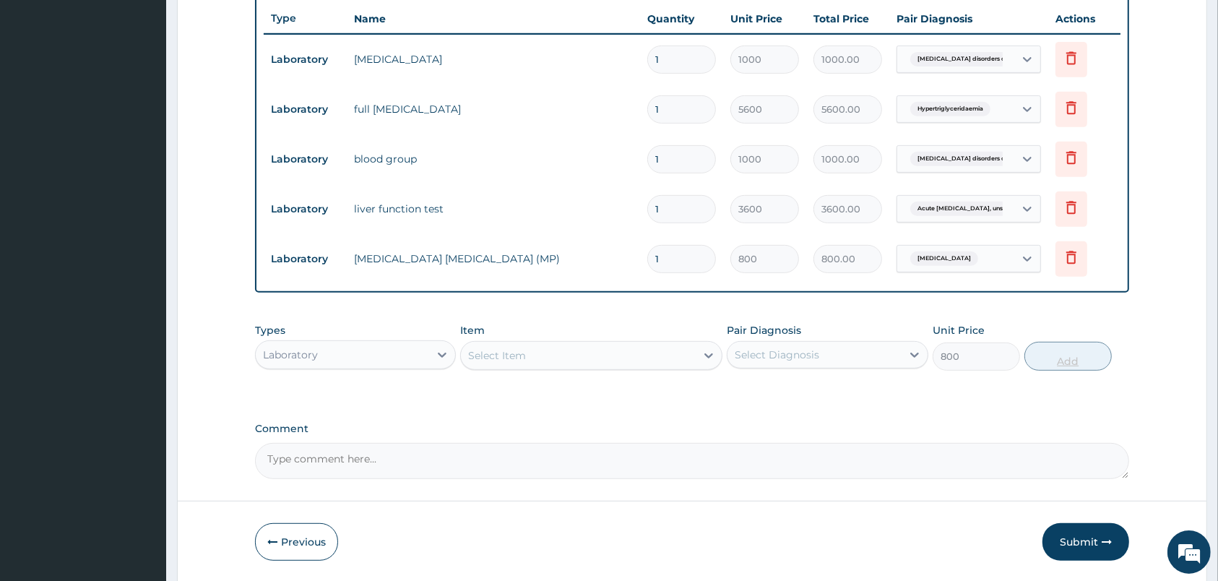
type input "0"
click at [592, 357] on div "Select Item" at bounding box center [578, 355] width 235 height 23
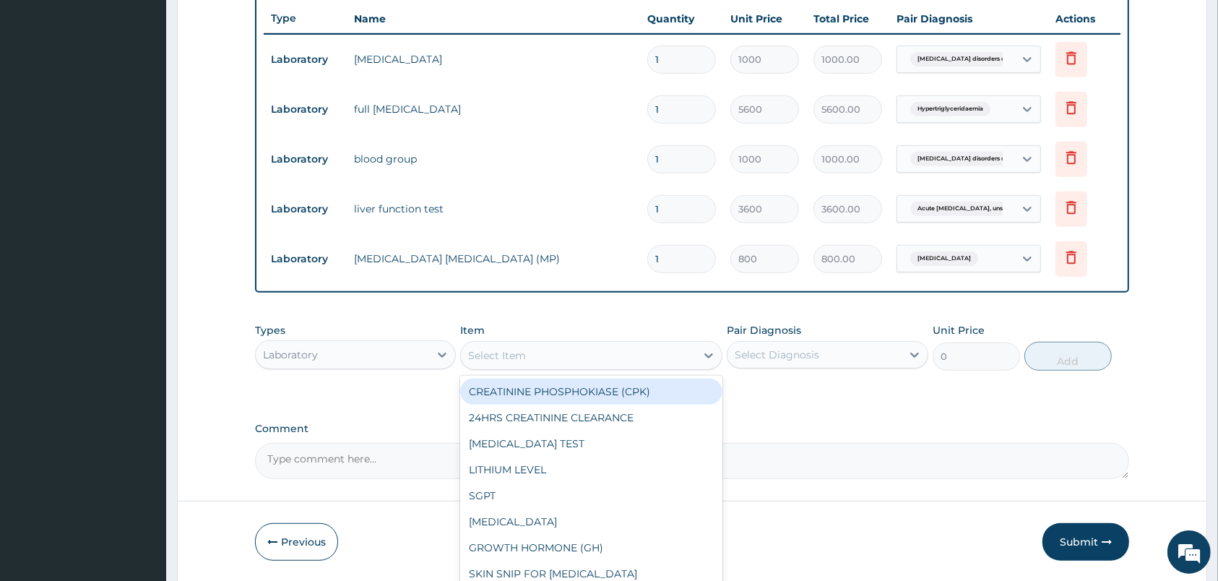
click at [592, 357] on div "Select Item" at bounding box center [578, 355] width 235 height 23
type input "fbc"
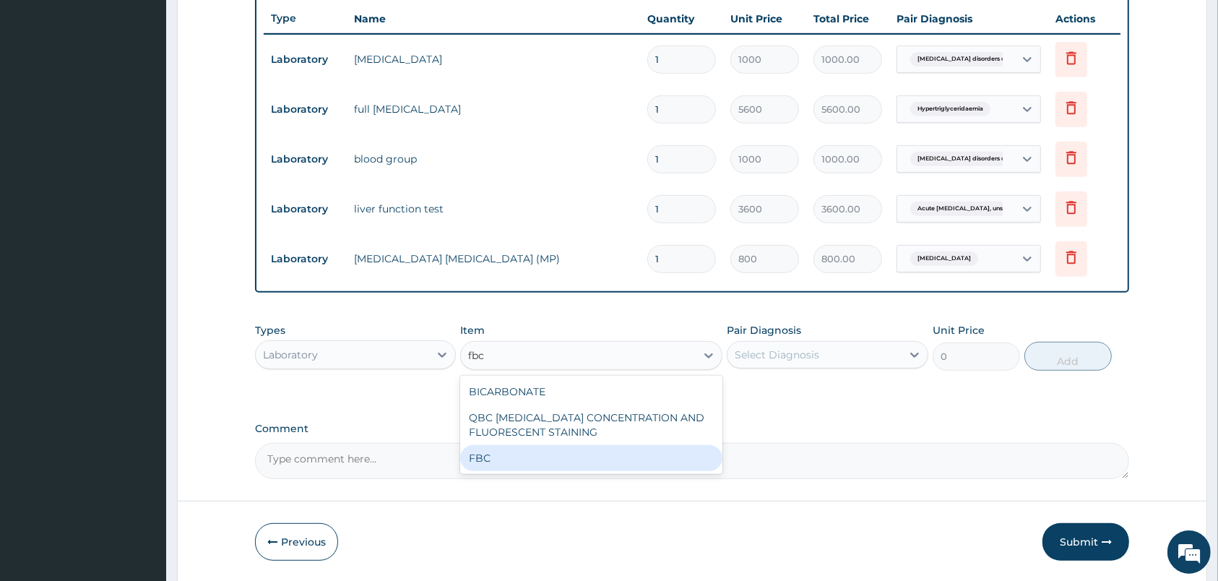
click at [581, 447] on div "FBC" at bounding box center [591, 458] width 262 height 26
type input "2000"
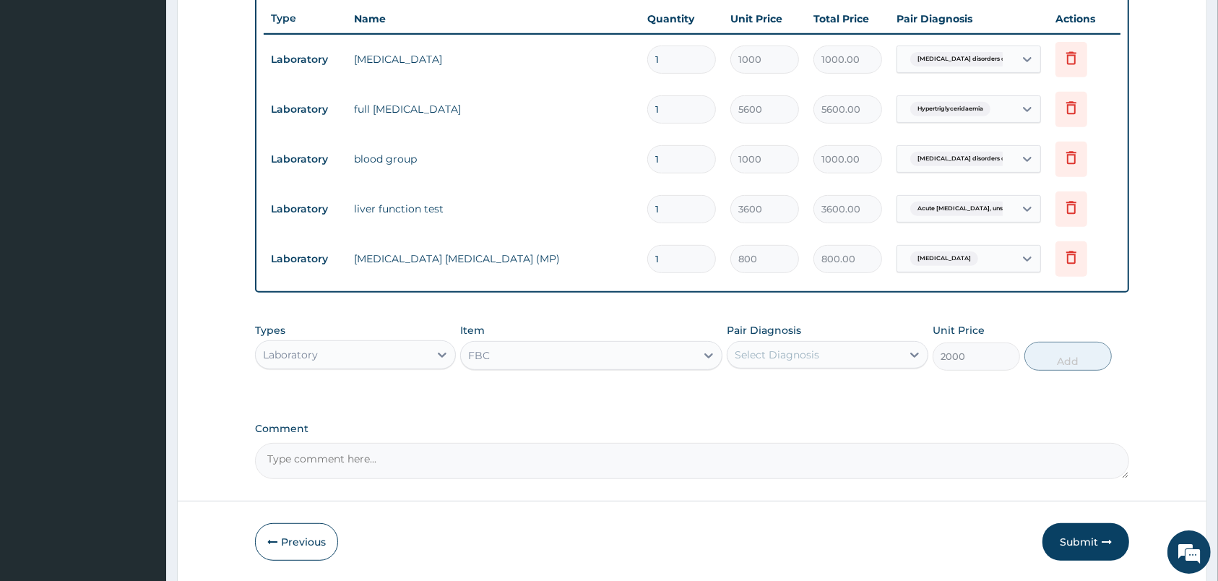
click at [804, 341] on div "Select Diagnosis" at bounding box center [827, 354] width 201 height 27
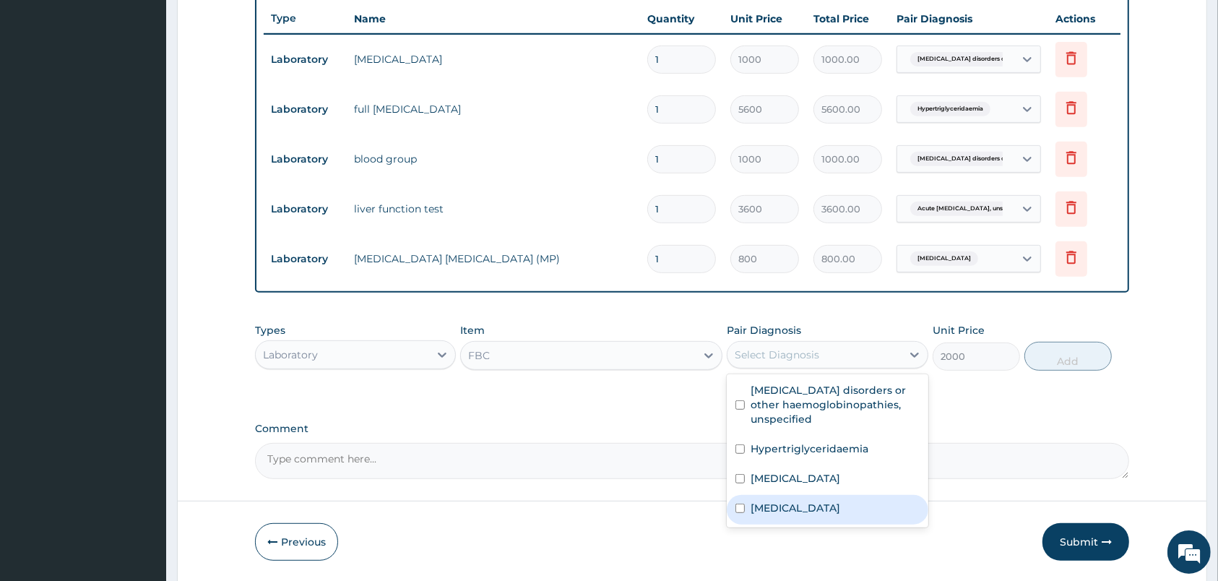
click at [870, 514] on div "Malaria, unspecified" at bounding box center [827, 510] width 201 height 30
checkbox input "true"
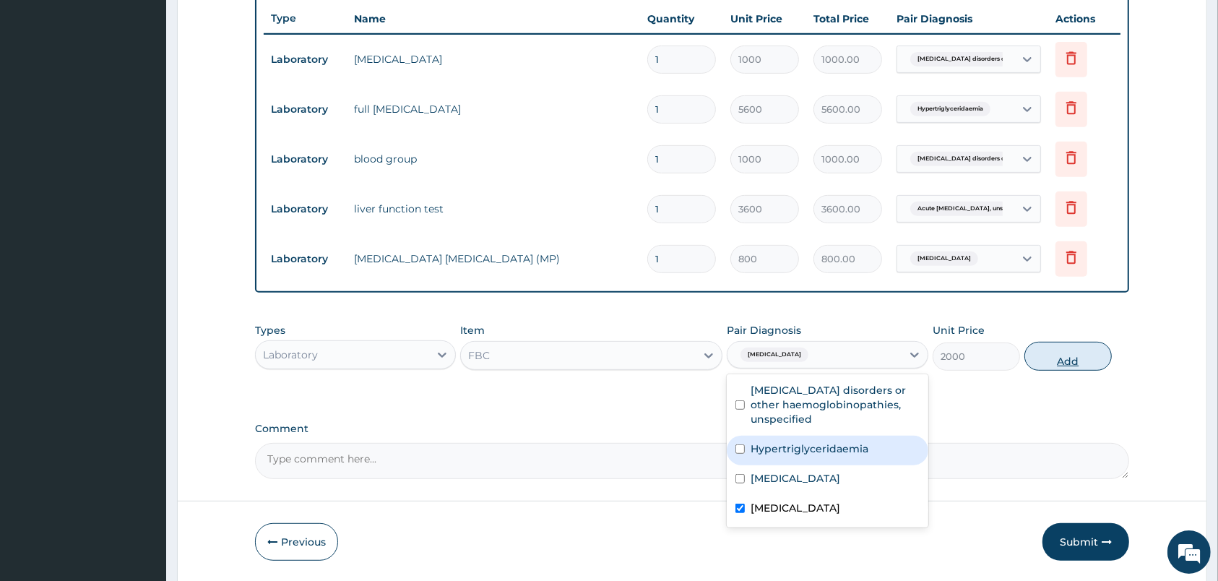
click at [1077, 349] on button "Add" at bounding box center [1067, 356] width 87 height 29
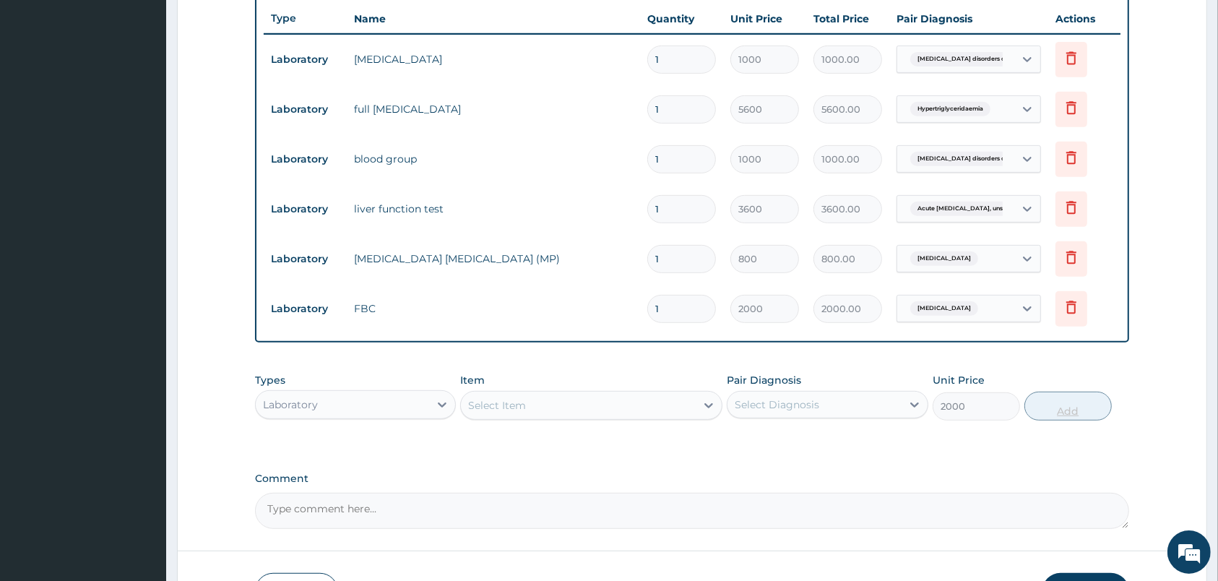
type input "0"
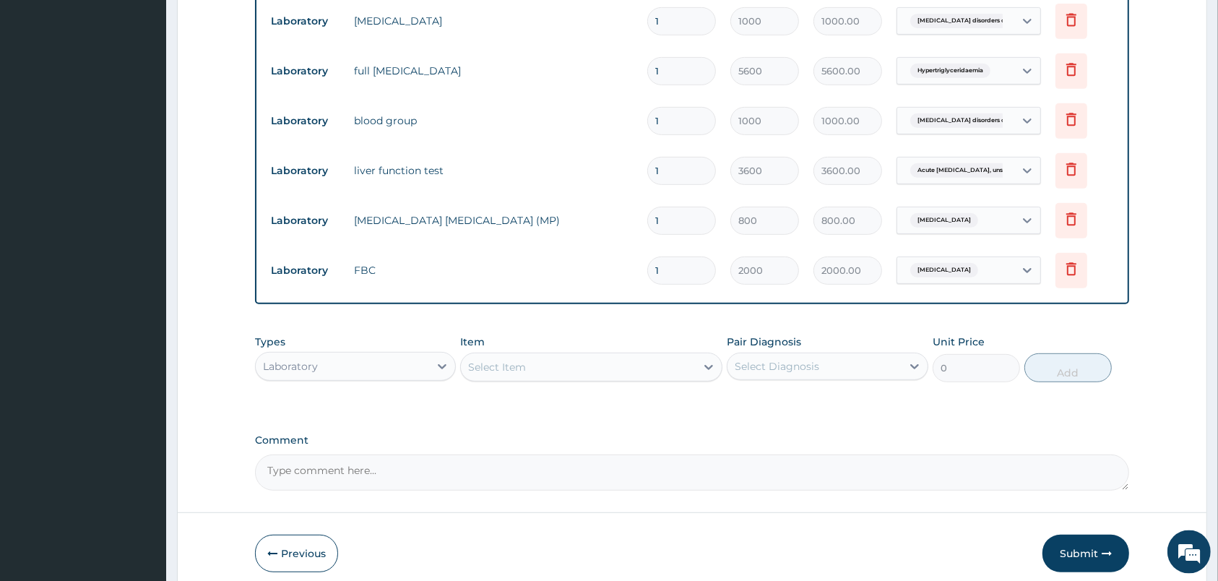
scroll to position [641, 0]
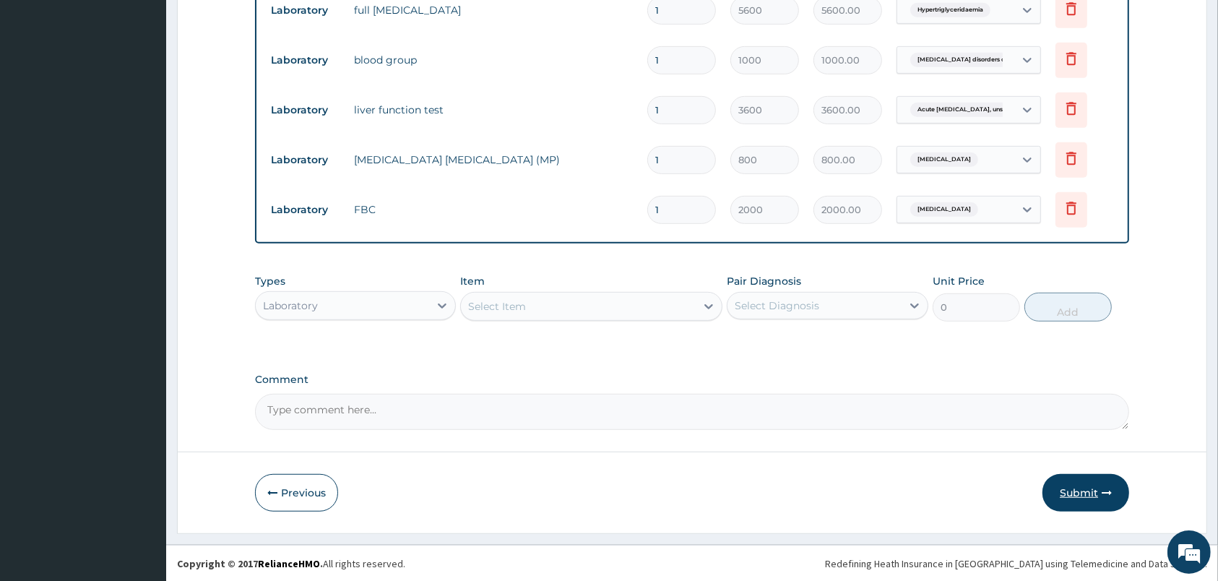
click at [1082, 484] on button "Submit" at bounding box center [1085, 493] width 87 height 38
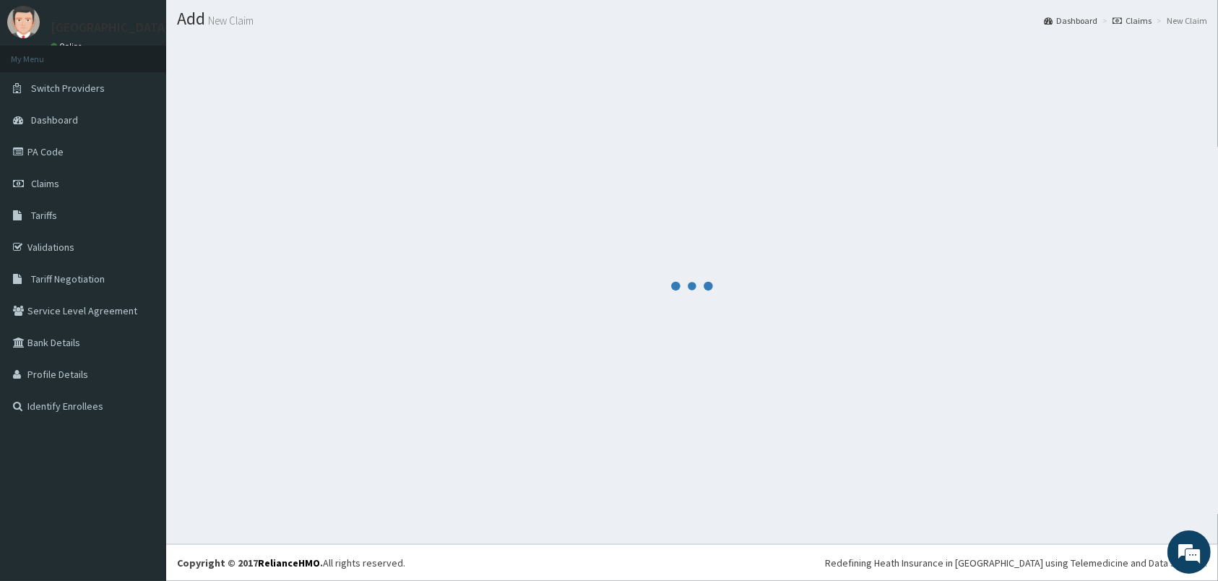
scroll to position [38, 0]
click at [1112, 173] on div at bounding box center [692, 285] width 1030 height 493
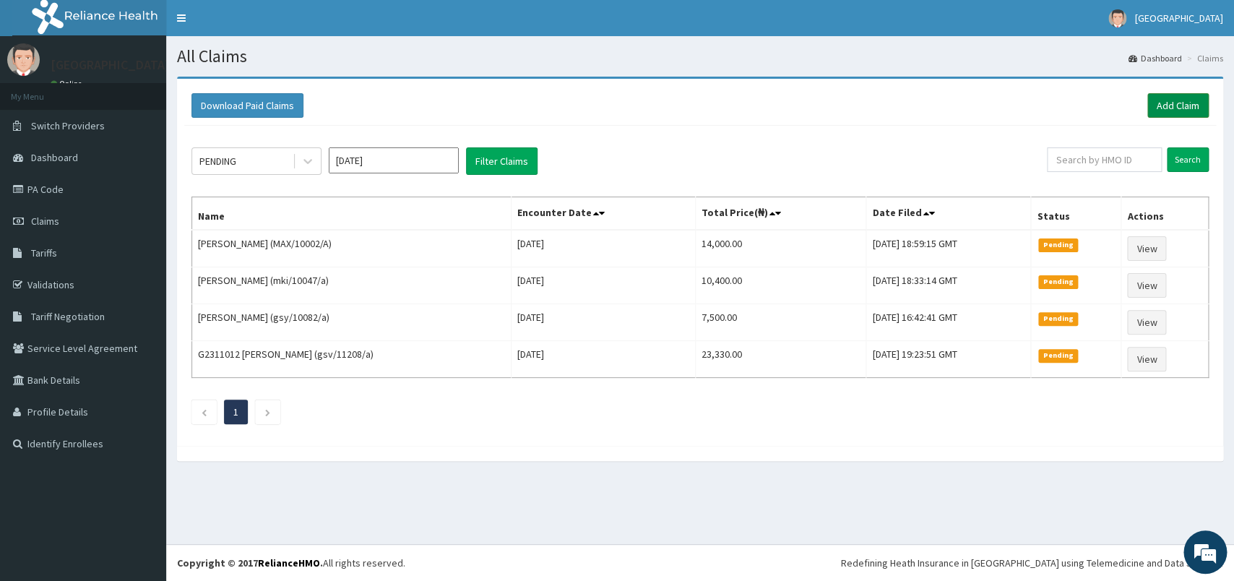
click at [1170, 100] on link "Add Claim" at bounding box center [1177, 105] width 61 height 25
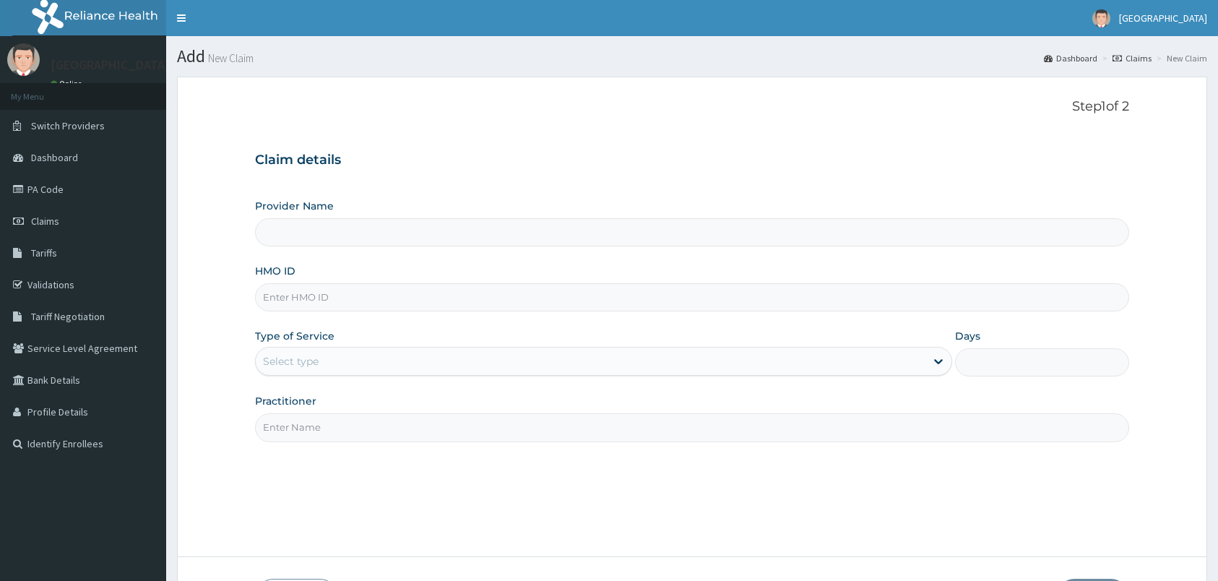
click at [329, 293] on input "HMO ID" at bounding box center [692, 297] width 874 height 28
type input "[GEOGRAPHIC_DATA]"
type input "MAX/10002/B"
click at [383, 365] on div "Select type" at bounding box center [591, 361] width 670 height 23
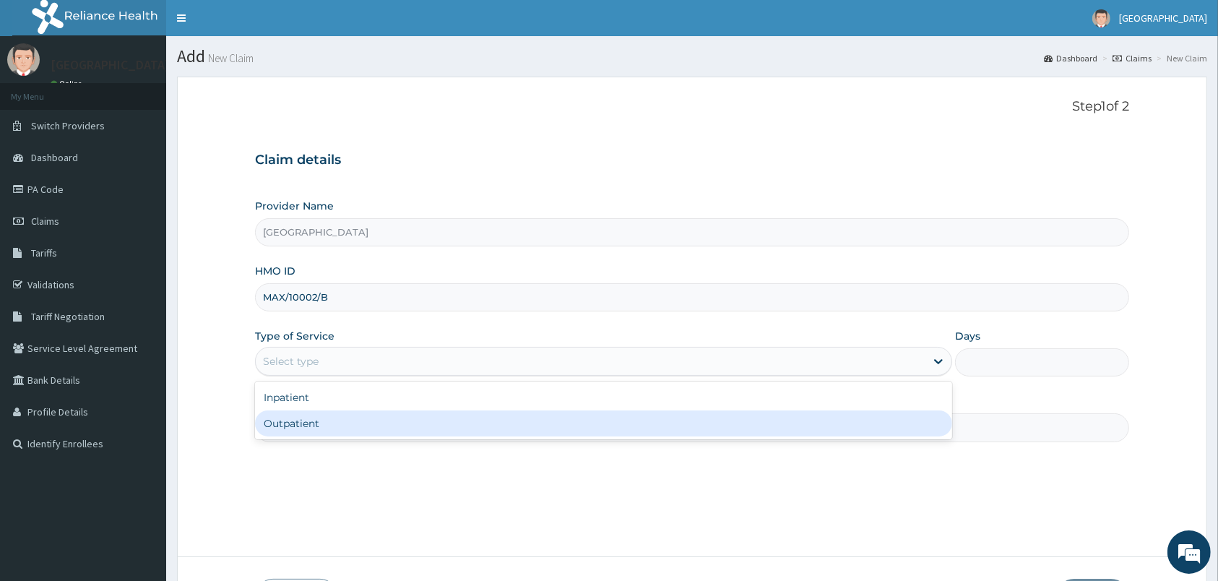
click at [376, 439] on div "Inpatient Outpatient" at bounding box center [603, 410] width 697 height 58
click at [371, 427] on div "Outpatient" at bounding box center [603, 423] width 697 height 26
type input "1"
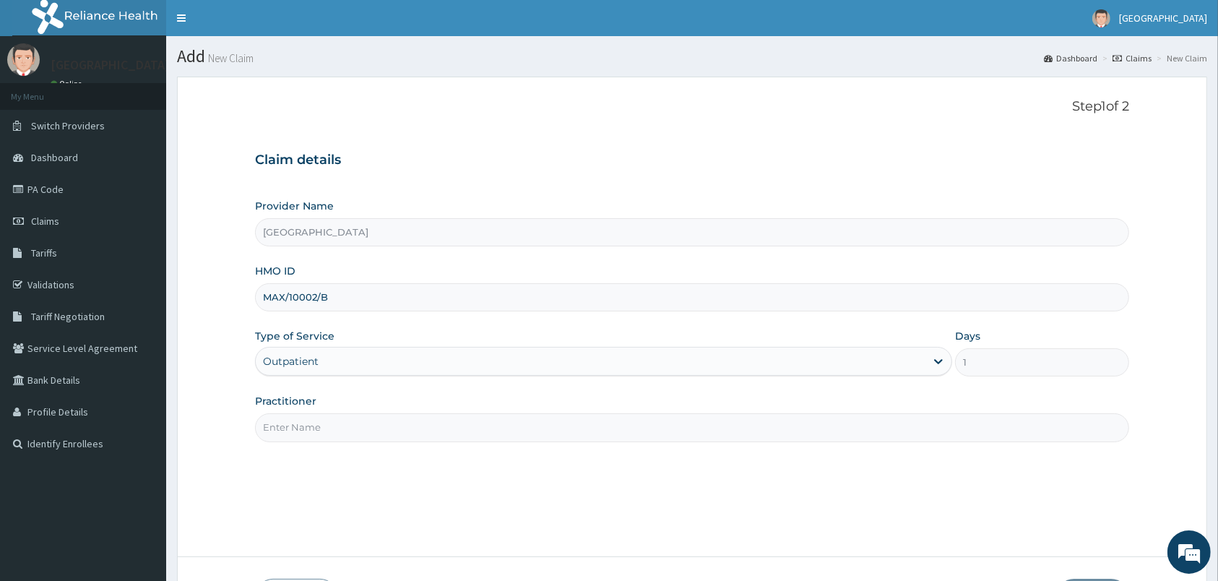
click at [371, 422] on input "Practitioner" at bounding box center [692, 427] width 874 height 28
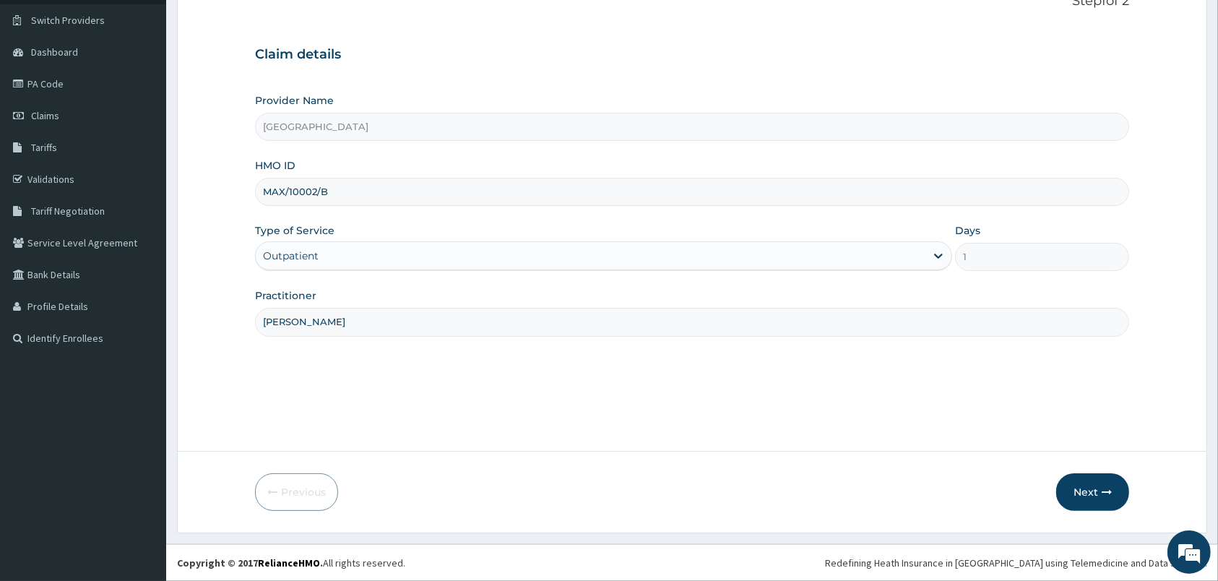
type input "[PERSON_NAME]"
click at [1094, 511] on form "Step 1 of 2 Claim details Provider Name [GEOGRAPHIC_DATA] HMO ID MAX/10002/B Ty…" at bounding box center [692, 252] width 1030 height 562
click at [1087, 495] on button "Next" at bounding box center [1092, 492] width 73 height 38
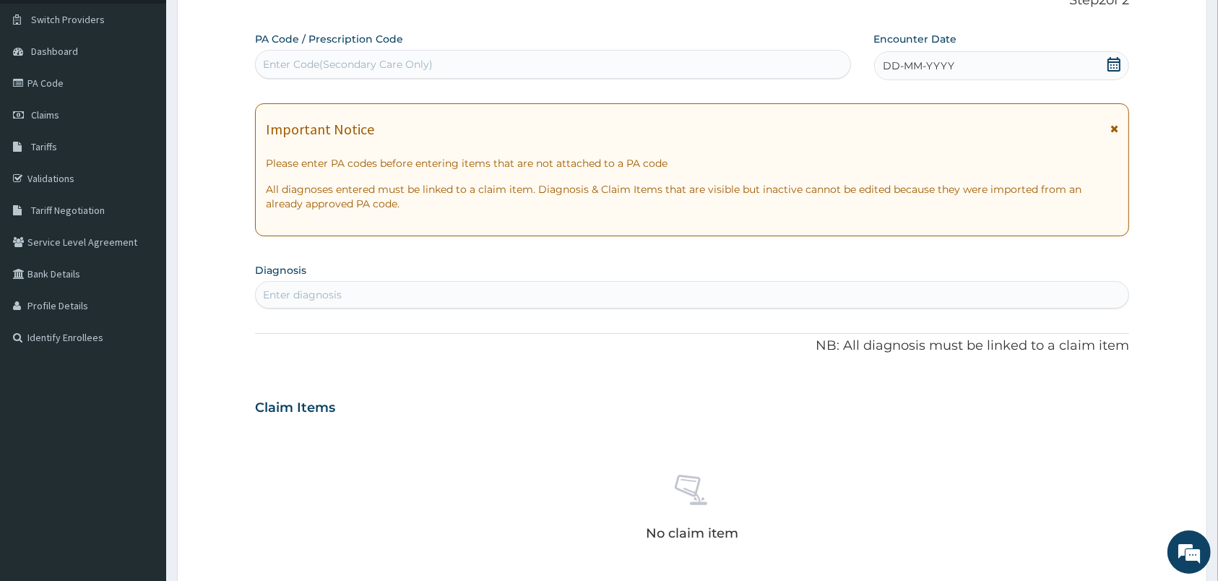
click at [808, 58] on div "Enter Code(Secondary Care Only)" at bounding box center [553, 64] width 595 height 23
type input "PA/FDO95F"
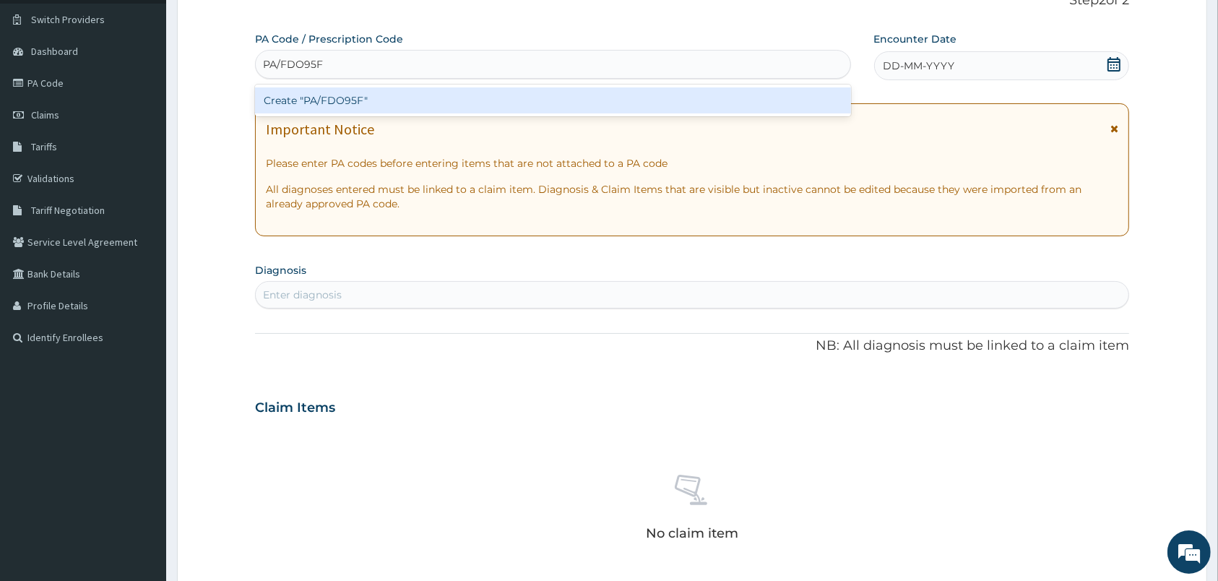
click at [816, 98] on div "Create "PA/FDO95F"" at bounding box center [553, 100] width 596 height 26
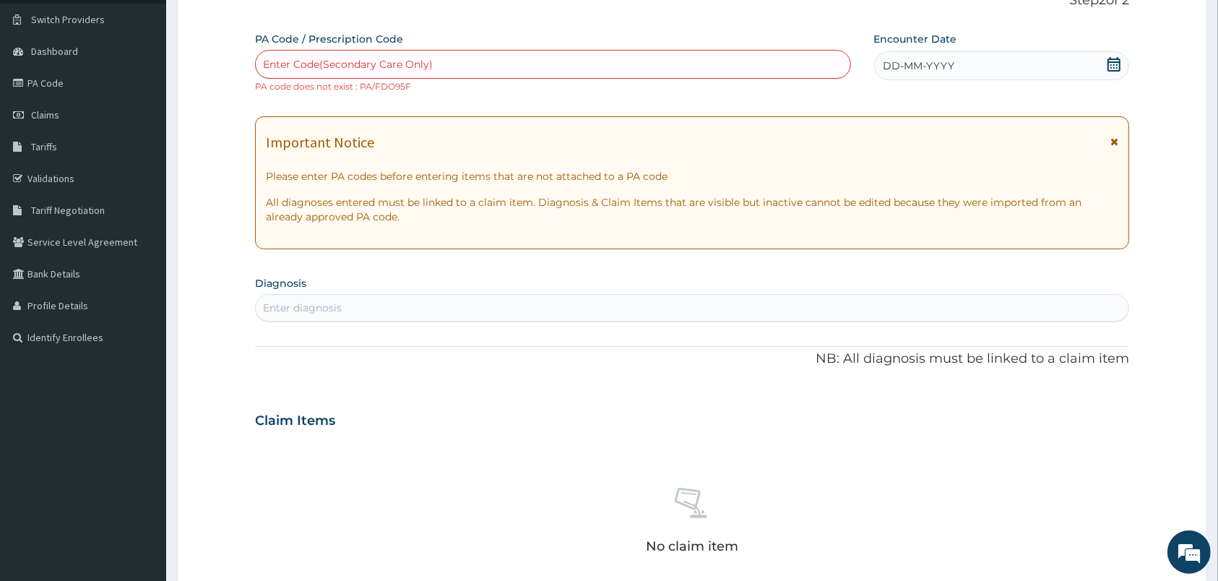
click at [712, 65] on div "Enter Code(Secondary Care Only)" at bounding box center [553, 64] width 595 height 23
type input "PA/FDO95F"
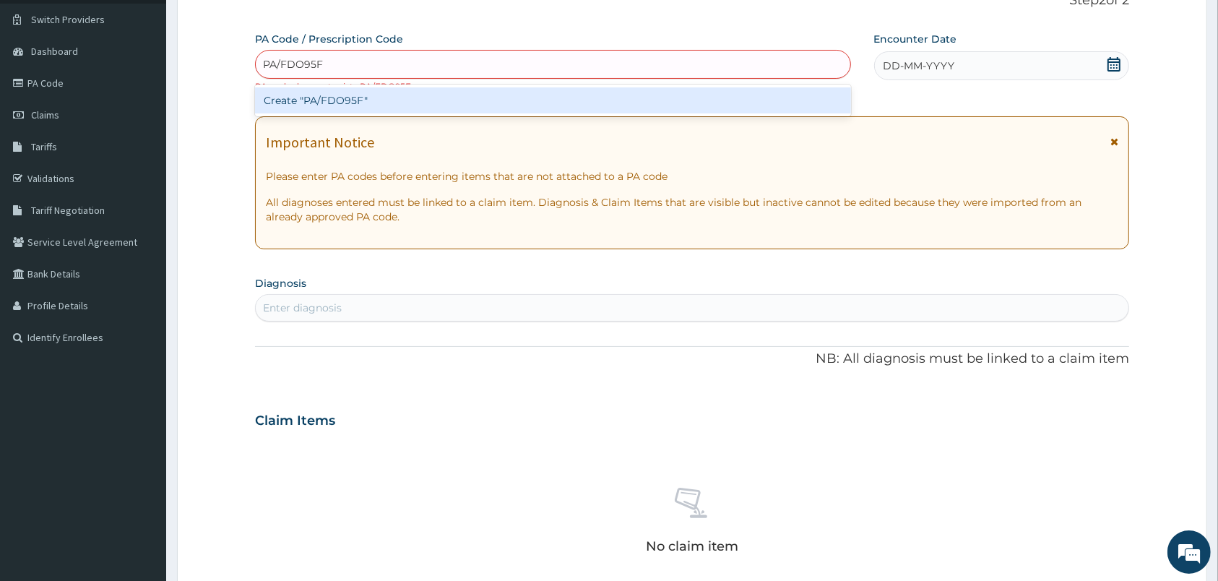
click at [671, 108] on div "Create "PA/FDO95F"" at bounding box center [553, 100] width 596 height 26
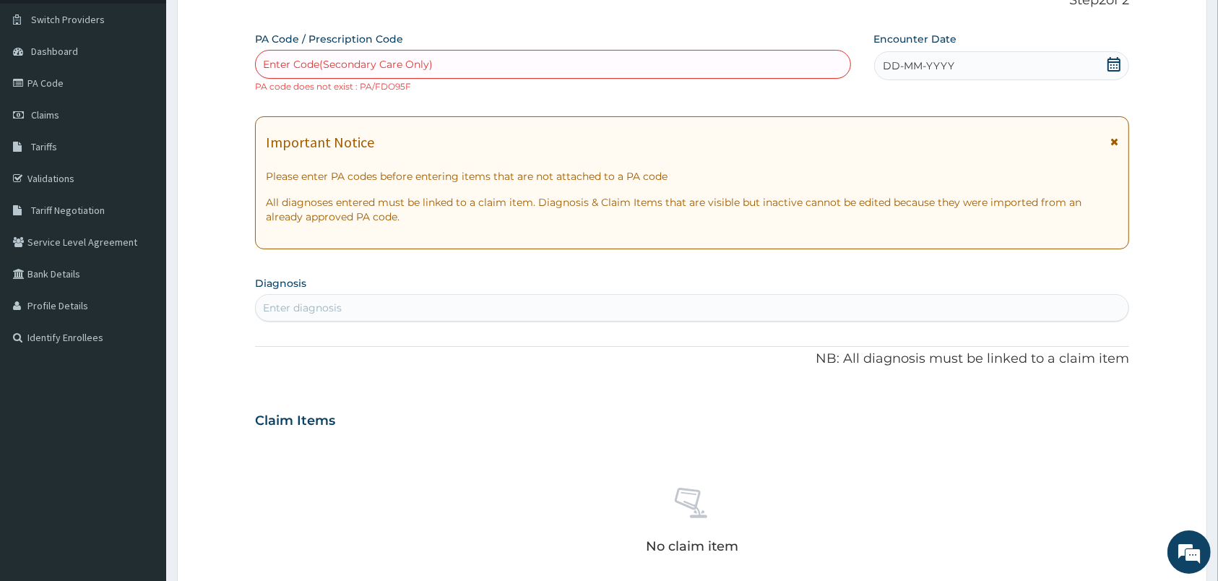
scroll to position [471, 0]
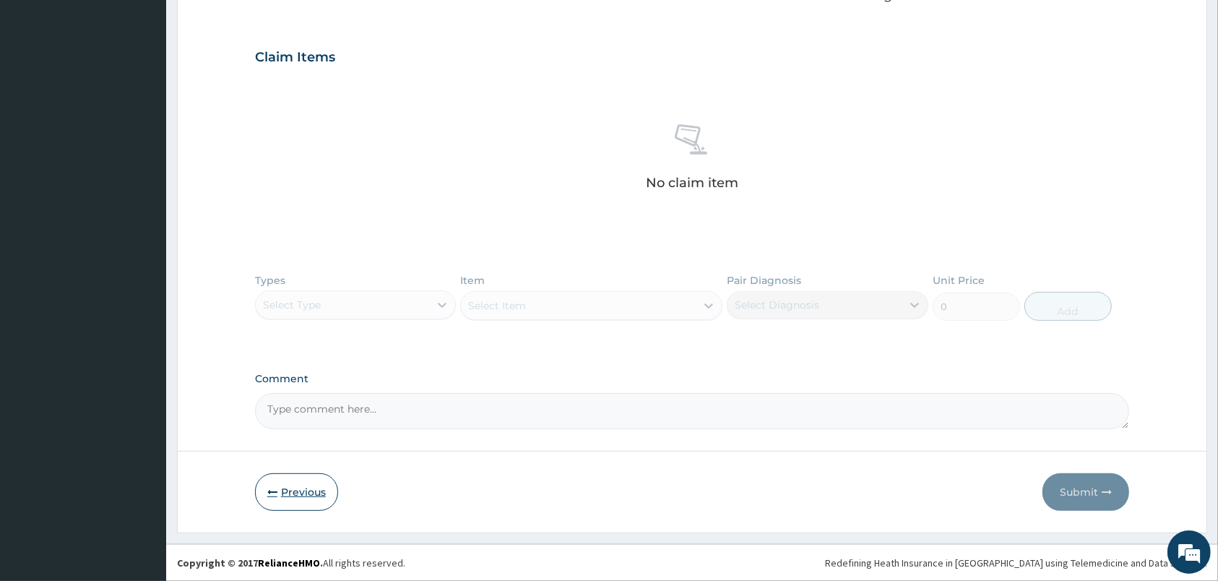
click at [311, 485] on button "Previous" at bounding box center [296, 492] width 83 height 38
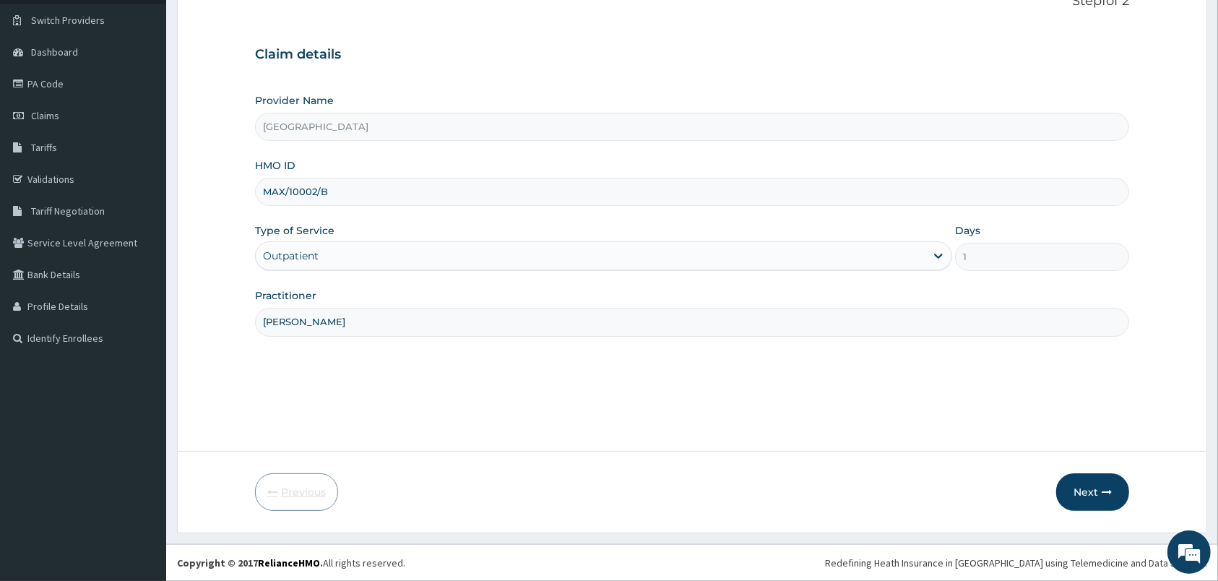
scroll to position [106, 0]
click at [1090, 495] on button "Next" at bounding box center [1092, 492] width 73 height 38
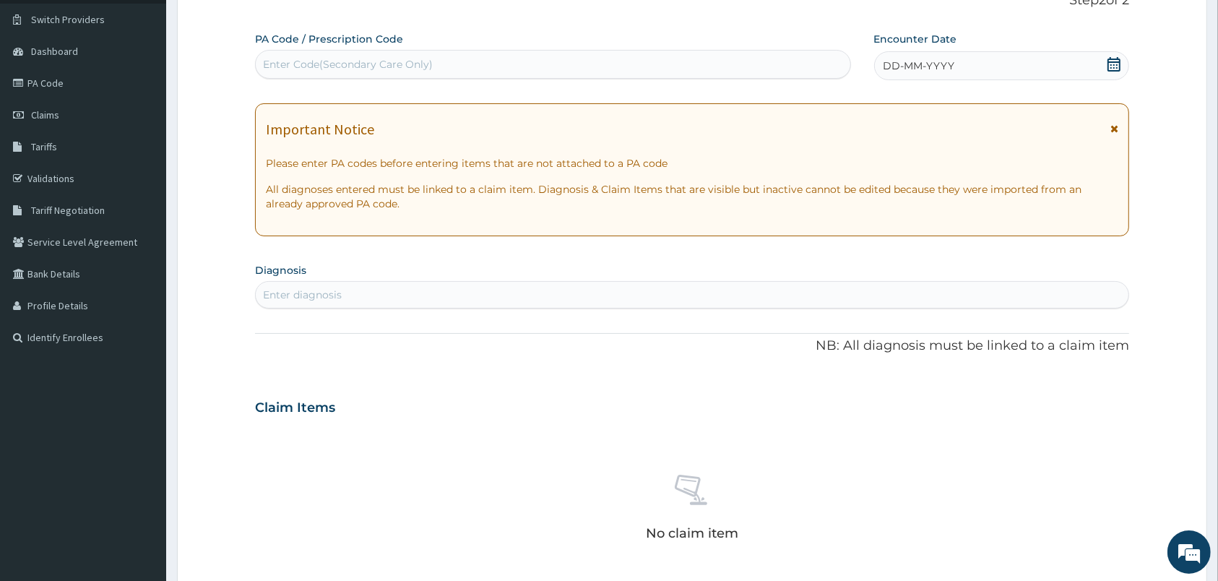
click at [488, 61] on div "Enter Code(Secondary Care Only)" at bounding box center [553, 64] width 595 height 23
click at [454, 66] on div "Enter Code(Secondary Care Only)" at bounding box center [553, 64] width 595 height 23
type input "PA/FD095F"
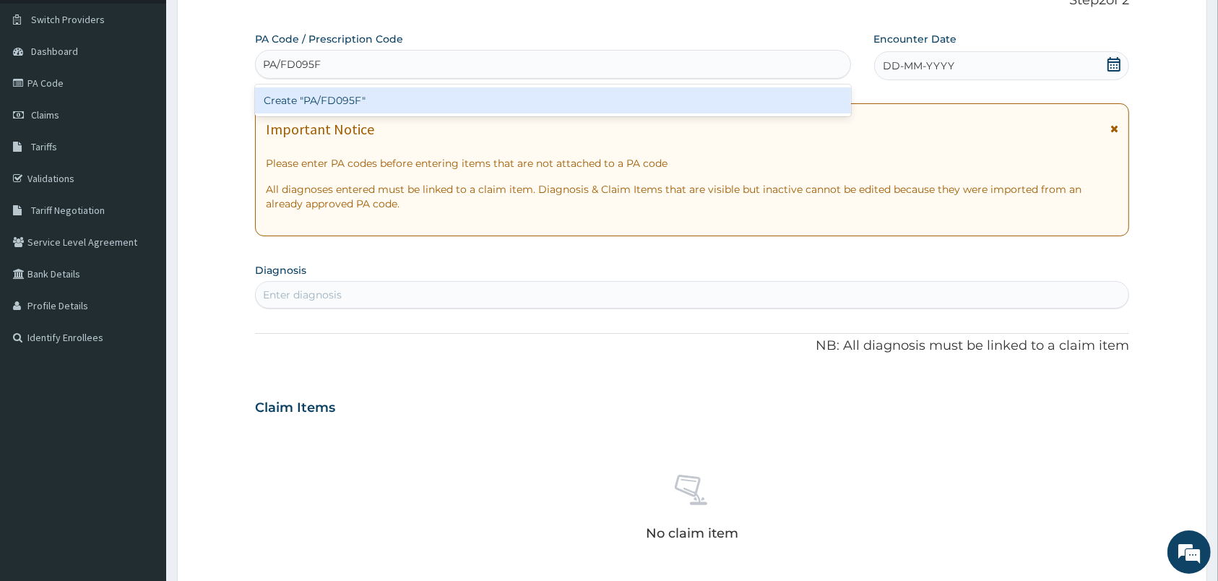
click at [457, 107] on div "Create "PA/FD095F"" at bounding box center [553, 100] width 596 height 26
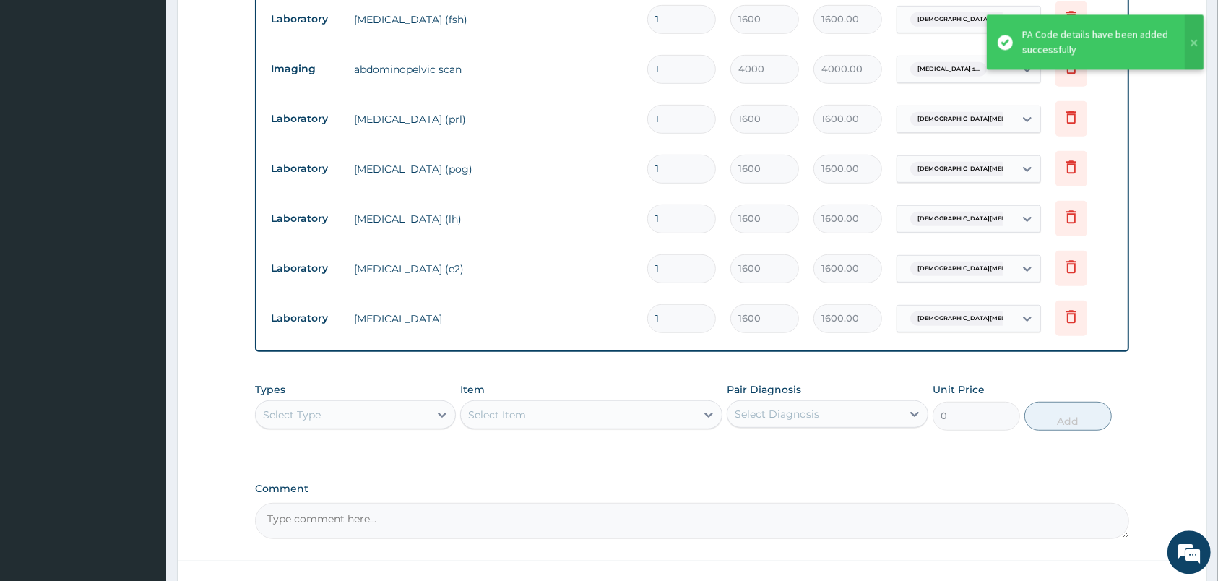
scroll to position [791, 0]
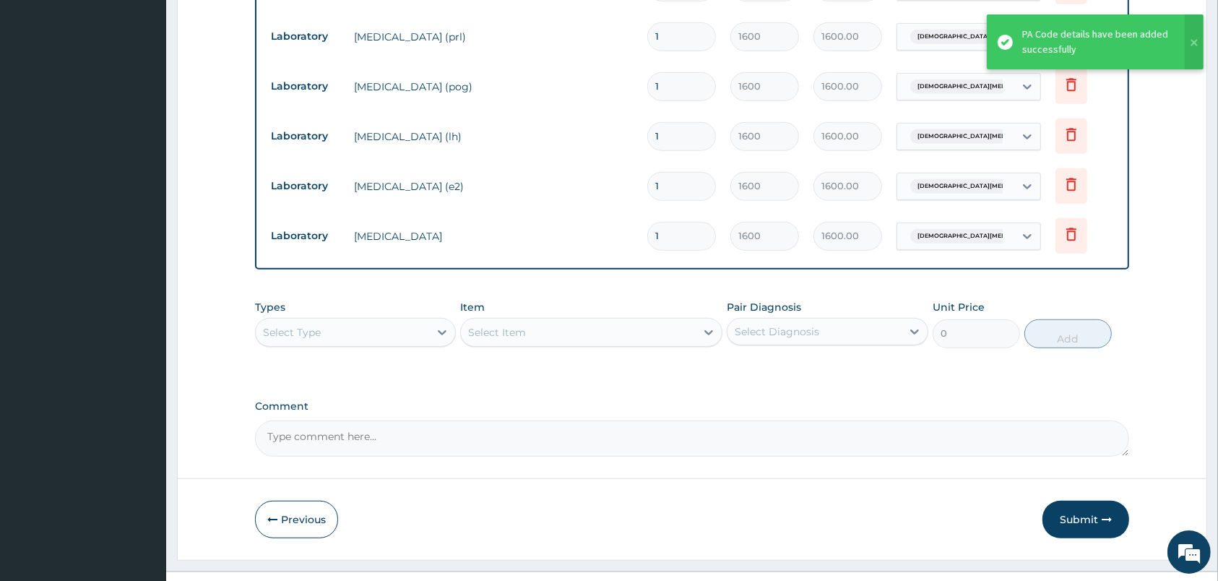
click at [544, 318] on div "Select Item" at bounding box center [591, 332] width 262 height 29
click at [418, 321] on div "Select Type" at bounding box center [342, 332] width 173 height 23
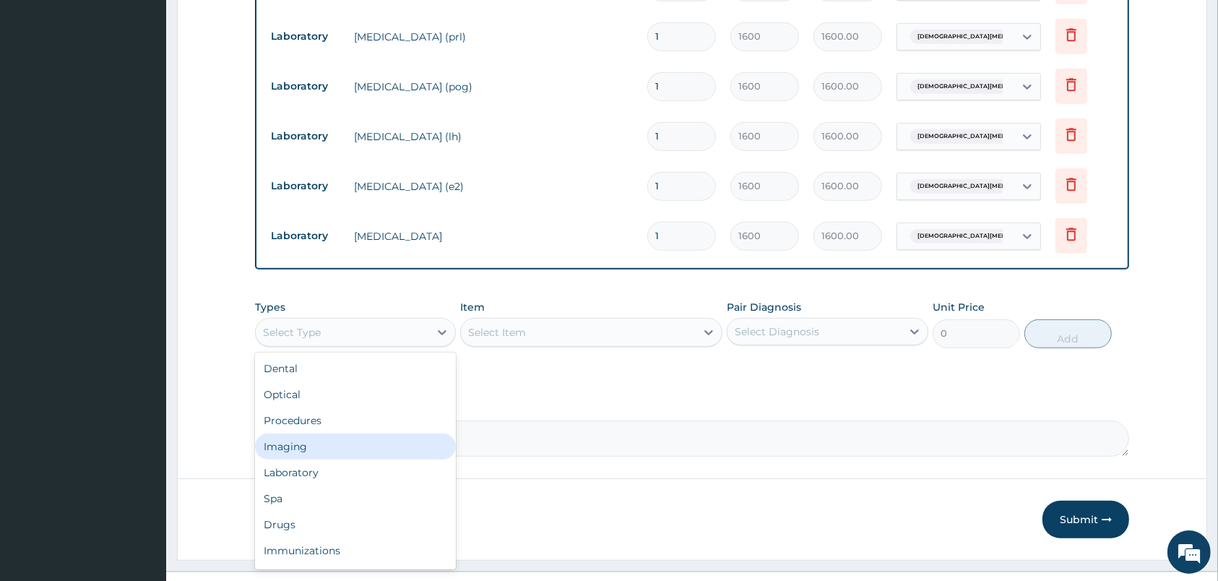
click at [376, 459] on div "Laboratory" at bounding box center [355, 472] width 201 height 26
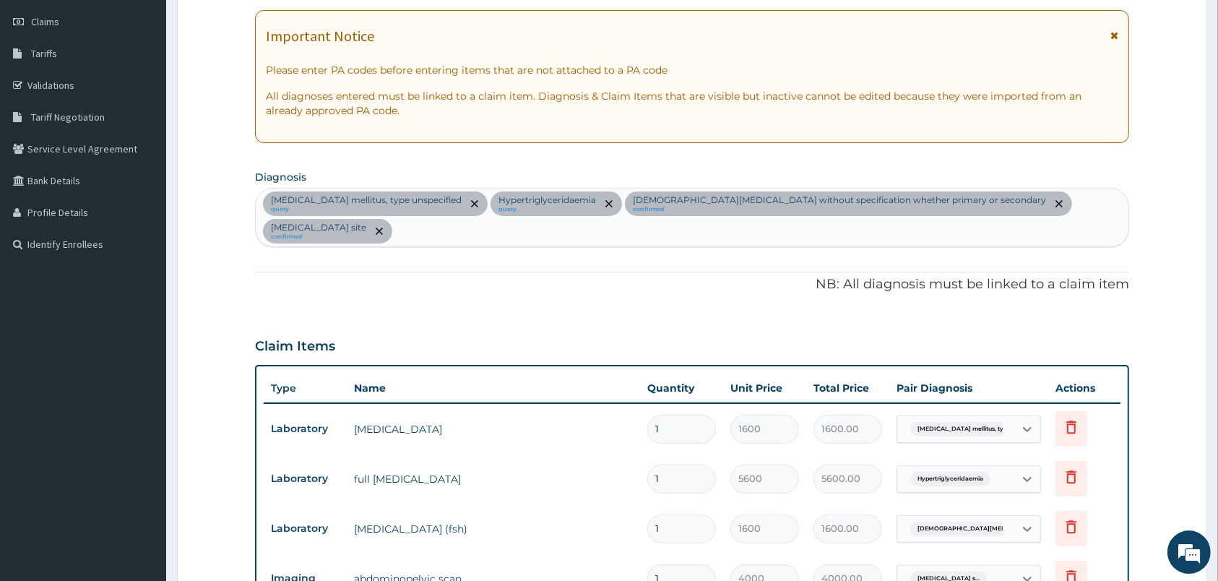
scroll to position [189, 0]
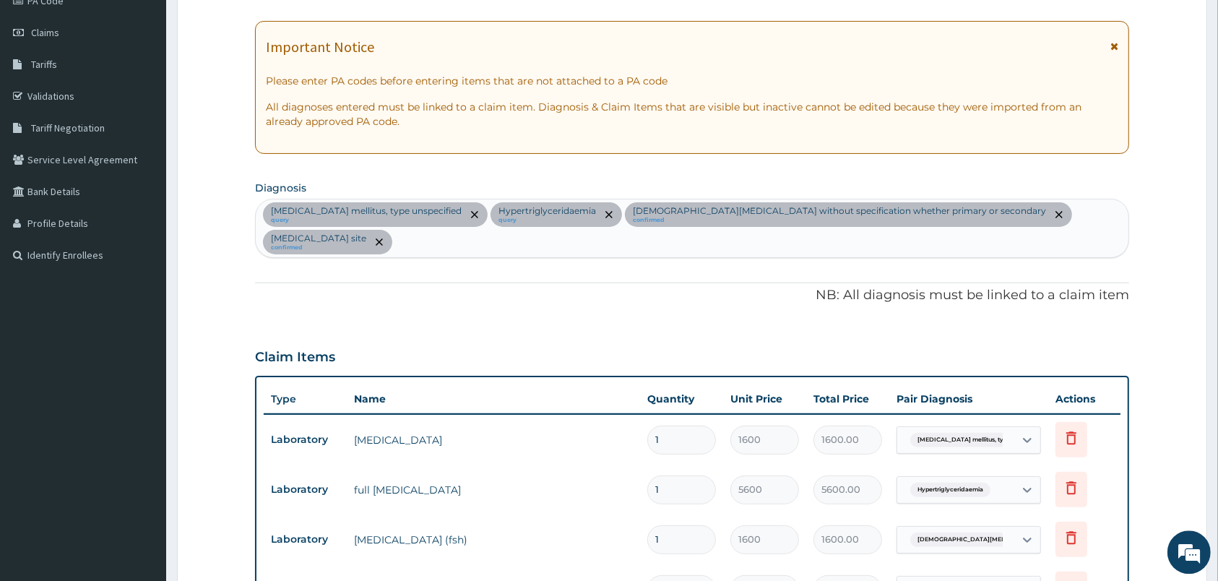
click at [1120, 210] on div "Diabetes mellitus, type unspecified query Hypertriglyceridaemia query Female in…" at bounding box center [692, 228] width 873 height 58
type input "malaria"
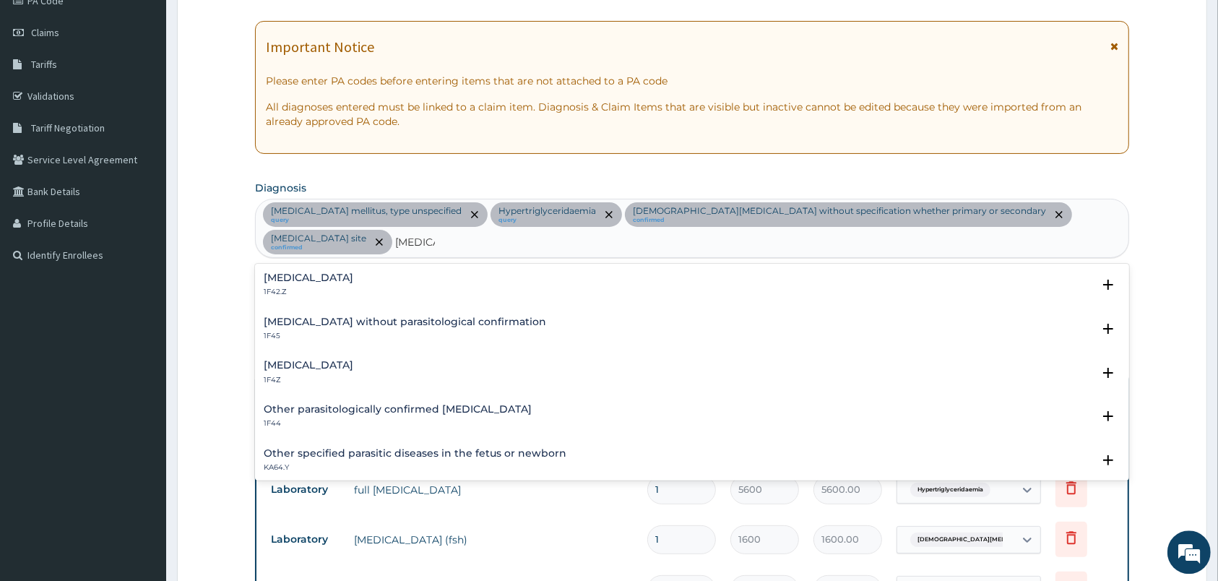
click at [332, 347] on div "Malaria without parasitological confirmation 1F45 Select Status Query Query cov…" at bounding box center [692, 333] width 874 height 44
click at [316, 365] on h4 "Malaria, unspecified" at bounding box center [309, 365] width 90 height 11
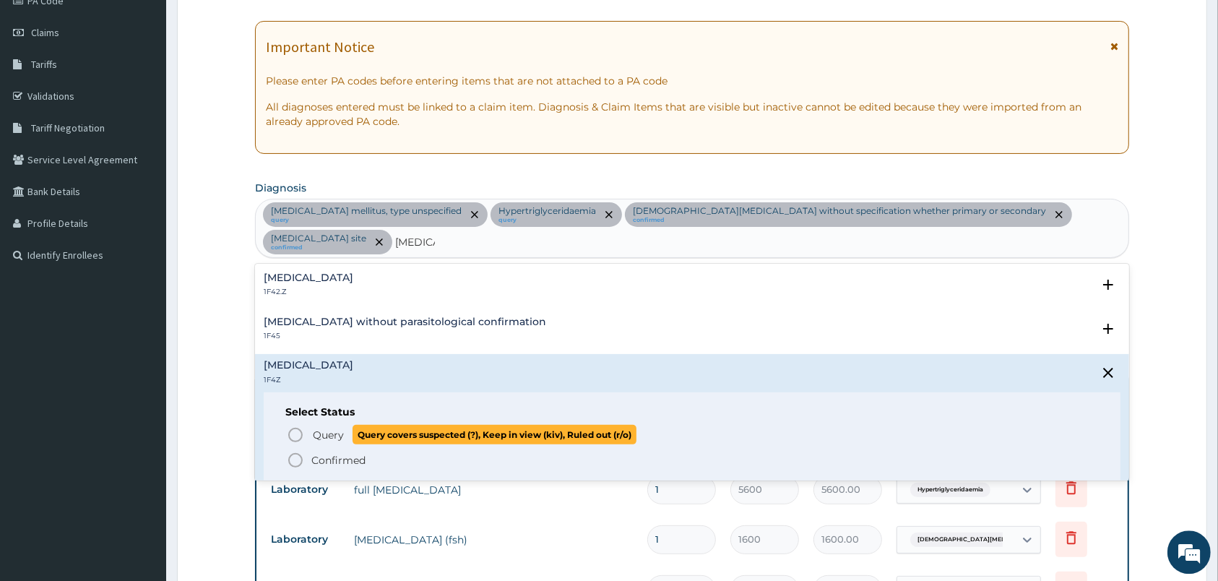
click at [298, 426] on icon "status option query" at bounding box center [295, 434] width 17 height 17
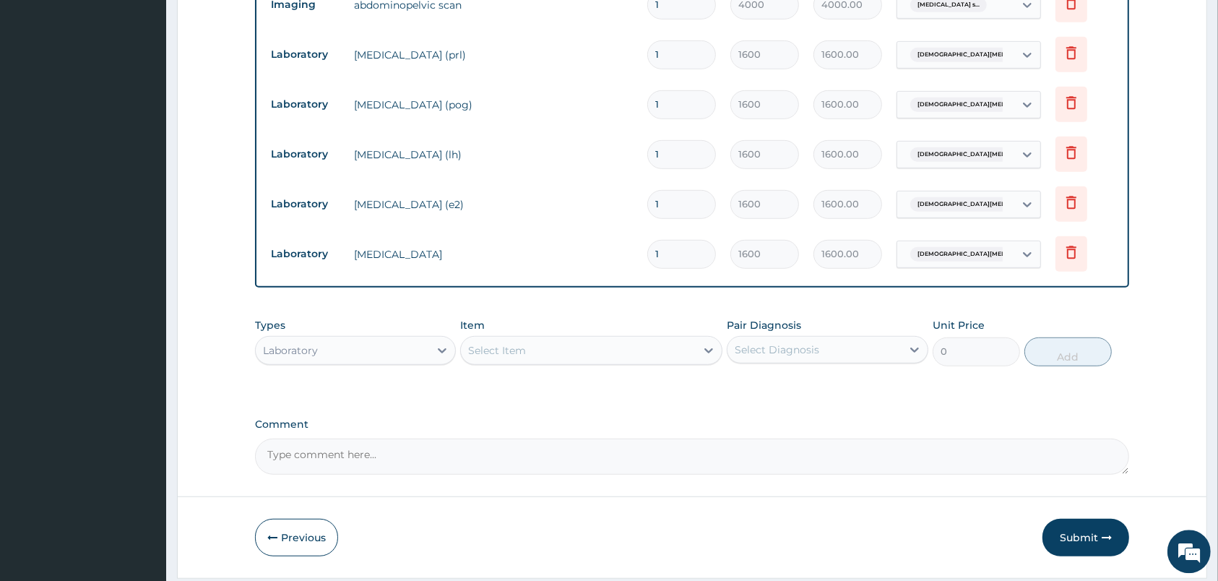
scroll to position [818, 0]
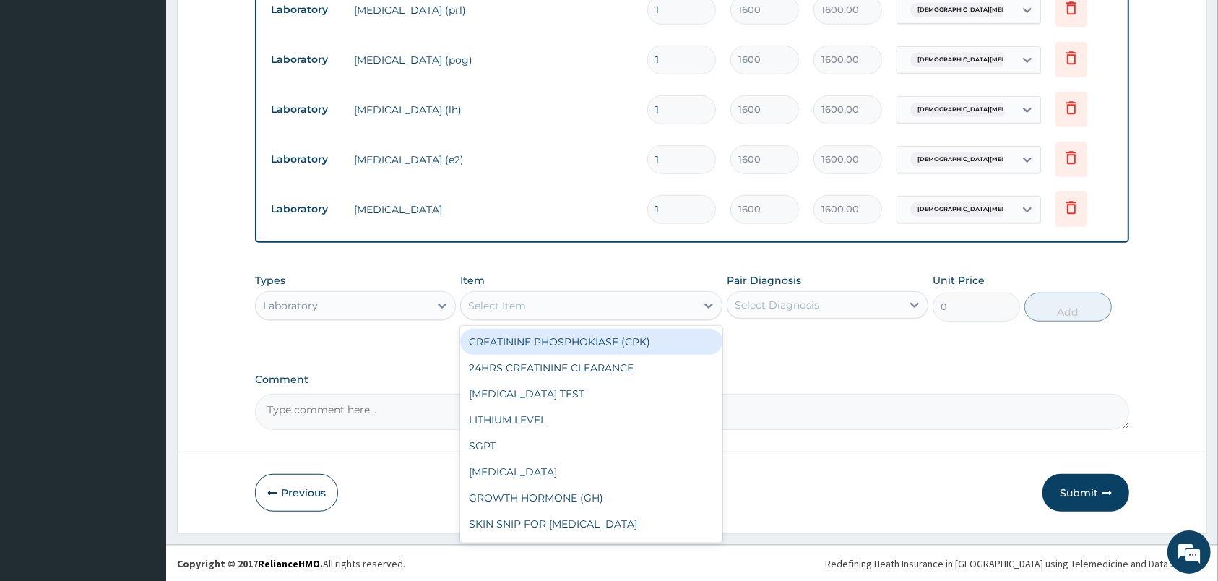
click at [553, 301] on div "Select Item" at bounding box center [578, 305] width 235 height 23
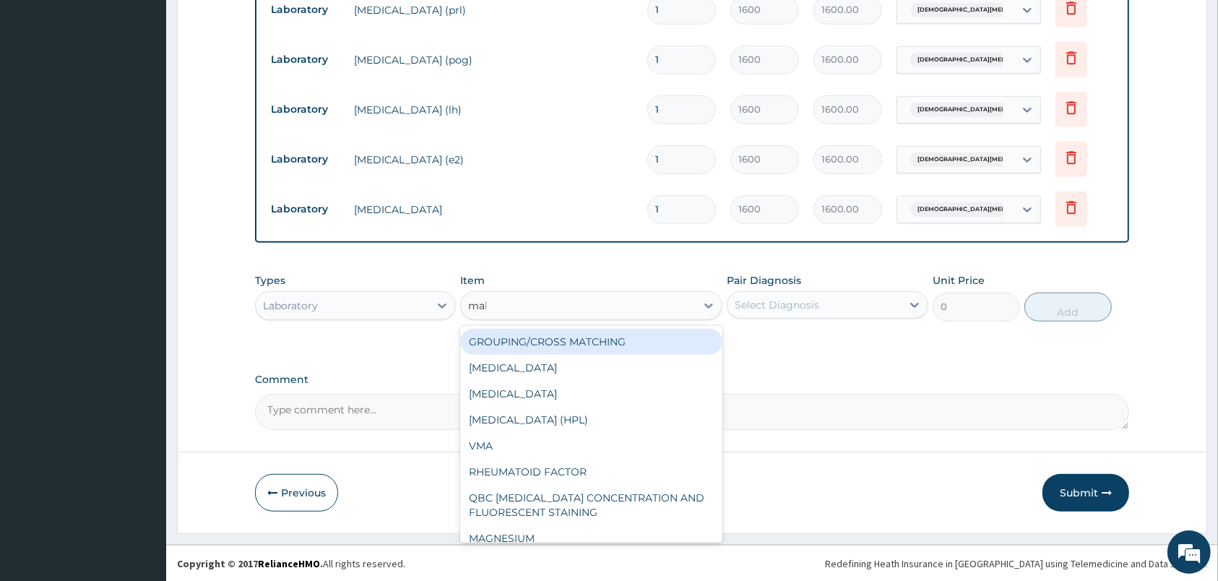
type input "mala"
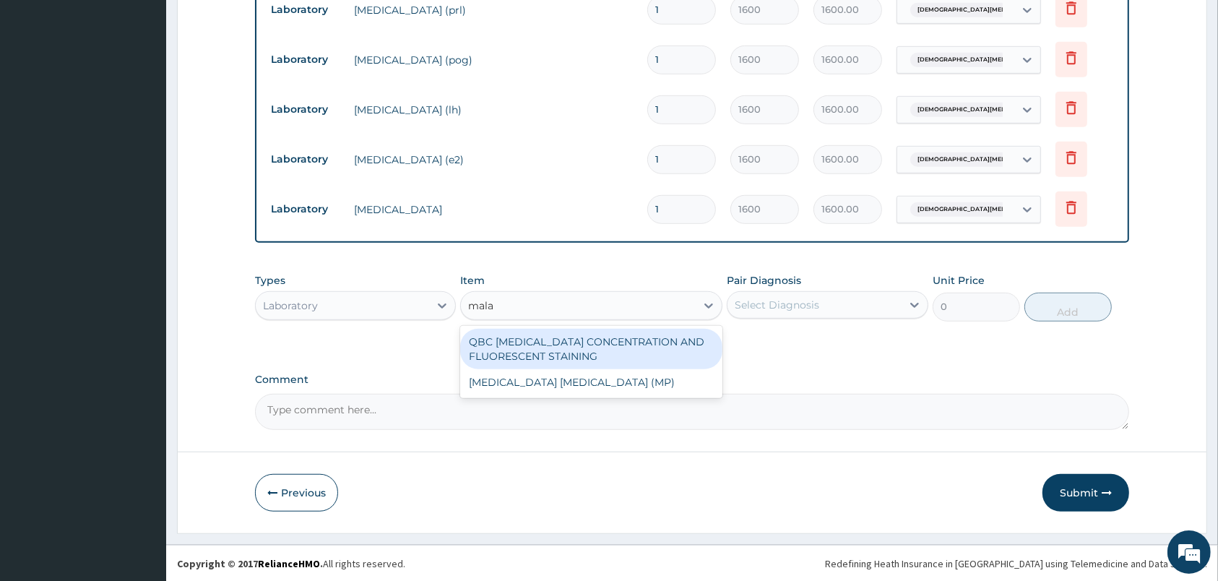
click at [574, 387] on div "MALARIA PARASITE (MP)" at bounding box center [591, 382] width 262 height 26
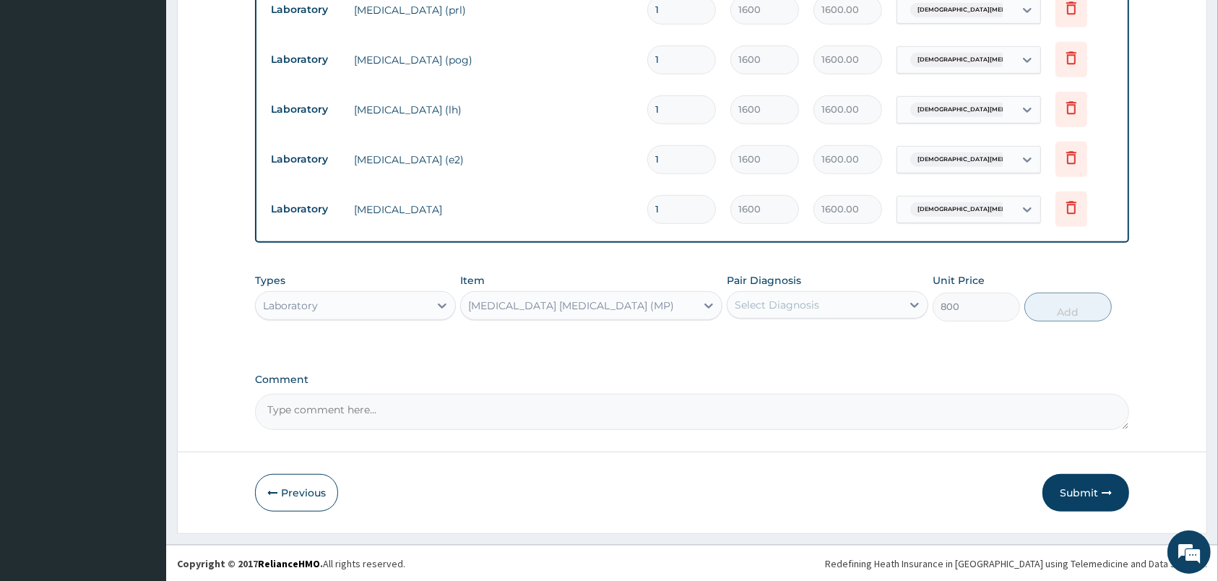
type input "800"
click at [907, 293] on div at bounding box center [915, 305] width 26 height 26
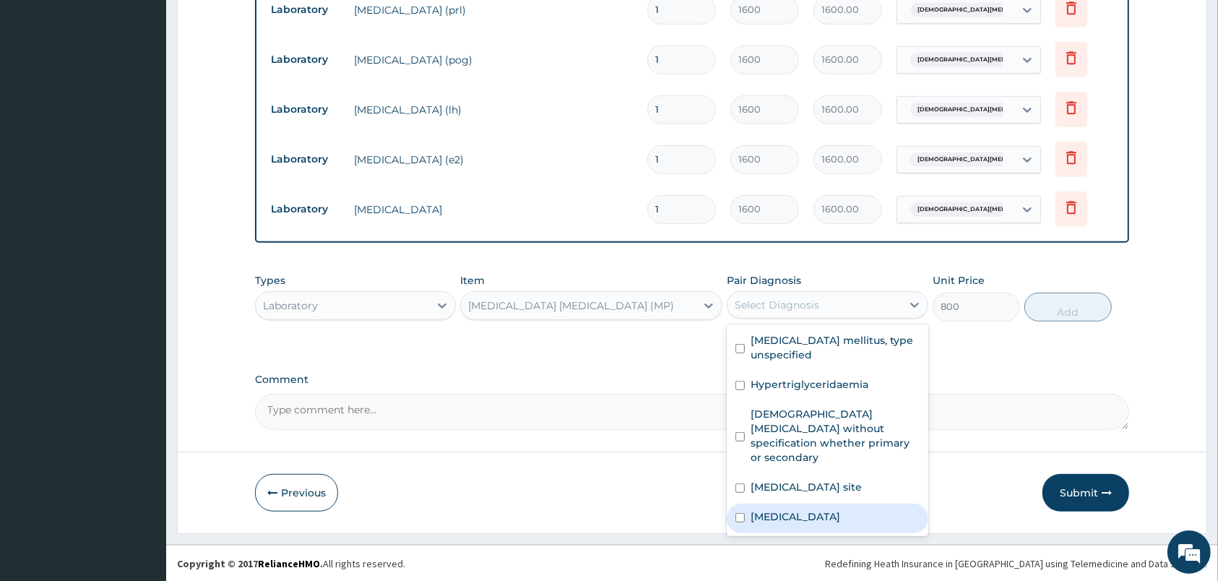
click at [840, 519] on label "Malaria, unspecified" at bounding box center [796, 516] width 90 height 14
checkbox input "true"
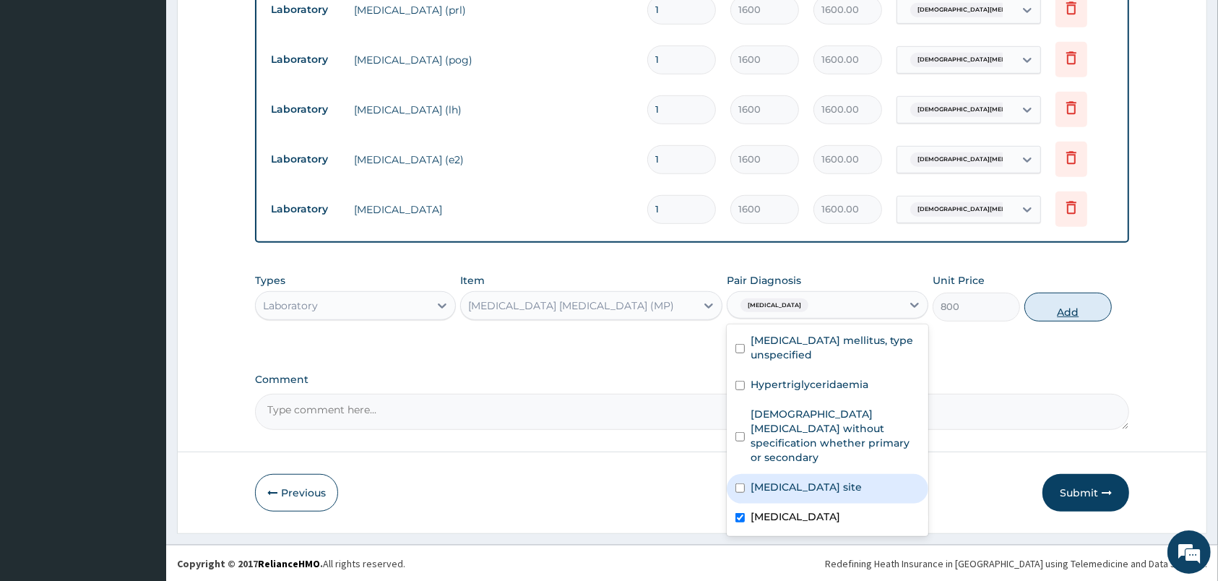
click at [1046, 306] on button "Add" at bounding box center [1067, 307] width 87 height 29
type input "0"
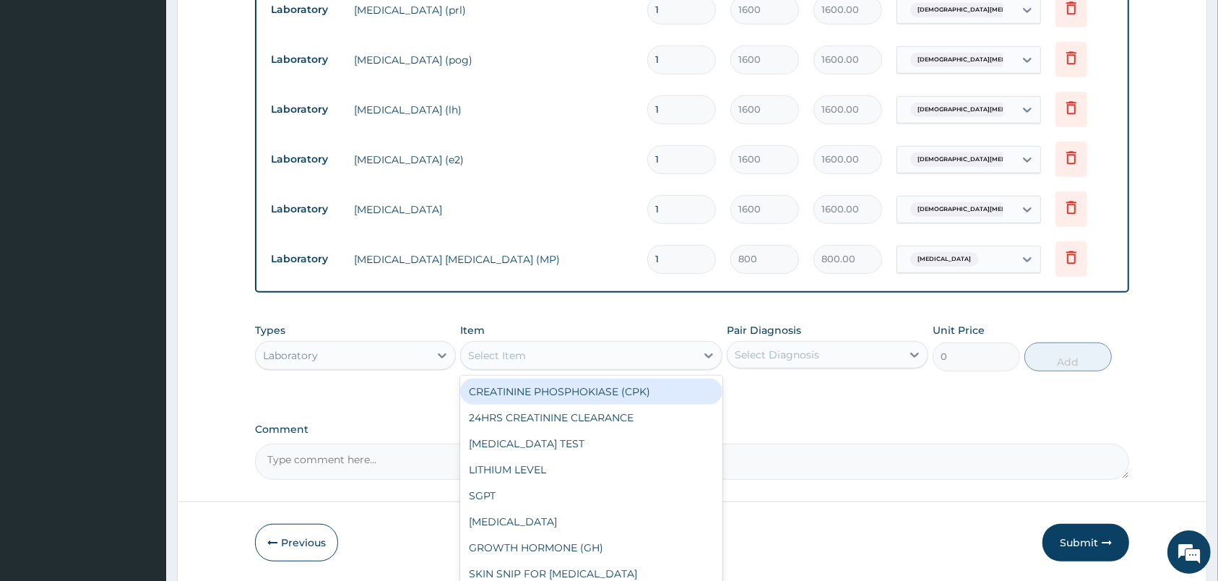
click at [675, 358] on div "Select Item" at bounding box center [578, 355] width 235 height 23
type input "fbc"
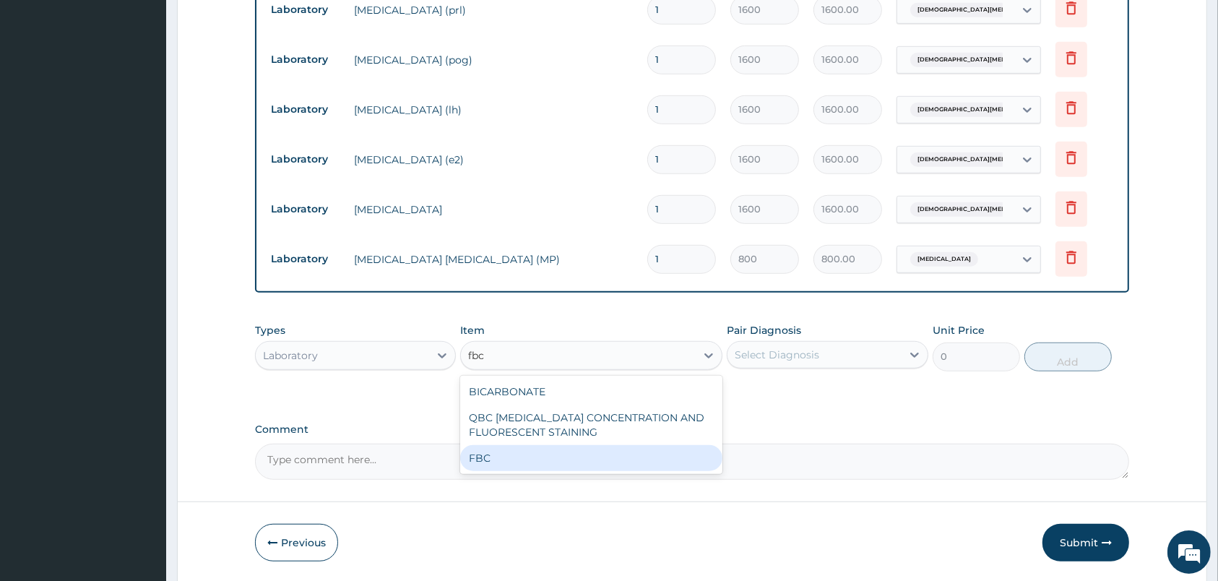
click at [668, 457] on div "FBC" at bounding box center [591, 458] width 262 height 26
type input "2000"
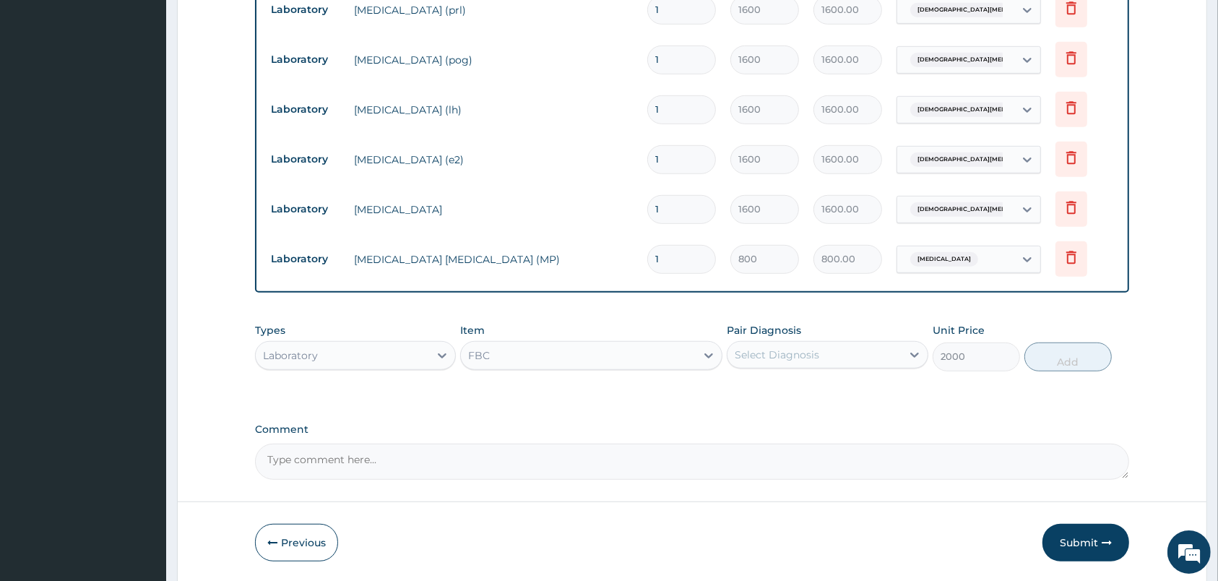
click at [804, 335] on div "Pair Diagnosis Select Diagnosis" at bounding box center [827, 347] width 201 height 48
click at [810, 350] on div "Select Diagnosis" at bounding box center [777, 354] width 85 height 14
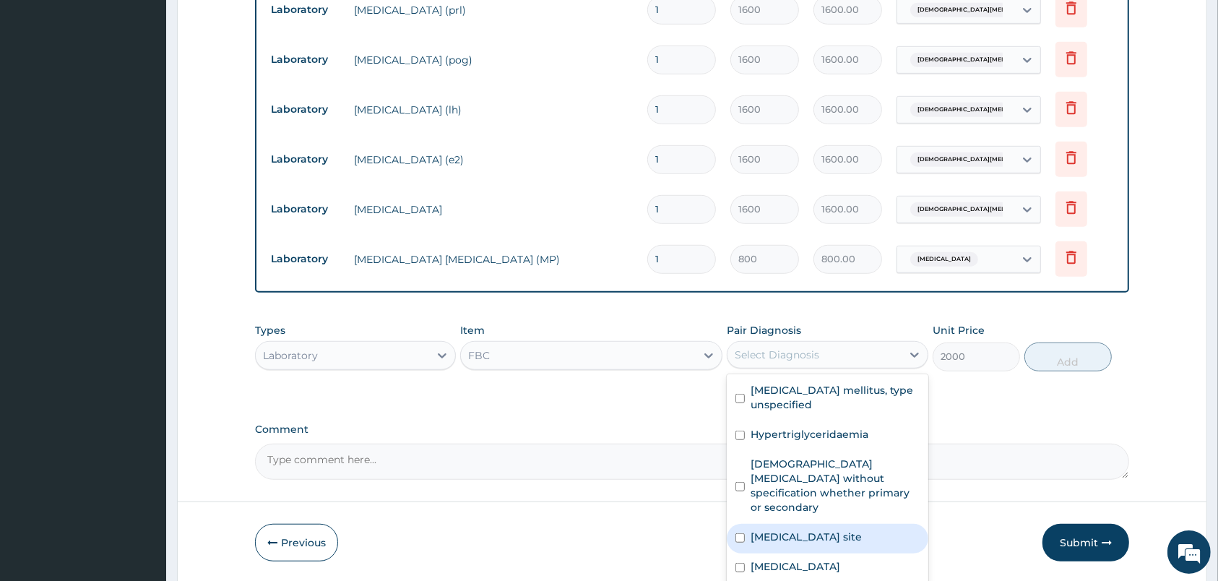
scroll to position [868, 0]
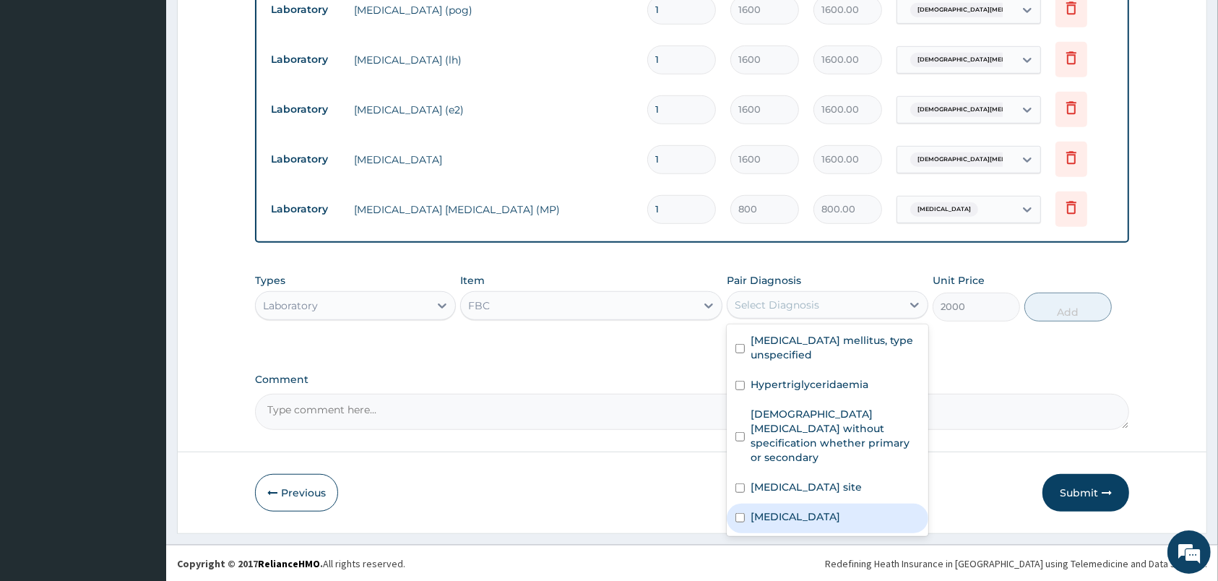
click at [884, 531] on div "Malaria, unspecified" at bounding box center [827, 519] width 201 height 30
checkbox input "true"
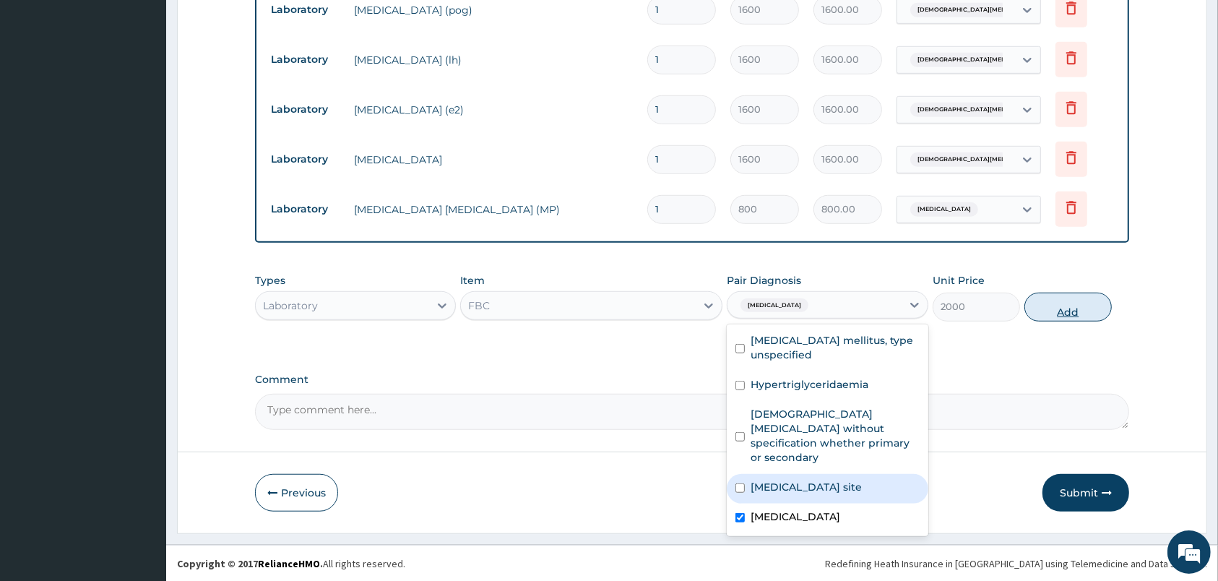
click at [1071, 303] on button "Add" at bounding box center [1067, 307] width 87 height 29
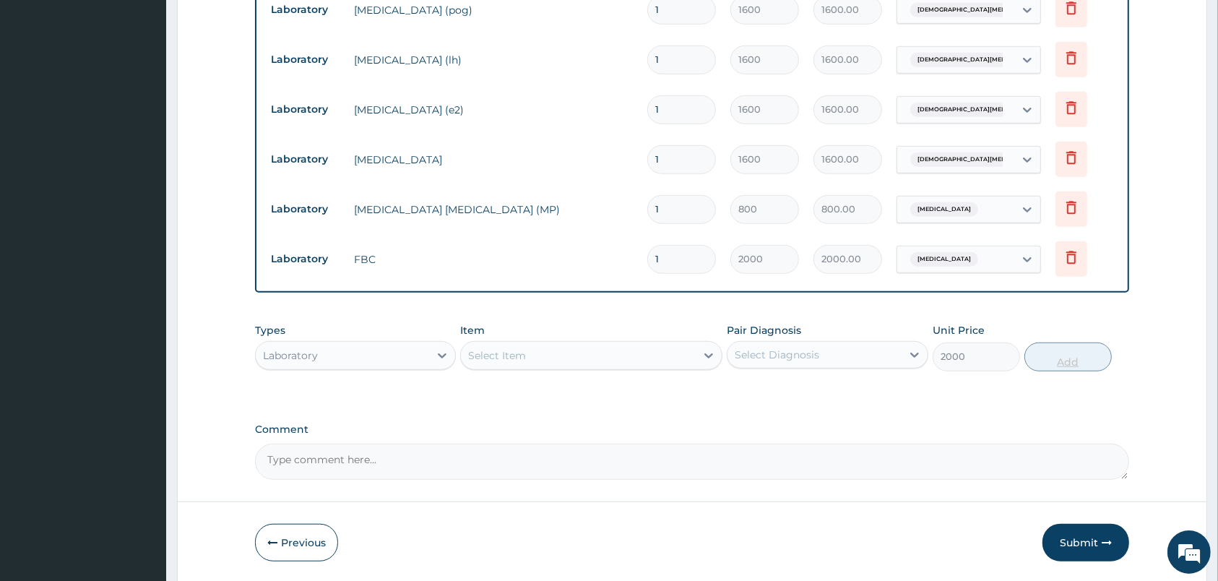
type input "0"
click at [628, 362] on div "Select Item" at bounding box center [578, 355] width 235 height 23
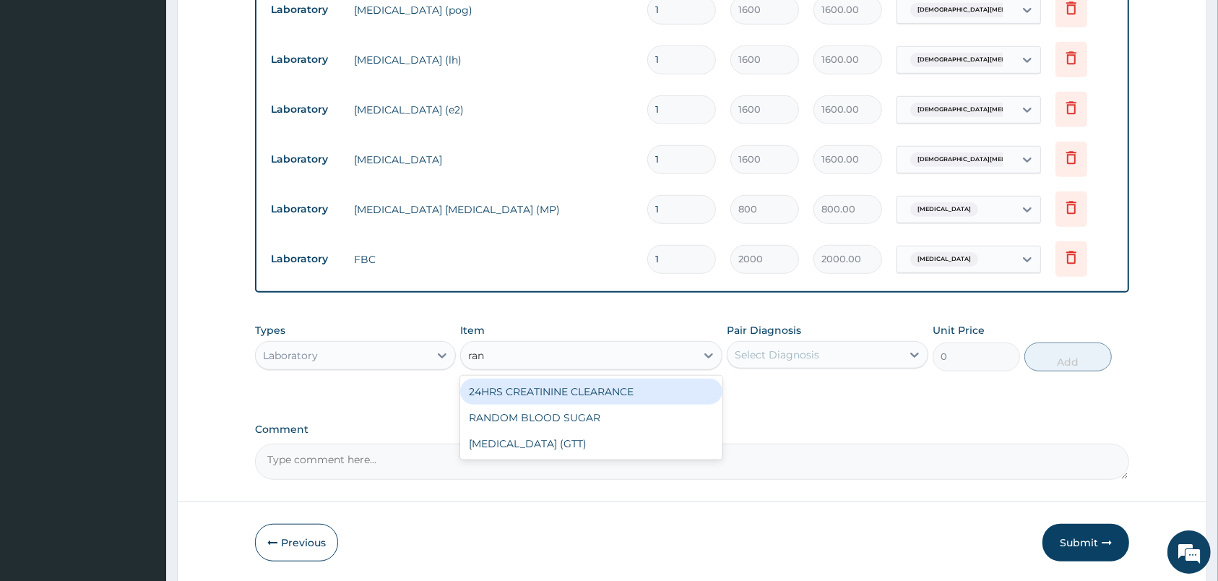
type input "rand"
click at [628, 393] on div "RANDOM BLOOD SUGAR" at bounding box center [591, 392] width 262 height 26
type input "600"
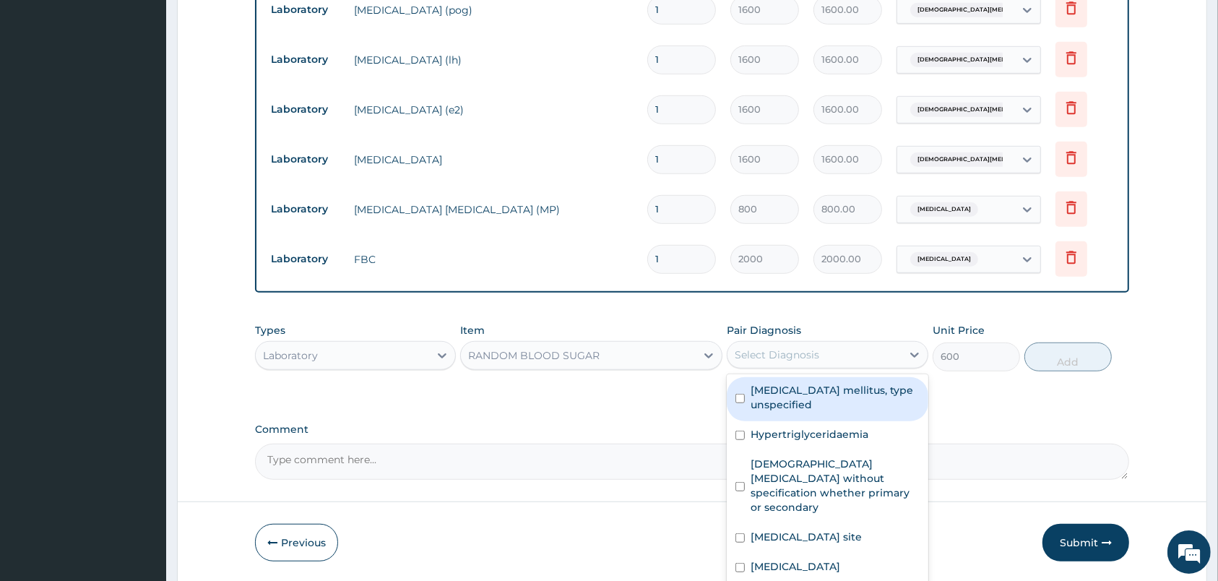
click at [790, 368] on div "Select Diagnosis" at bounding box center [827, 354] width 201 height 27
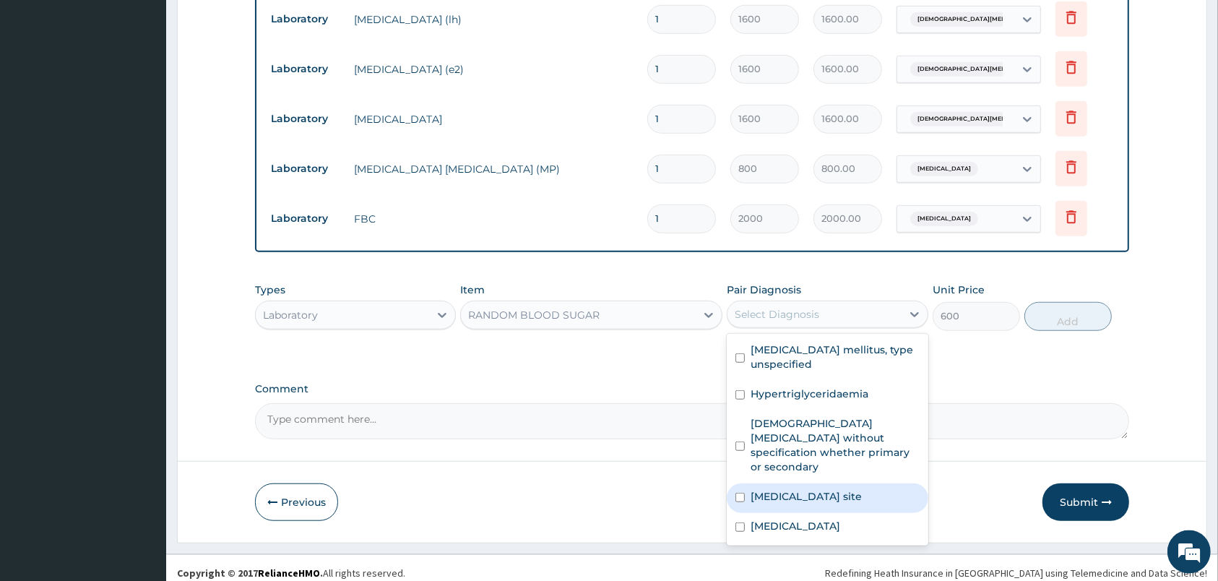
scroll to position [918, 0]
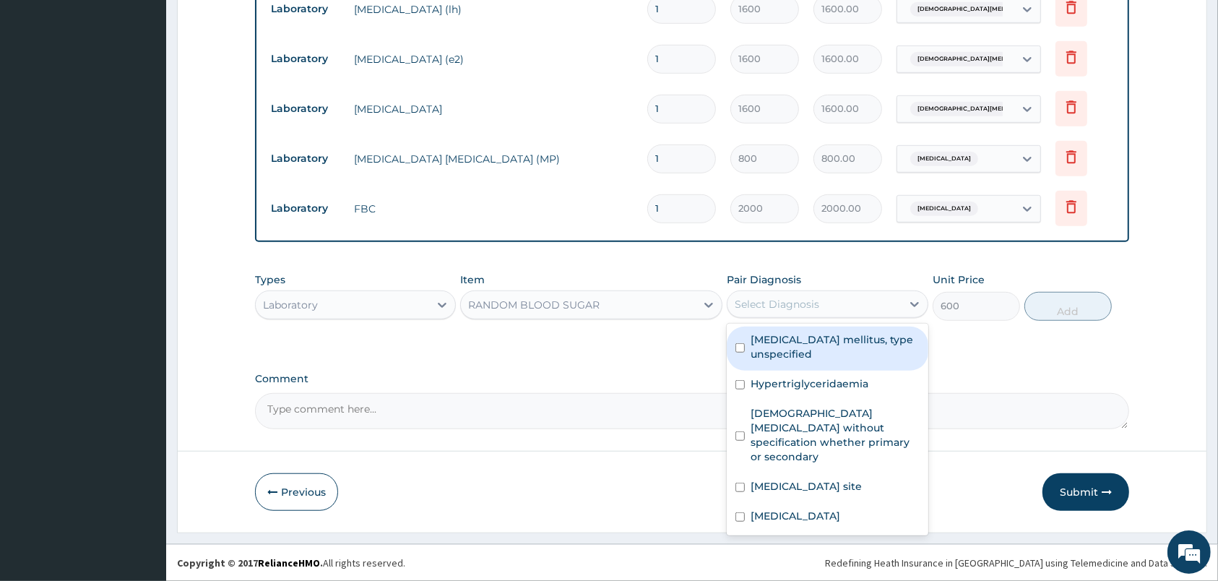
click at [808, 344] on label "Diabetes mellitus, type unspecified" at bounding box center [835, 346] width 168 height 29
checkbox input "true"
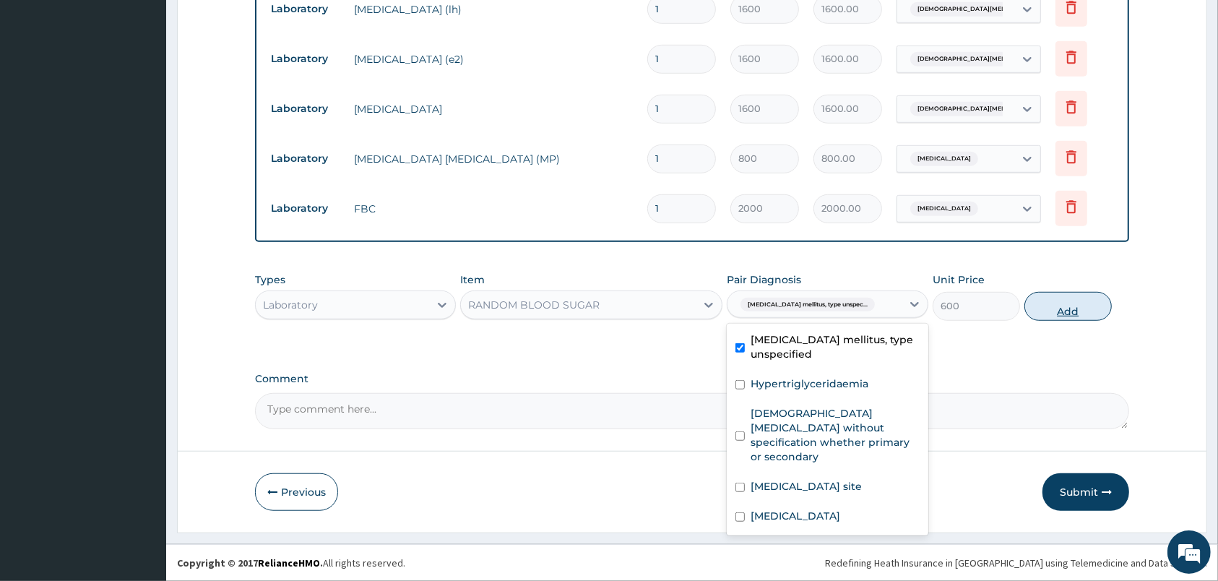
click at [1072, 316] on button "Add" at bounding box center [1067, 306] width 87 height 29
type input "0"
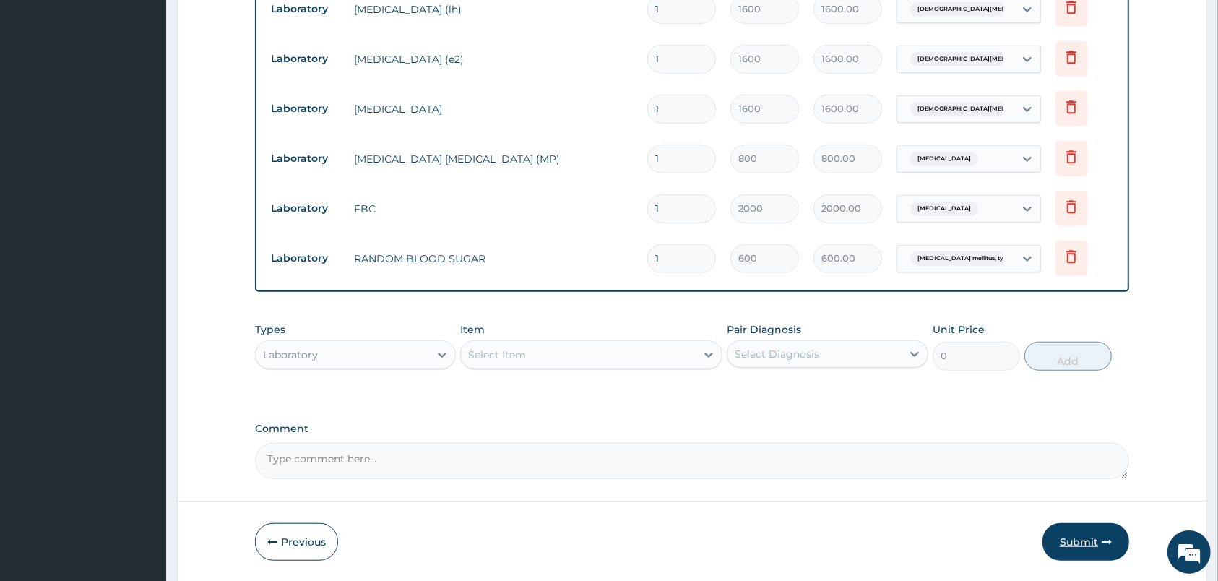
click at [1105, 553] on button "Submit" at bounding box center [1085, 542] width 87 height 38
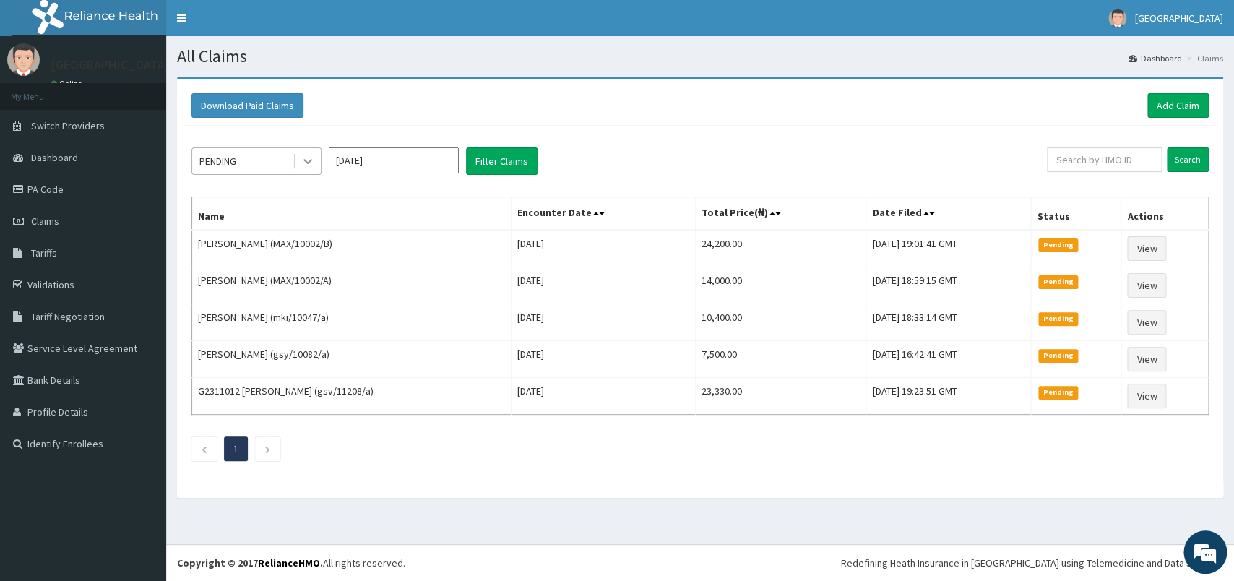
click at [301, 158] on icon at bounding box center [308, 161] width 14 height 14
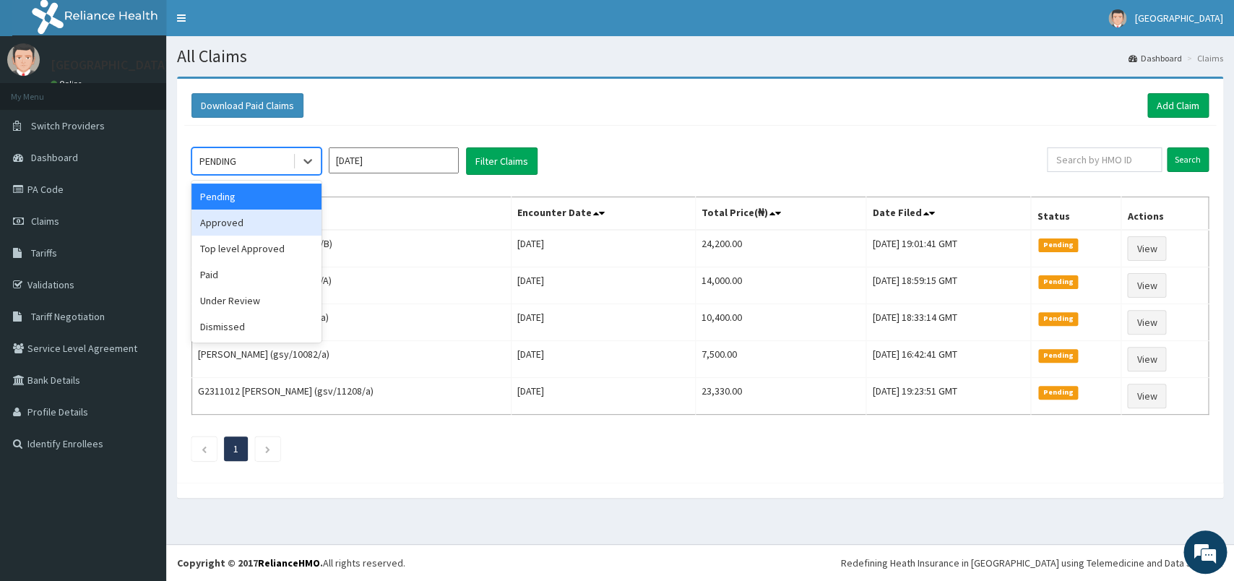
click at [264, 224] on div "Approved" at bounding box center [256, 223] width 130 height 26
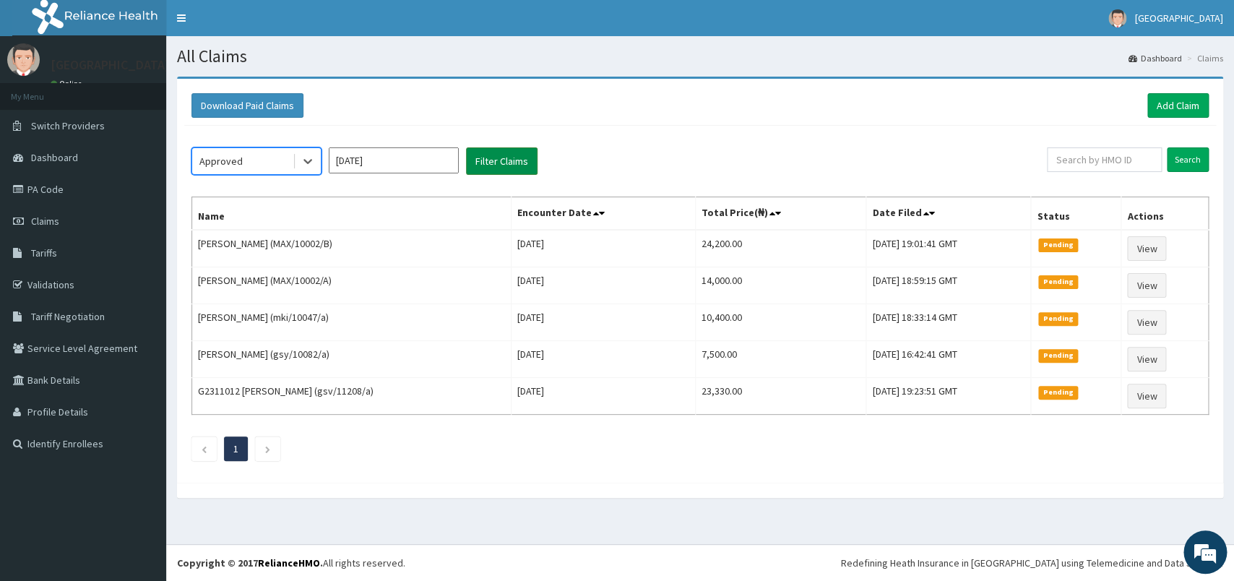
click at [498, 151] on button "Filter Claims" at bounding box center [502, 160] width 72 height 27
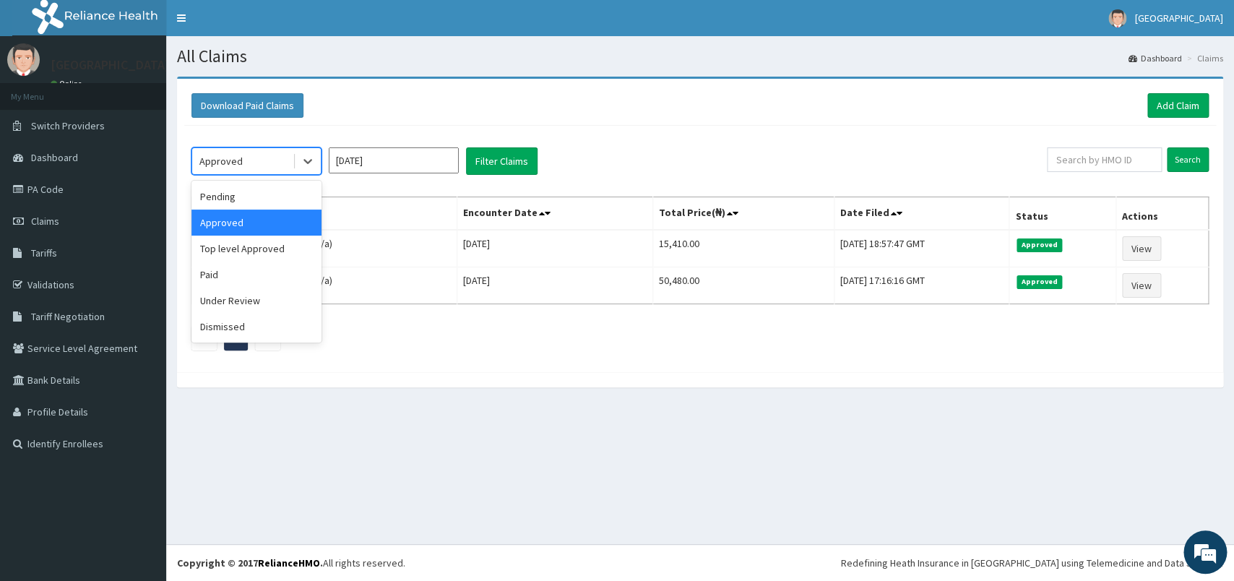
click at [270, 149] on div "Approved" at bounding box center [256, 160] width 130 height 27
click at [251, 313] on div "Under Review" at bounding box center [256, 301] width 130 height 26
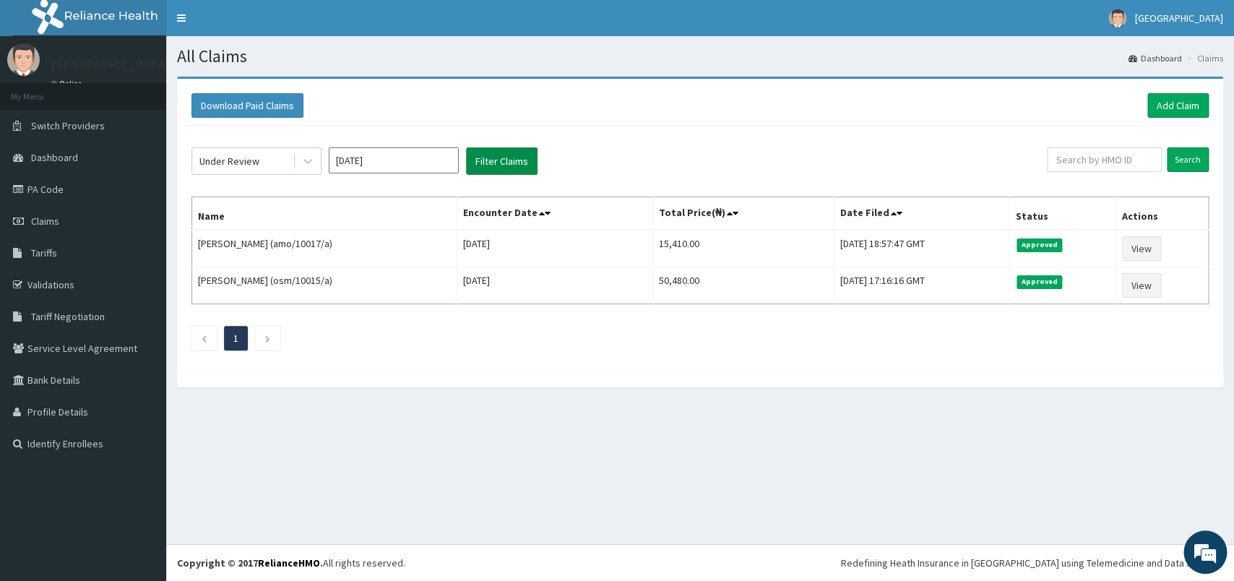
click at [520, 163] on button "Filter Claims" at bounding box center [502, 160] width 72 height 27
